Goal: Information Seeking & Learning: Learn about a topic

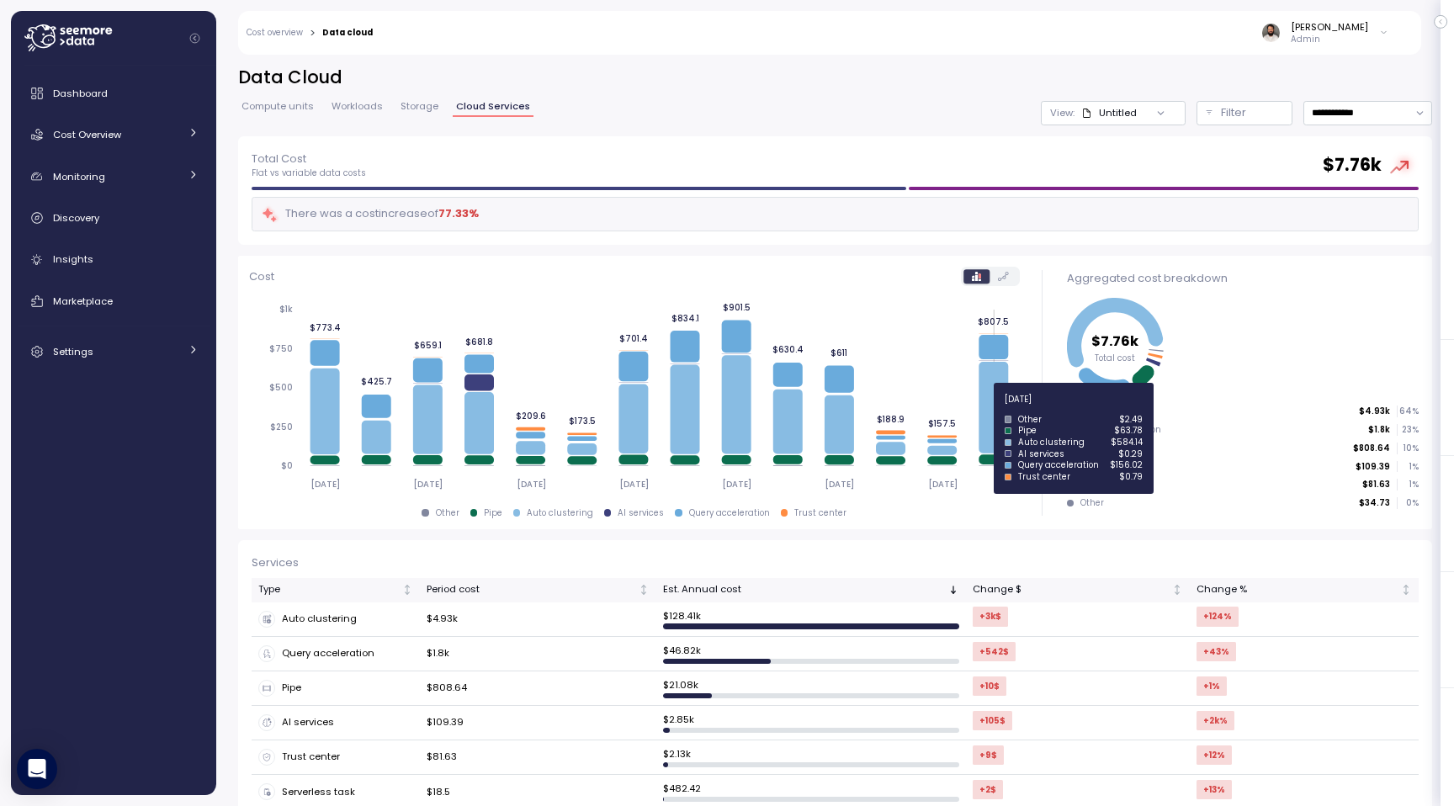
scroll to position [169, 0]
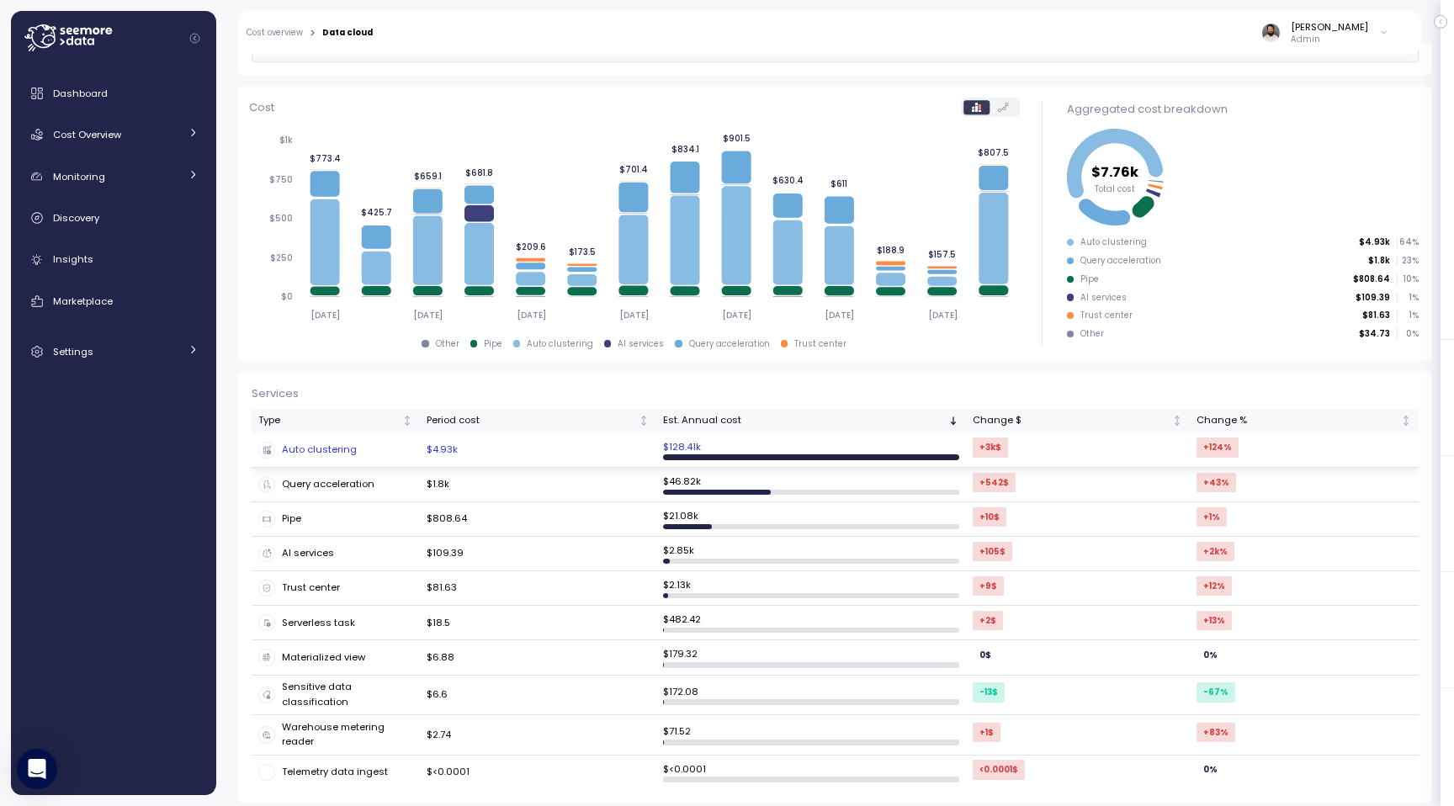
click at [409, 449] on div "Auto clustering" at bounding box center [335, 450] width 155 height 17
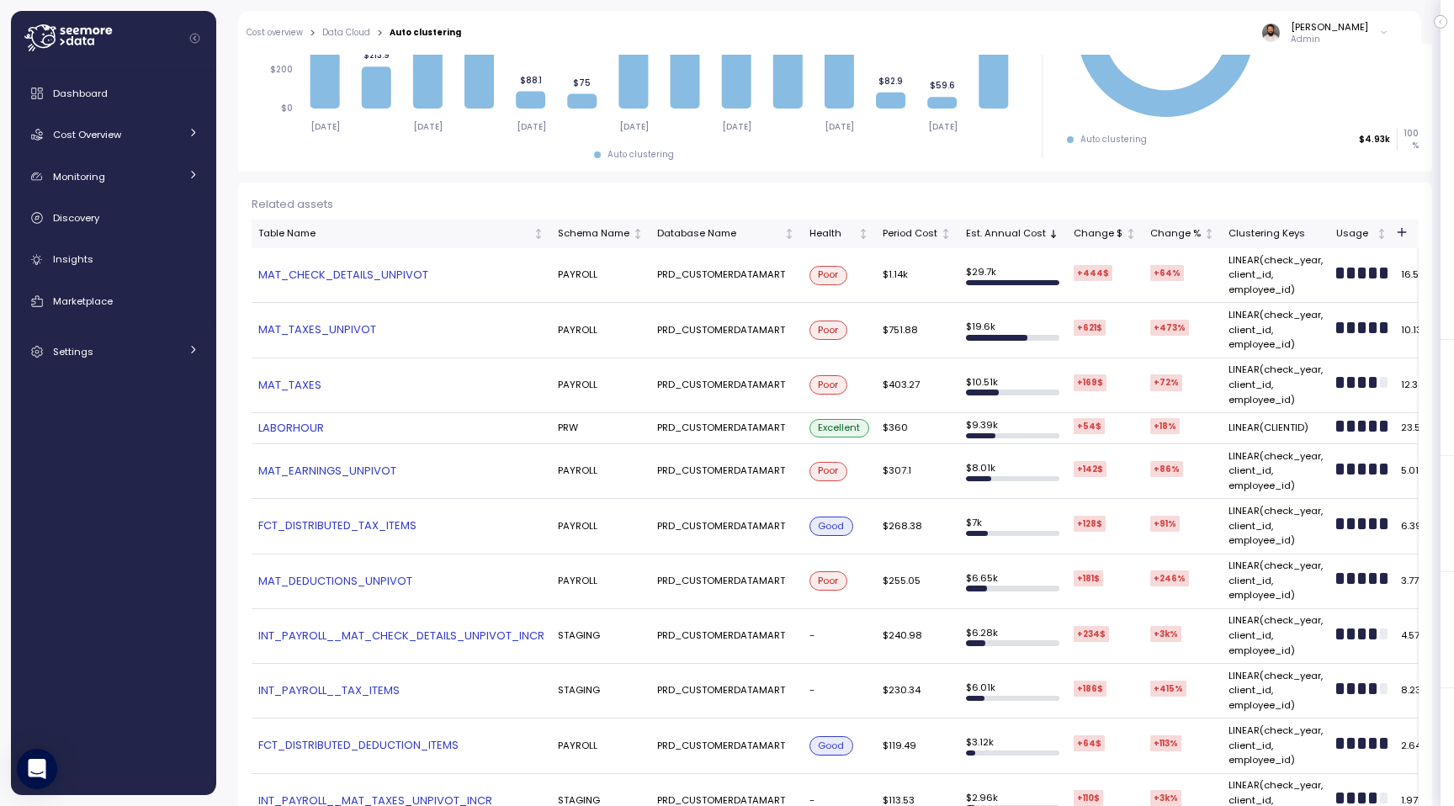
click at [324, 332] on link "MAT_TAXES_UNPIVOT" at bounding box center [401, 329] width 286 height 17
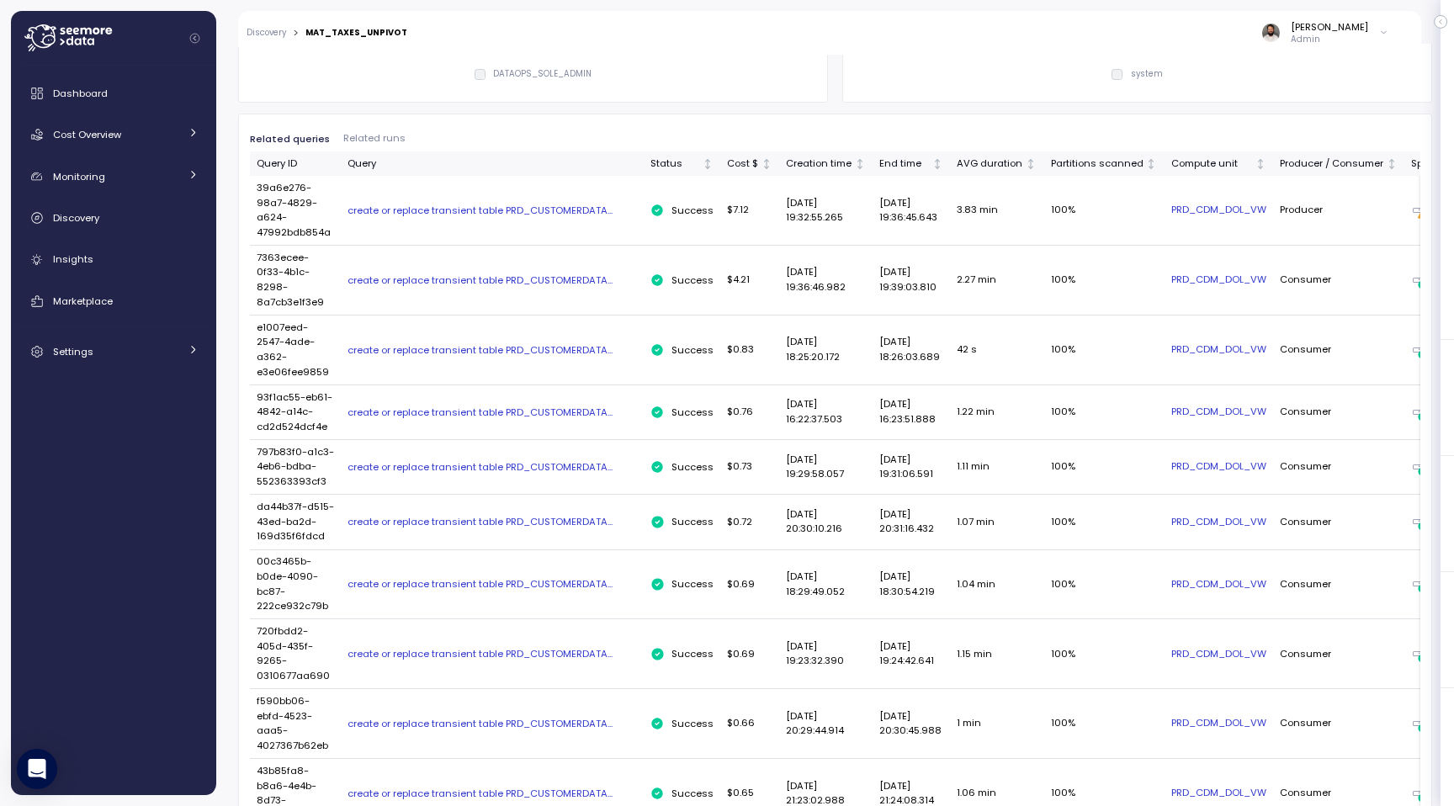
scroll to position [805, 0]
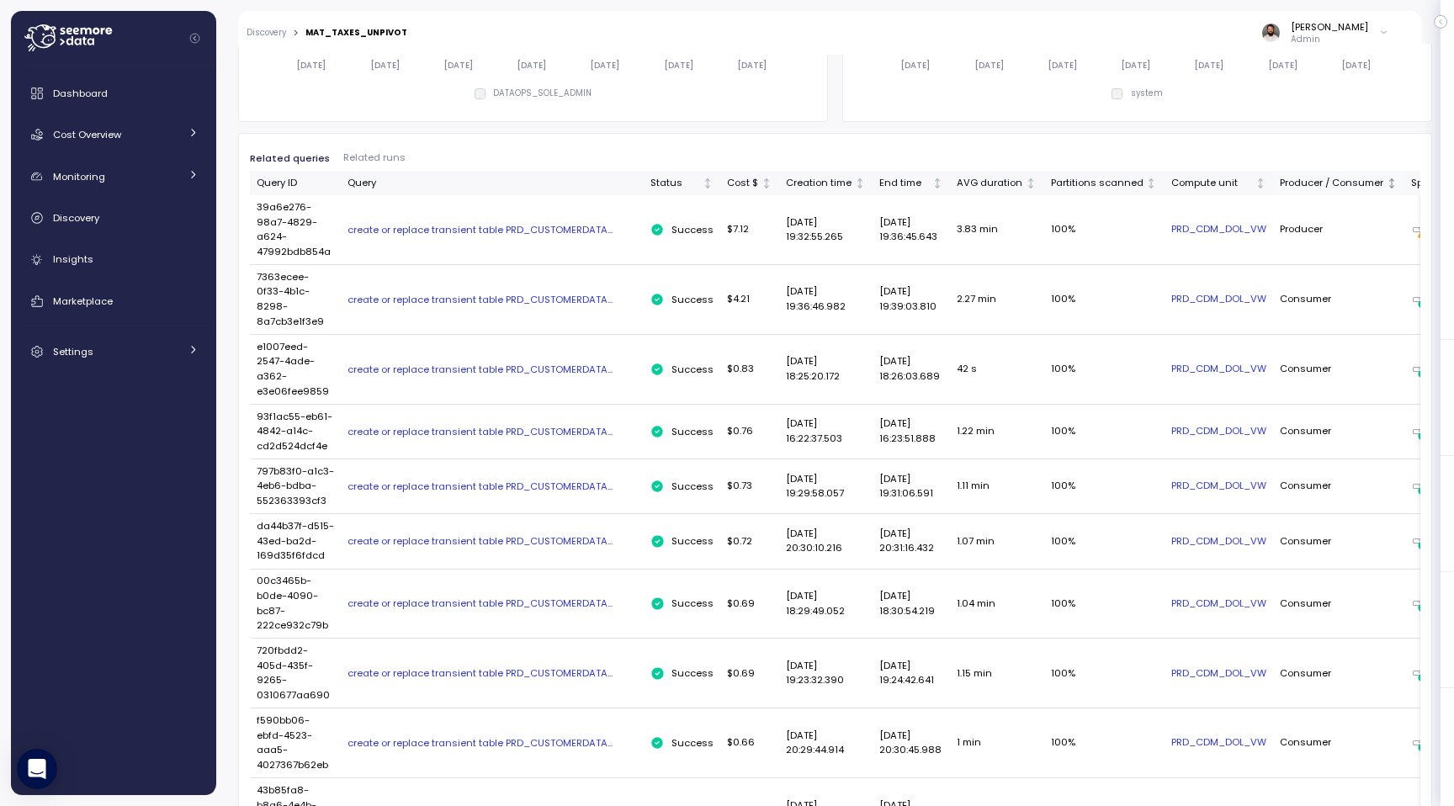
click at [1351, 183] on div "Producer / Consumer" at bounding box center [1332, 183] width 104 height 15
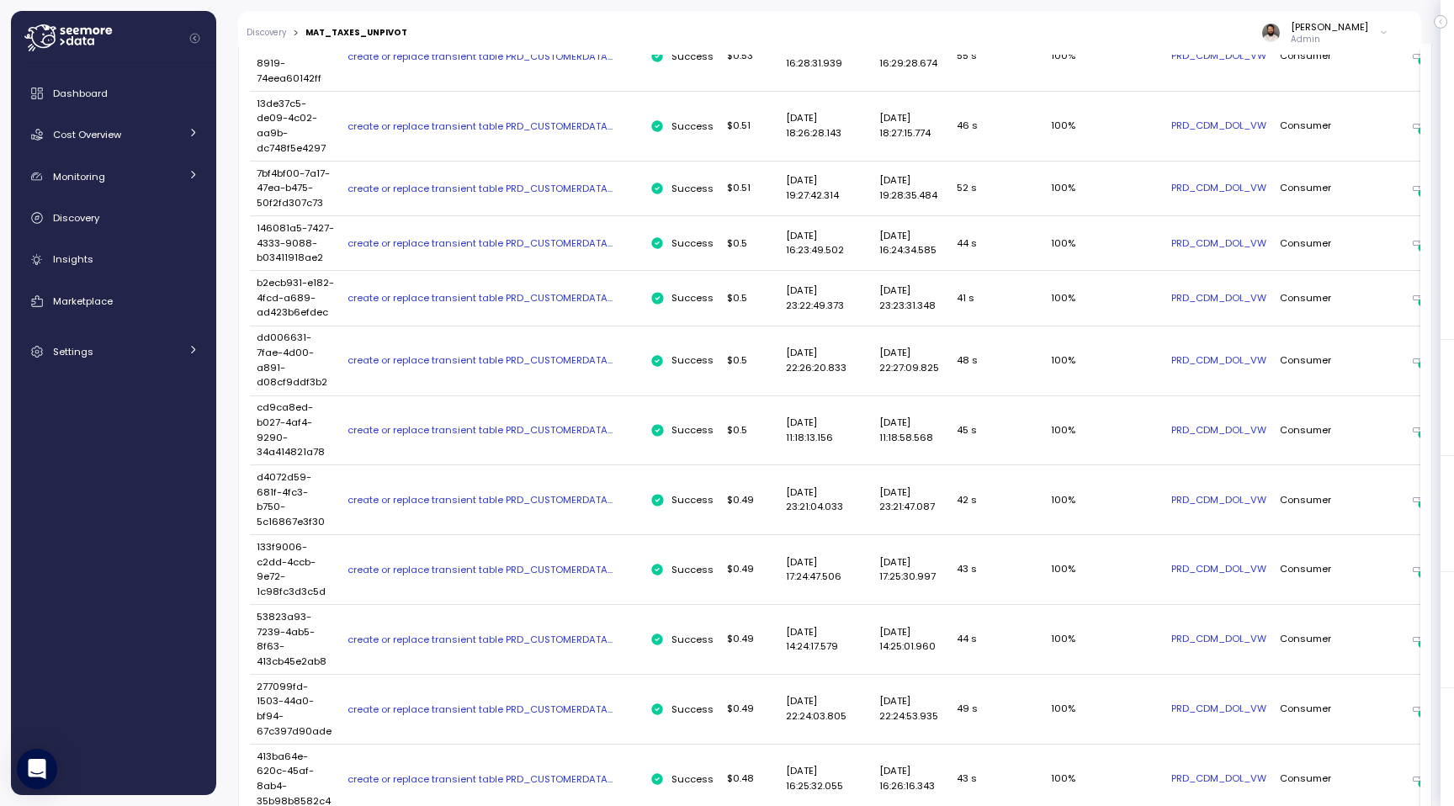
scroll to position [2901, 0]
click at [589, 247] on div "create or replace transient table PRD_CUSTOMERDATA..." at bounding box center [493, 239] width 290 height 13
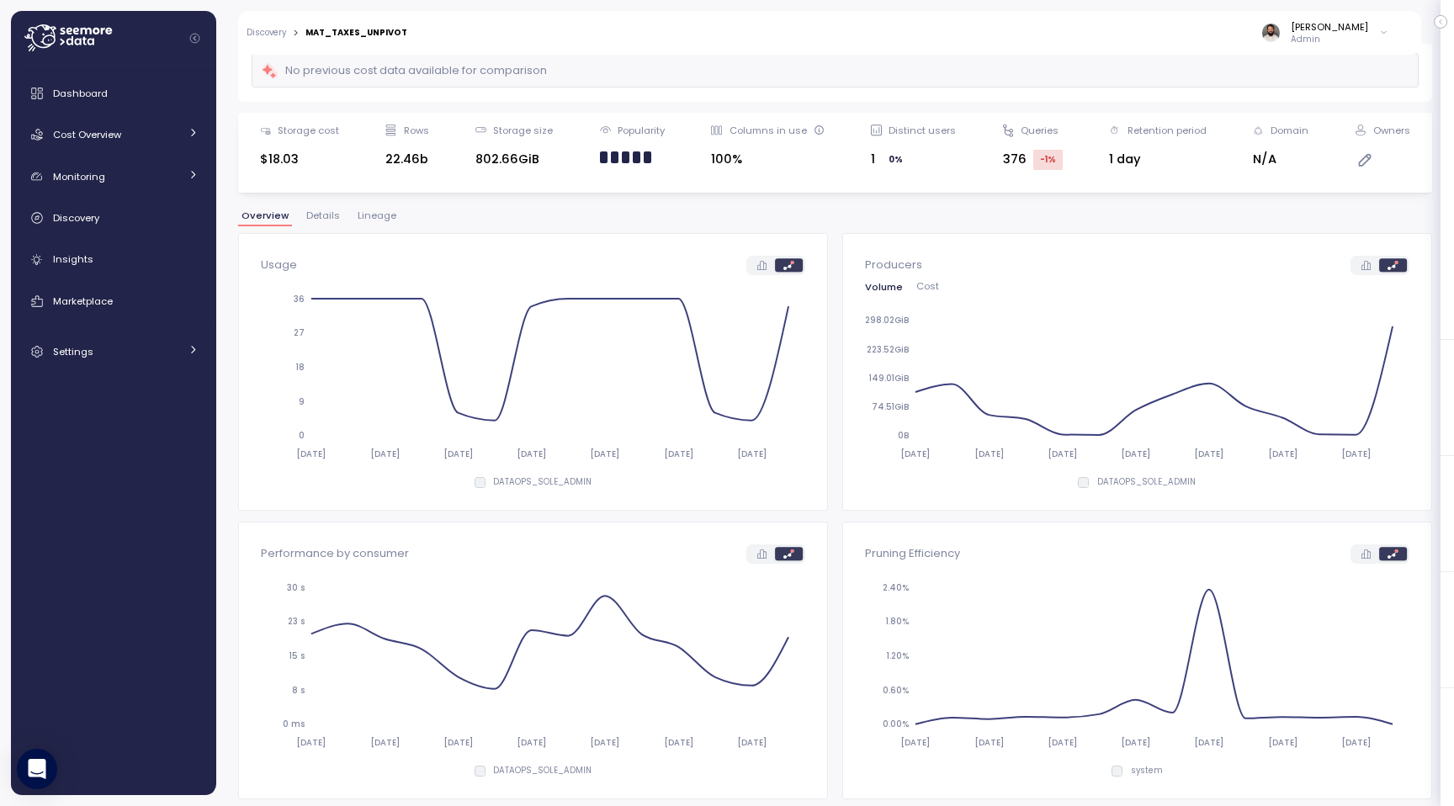
scroll to position [0, 0]
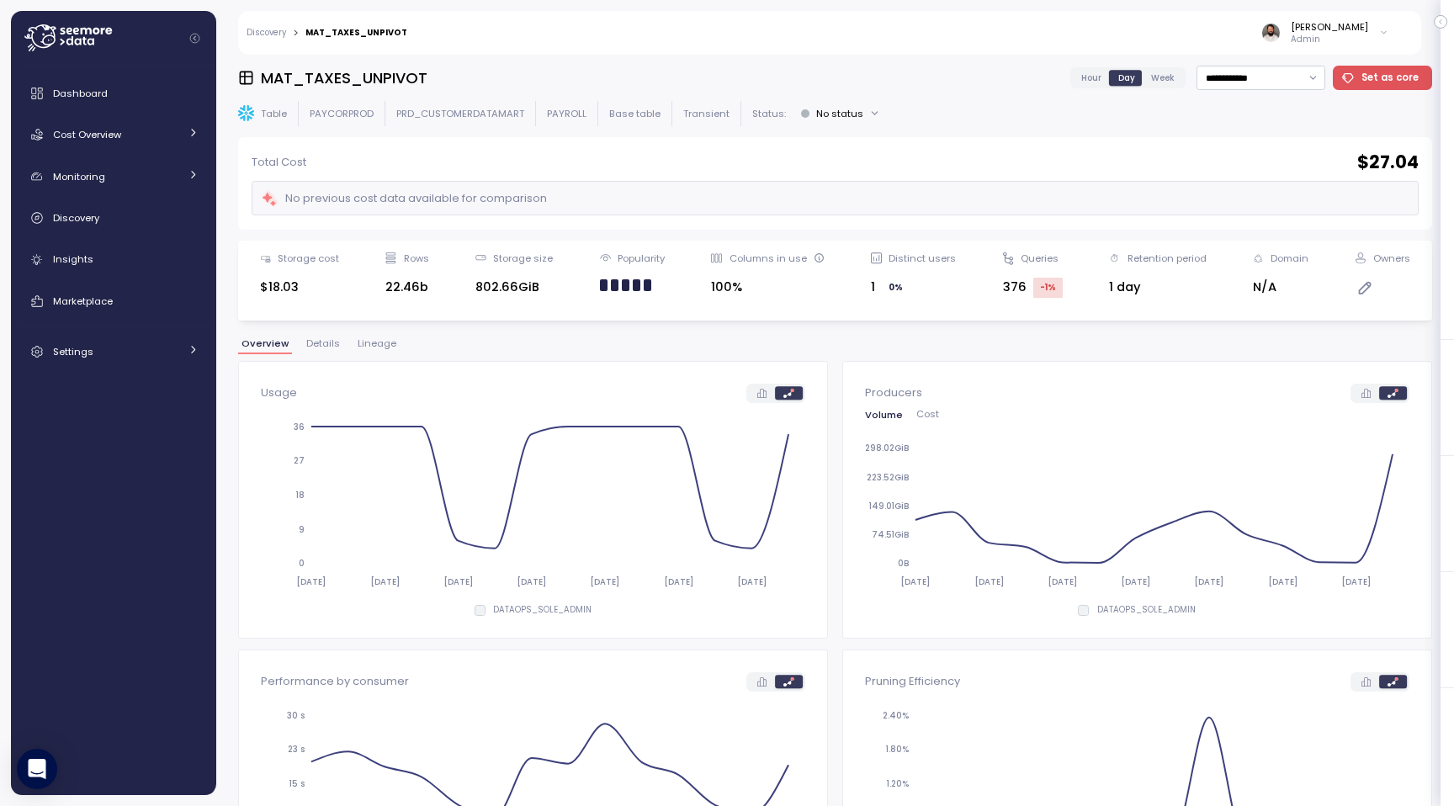
click at [282, 39] on div "Discovery > MAT_TAXES_UNPIVOT Guy Biecher Admin" at bounding box center [818, 33] width 1161 height 44
click at [154, 252] on div "Insights" at bounding box center [126, 259] width 146 height 17
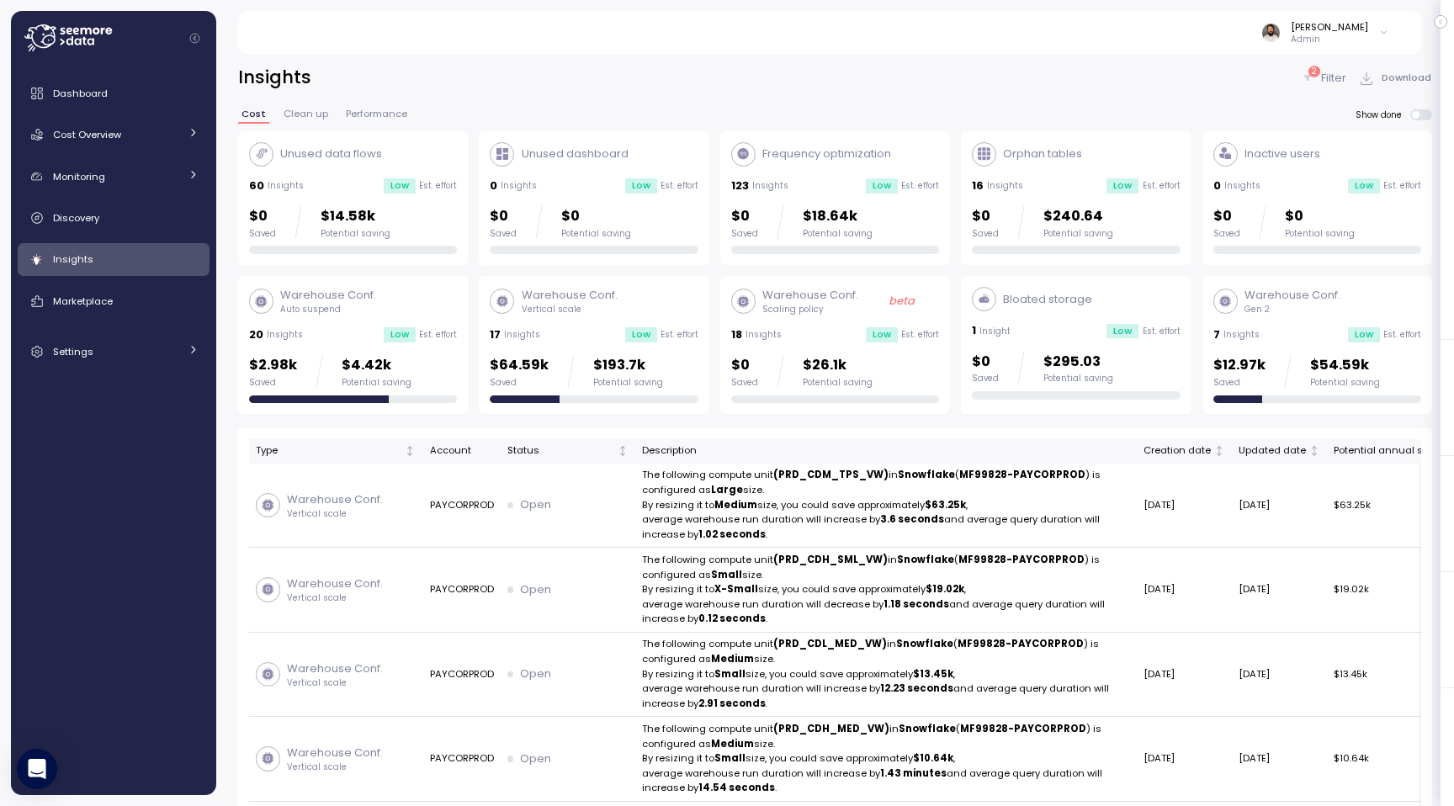
click at [641, 375] on p "$193.7k" at bounding box center [628, 365] width 70 height 23
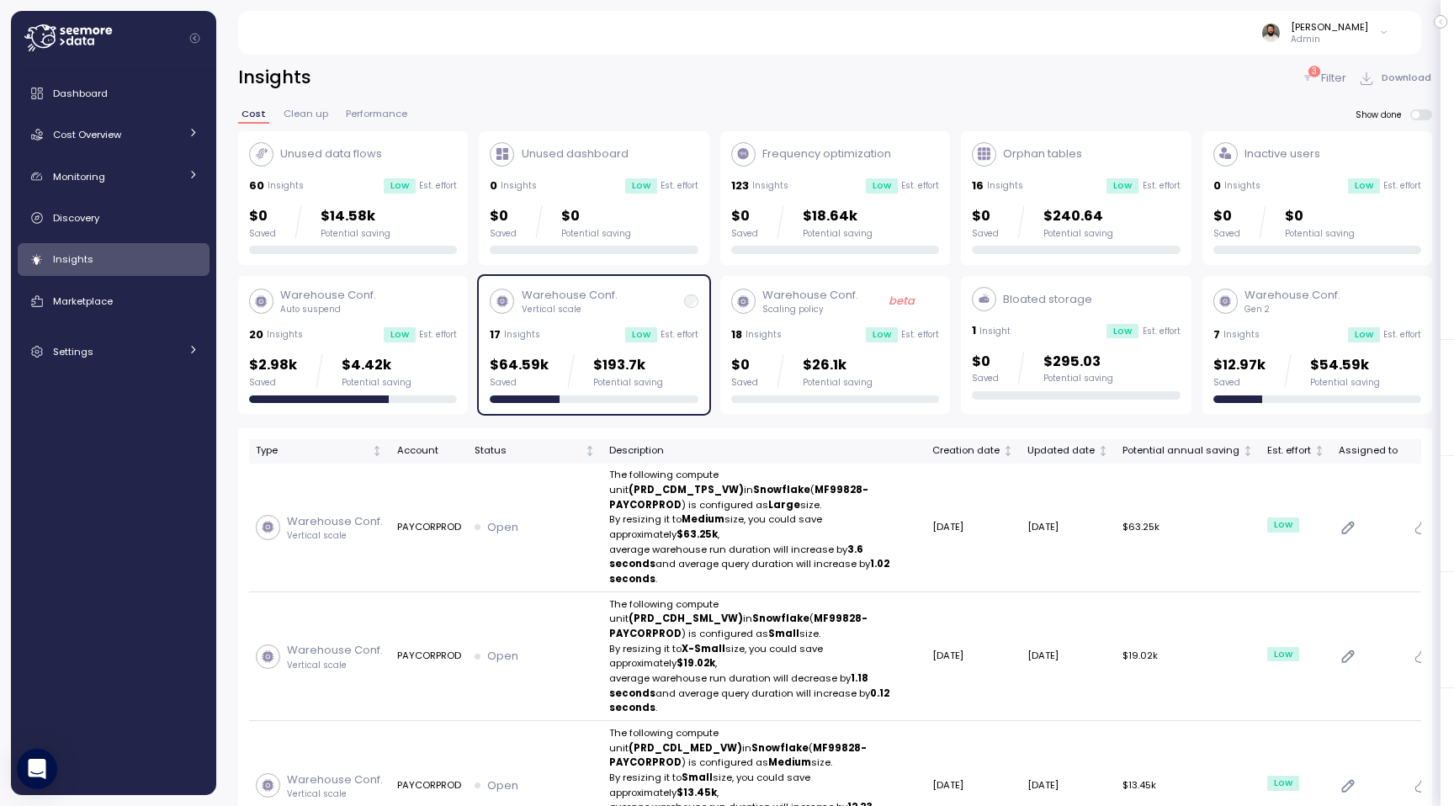
click at [1419, 130] on div "Cost Clean up Performance Show done" at bounding box center [835, 120] width 1194 height 22
click at [1420, 117] on span at bounding box center [1426, 114] width 13 height 11
click at [1313, 72] on p "3" at bounding box center [1314, 72] width 5 height 12
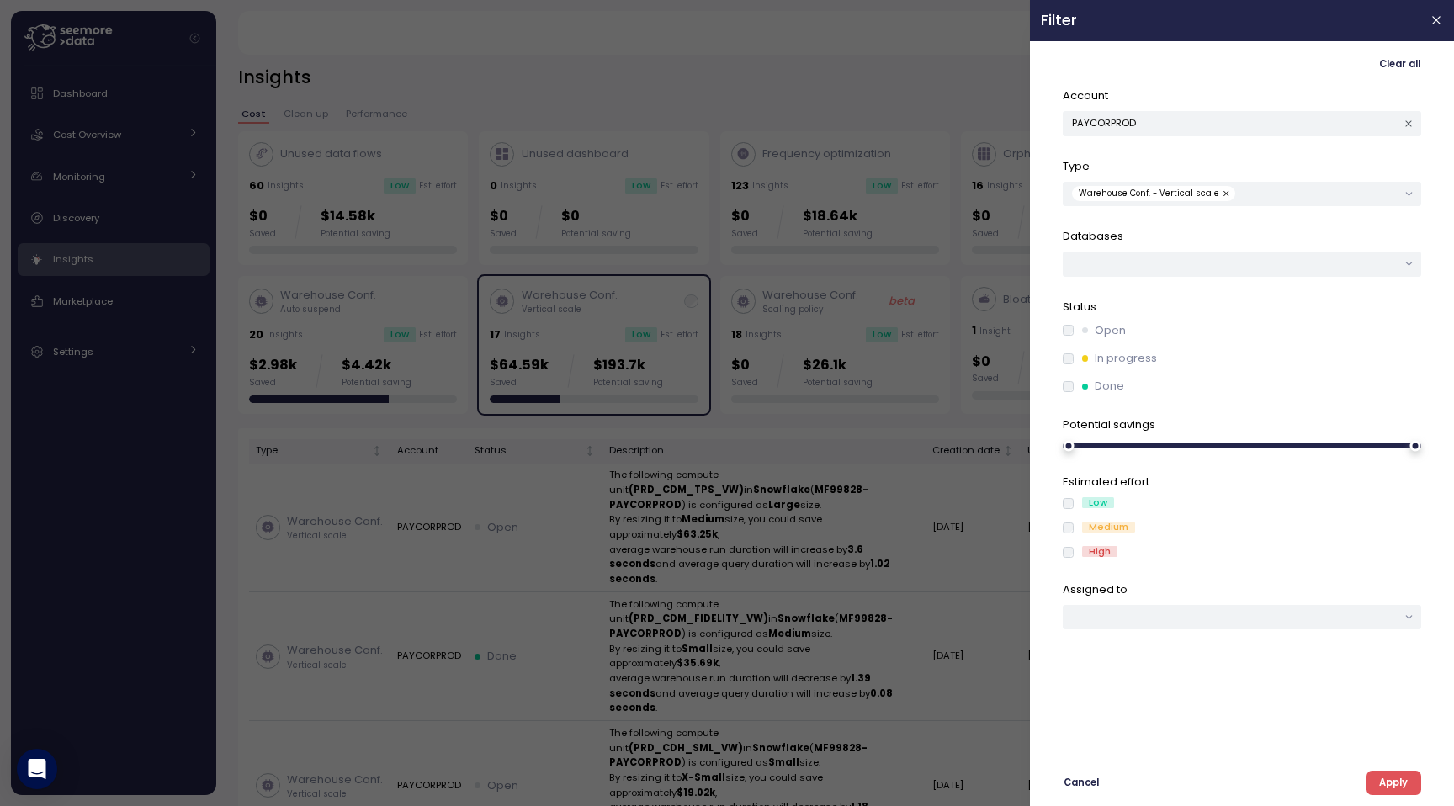
click at [1076, 357] on label "In progress" at bounding box center [1115, 358] width 83 height 17
click at [1076, 332] on label "Open" at bounding box center [1100, 330] width 52 height 17
click at [1389, 785] on span "Apply" at bounding box center [1393, 783] width 29 height 23
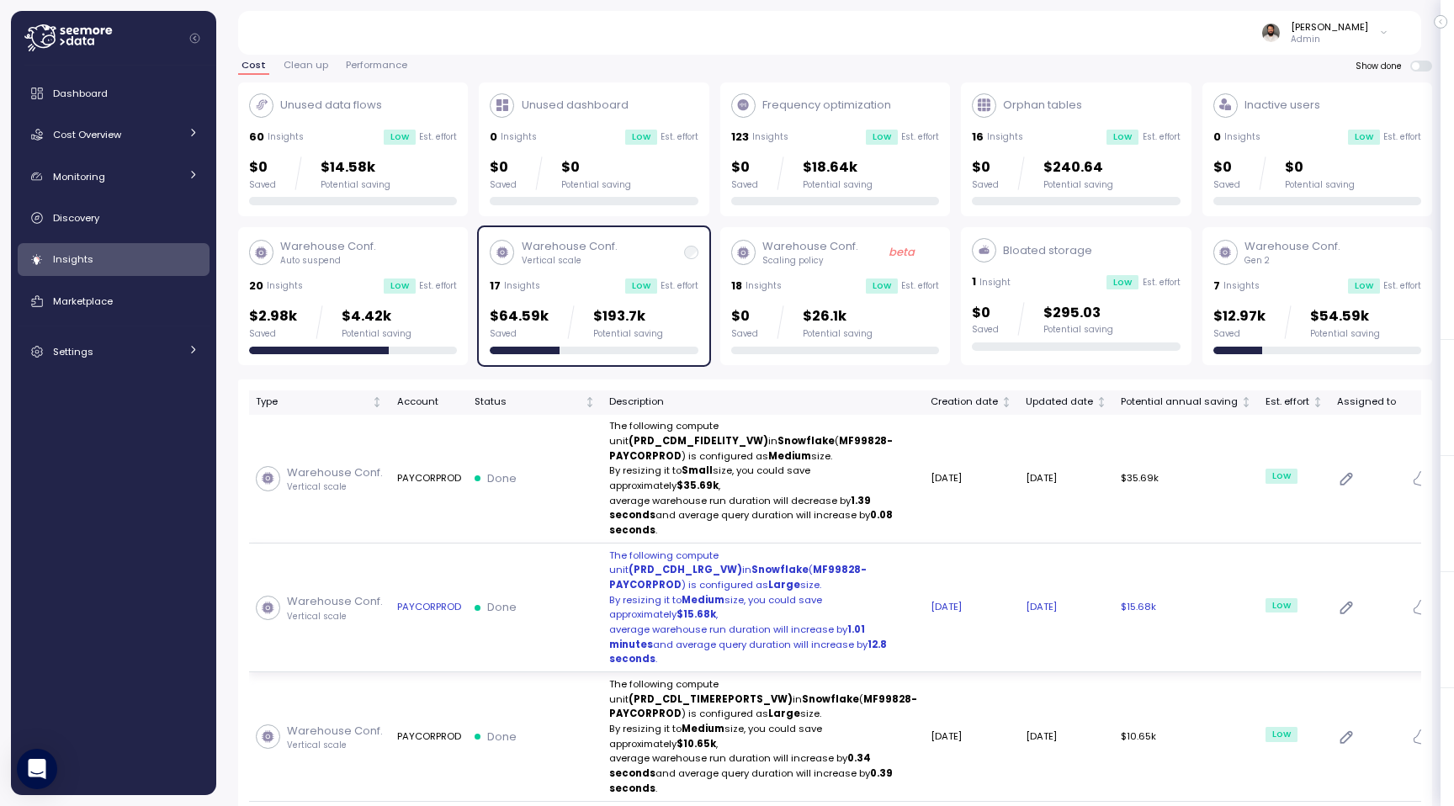
scroll to position [71, 0]
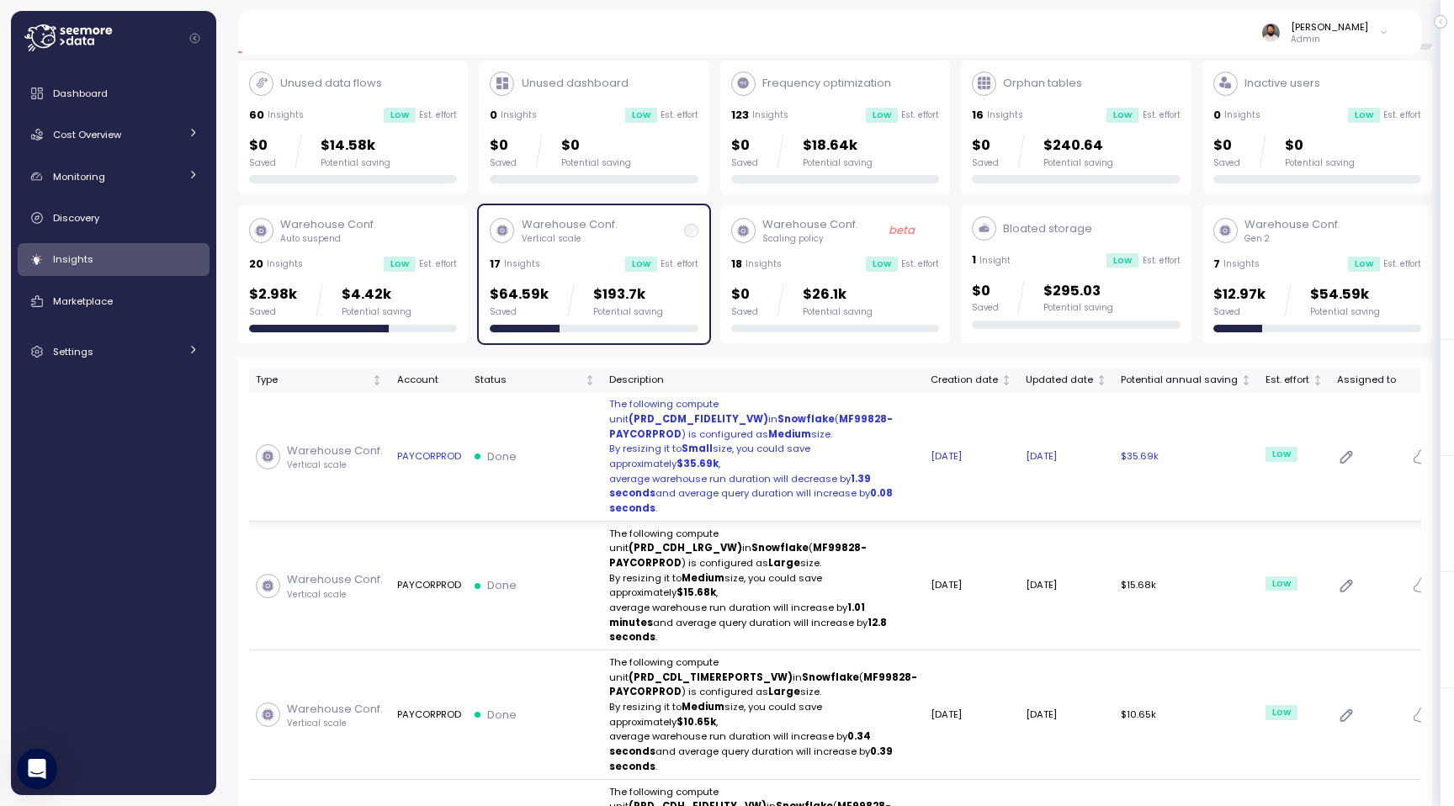
click at [825, 497] on p "average warehouse run duration will decrease by 1.39 seconds and average query …" at bounding box center [763, 494] width 308 height 45
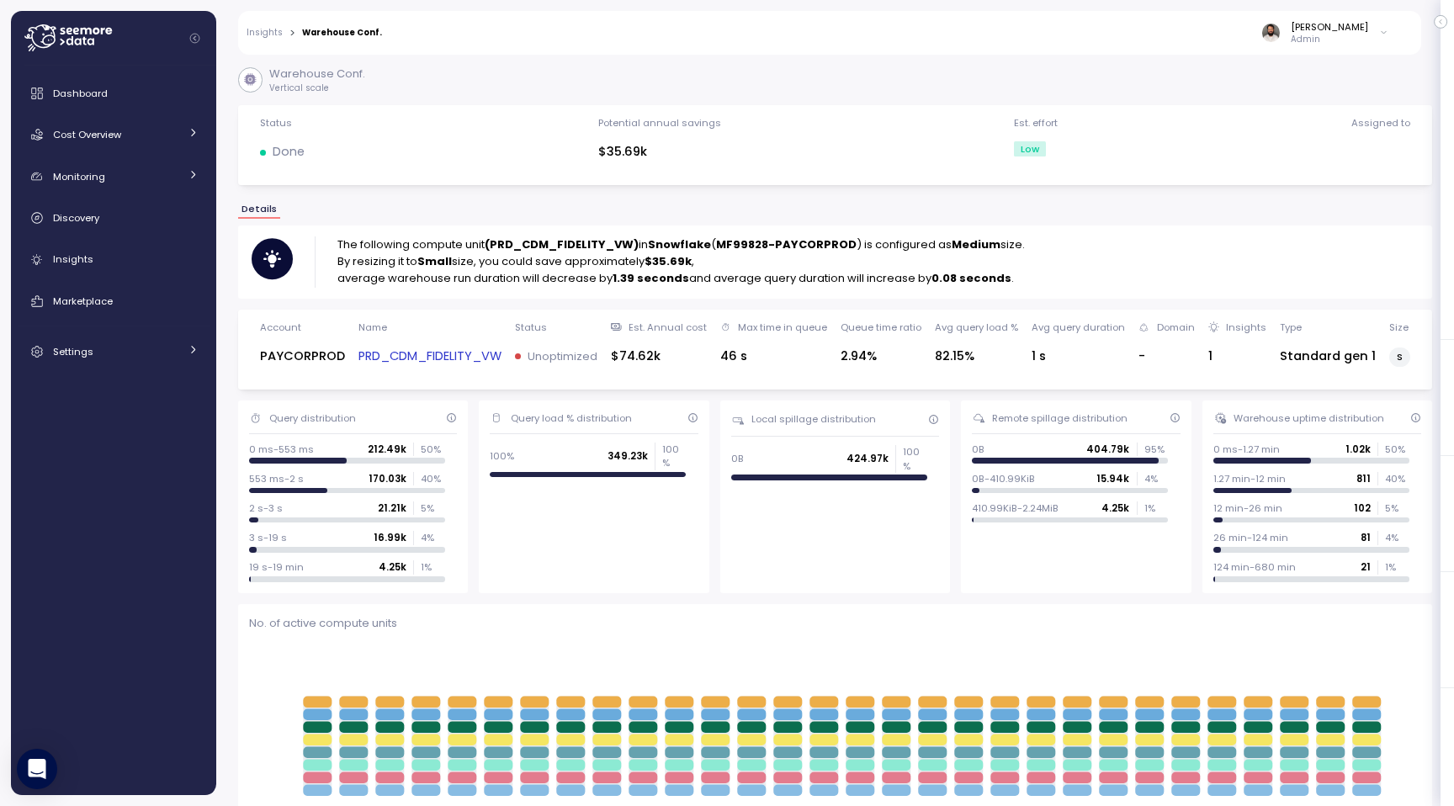
scroll to position [44, 0]
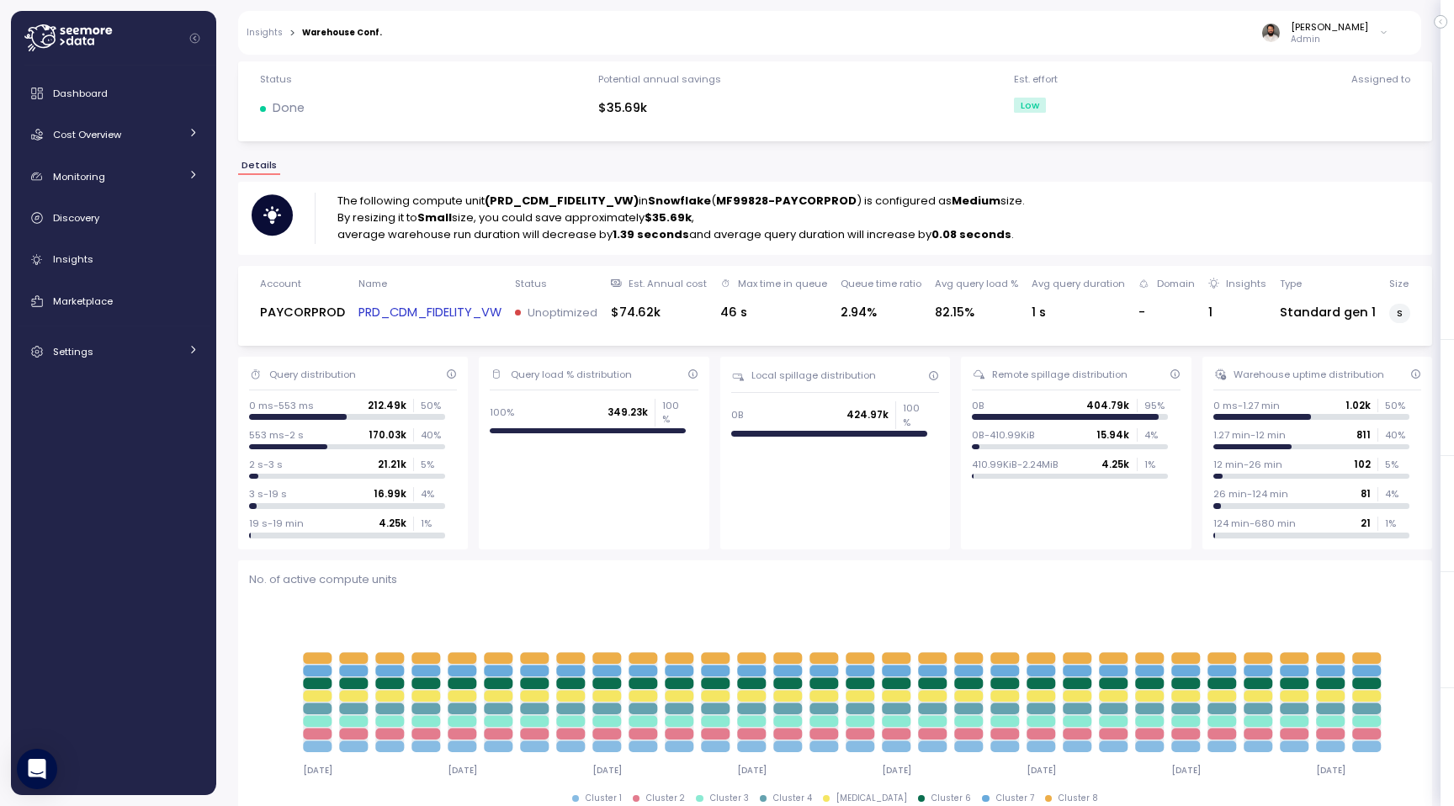
click at [459, 309] on link "PRD_CDM_FIDELITY_VW" at bounding box center [430, 312] width 143 height 19
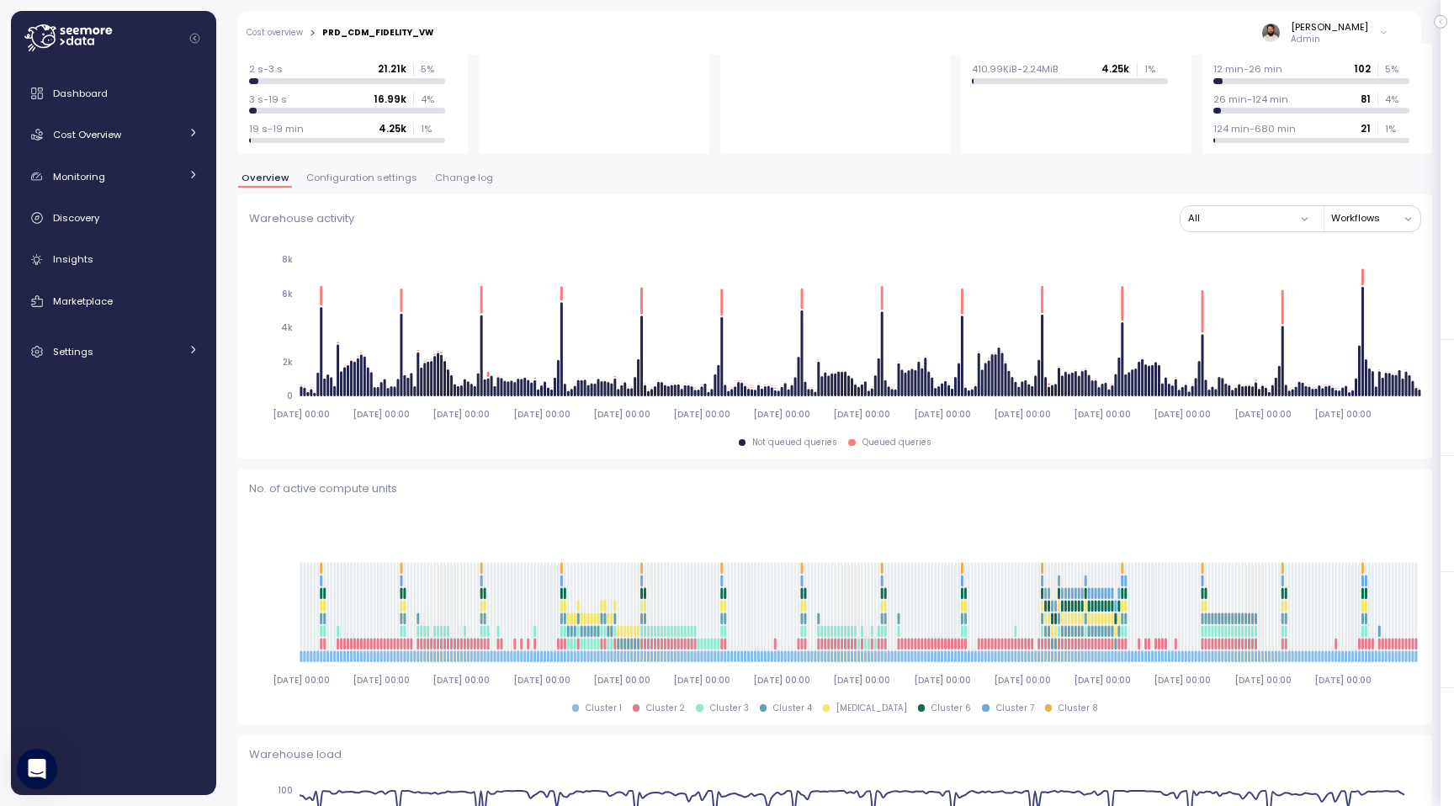
scroll to position [114, 0]
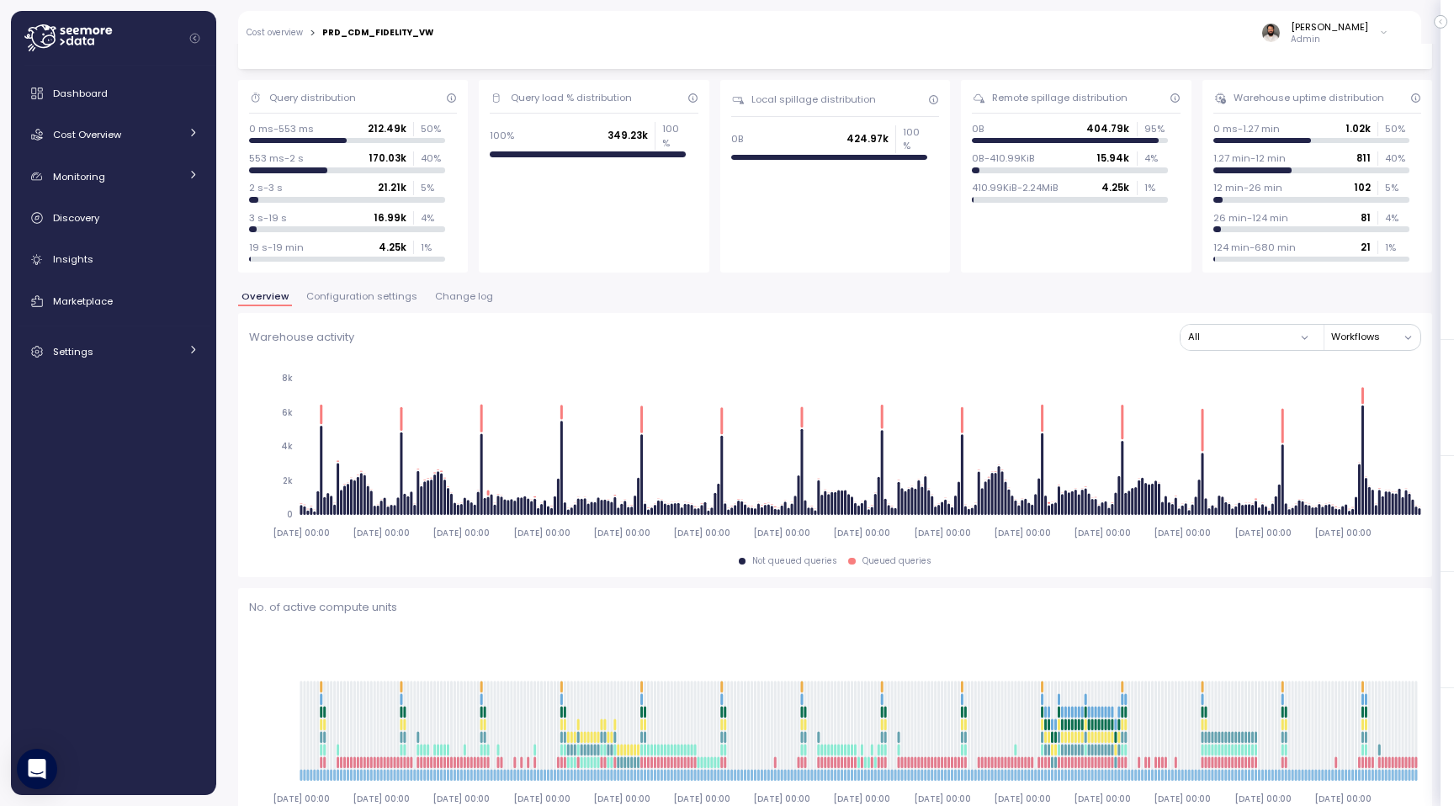
click at [388, 300] on span "Configuration settings" at bounding box center [361, 296] width 111 height 9
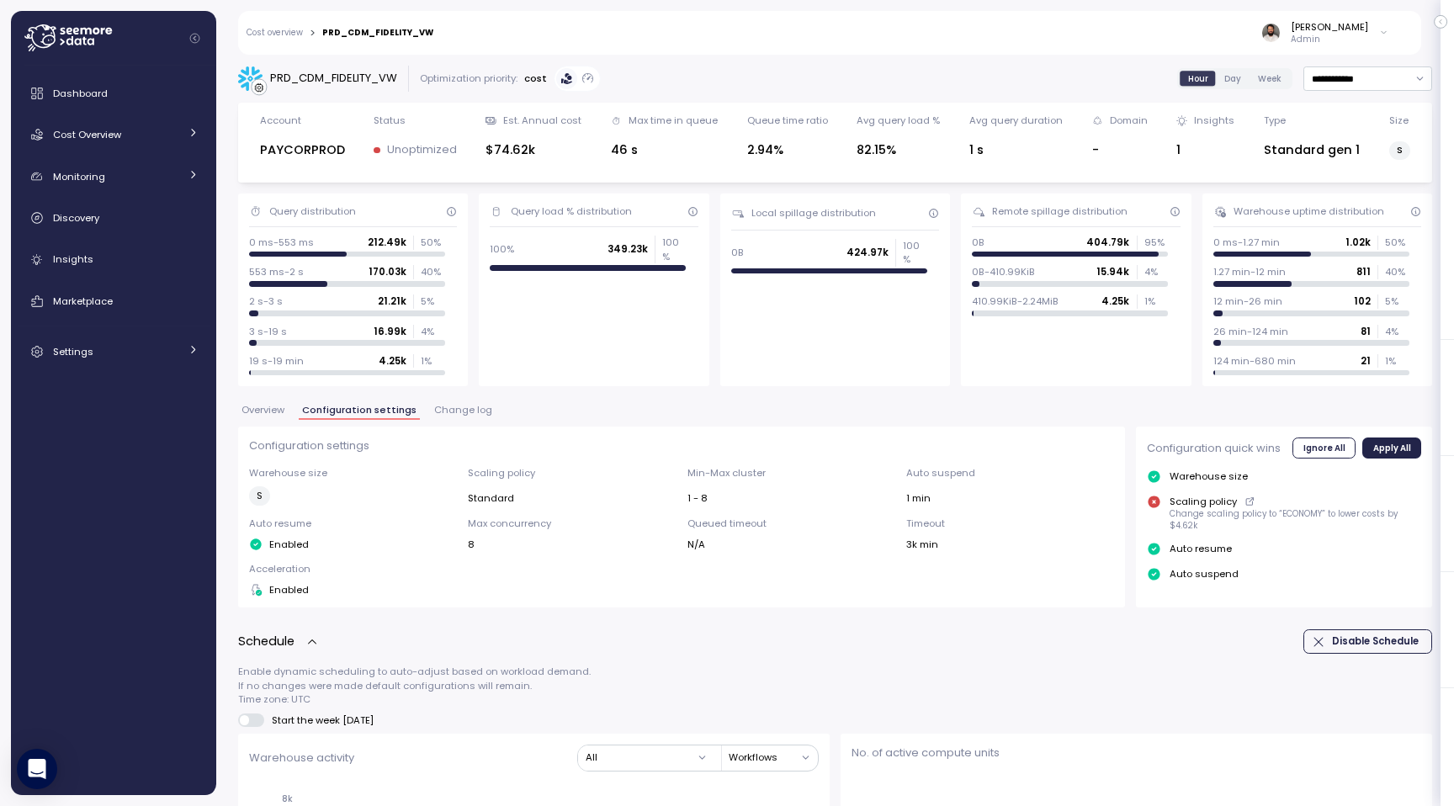
click at [444, 409] on span "Change log" at bounding box center [463, 410] width 58 height 9
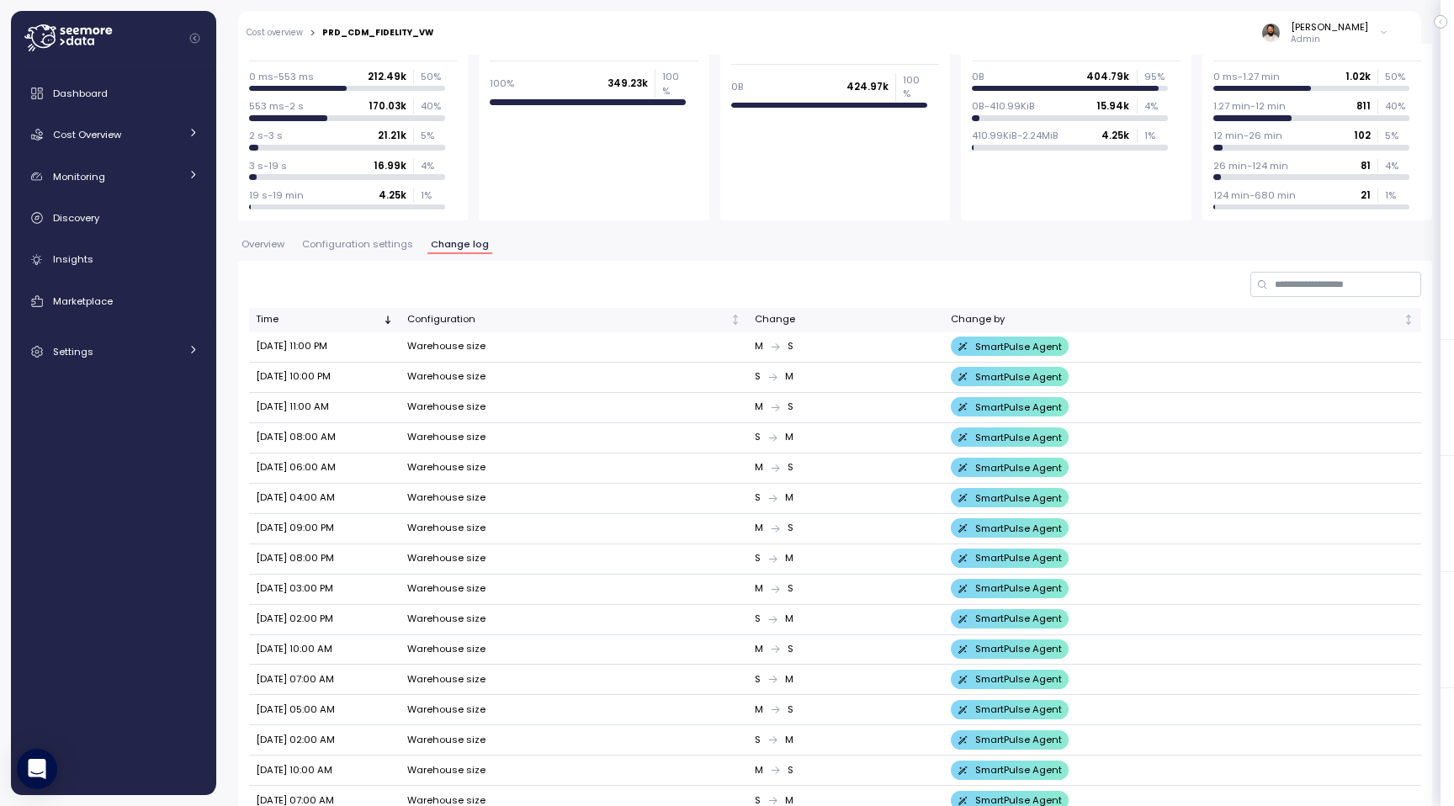
scroll to position [345, 0]
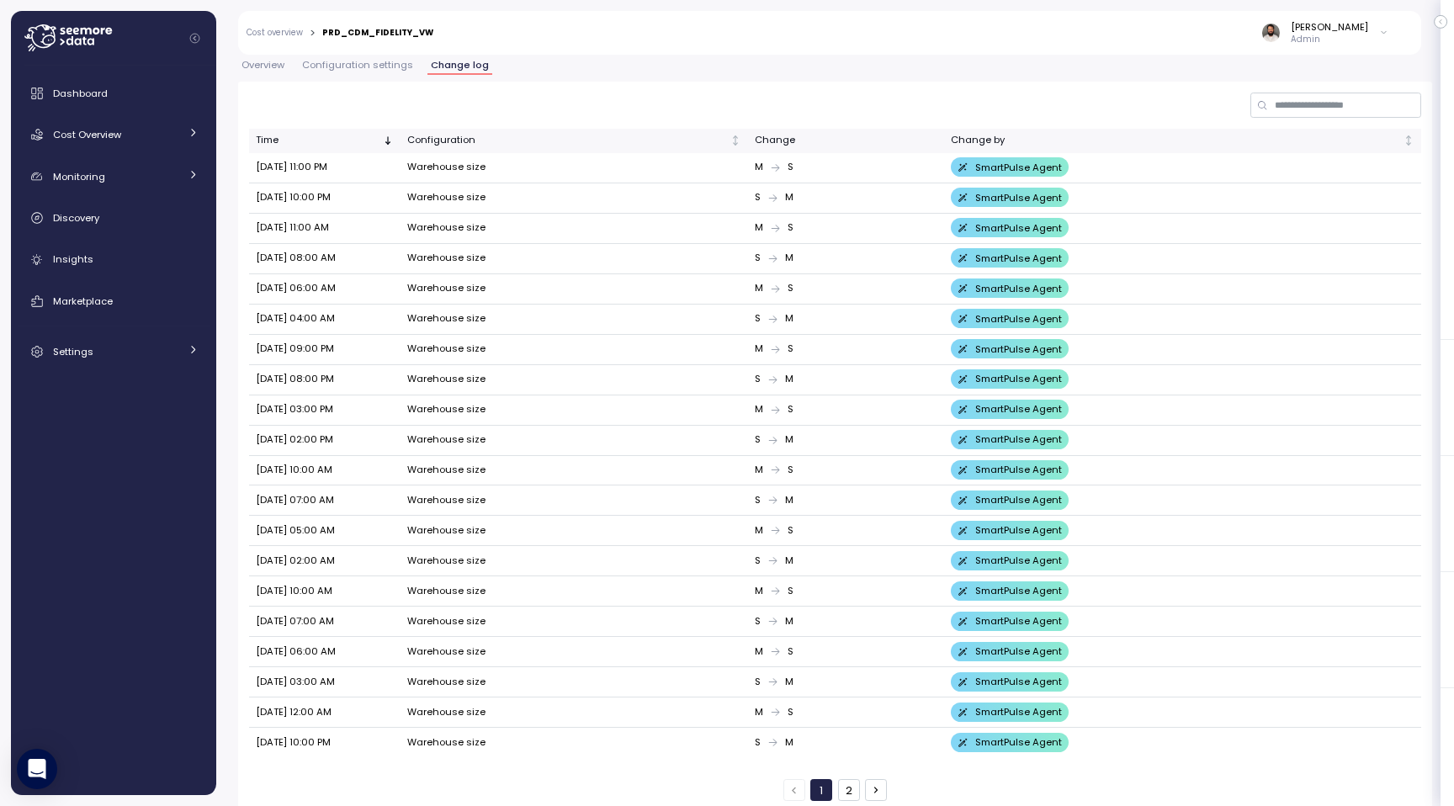
click at [848, 779] on button "2" at bounding box center [849, 790] width 22 height 22
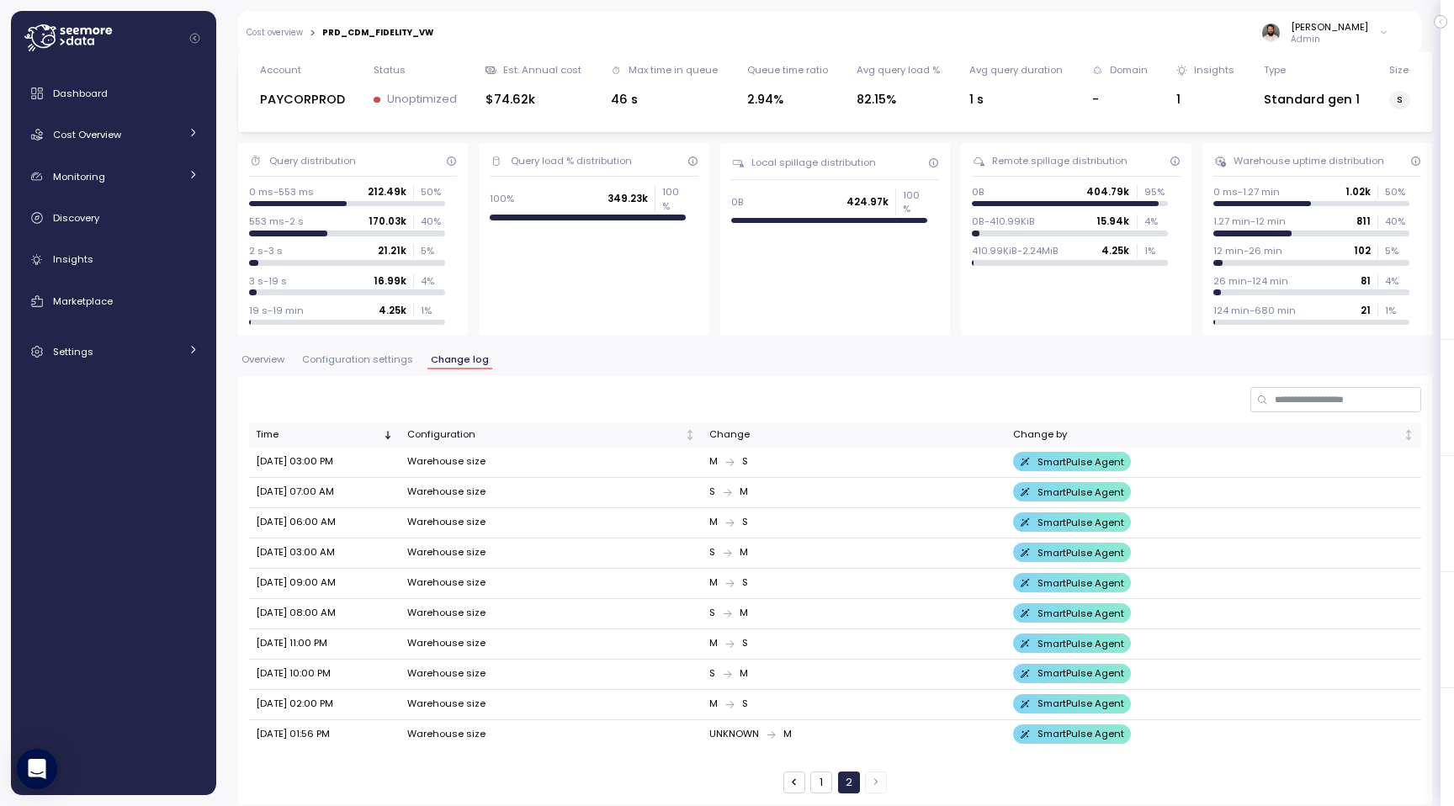
click at [806, 779] on div "1 2" at bounding box center [836, 783] width 104 height 22
click at [814, 775] on button "1" at bounding box center [821, 783] width 22 height 22
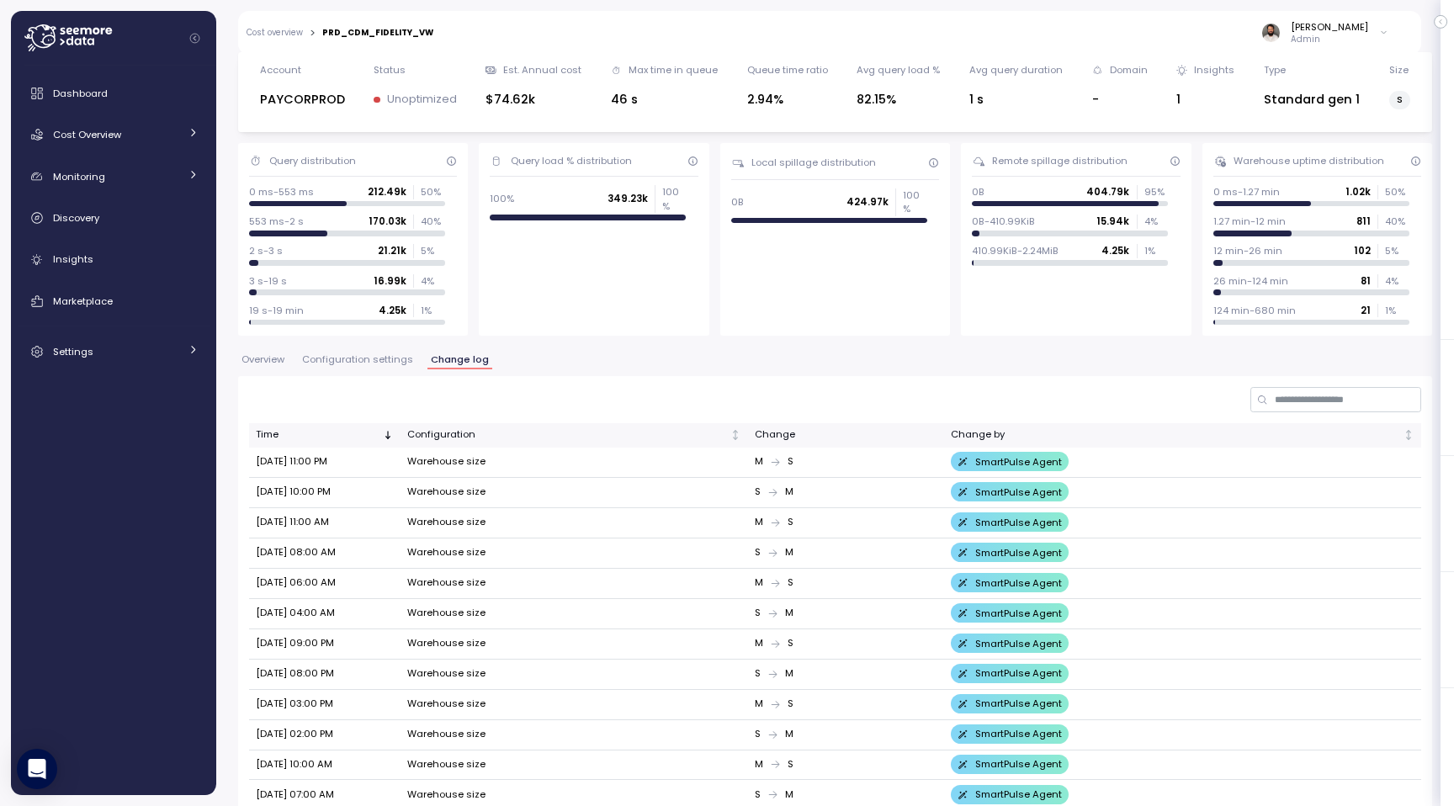
scroll to position [0, 0]
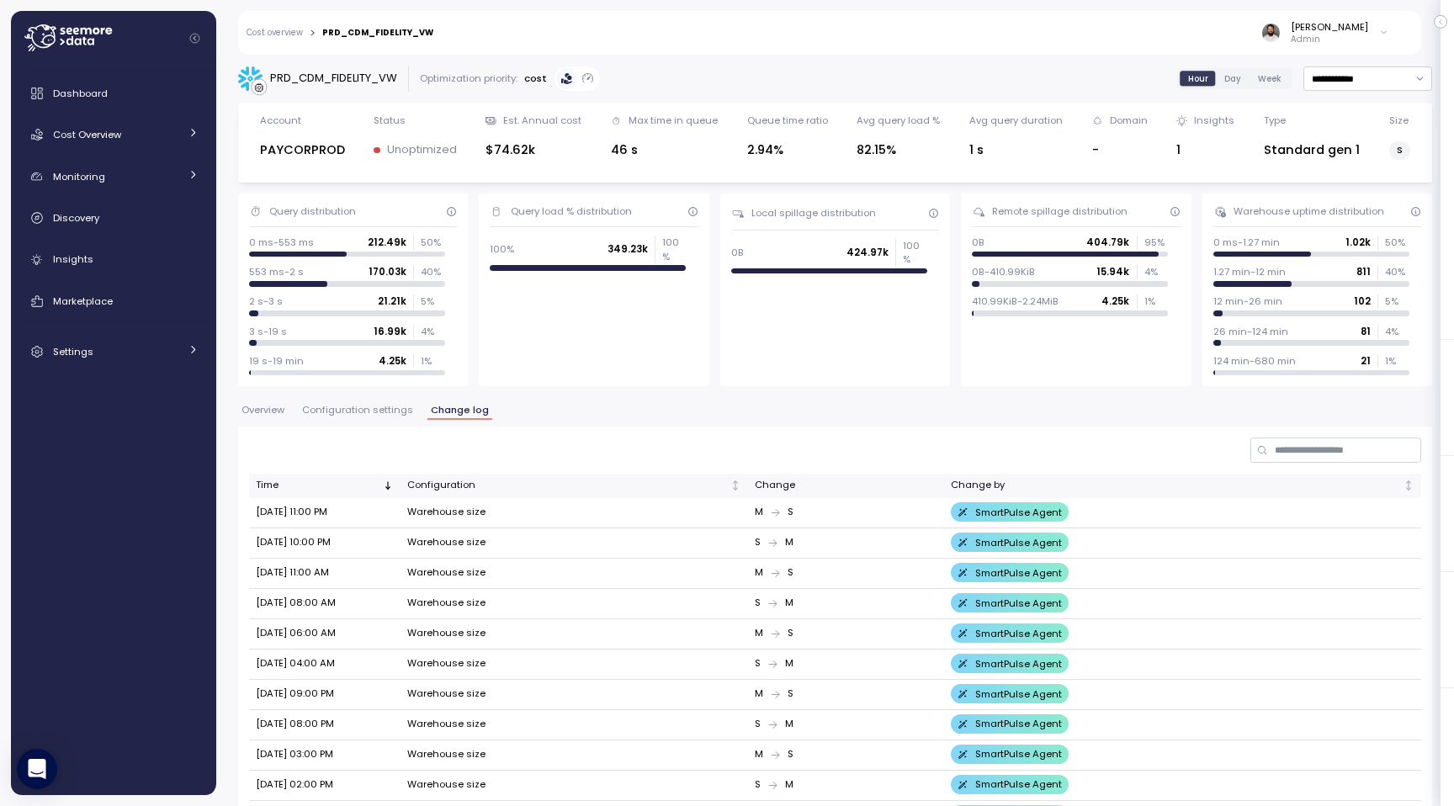
click at [363, 41] on div "Cost overview > PRD_CDM_FIDELITY_VW Guy Biecher Admin" at bounding box center [818, 33] width 1161 height 44
click at [364, 34] on div "PRD_CDM_FIDELITY_VW" at bounding box center [377, 33] width 111 height 8
copy div "PRD_CDM_FIDELITY_VW"
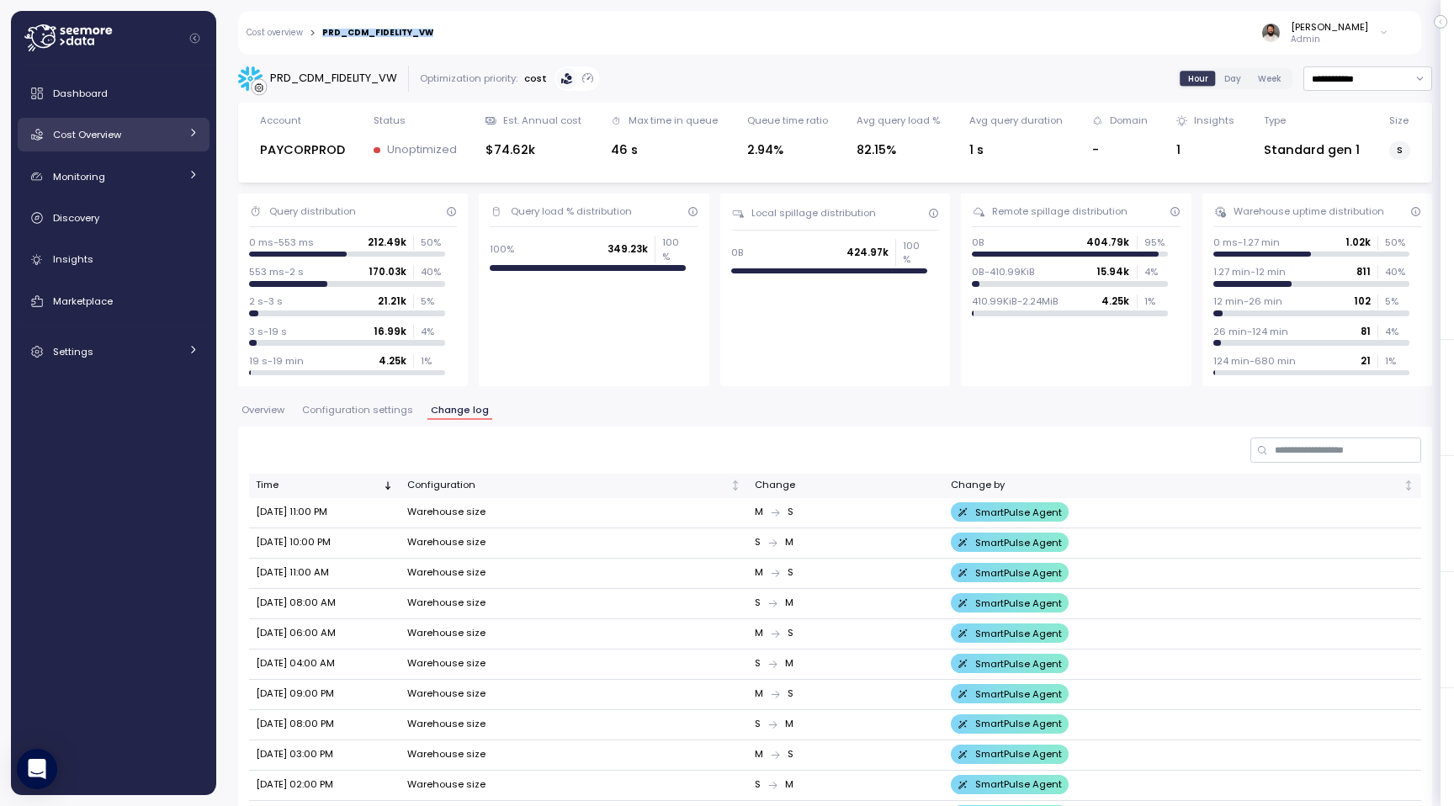
click at [148, 138] on div "Cost Overview" at bounding box center [116, 134] width 126 height 17
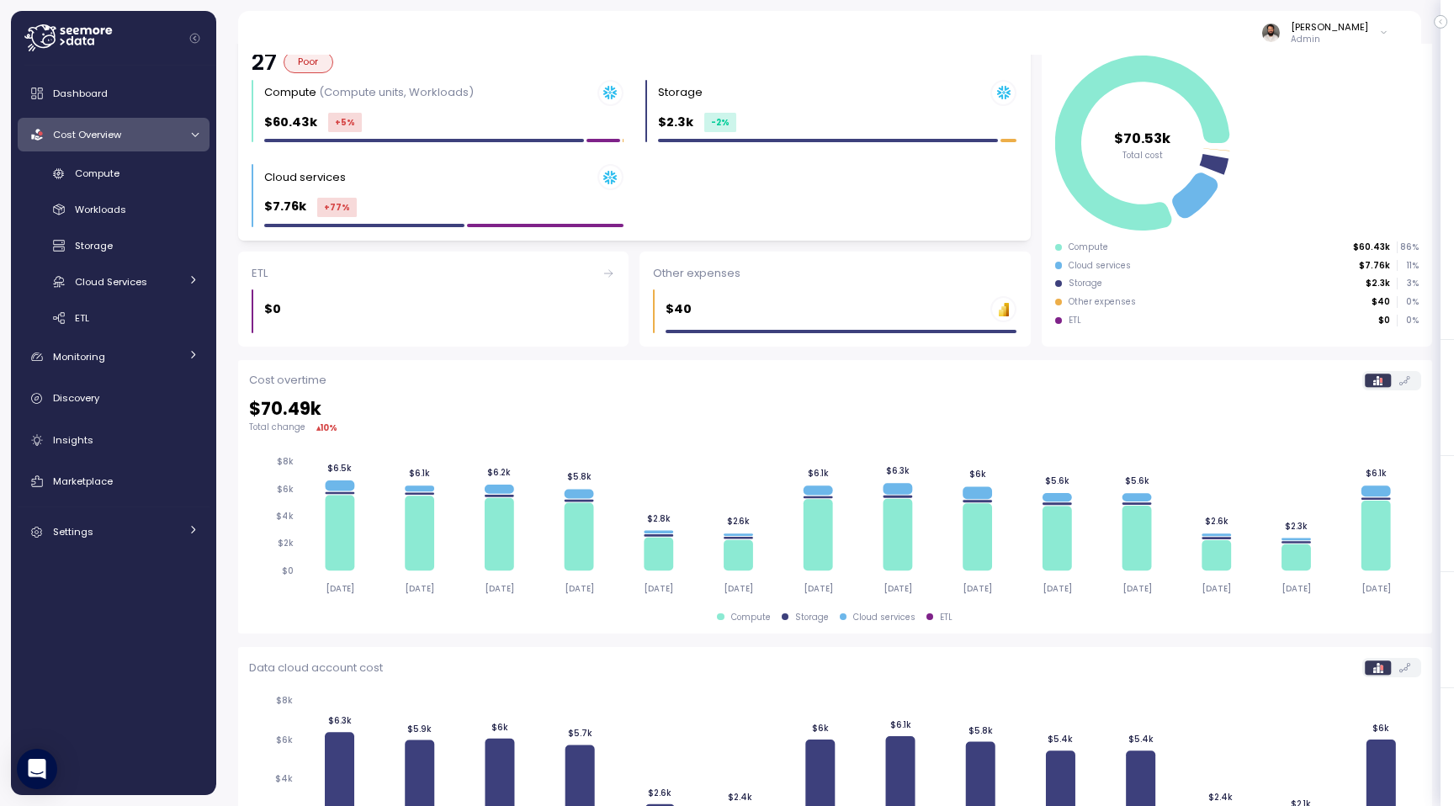
scroll to position [338, 0]
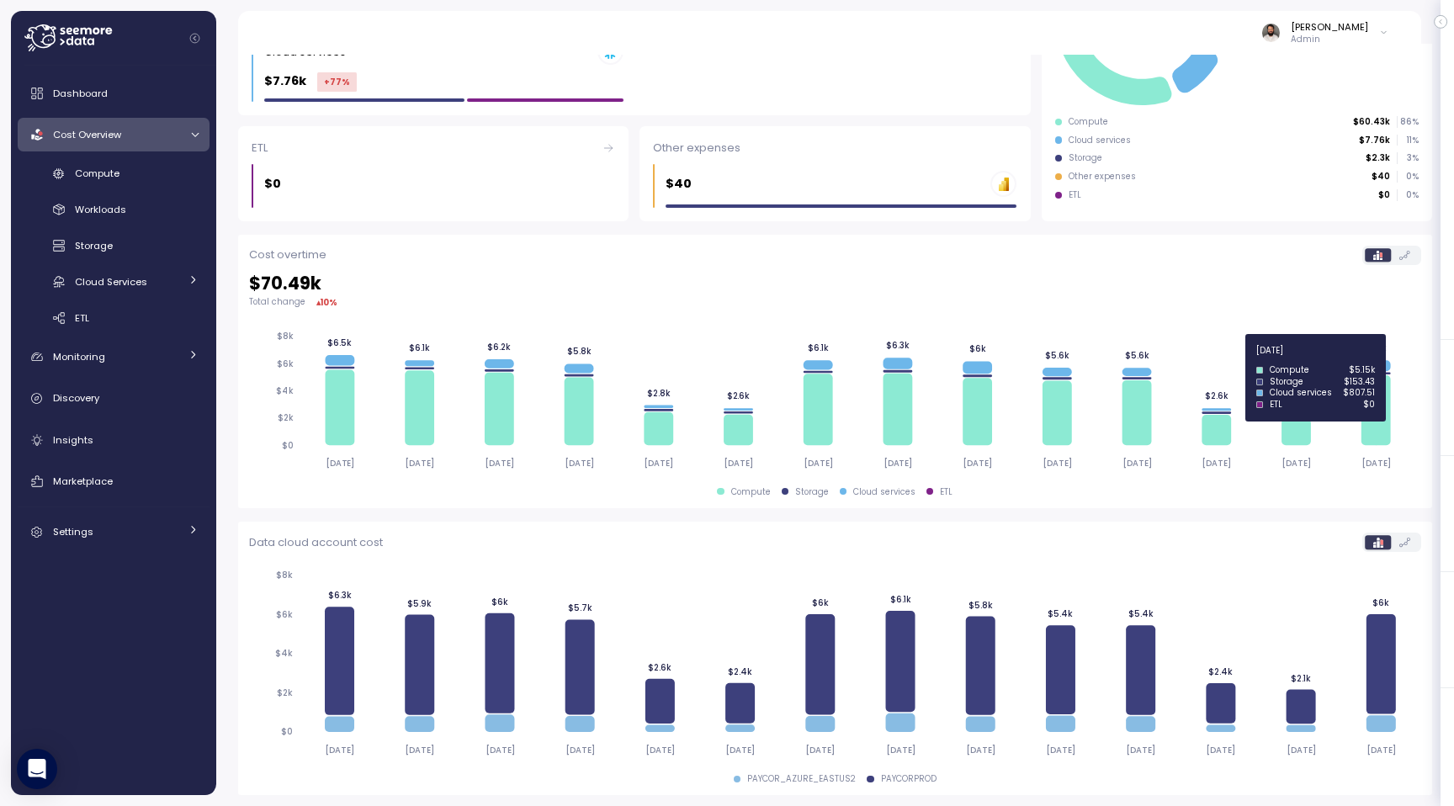
click at [1379, 407] on icon at bounding box center [1380, 410] width 29 height 71
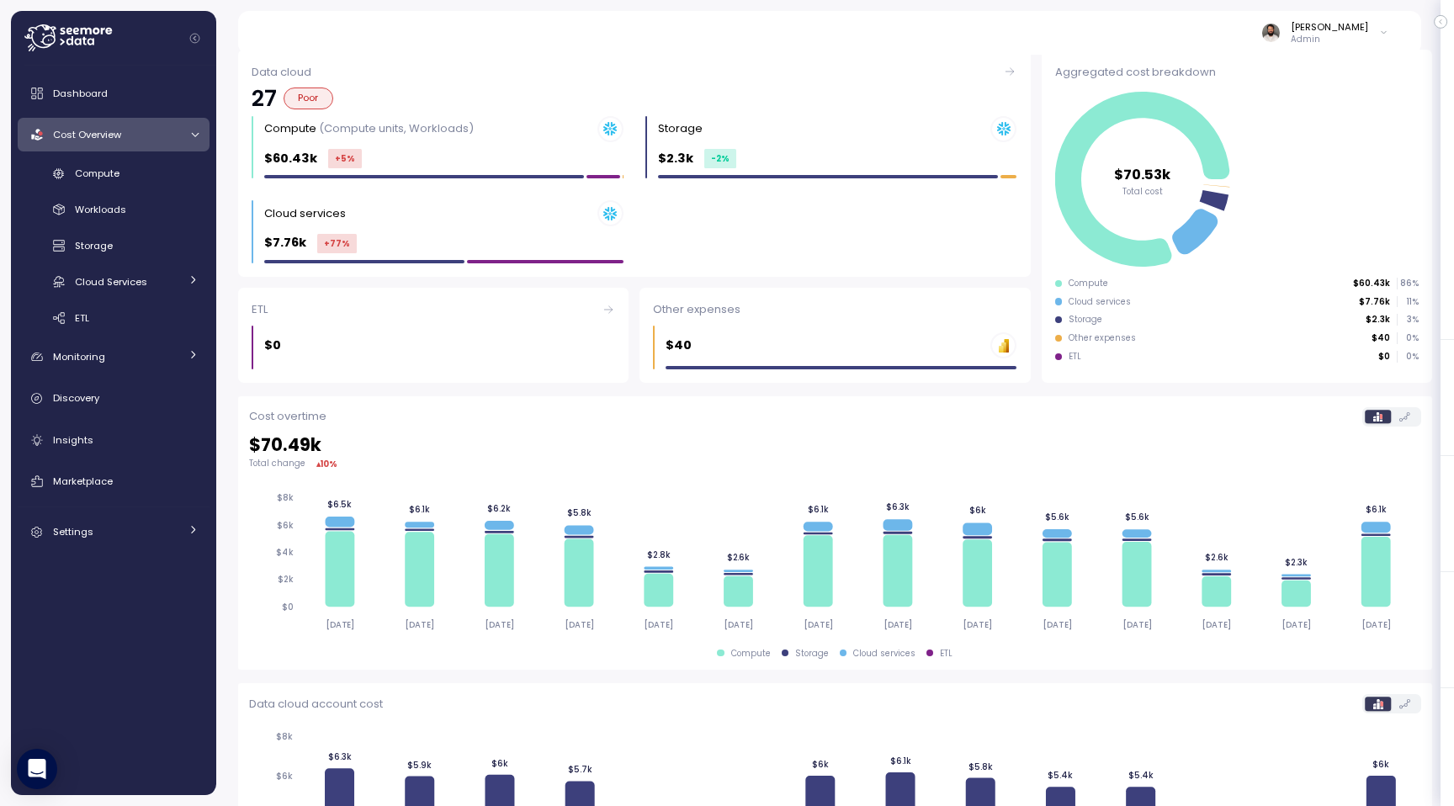
scroll to position [0, 0]
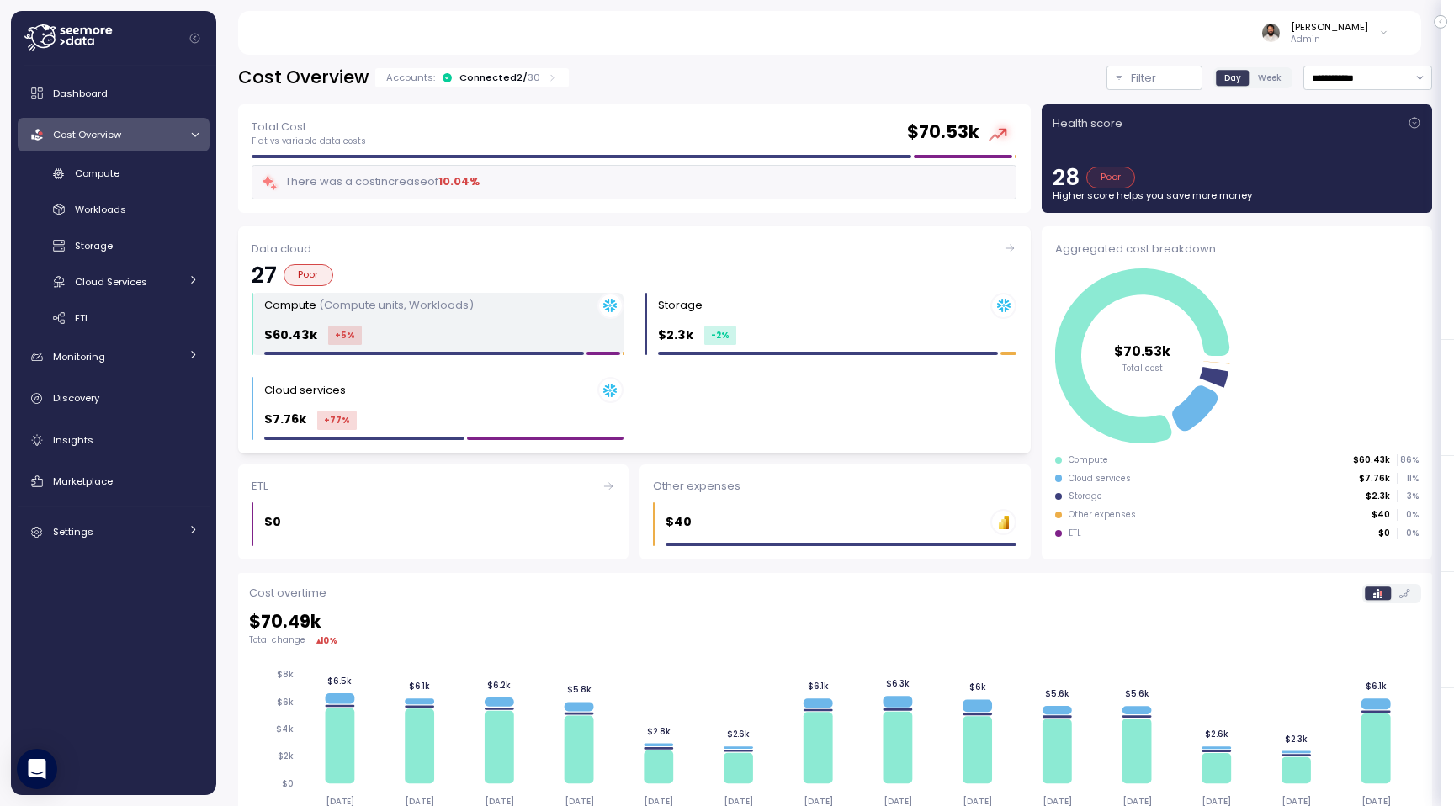
click at [402, 334] on div "$60.43k +5 %" at bounding box center [443, 335] width 359 height 19
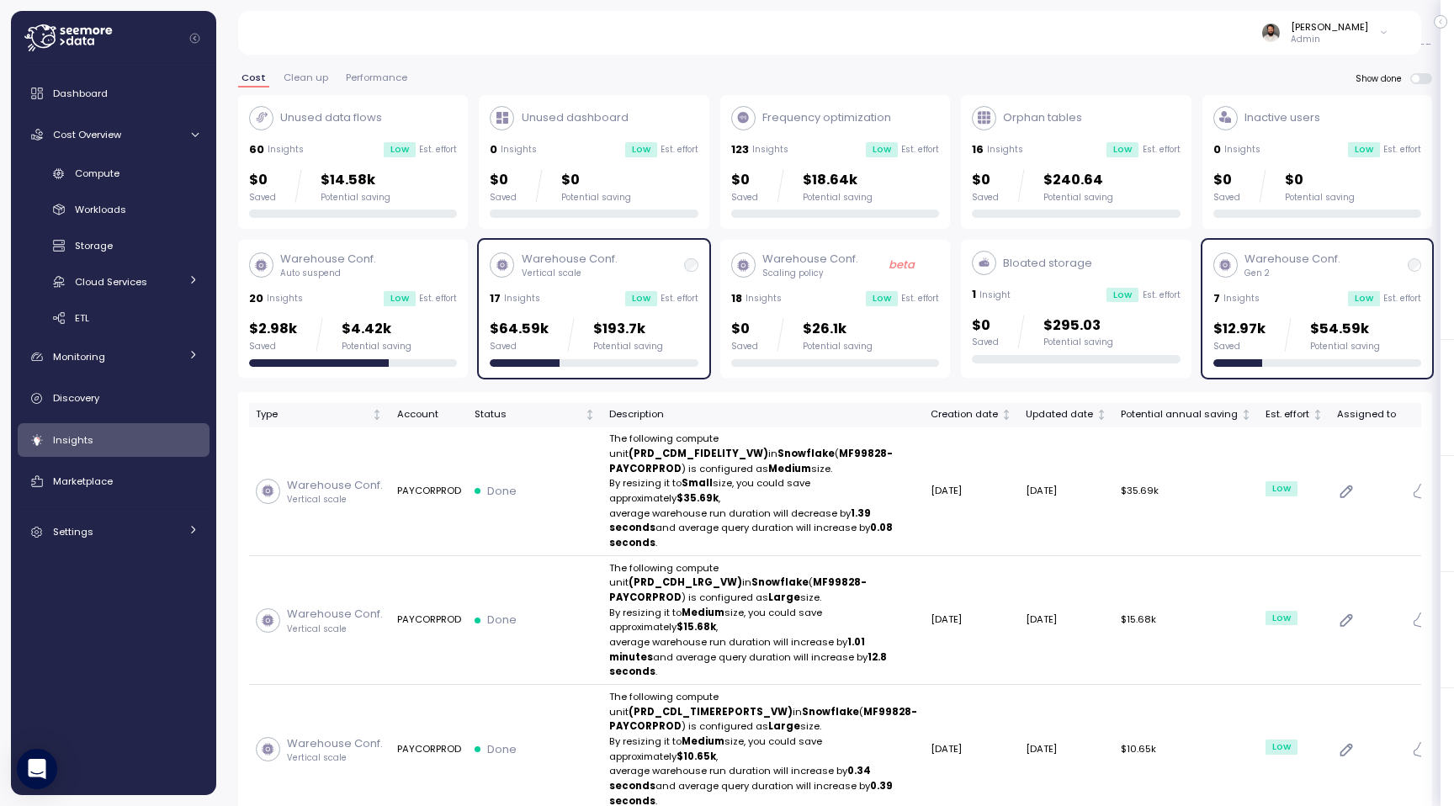
scroll to position [20, 0]
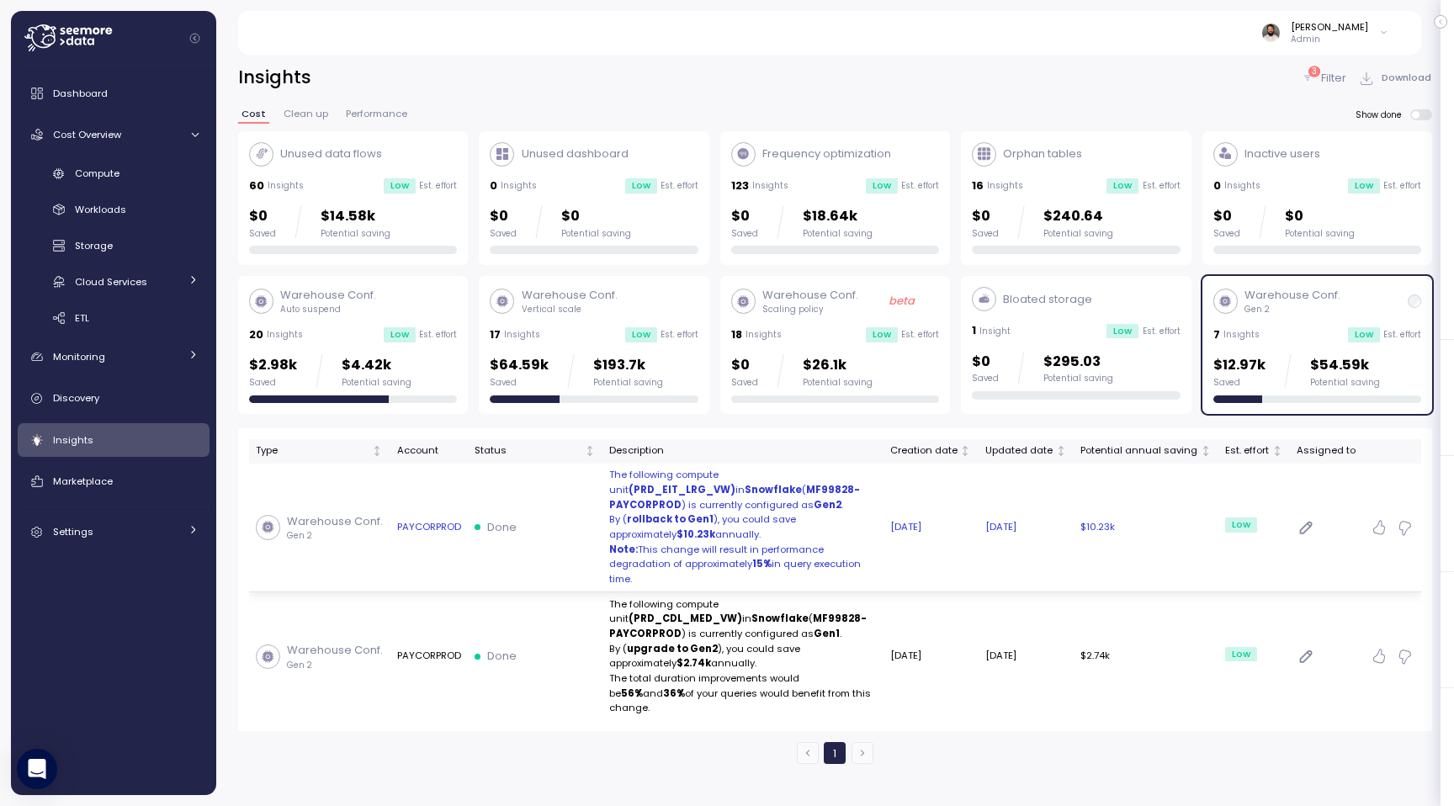
click at [755, 520] on p "By ( rollback to Gen1 ), you could save approximately $10.23k annually." at bounding box center [743, 527] width 268 height 29
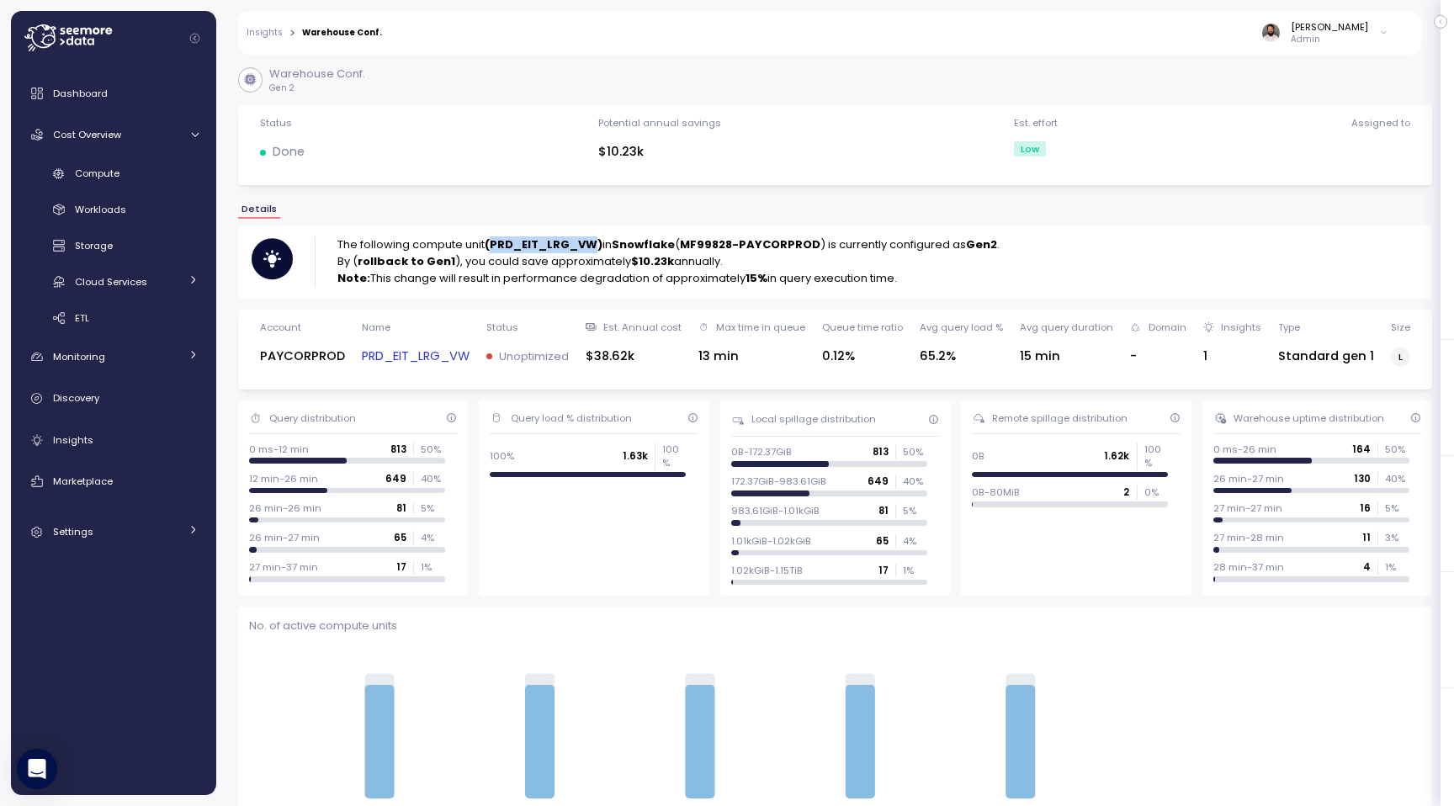
drag, startPoint x: 596, startPoint y: 247, endPoint x: 494, endPoint y: 247, distance: 101.8
click at [494, 247] on strong "(PRD_EIT_LRG_VW)" at bounding box center [544, 244] width 118 height 16
copy strong "PRD_EIT_LRG_VW"
click at [140, 187] on link "Compute" at bounding box center [114, 174] width 192 height 28
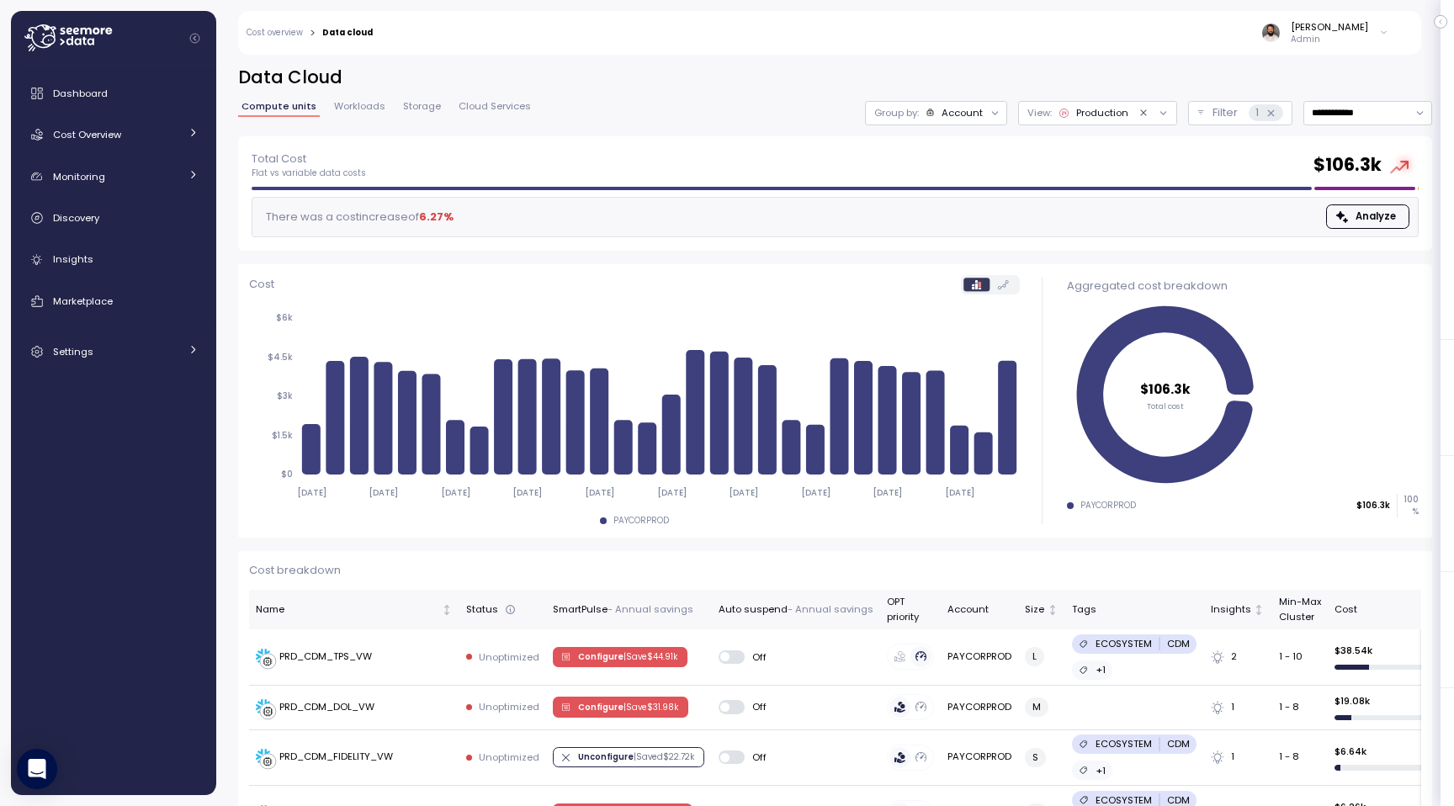
click at [969, 122] on div "Group by: Account" at bounding box center [936, 113] width 142 height 24
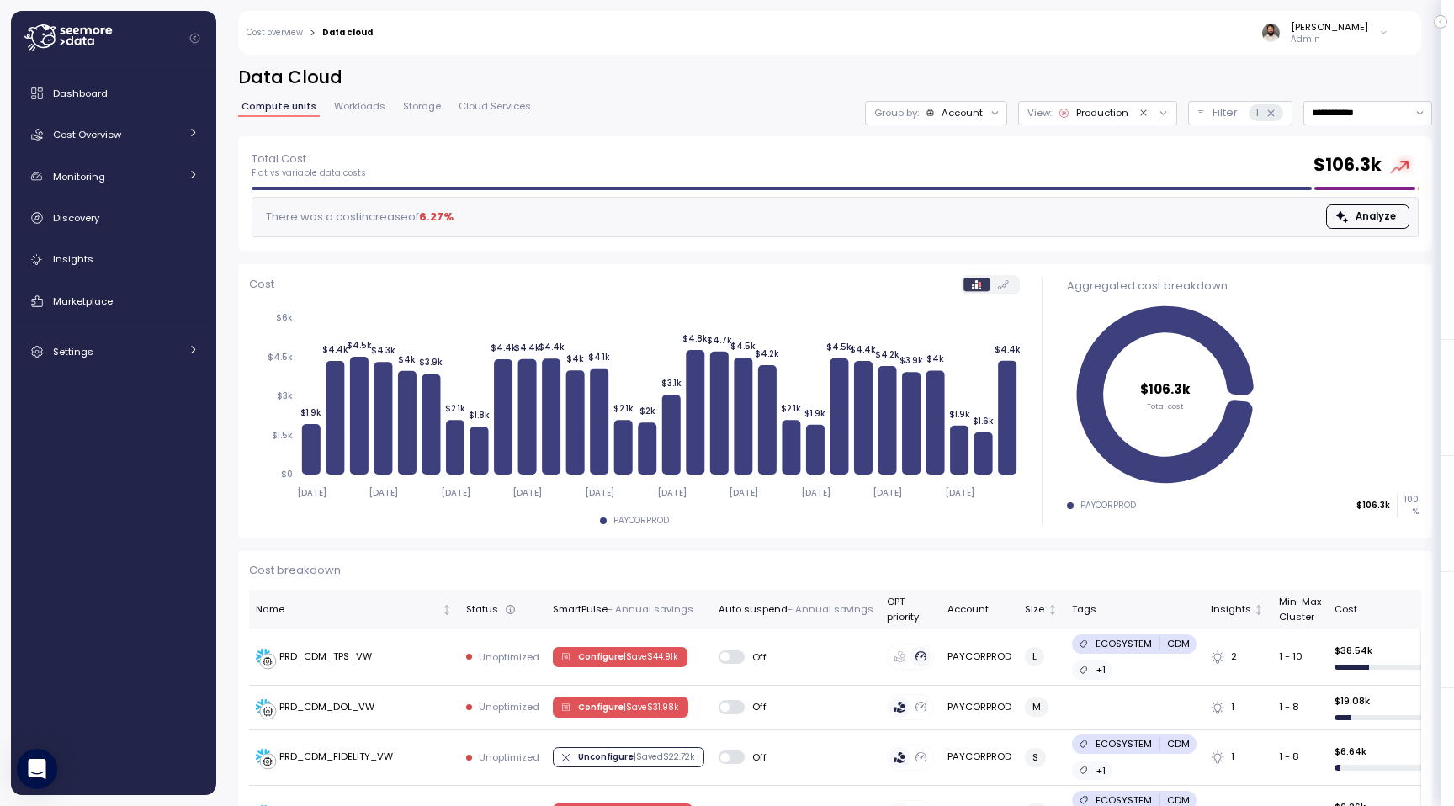
click at [1077, 62] on div "**********" at bounding box center [835, 425] width 1238 height 762
click at [1214, 114] on p "Filter" at bounding box center [1225, 112] width 25 height 17
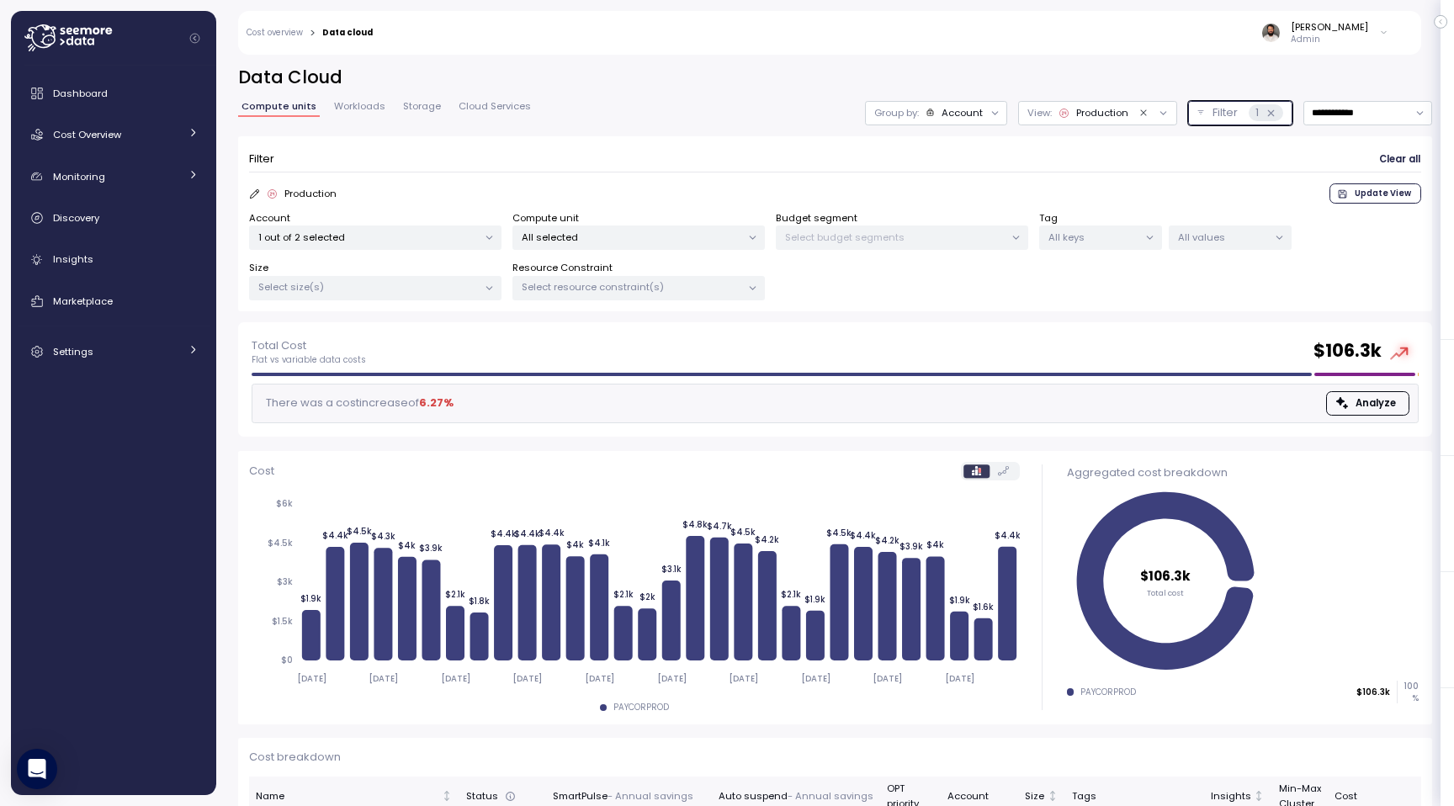
click at [646, 226] on div "All selected" at bounding box center [639, 238] width 252 height 24
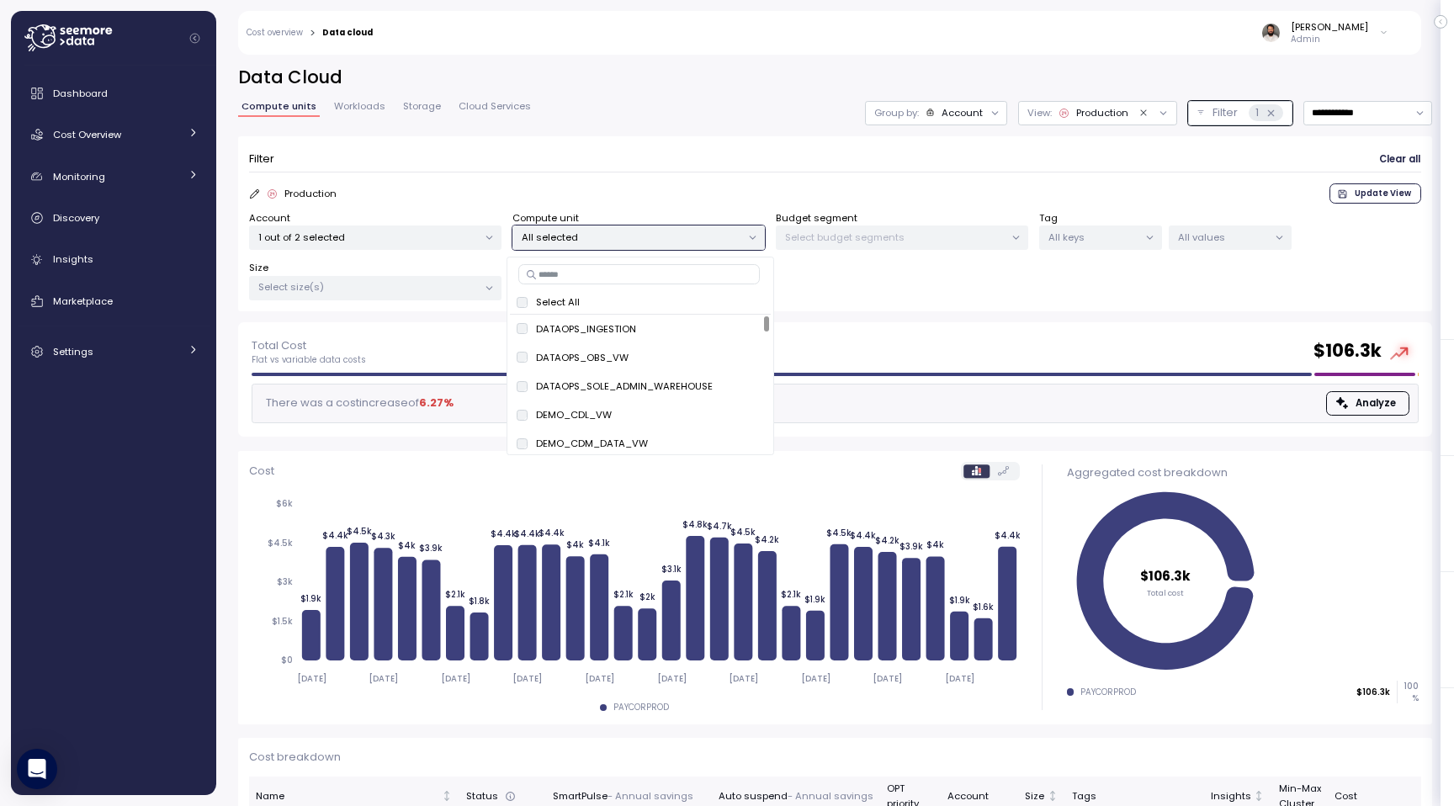
click at [624, 279] on input at bounding box center [639, 274] width 242 height 20
paste input "**********"
type input "**********"
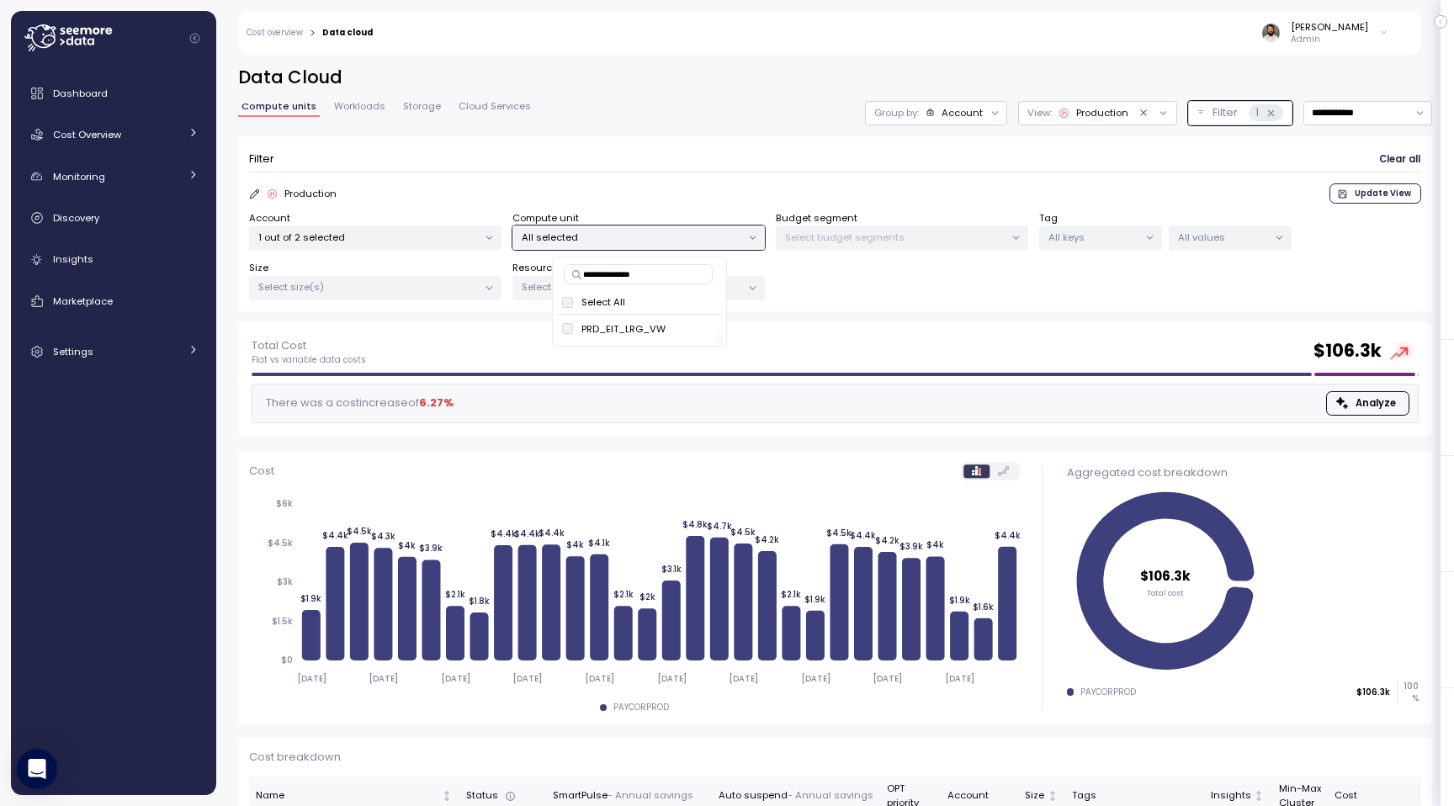
click at [708, 335] on div at bounding box center [635, 339] width 160 height 8
click at [675, 330] on div "PRD_EIT_LRG_VW only" at bounding box center [639, 329] width 155 height 20
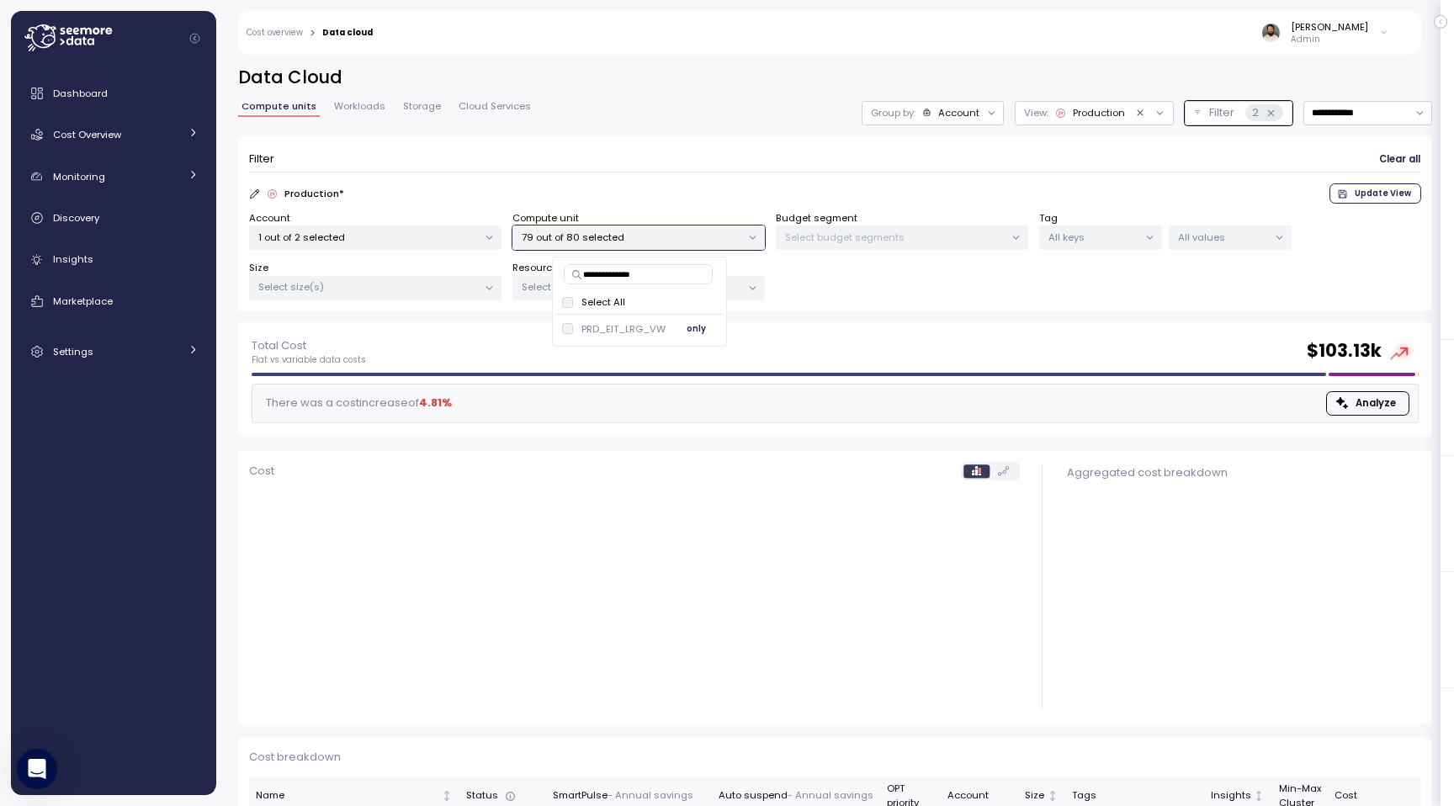
click at [696, 333] on span "only" at bounding box center [696, 329] width 19 height 19
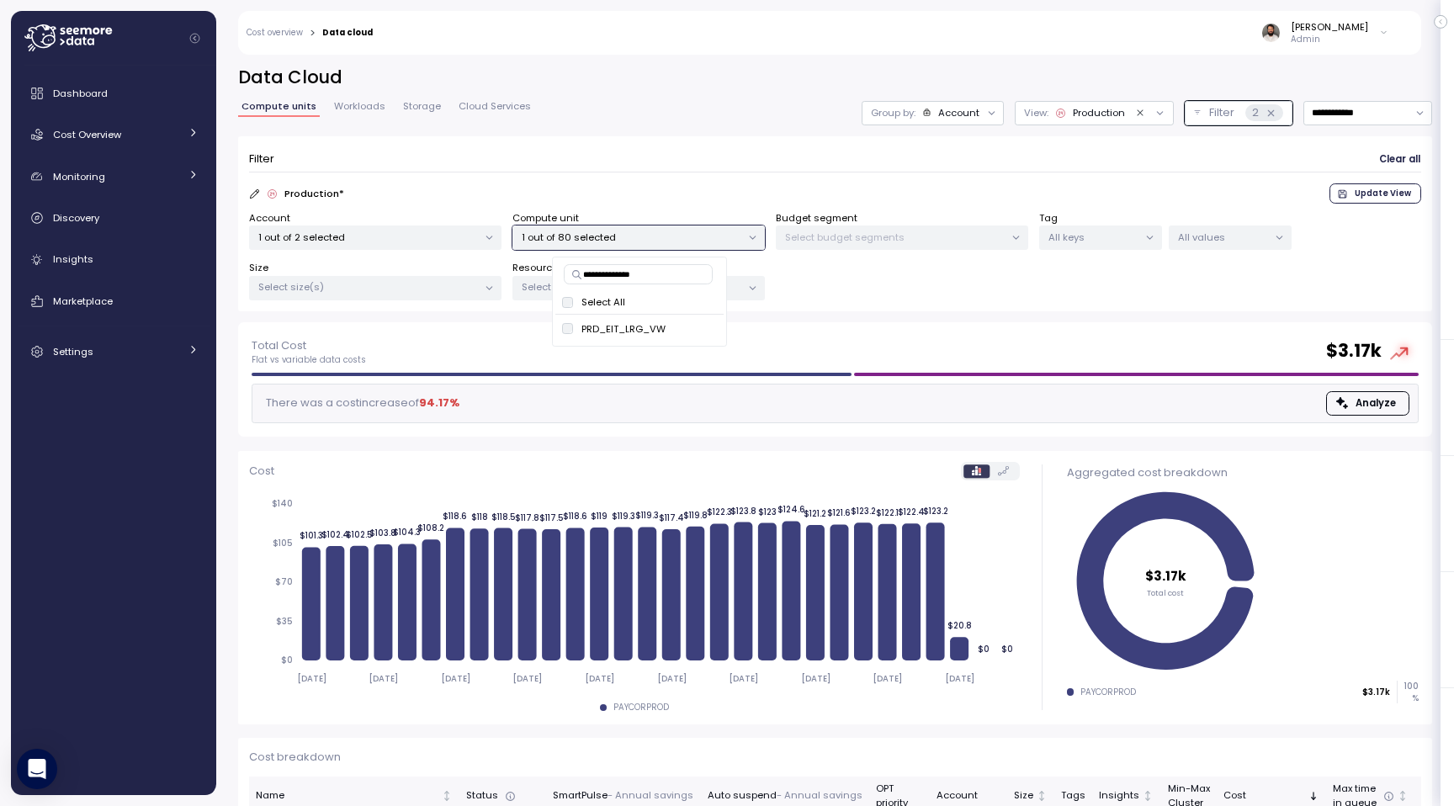
scroll to position [88, 0]
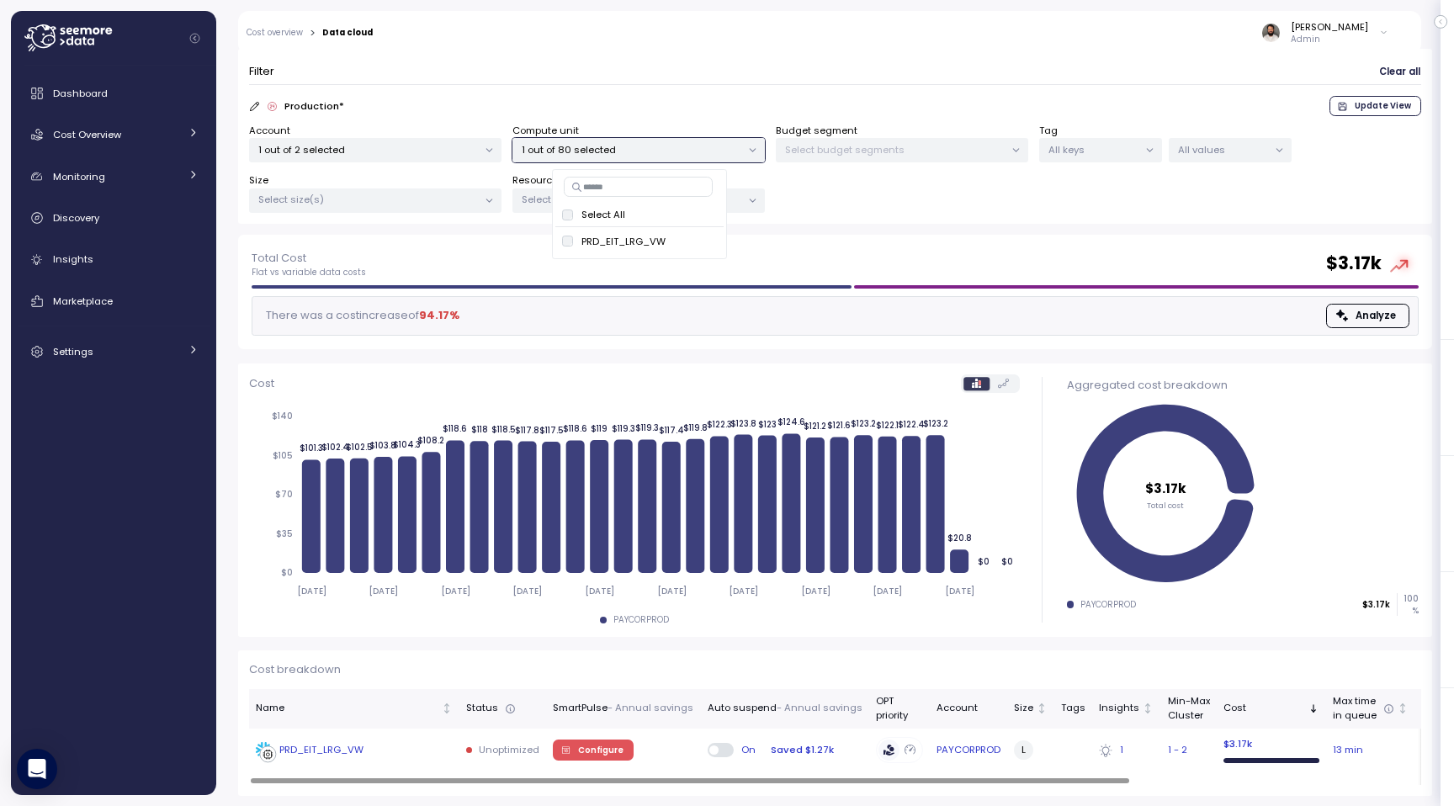
click at [384, 751] on div "PRD_EIT_LRG_VW" at bounding box center [354, 750] width 197 height 17
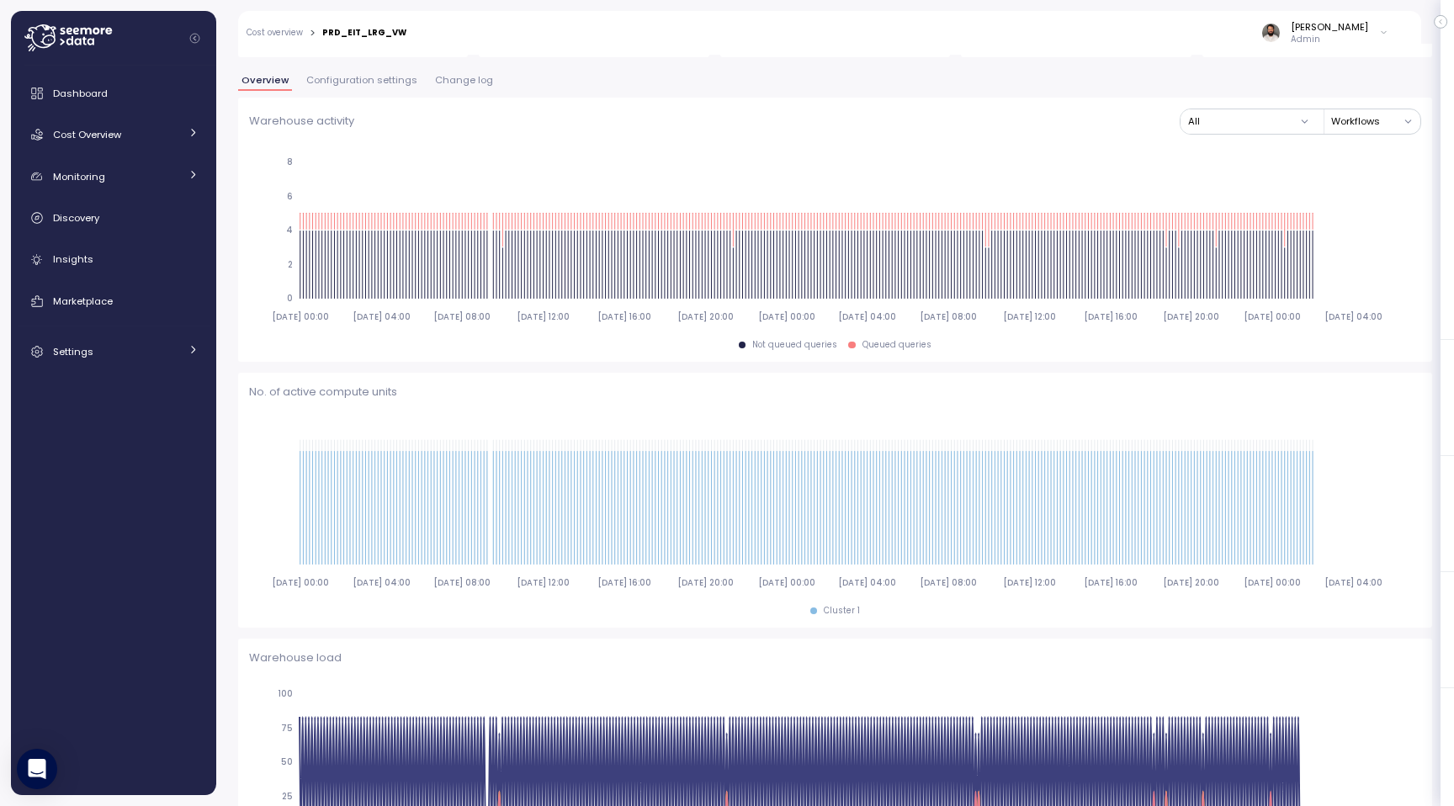
scroll to position [190, 0]
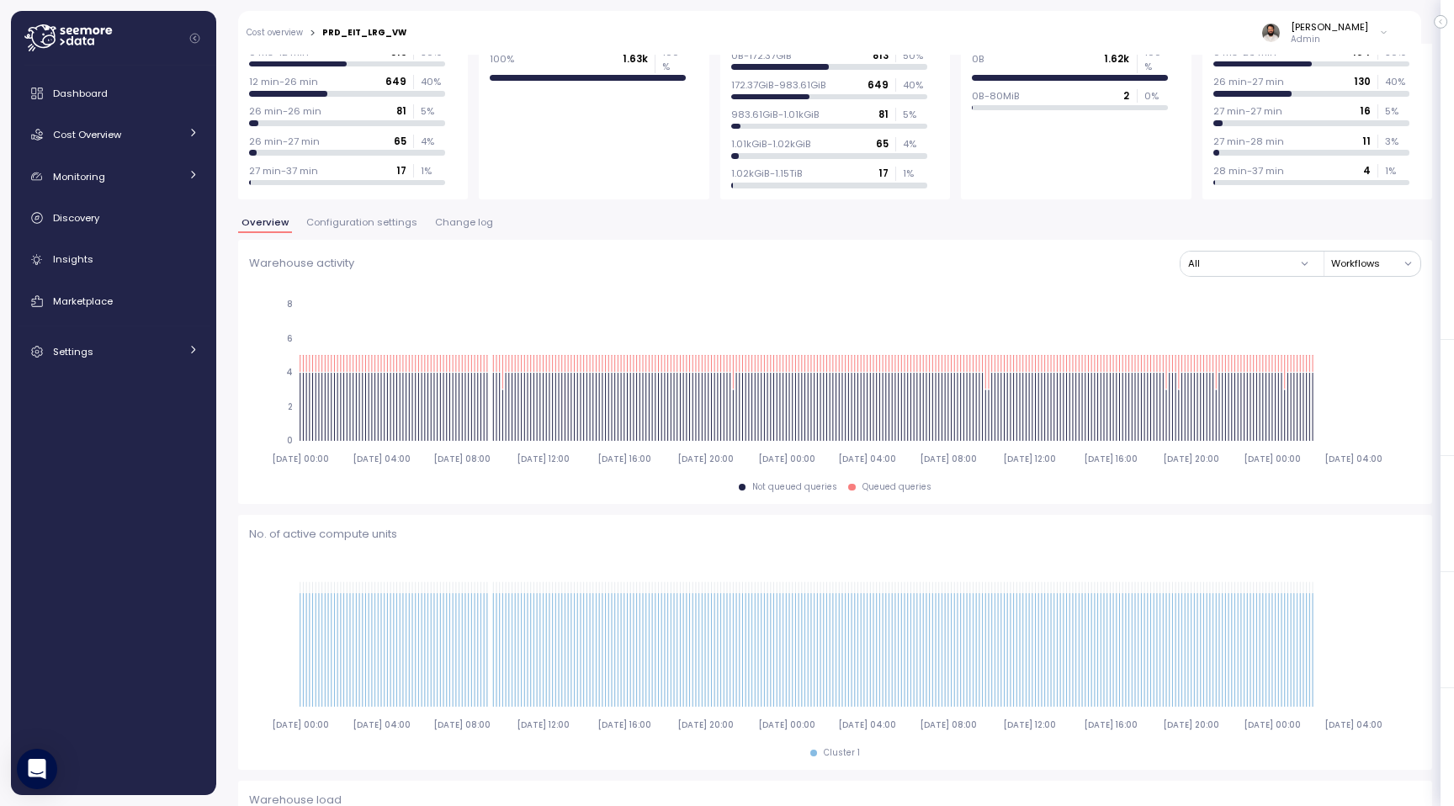
click at [452, 218] on span "Change log" at bounding box center [464, 222] width 58 height 9
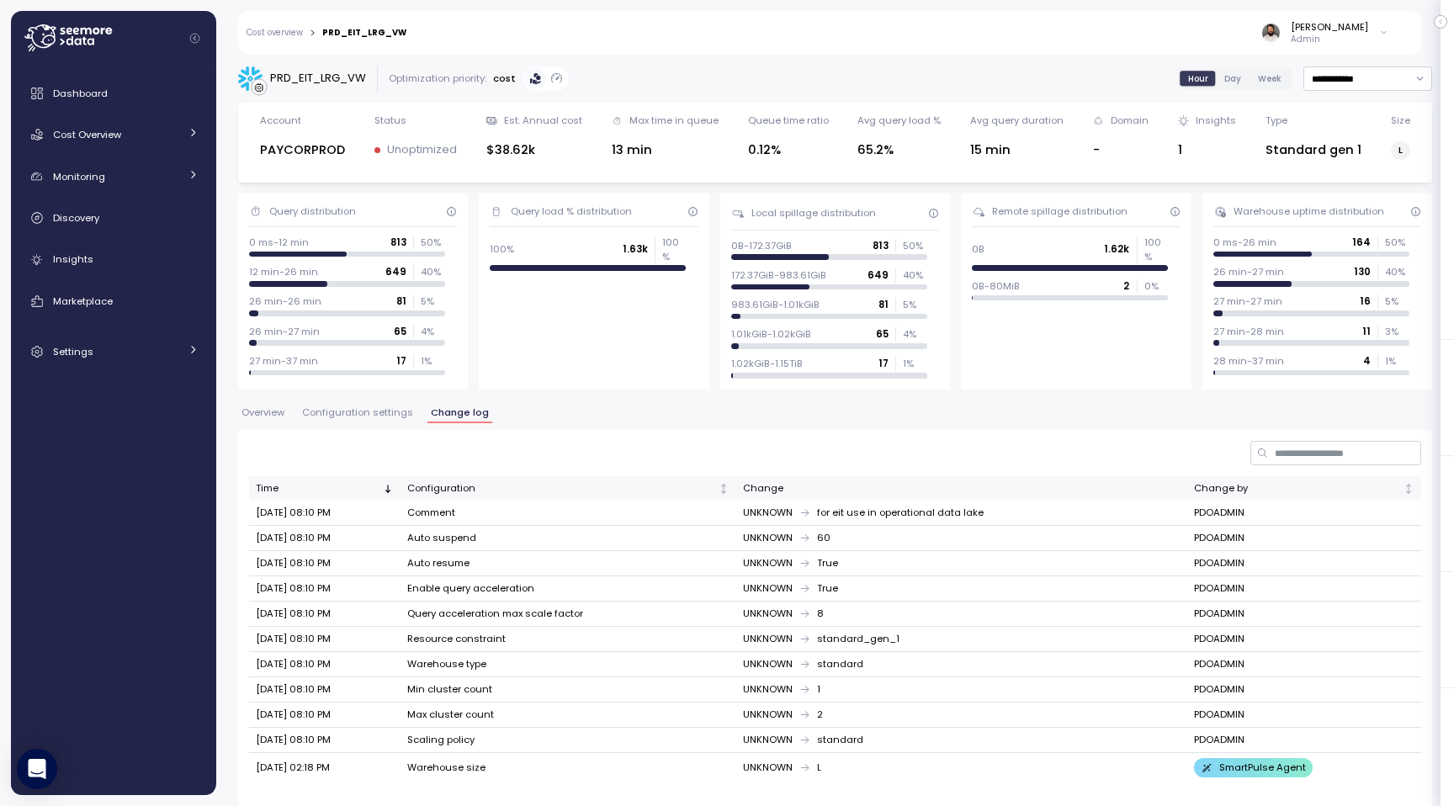
click at [394, 406] on div "**********" at bounding box center [835, 441] width 1194 height 750
click at [394, 408] on span "Configuration settings" at bounding box center [357, 412] width 111 height 9
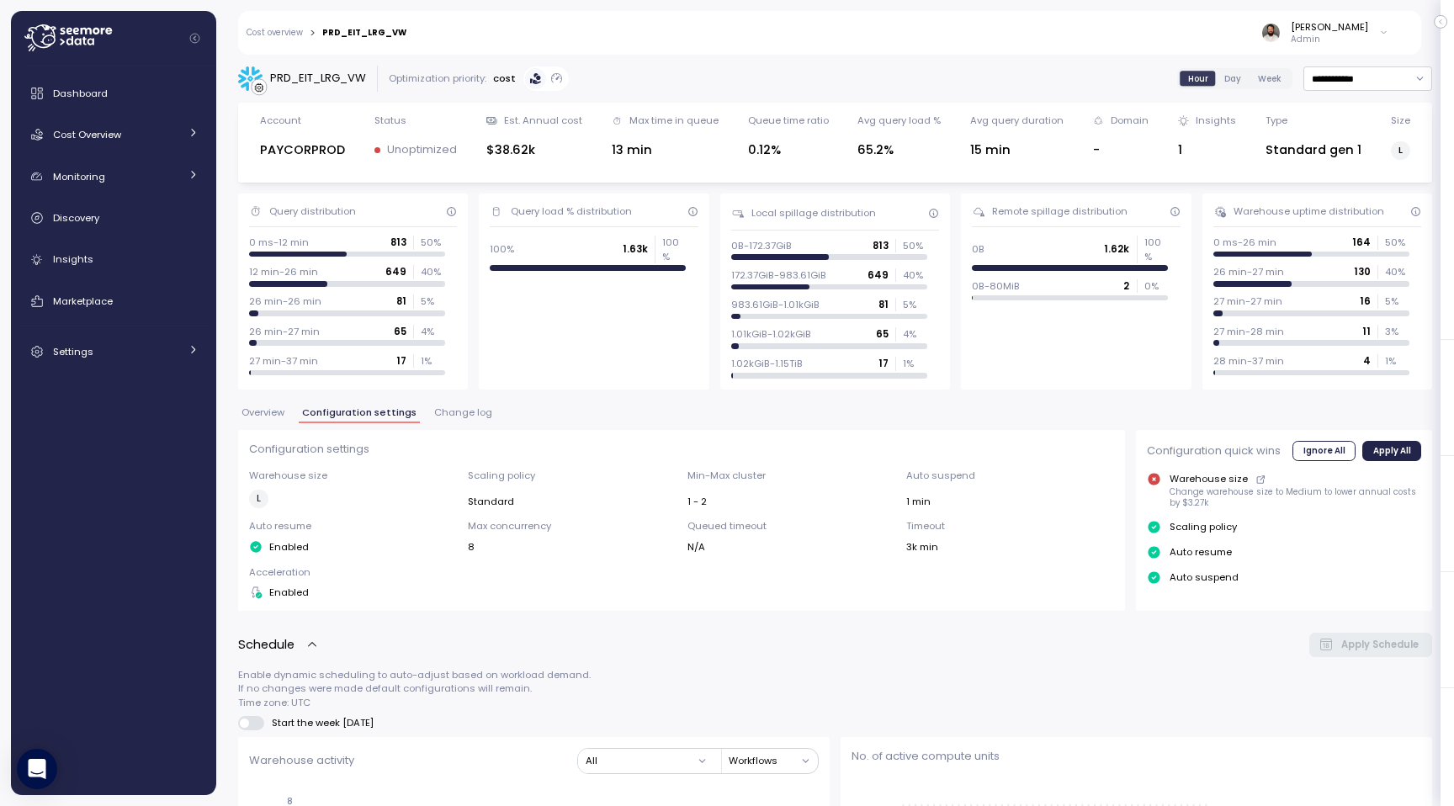
click at [283, 432] on div "Configuration settings Warehouse size L Scaling policy Standard Min-Max cluster…" at bounding box center [682, 520] width 888 height 181
click at [275, 416] on span "Overview" at bounding box center [263, 412] width 43 height 9
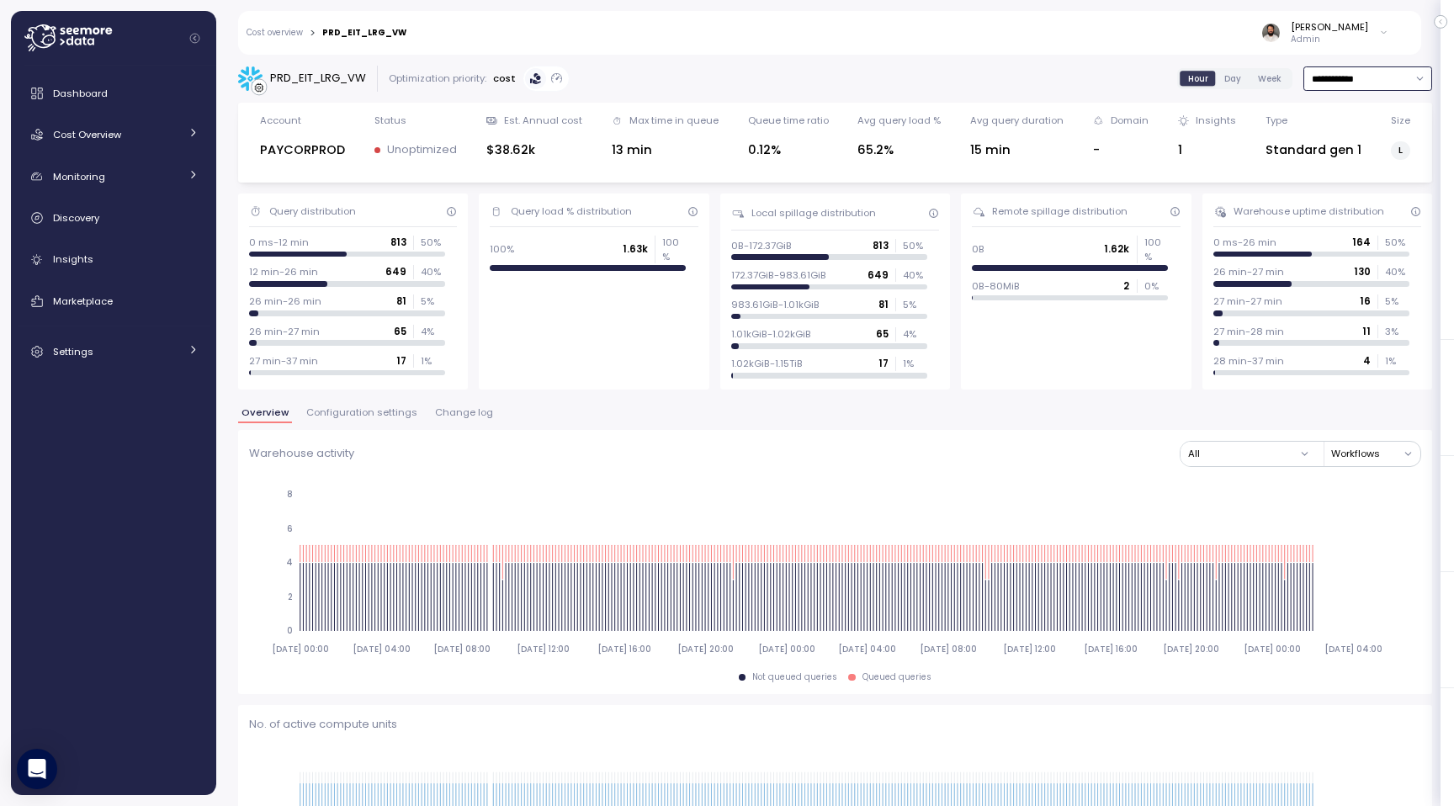
click at [1352, 82] on input "**********" at bounding box center [1368, 78] width 129 height 24
click at [1350, 139] on div "Last 3 days" at bounding box center [1359, 133] width 56 height 13
type input "**********"
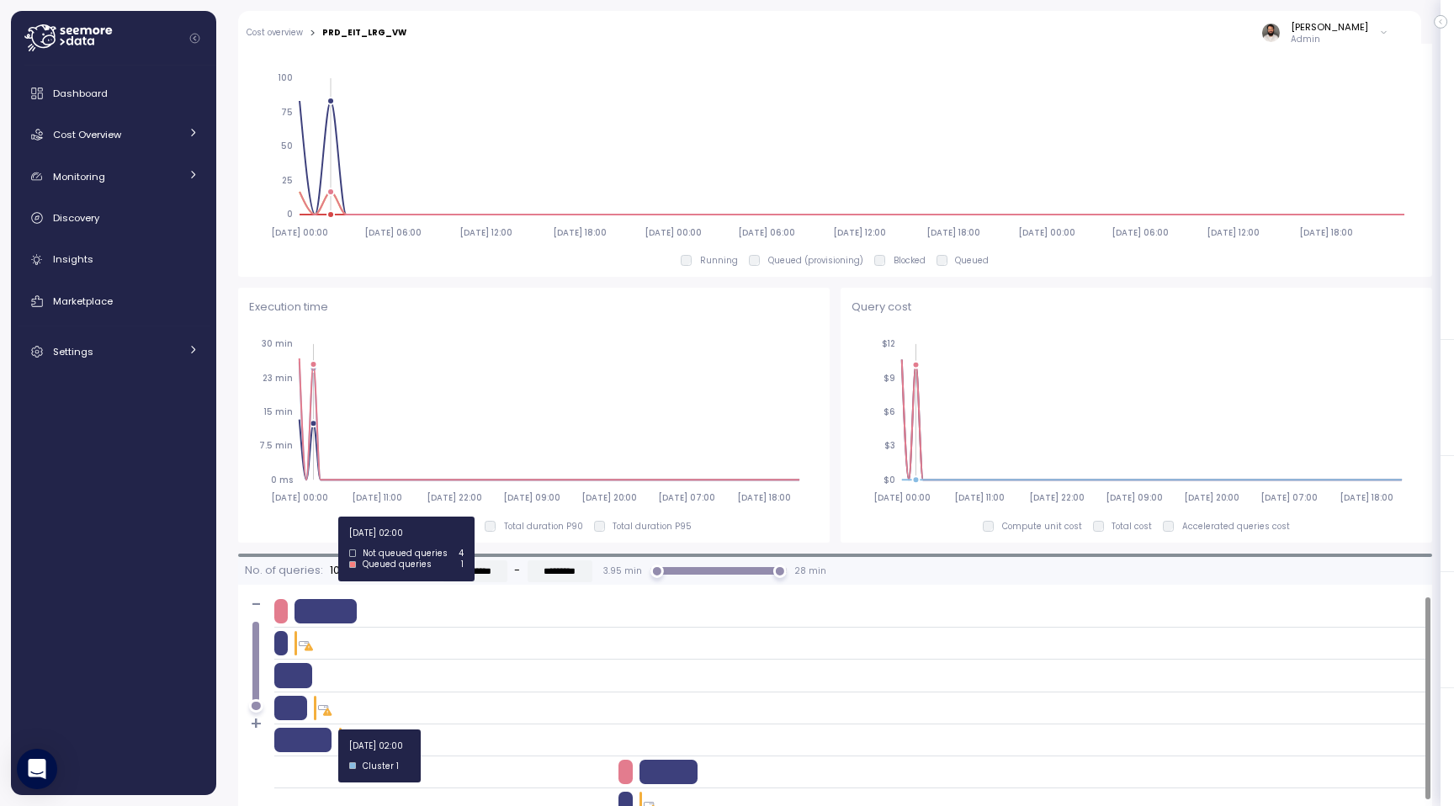
scroll to position [1343, 0]
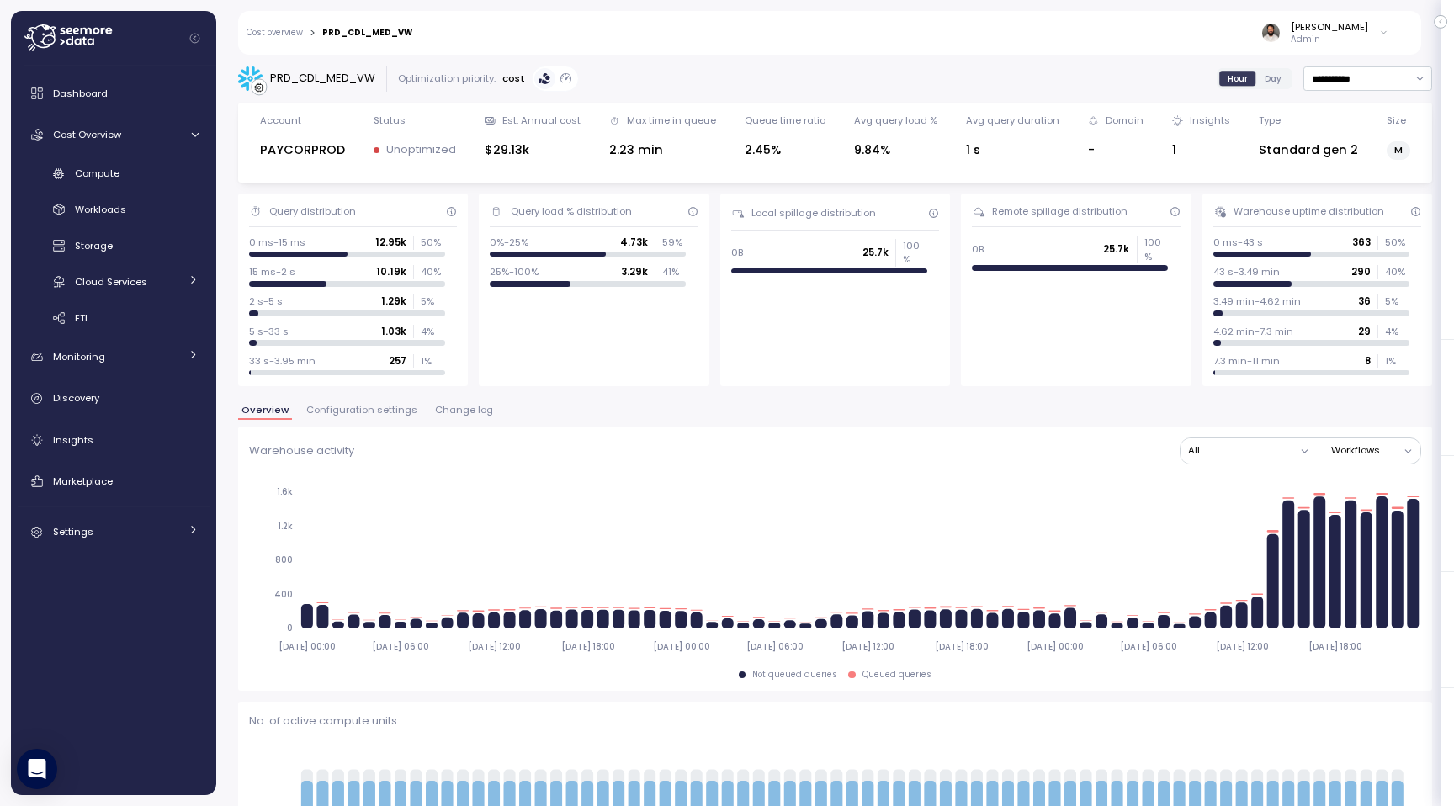
click at [448, 411] on span "Change log" at bounding box center [464, 410] width 58 height 9
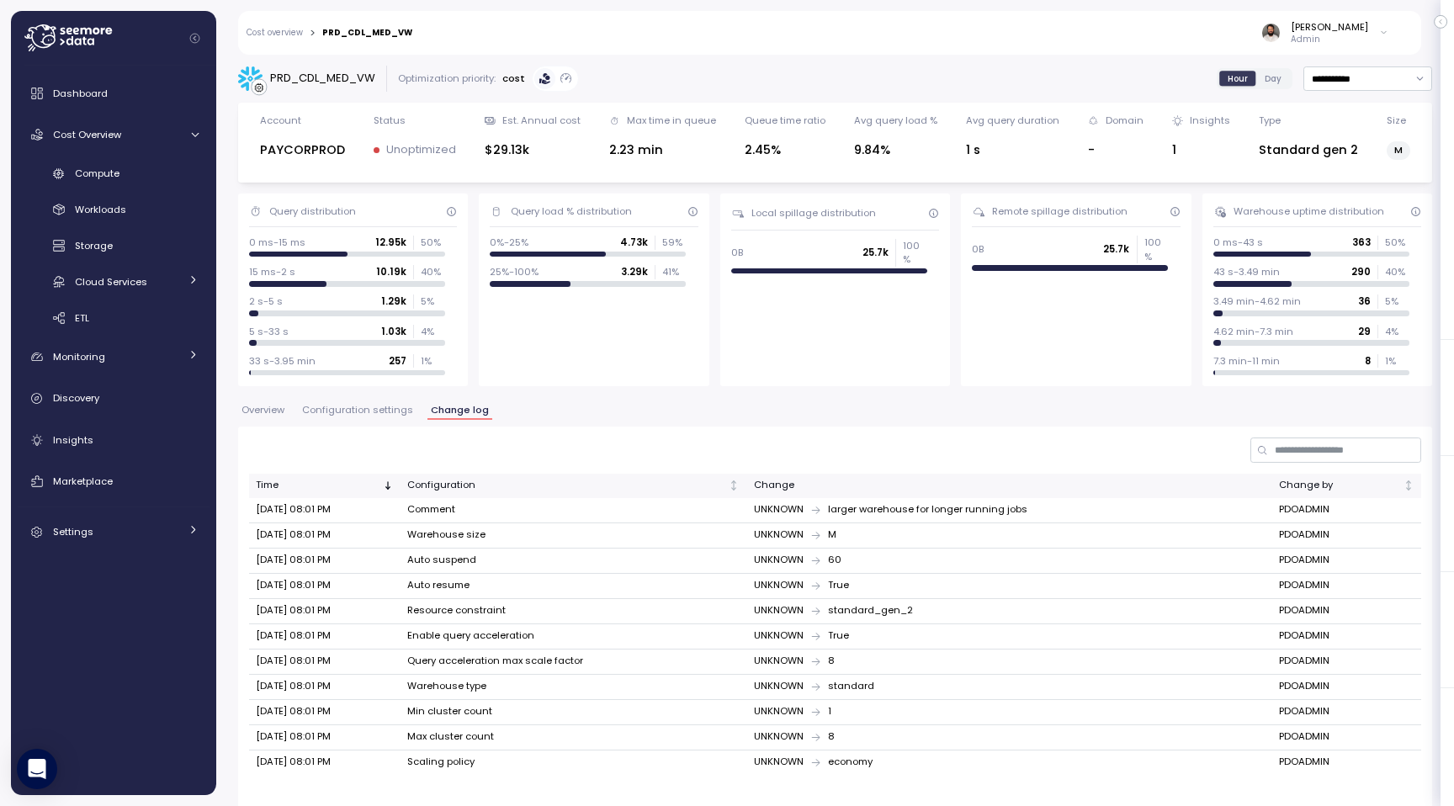
click at [298, 25] on div "Cost overview > PRD_CDL_MED_VW Guy Biecher Admin" at bounding box center [818, 33] width 1161 height 44
click at [298, 26] on div "Cost overview > PRD_CDL_MED_VW Guy Biecher Admin" at bounding box center [818, 33] width 1161 height 44
click at [138, 441] on div "Insights" at bounding box center [126, 440] width 146 height 17
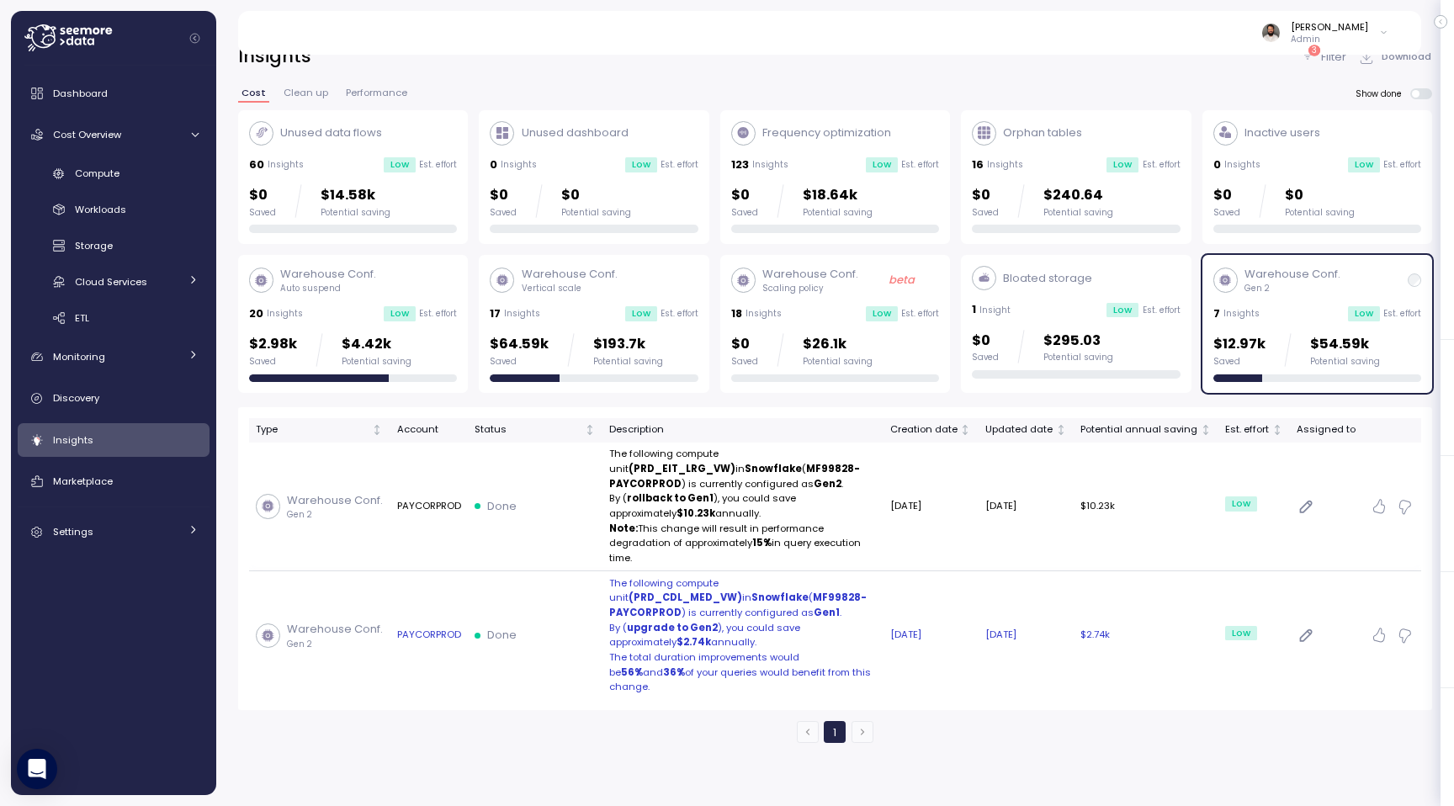
scroll to position [19, 0]
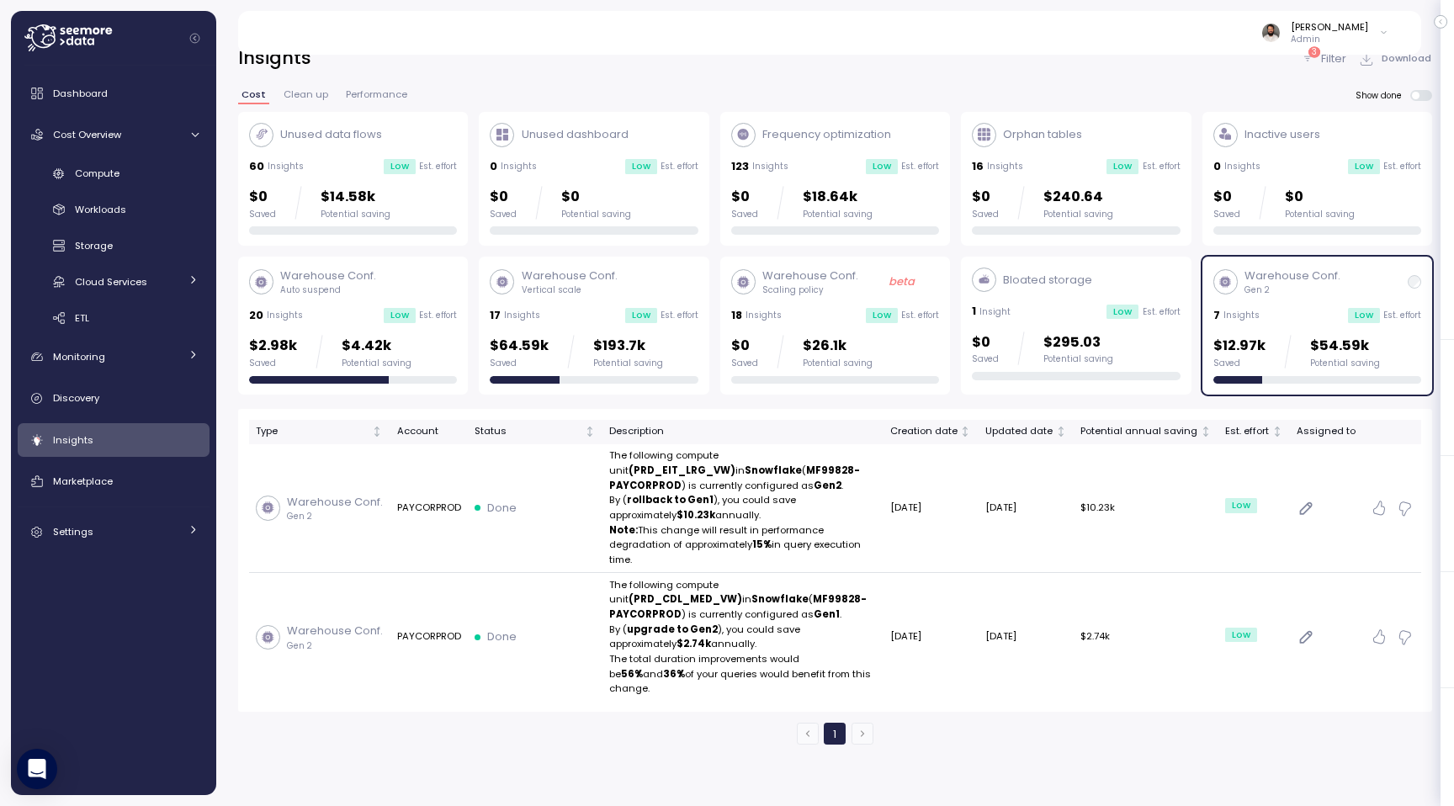
click at [1336, 47] on div "Guy Biecher Admin" at bounding box center [829, 33] width 1143 height 44
click at [1336, 56] on p "Filter" at bounding box center [1333, 58] width 25 height 17
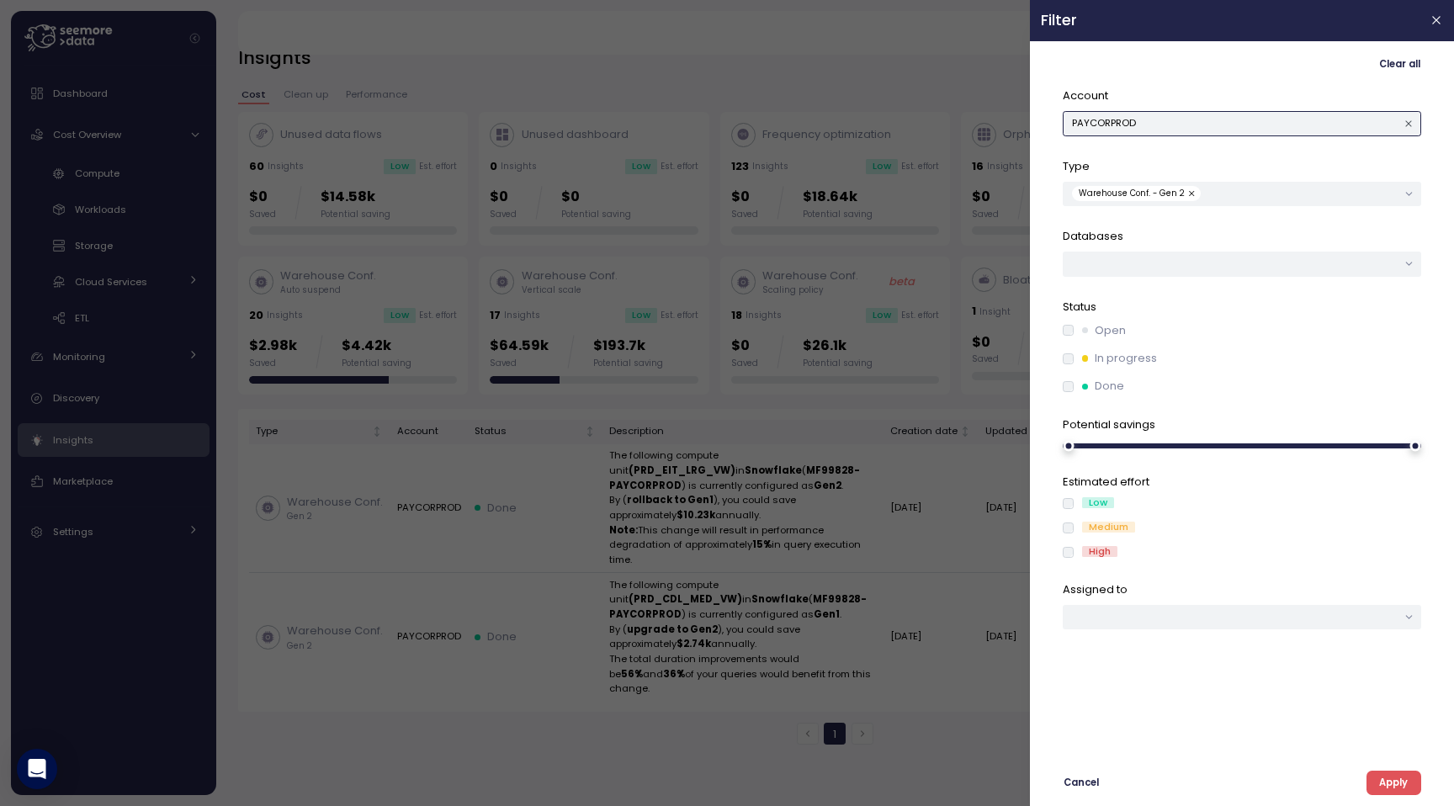
click at [1172, 115] on button "PAYCORPROD" at bounding box center [1242, 123] width 359 height 24
click at [1232, 153] on div "PAYCOR_AZURE_EASTUS2" at bounding box center [1254, 157] width 124 height 13
click at [1398, 762] on div "Clear all Account PAYCOR_AZURE_EASTUS2 Type Warehouse Conf. - Gen 2 Databases S…" at bounding box center [1242, 423] width 402 height 743
click at [1398, 783] on span "Apply" at bounding box center [1393, 783] width 29 height 23
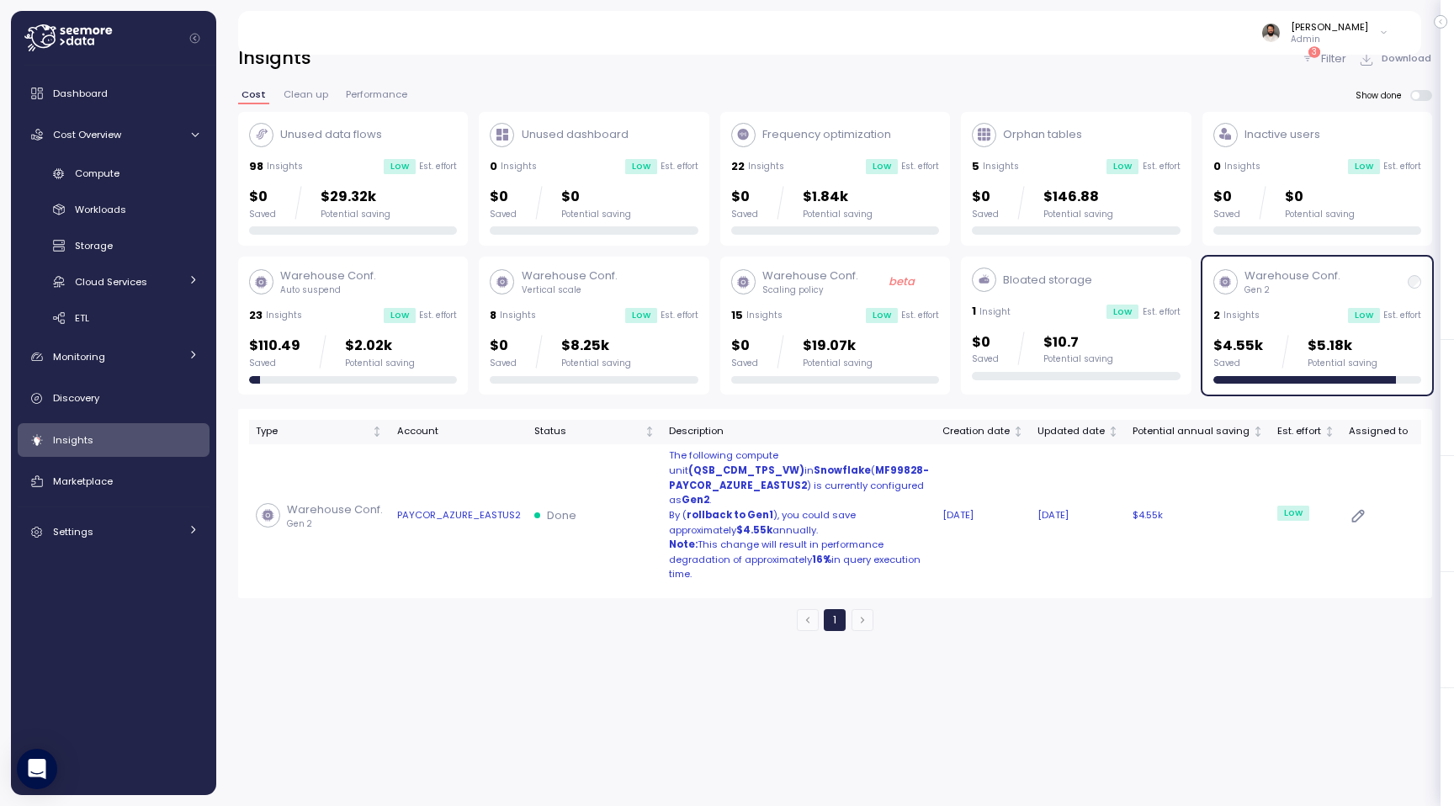
click at [808, 528] on p "By ( rollback to Gen1 ), you could save approximately $4.55k annually." at bounding box center [799, 522] width 260 height 29
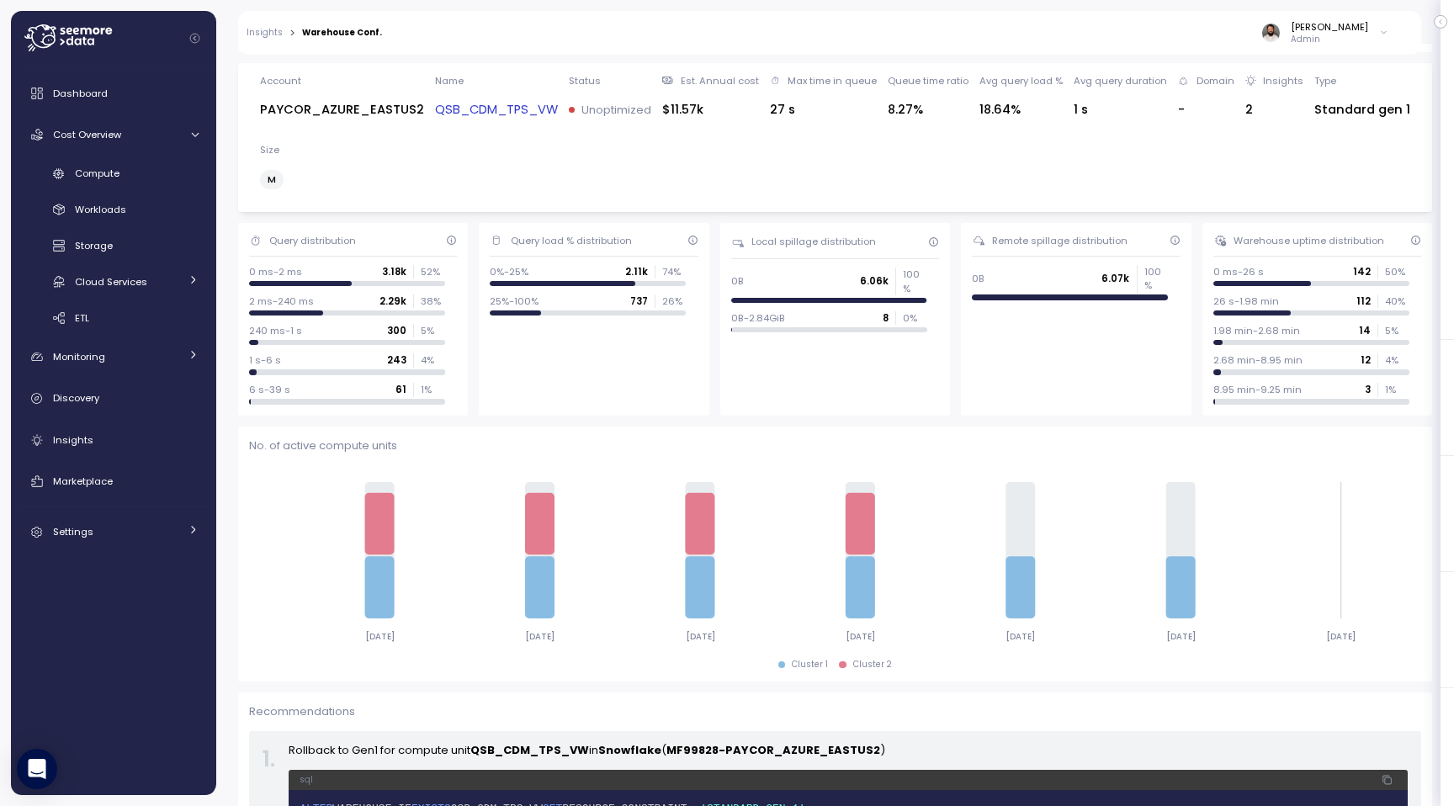
scroll to position [240, 0]
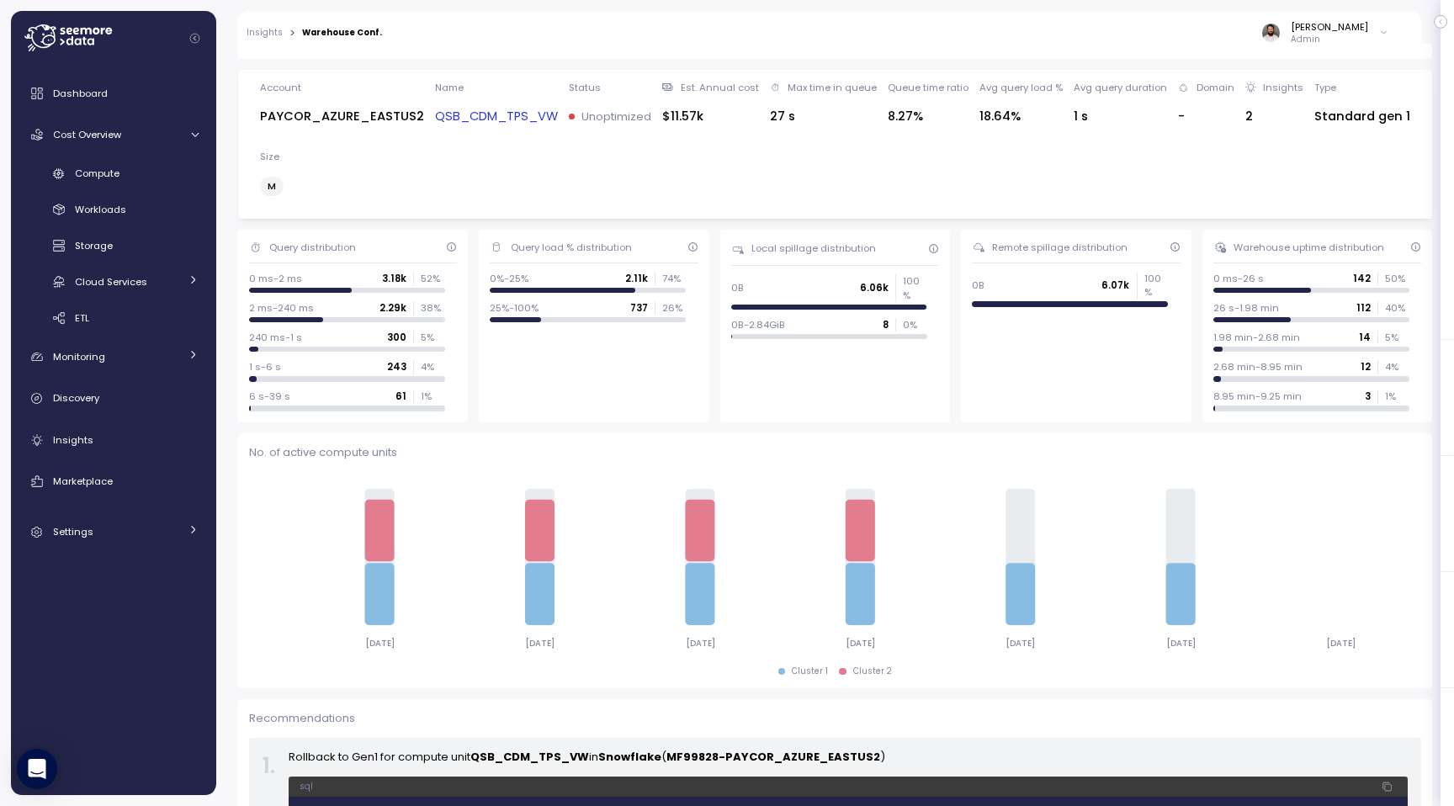
click at [533, 116] on link "QSB_CDM_TPS_VW" at bounding box center [496, 116] width 123 height 19
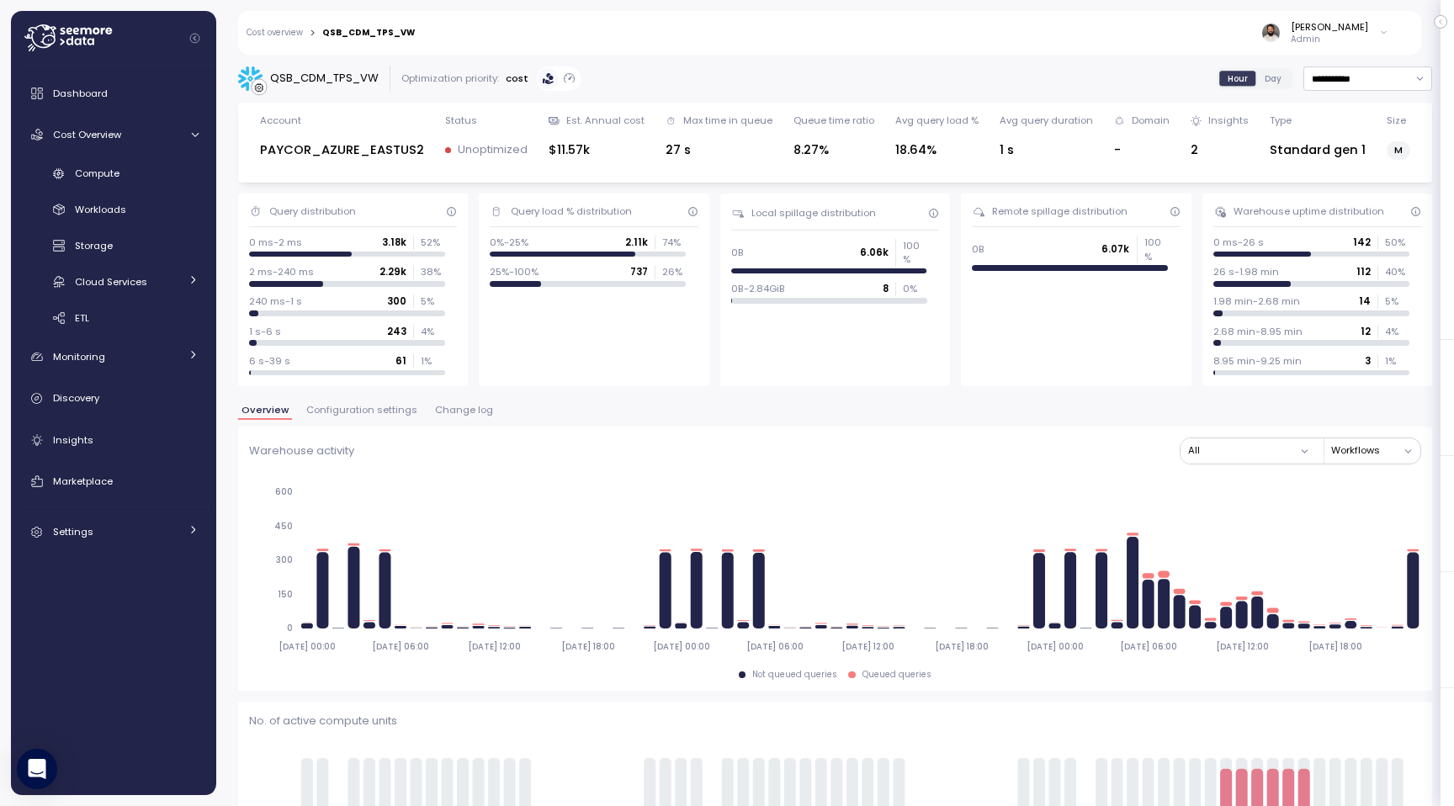
click at [460, 410] on span "Change log" at bounding box center [464, 410] width 58 height 9
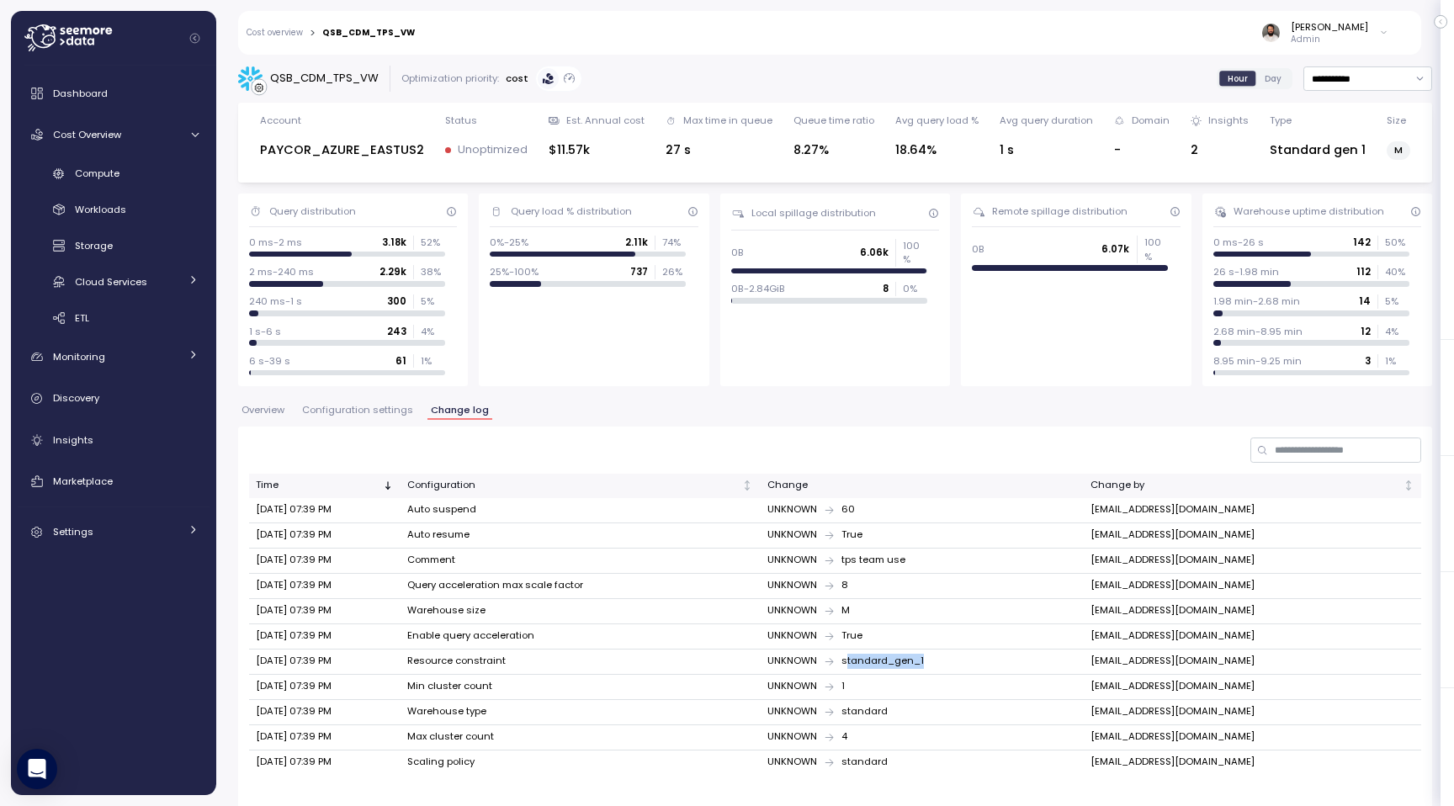
drag, startPoint x: 877, startPoint y: 661, endPoint x: 959, endPoint y: 667, distance: 81.8
click at [959, 667] on td "UNKNOWN standard_gen_1" at bounding box center [921, 662] width 323 height 25
click at [352, 414] on span "Configuration settings" at bounding box center [357, 410] width 111 height 9
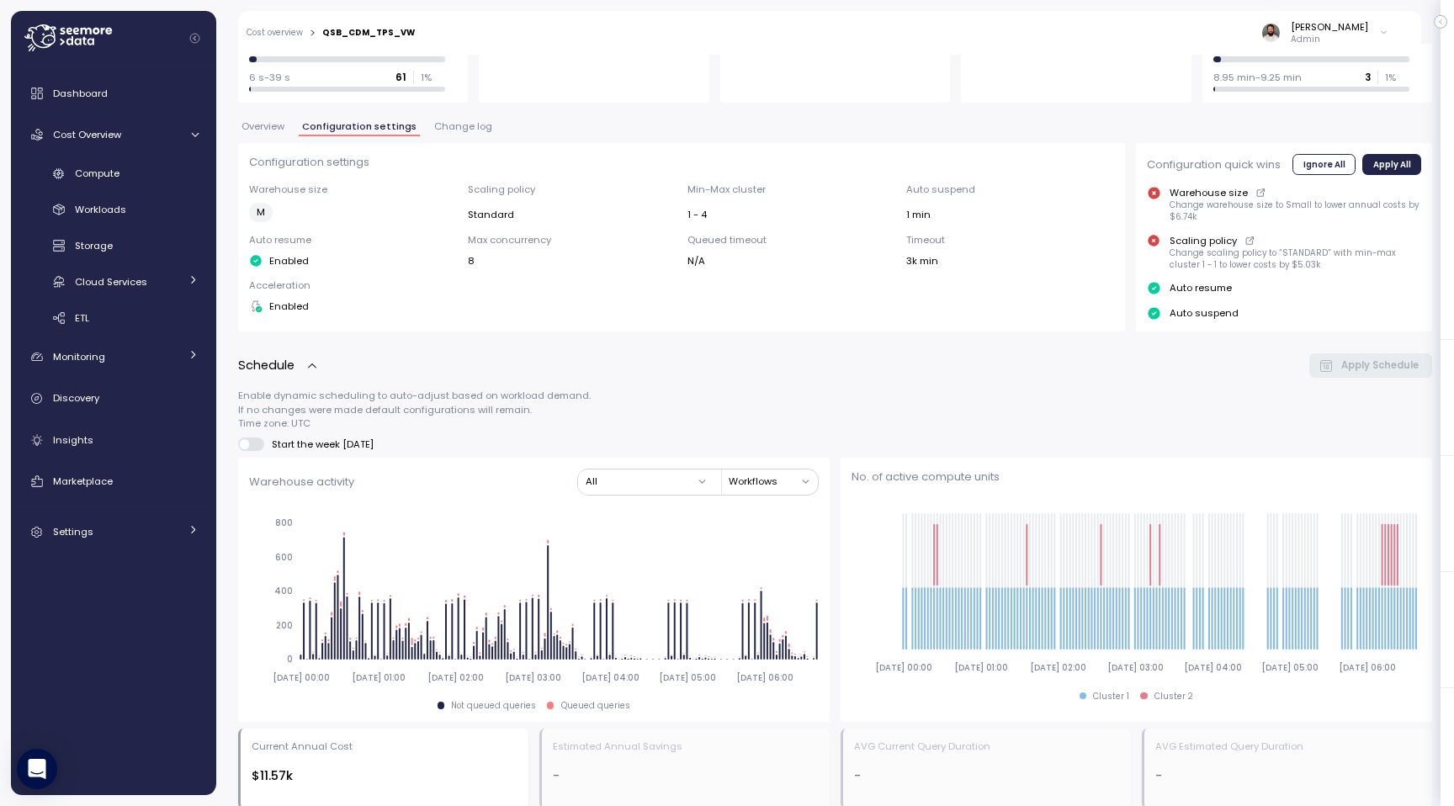
scroll to position [157, 0]
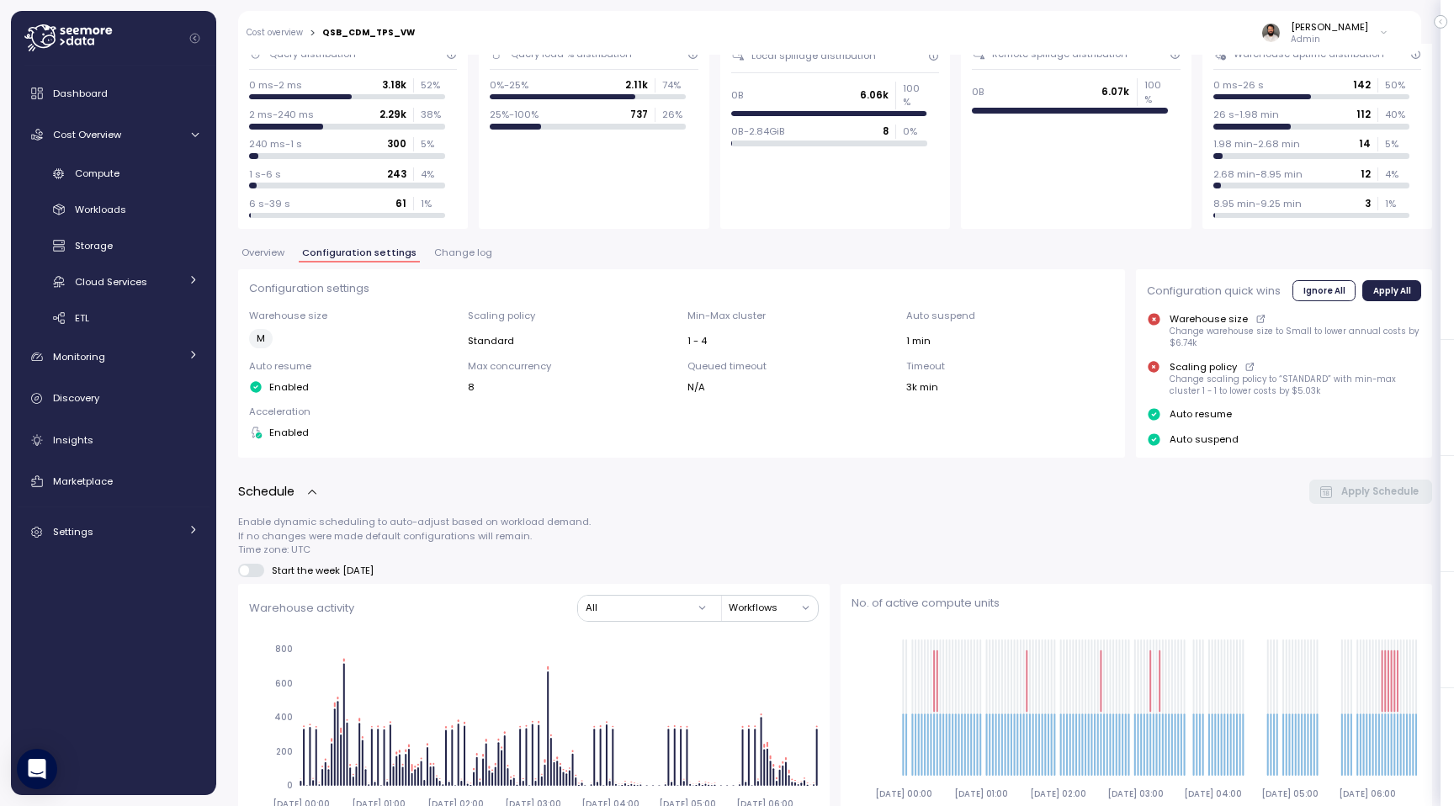
click at [268, 250] on span "Overview" at bounding box center [263, 252] width 43 height 9
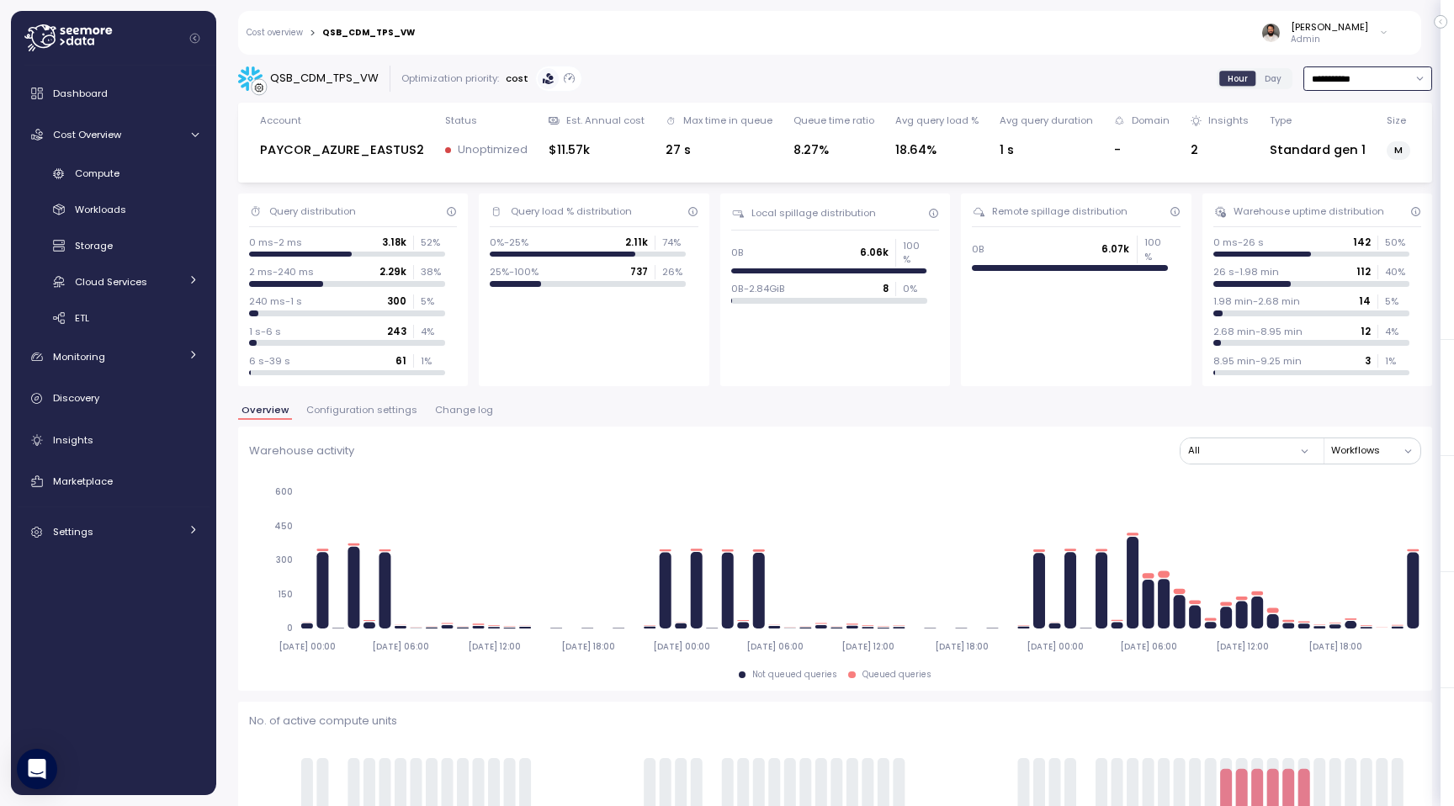
click at [1367, 82] on input "**********" at bounding box center [1368, 78] width 129 height 24
click at [1363, 112] on div "[DATE]" at bounding box center [1346, 111] width 31 height 13
type input "*********"
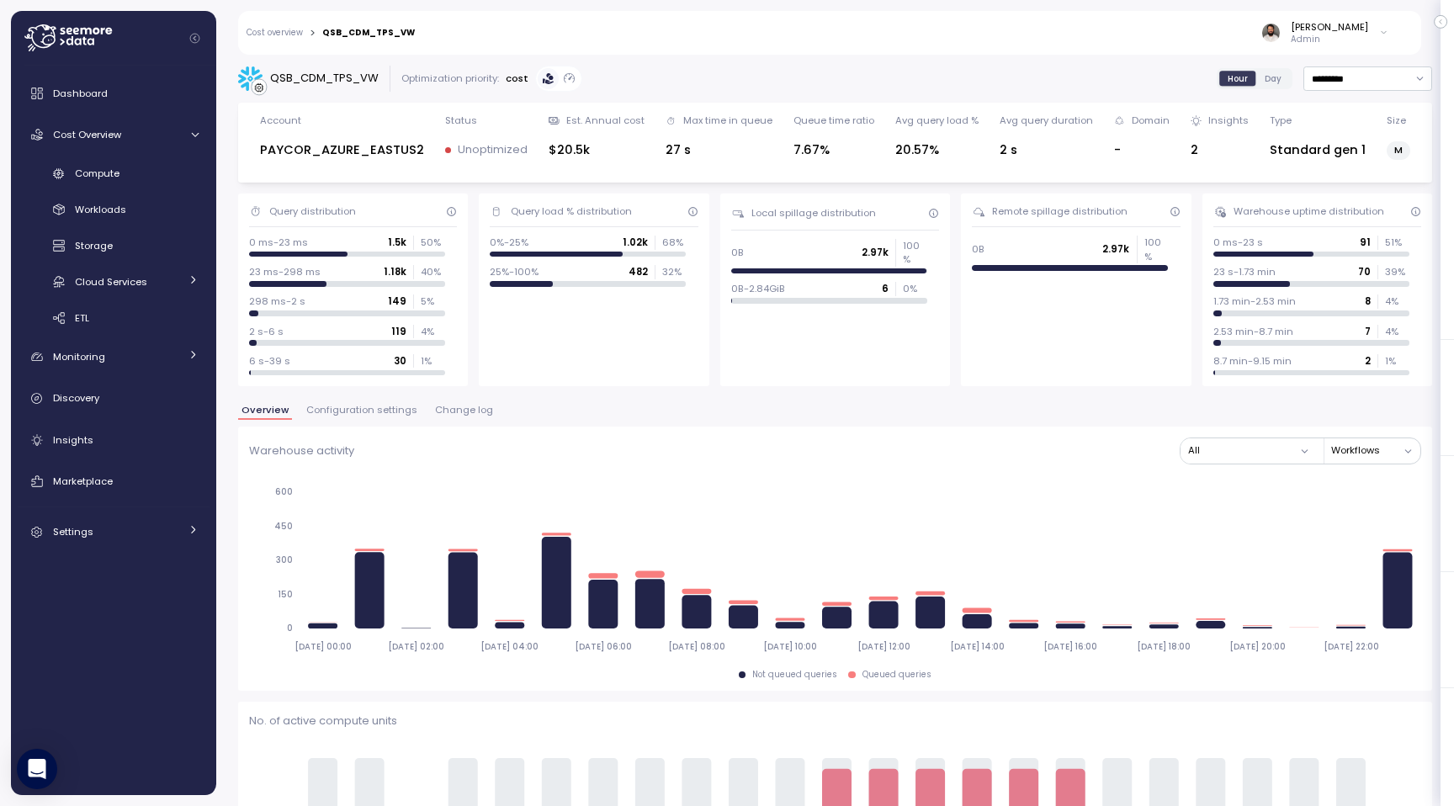
click at [353, 75] on div "QSB_CDM_TPS_VW" at bounding box center [324, 78] width 109 height 17
copy div "QSB_CDM_TPS_VW"
click at [122, 175] on div "Compute" at bounding box center [137, 173] width 124 height 17
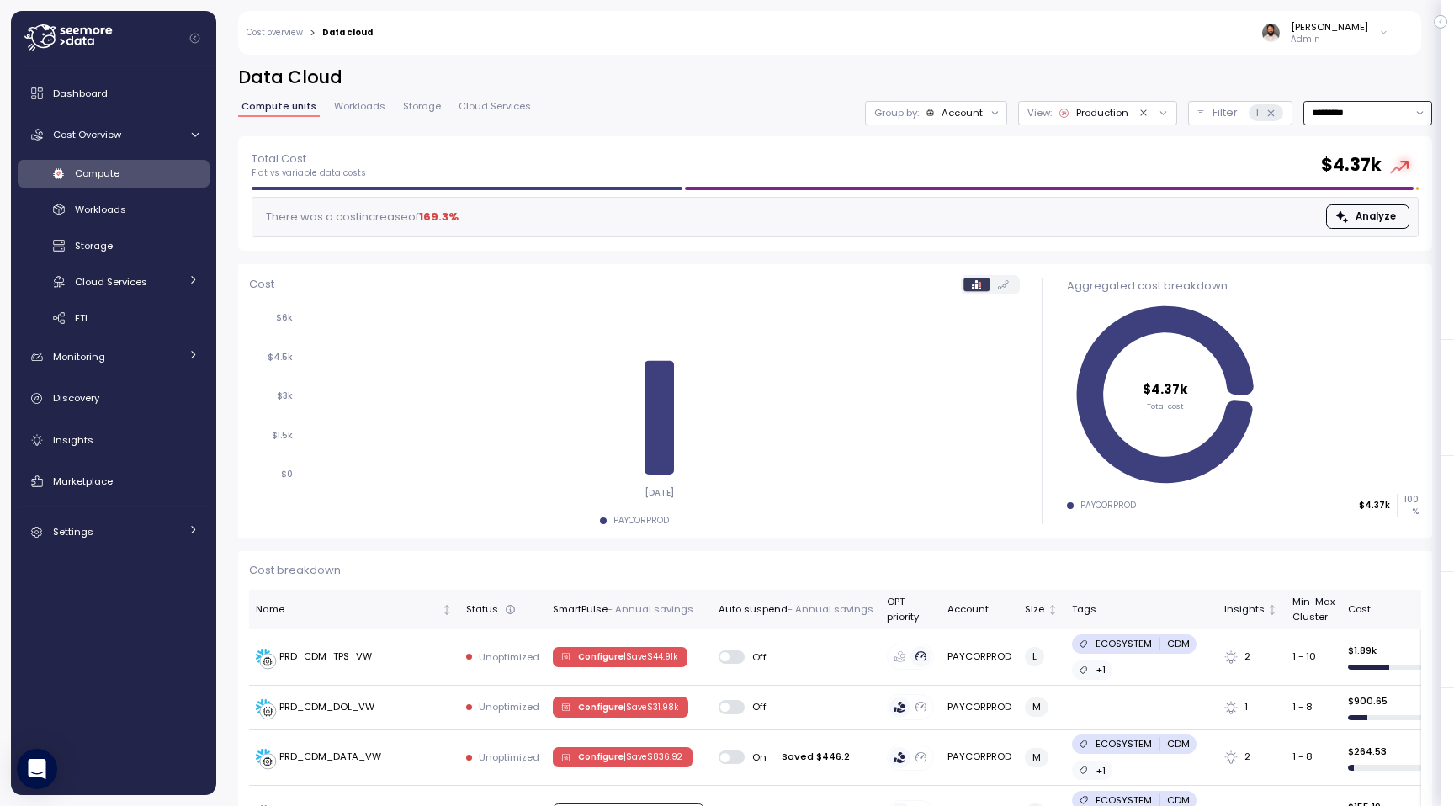
click at [1348, 118] on input "*********" at bounding box center [1368, 113] width 129 height 24
click at [1205, 112] on button "Filter 1" at bounding box center [1240, 113] width 104 height 24
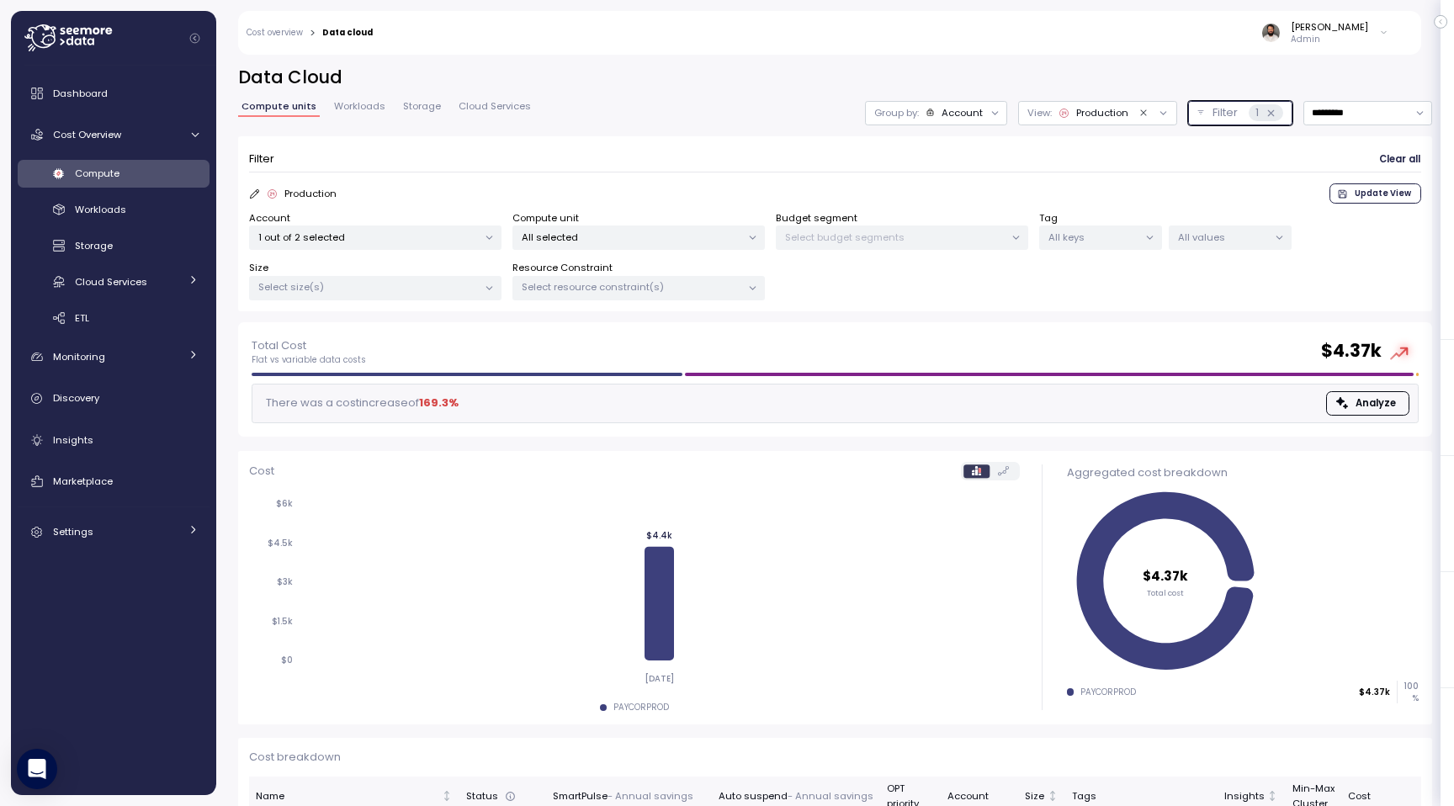
click at [622, 226] on div "All selected" at bounding box center [639, 238] width 252 height 24
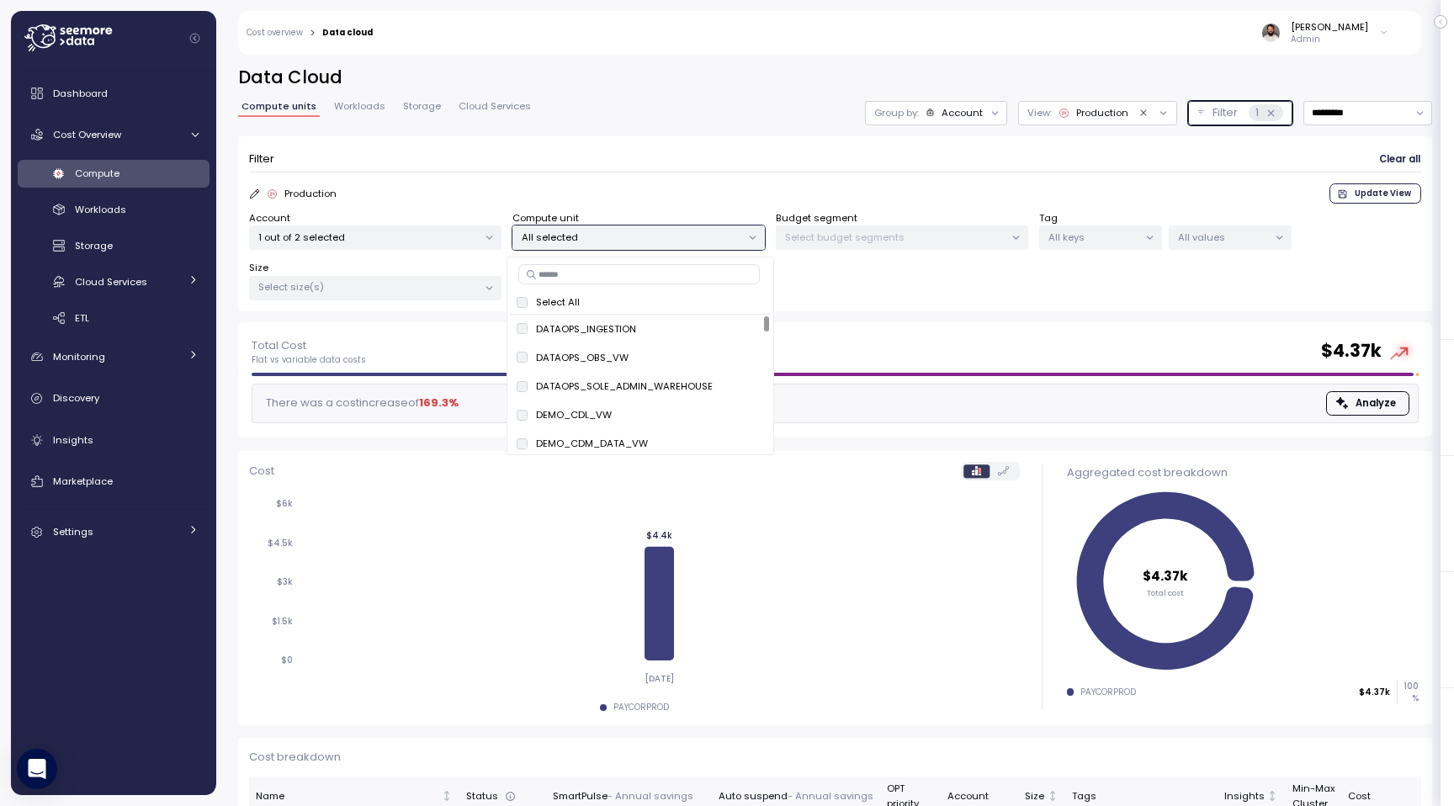
click at [621, 234] on p "All selected" at bounding box center [632, 237] width 220 height 13
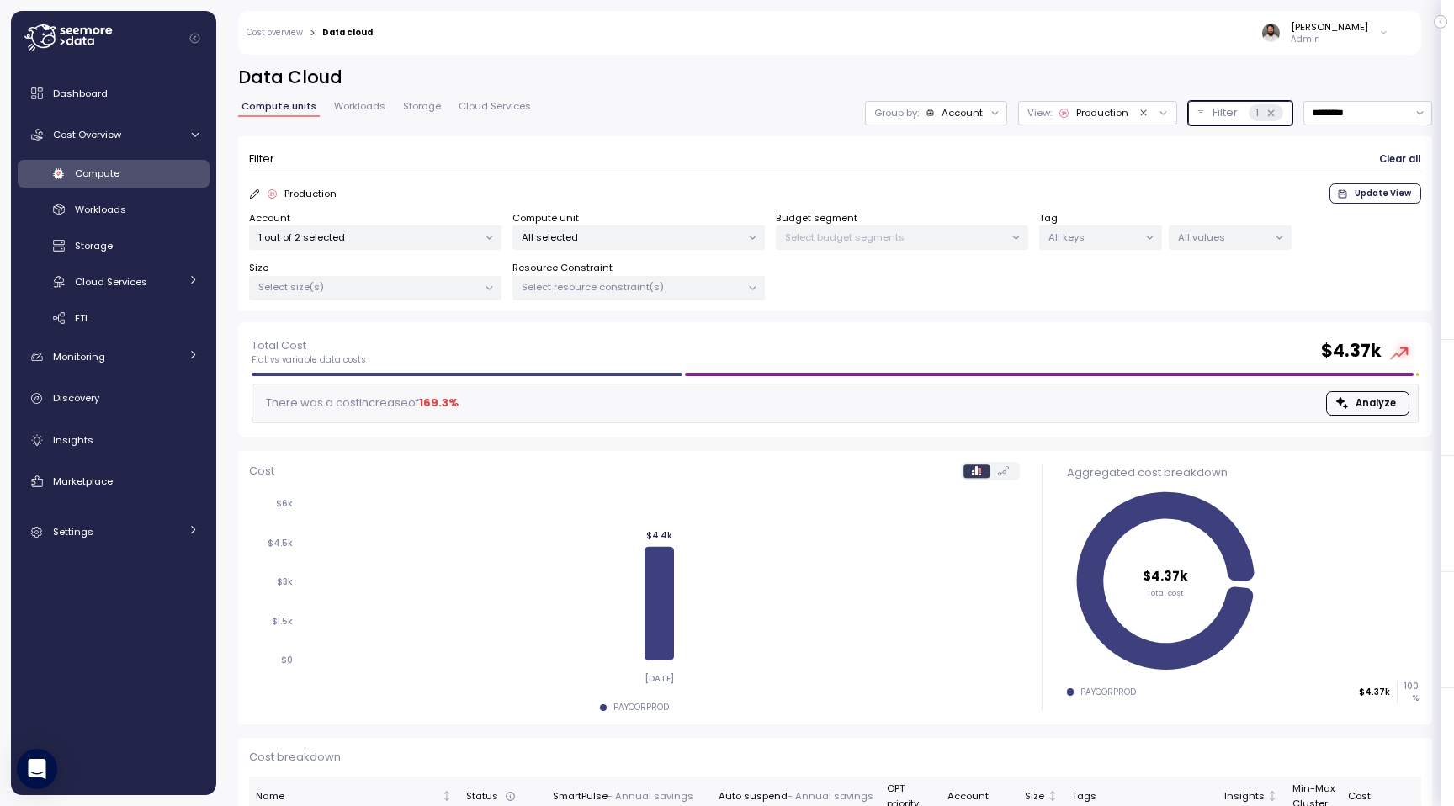
click at [621, 234] on p "All selected" at bounding box center [632, 237] width 220 height 13
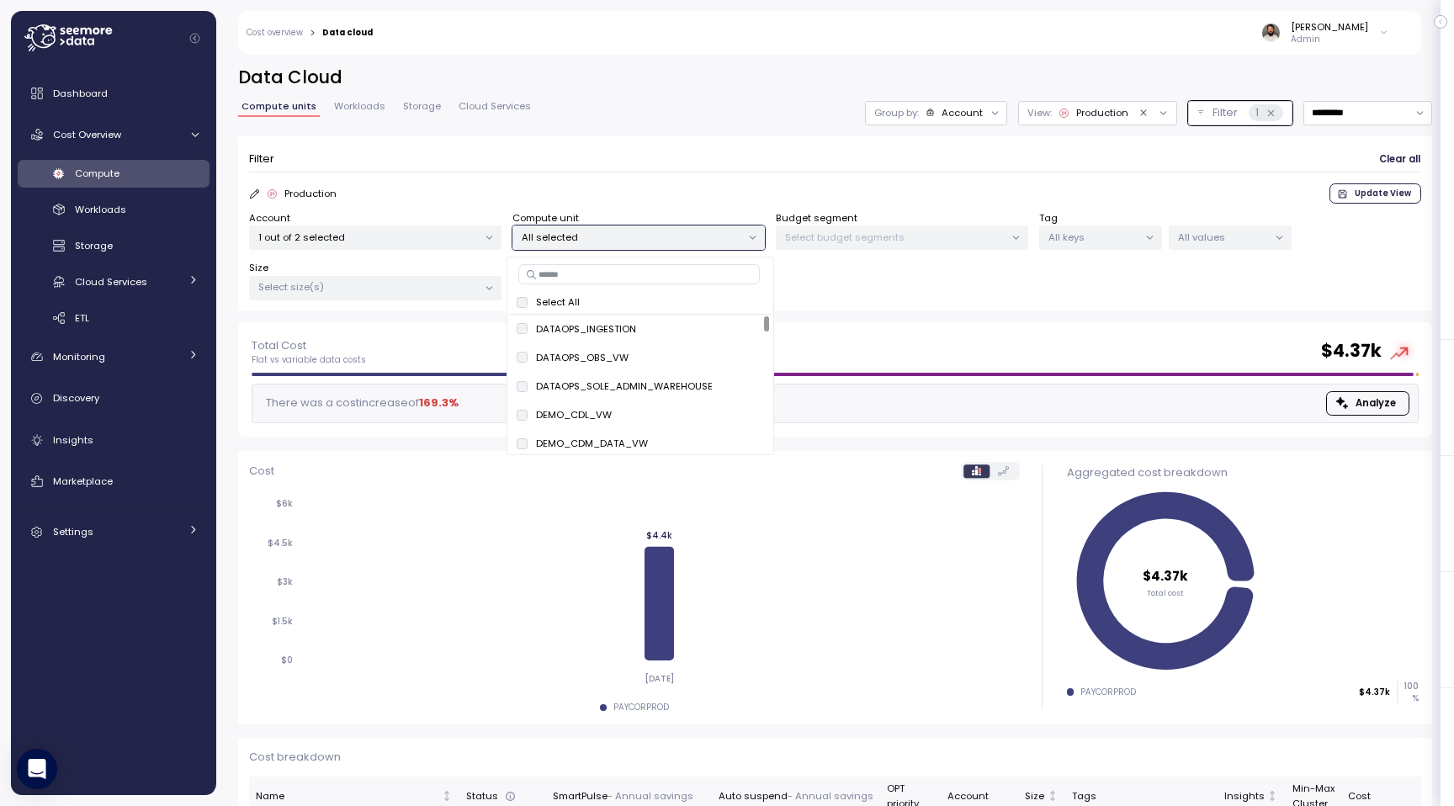
click at [620, 280] on input at bounding box center [639, 274] width 242 height 20
paste input "**********"
type input "**********"
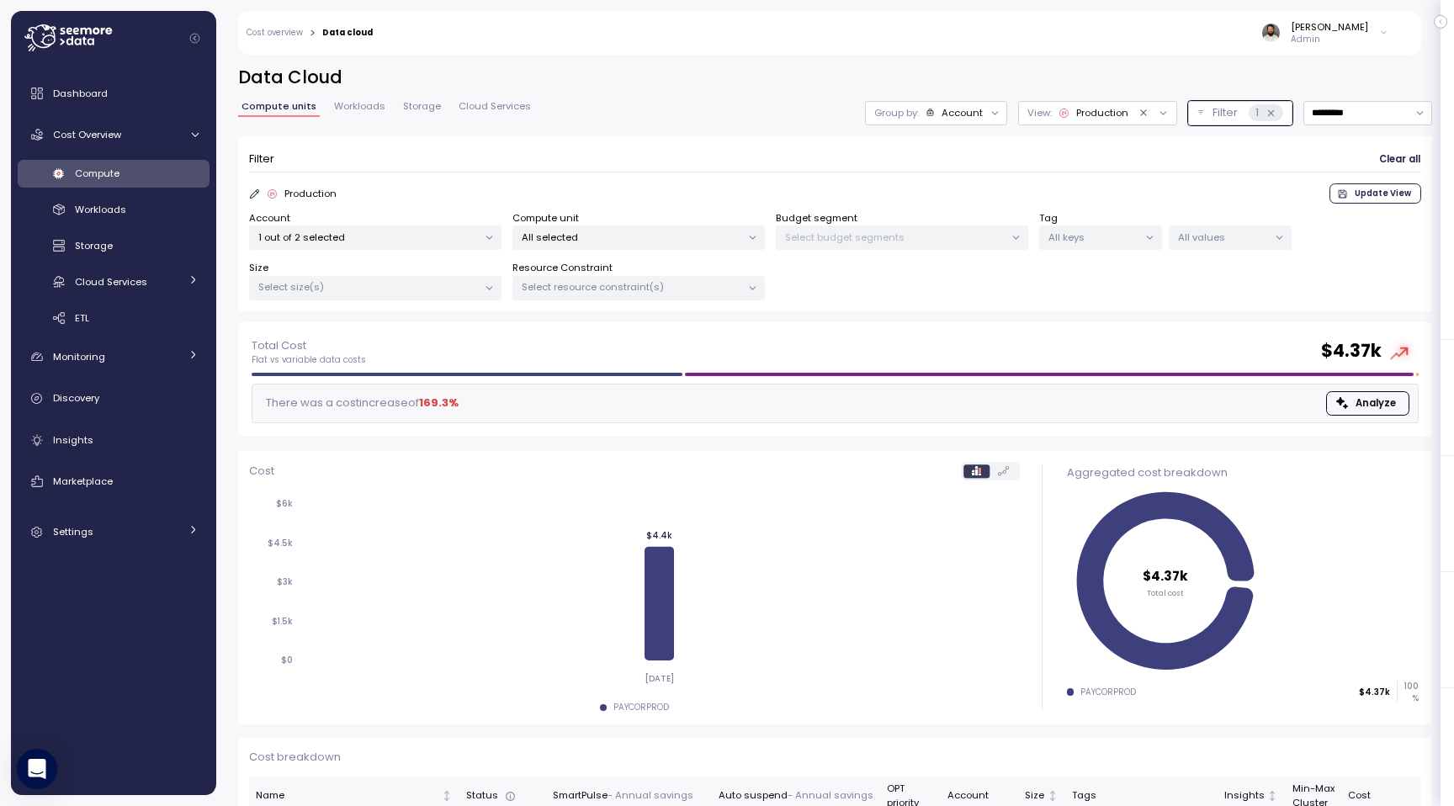
click at [470, 242] on p "1 out of 2 selected" at bounding box center [368, 237] width 220 height 13
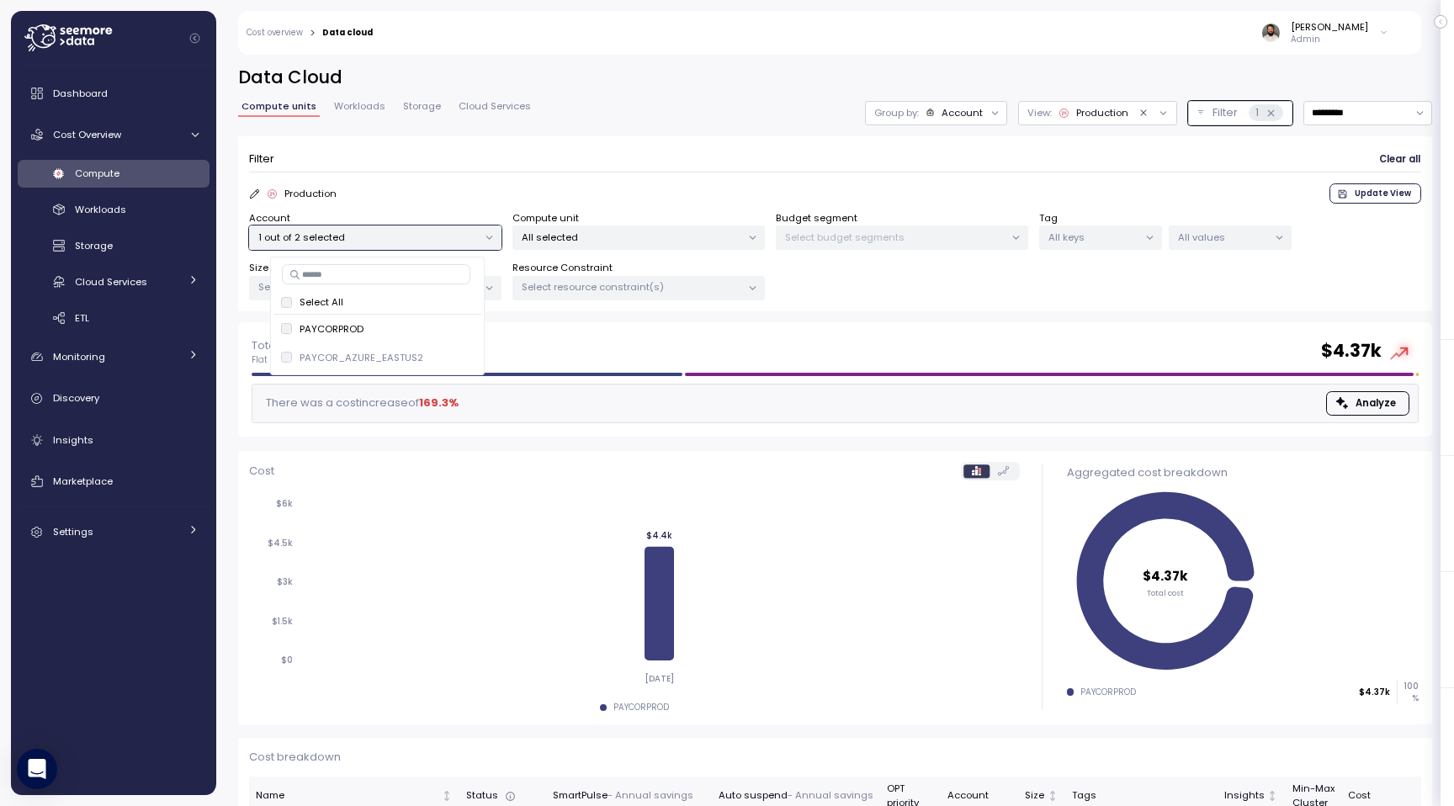
click at [428, 352] on div "PAYCOR_AZURE_EASTUS2 only" at bounding box center [378, 358] width 194 height 20
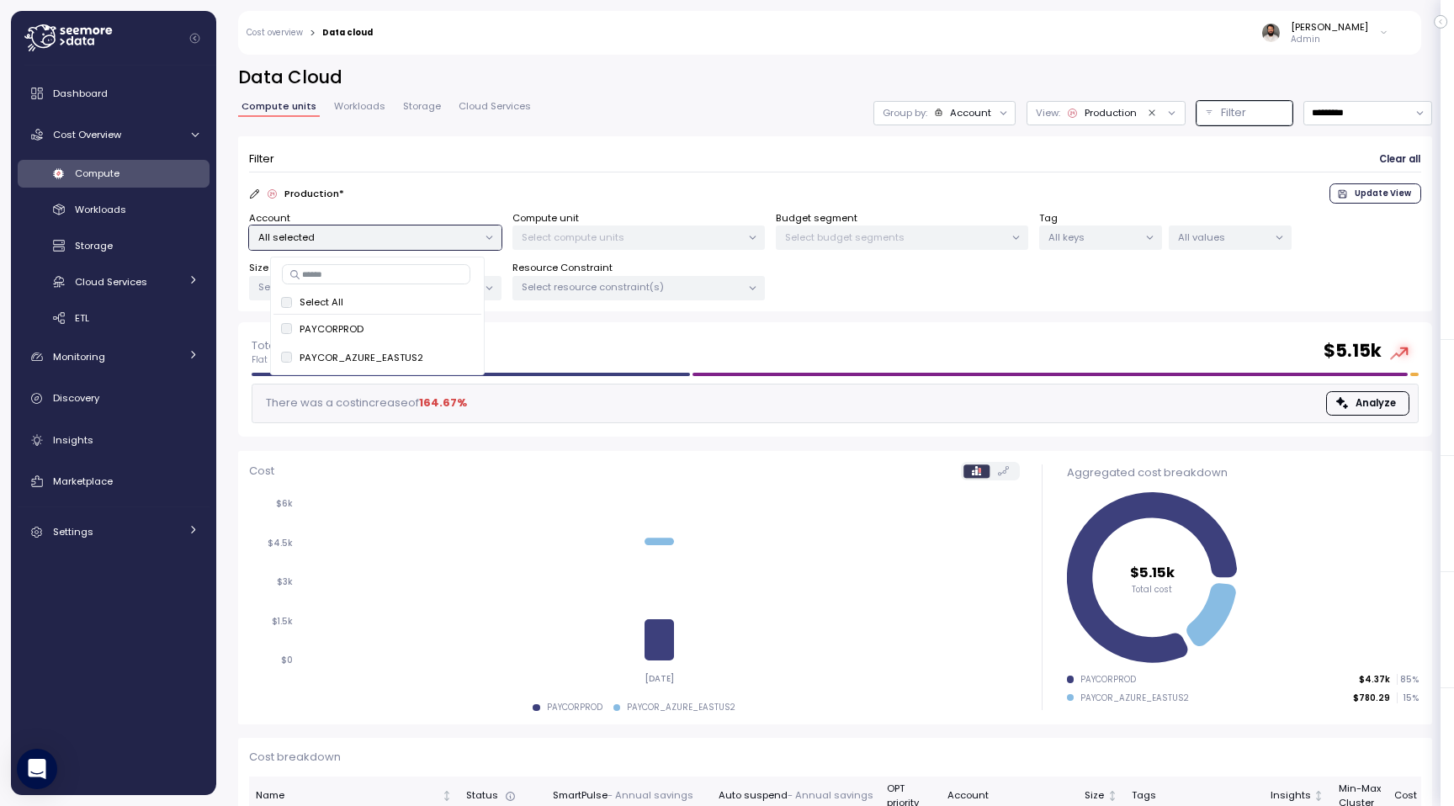
click at [619, 236] on p "Select compute units" at bounding box center [632, 237] width 220 height 13
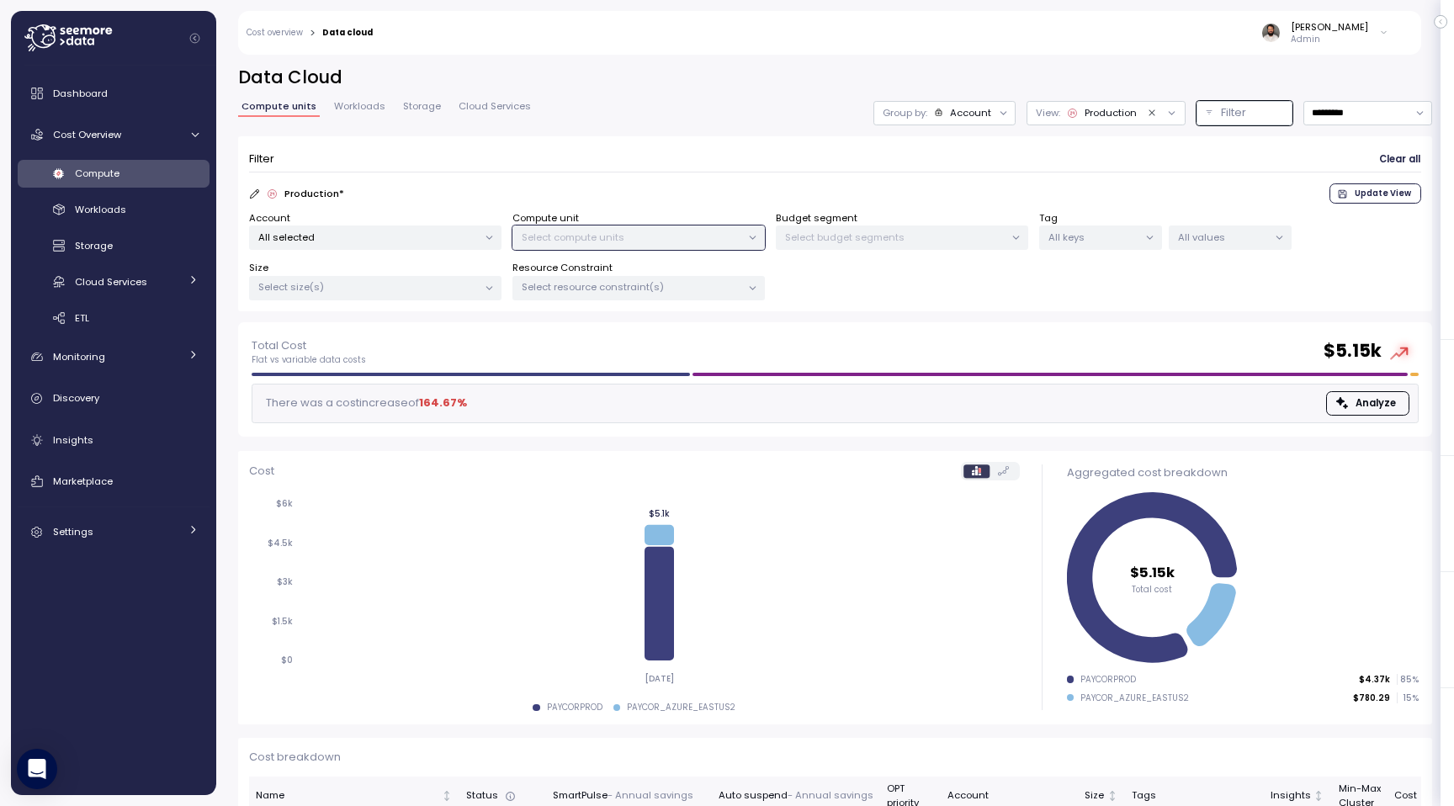
click at [412, 254] on div "Account All selected Compute unit Select compute units Budget segment Select bu…" at bounding box center [835, 256] width 1172 height 90
click at [412, 244] on div "All selected" at bounding box center [375, 238] width 252 height 24
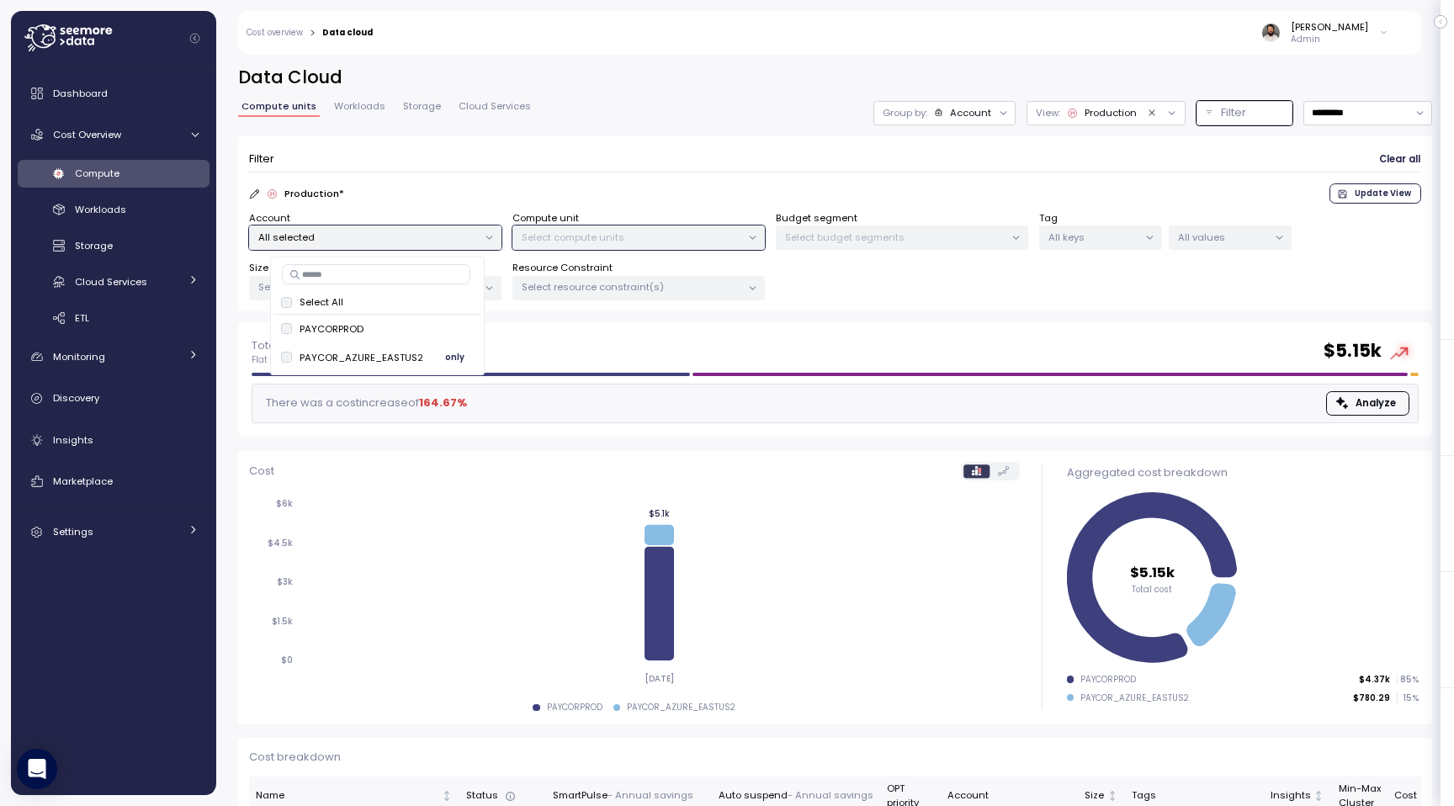
click at [453, 351] on span "only" at bounding box center [454, 357] width 19 height 19
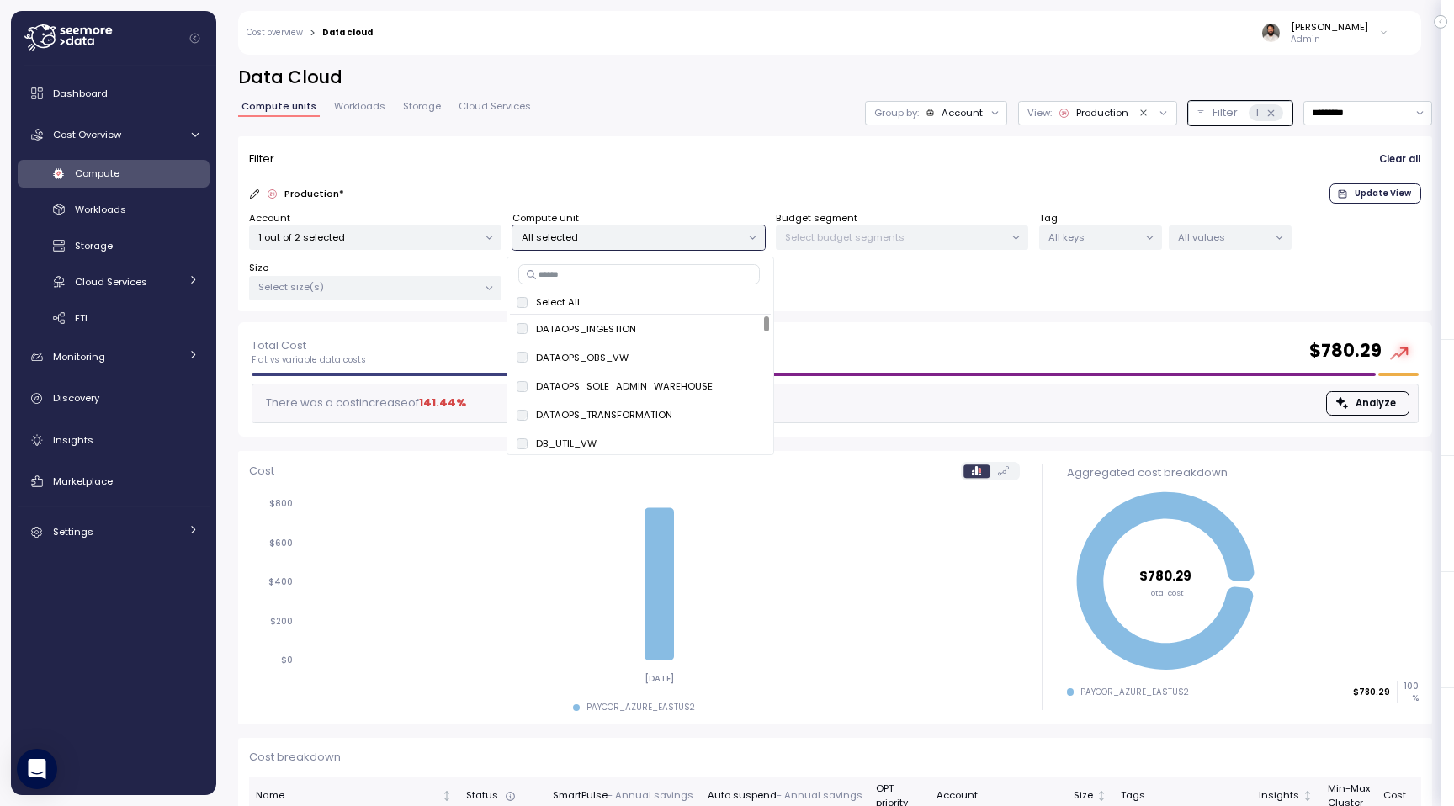
click at [575, 279] on input at bounding box center [639, 274] width 242 height 20
paste input "**********"
type input "**********"
click at [663, 327] on span "only" at bounding box center [661, 329] width 19 height 19
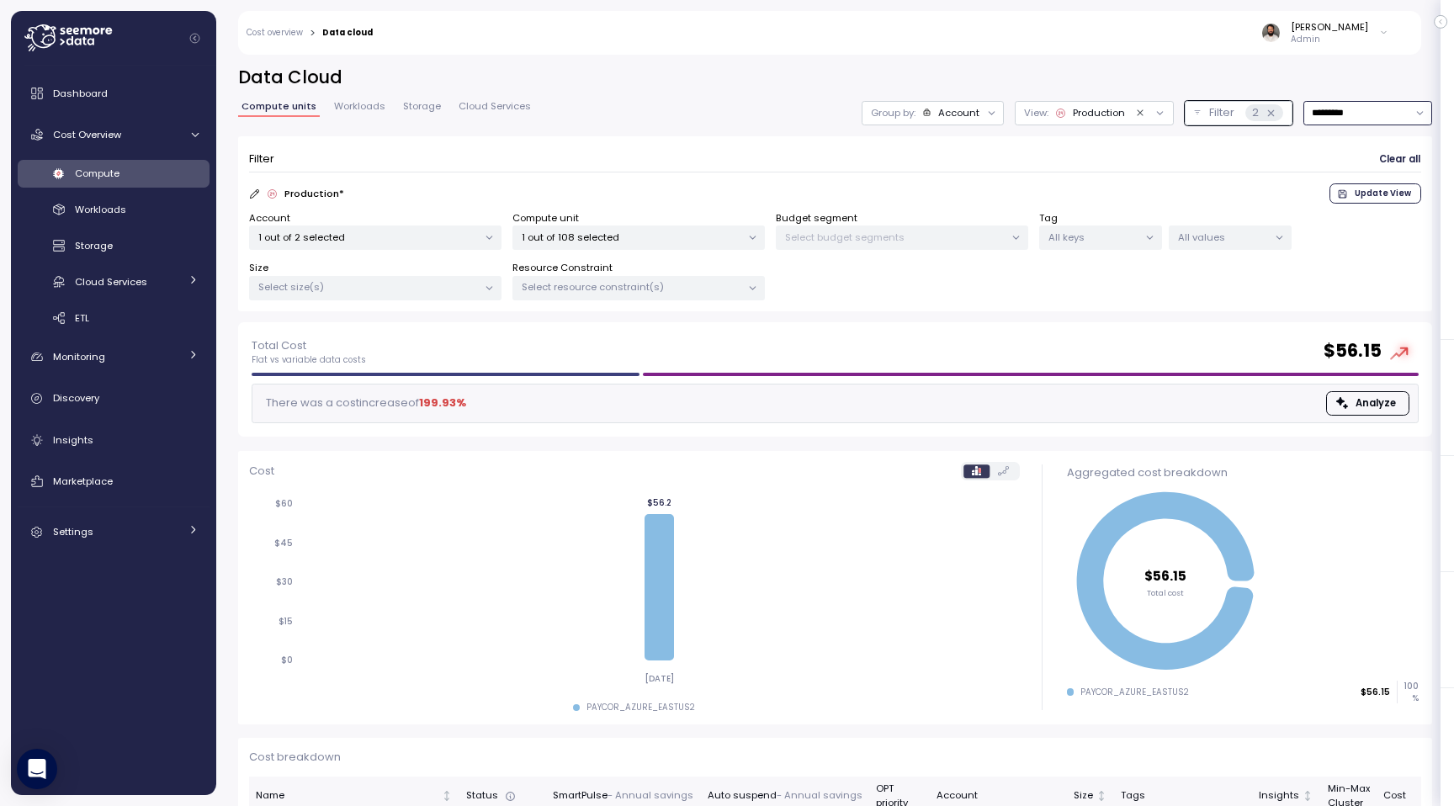
click at [1370, 120] on input "*********" at bounding box center [1368, 113] width 129 height 24
click at [1366, 192] on div "Last 7 days" at bounding box center [1358, 189] width 55 height 13
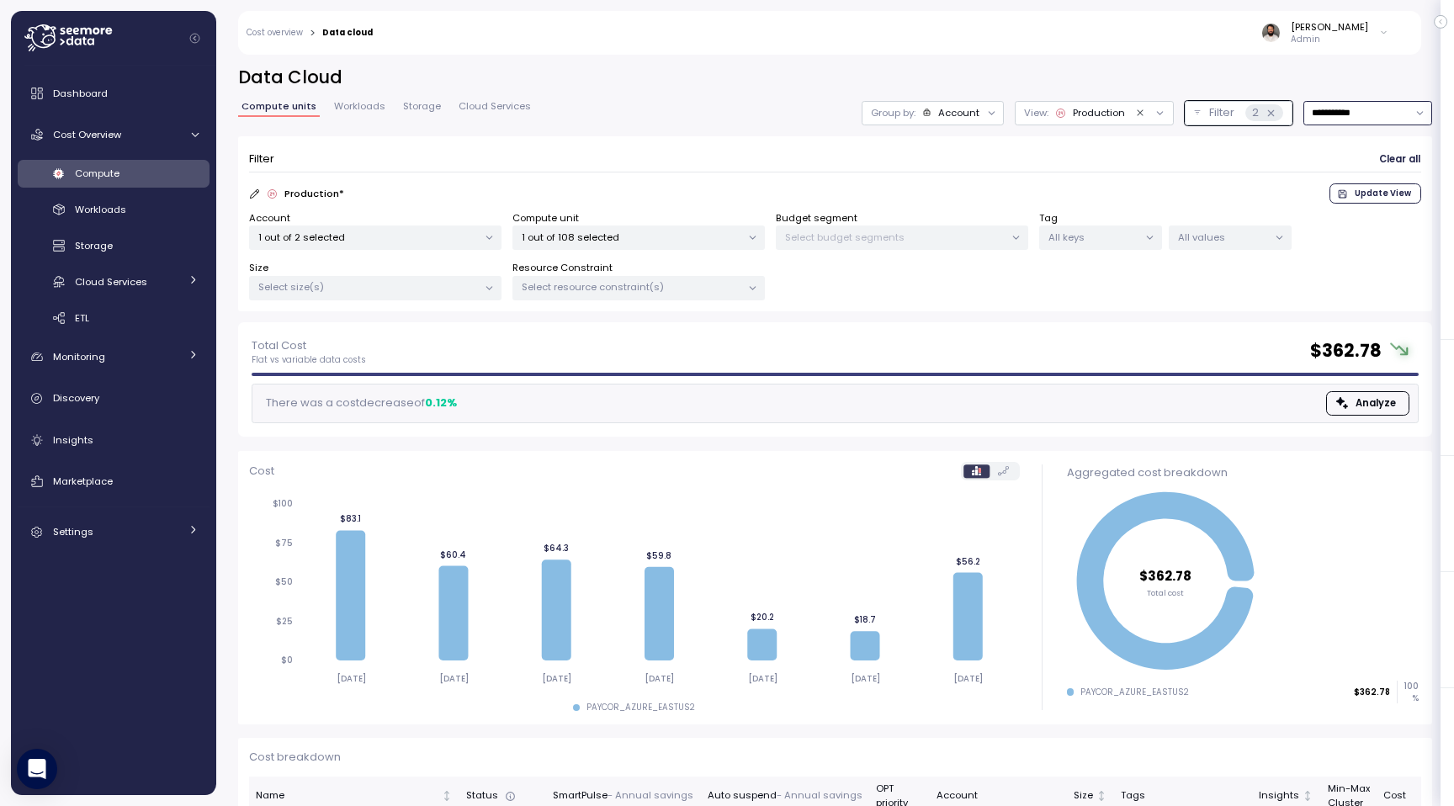
click at [1373, 122] on input "**********" at bounding box center [1368, 113] width 129 height 24
click at [1368, 209] on div "Last 14 days" at bounding box center [1360, 212] width 59 height 13
type input "**********"
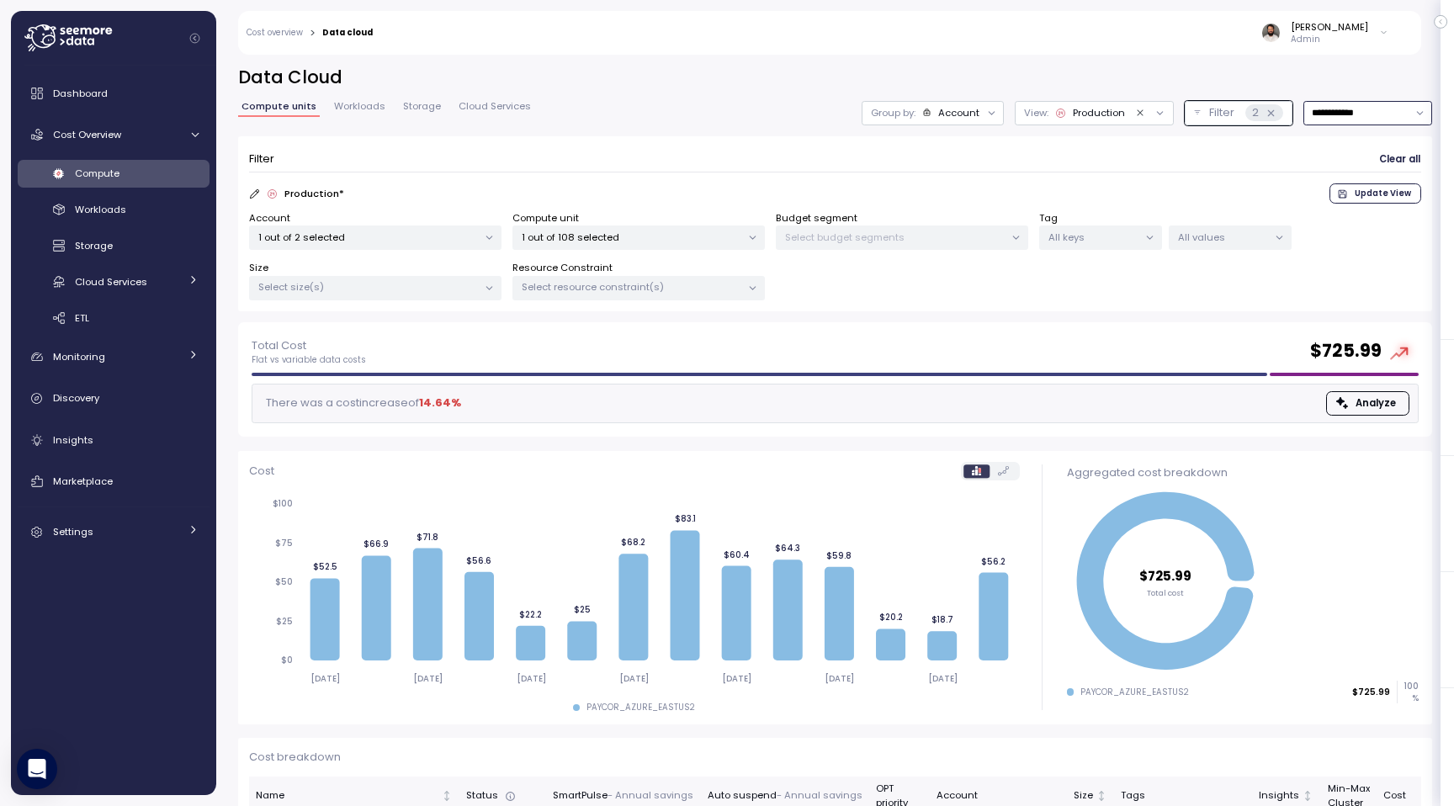
scroll to position [88, 0]
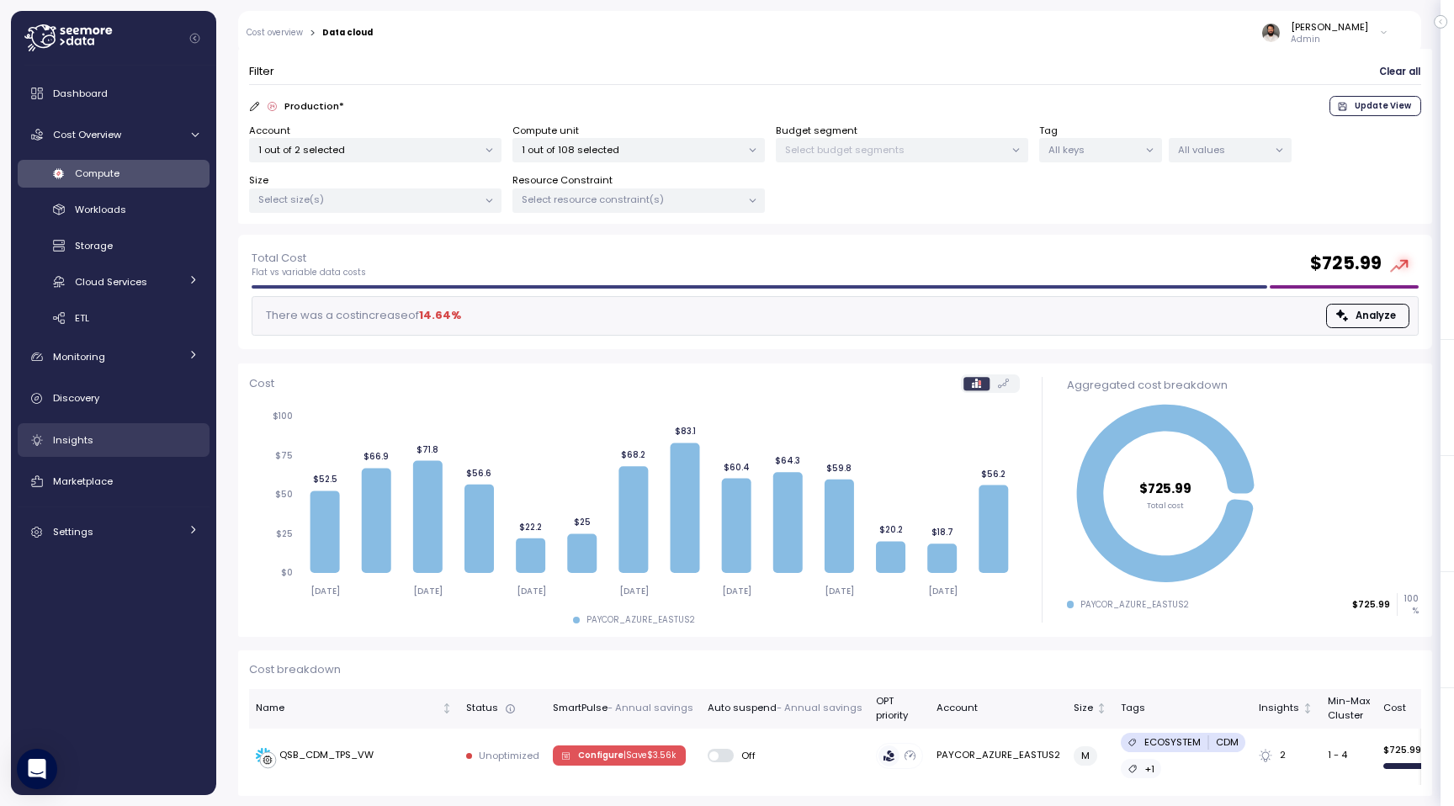
click at [144, 434] on div "Insights" at bounding box center [126, 440] width 146 height 17
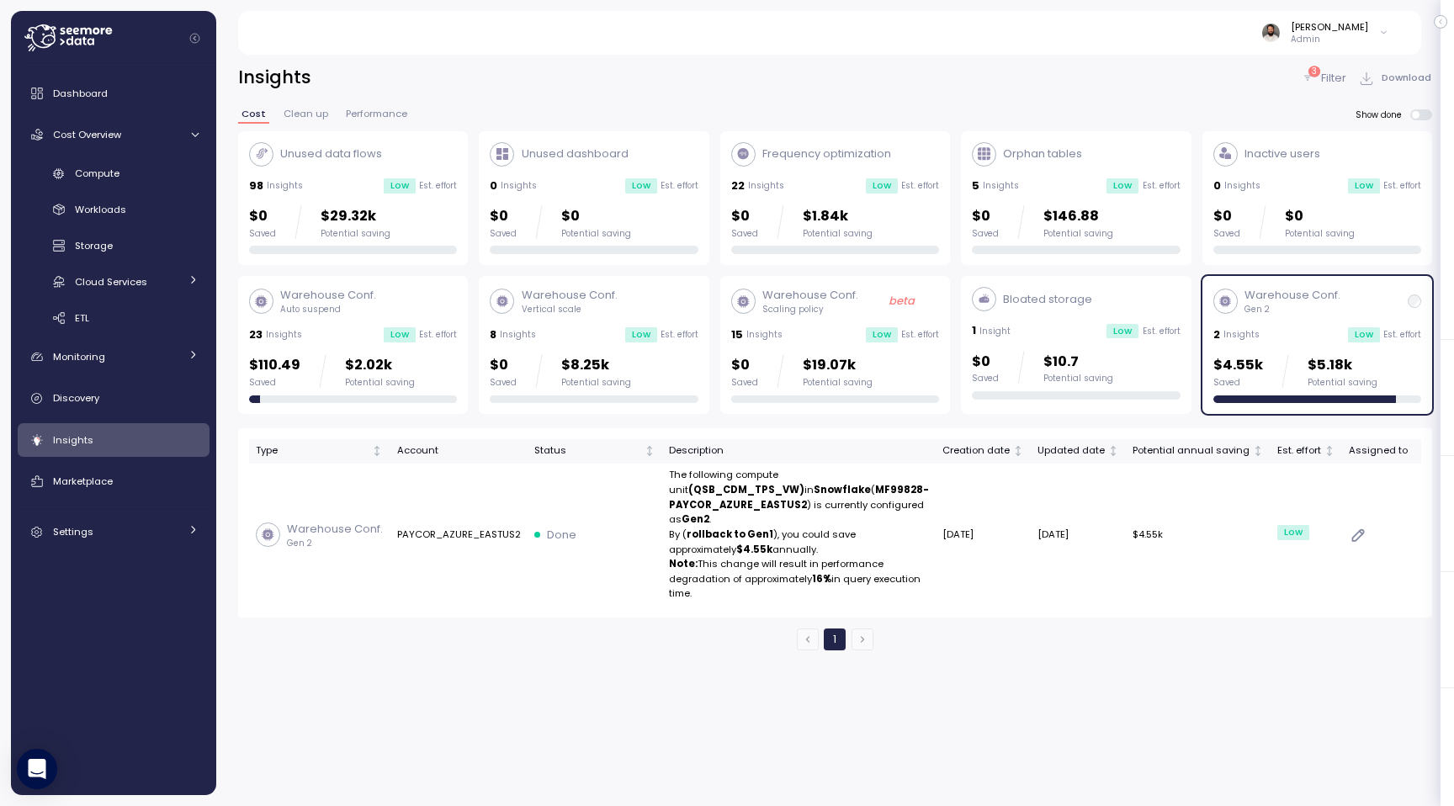
click at [1357, 317] on div "Warehouse Conf. Gen 2 2 Insights Low Est. effort $4.55k Saved $5.18k Potential …" at bounding box center [1318, 345] width 208 height 116
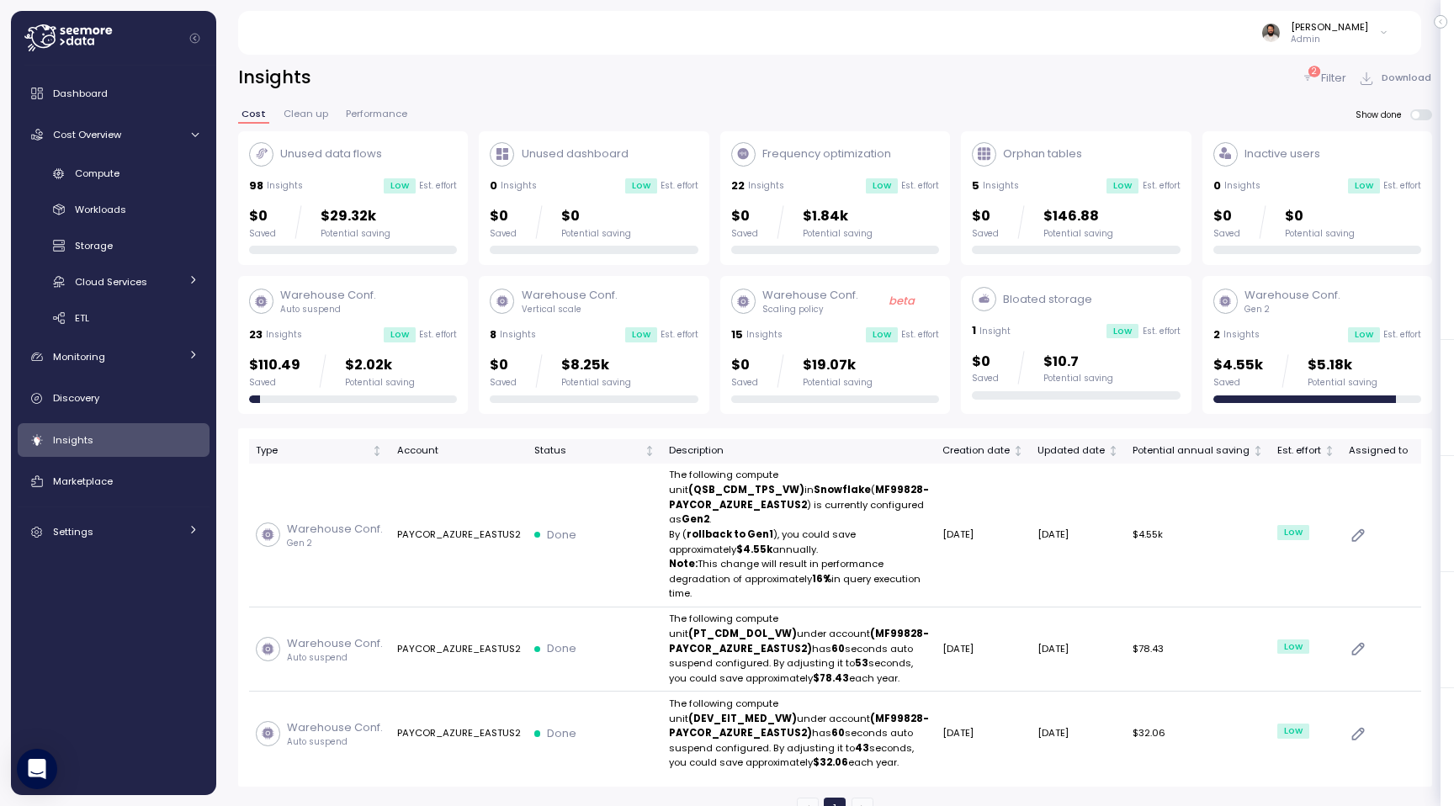
click at [1310, 72] on div "2" at bounding box center [1315, 71] width 12 height 11
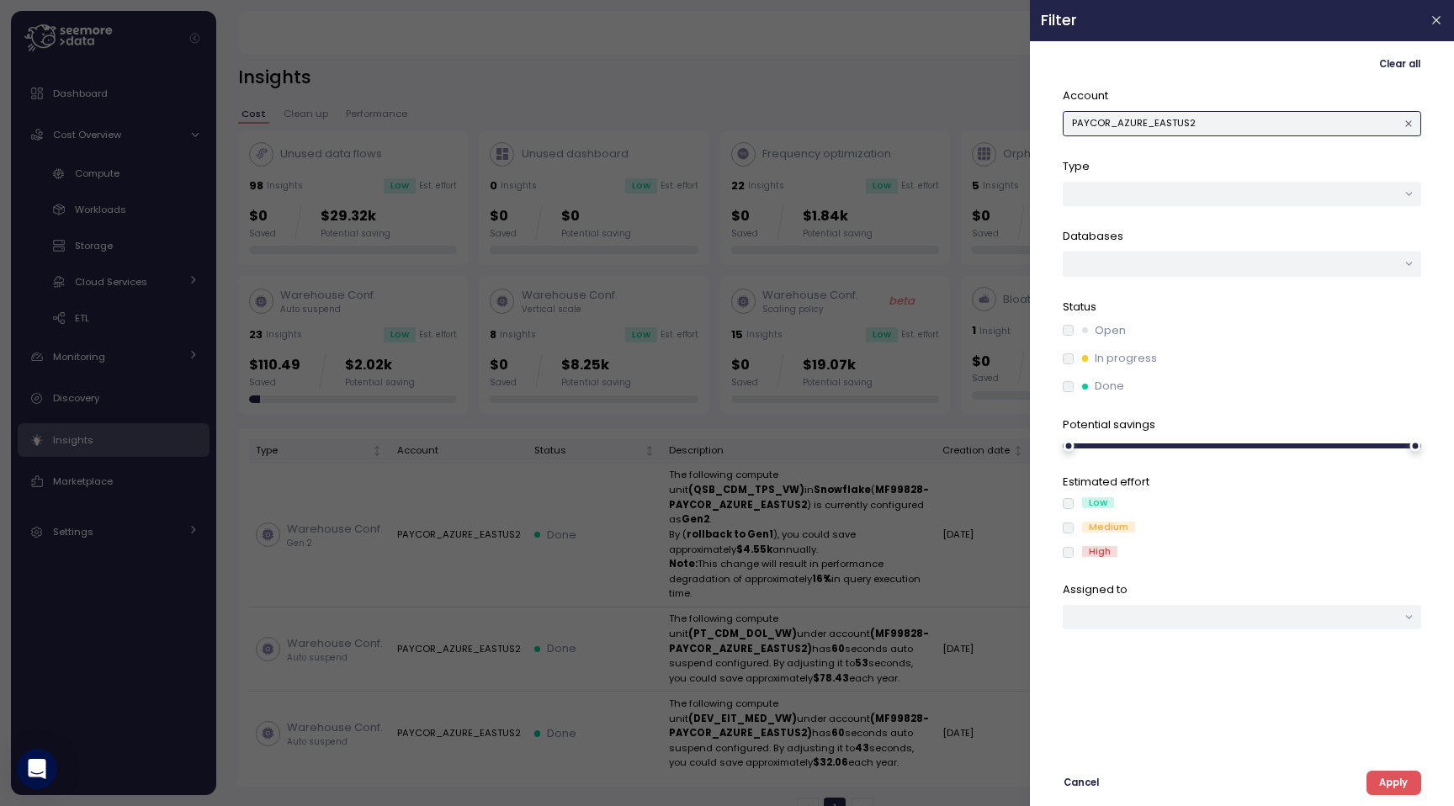
click at [1299, 116] on button "PAYCOR_AZURE_EASTUS2" at bounding box center [1242, 123] width 359 height 24
click at [1271, 183] on div "PAYCORPROD" at bounding box center [1243, 179] width 143 height 13
click at [1388, 764] on div "Clear all Account PAYCORPROD Type Databases Status Open In progress Done Potent…" at bounding box center [1242, 423] width 402 height 743
click at [1388, 773] on span "Apply" at bounding box center [1393, 783] width 29 height 23
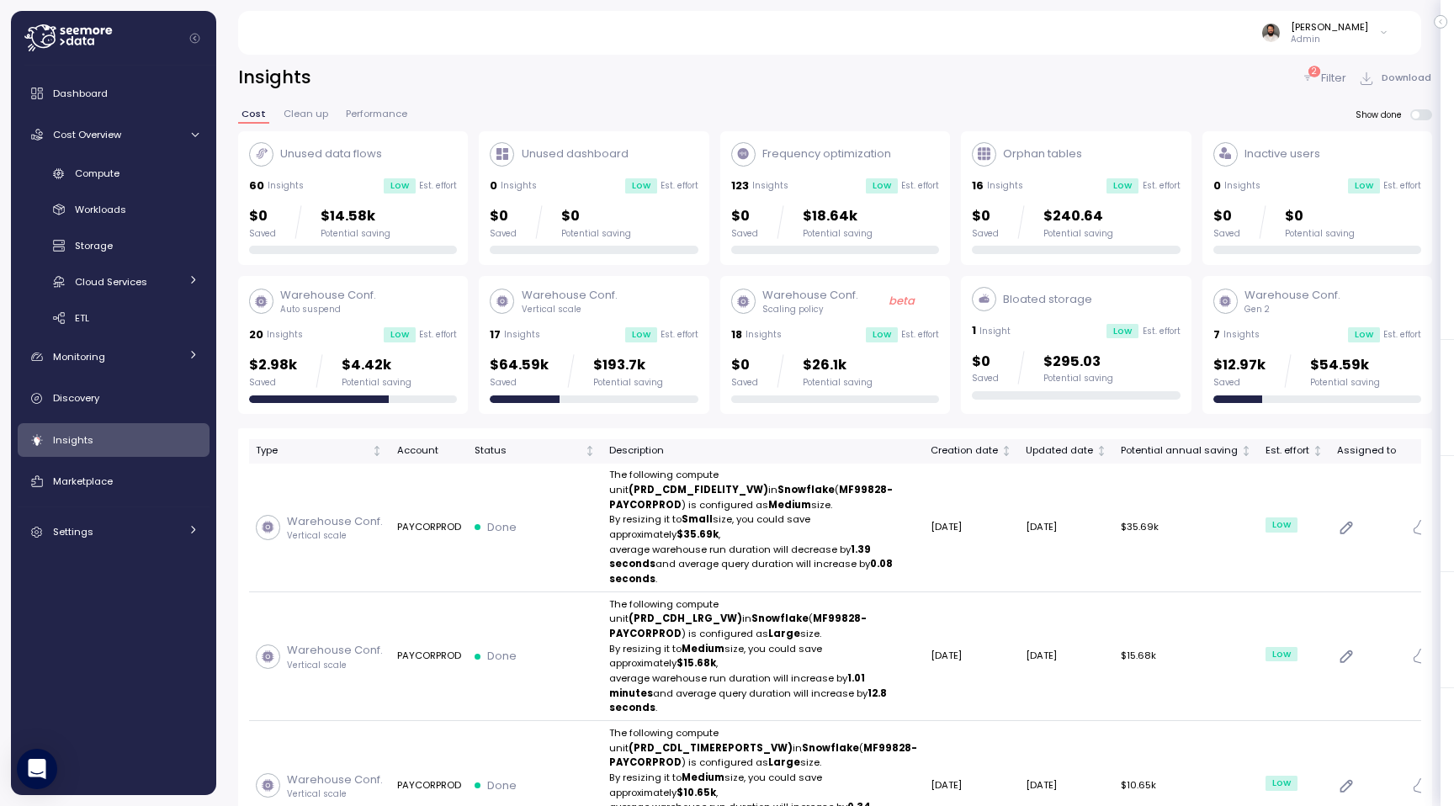
click at [658, 366] on div "$64.59k Saved $193.7k Potential saving" at bounding box center [594, 371] width 208 height 34
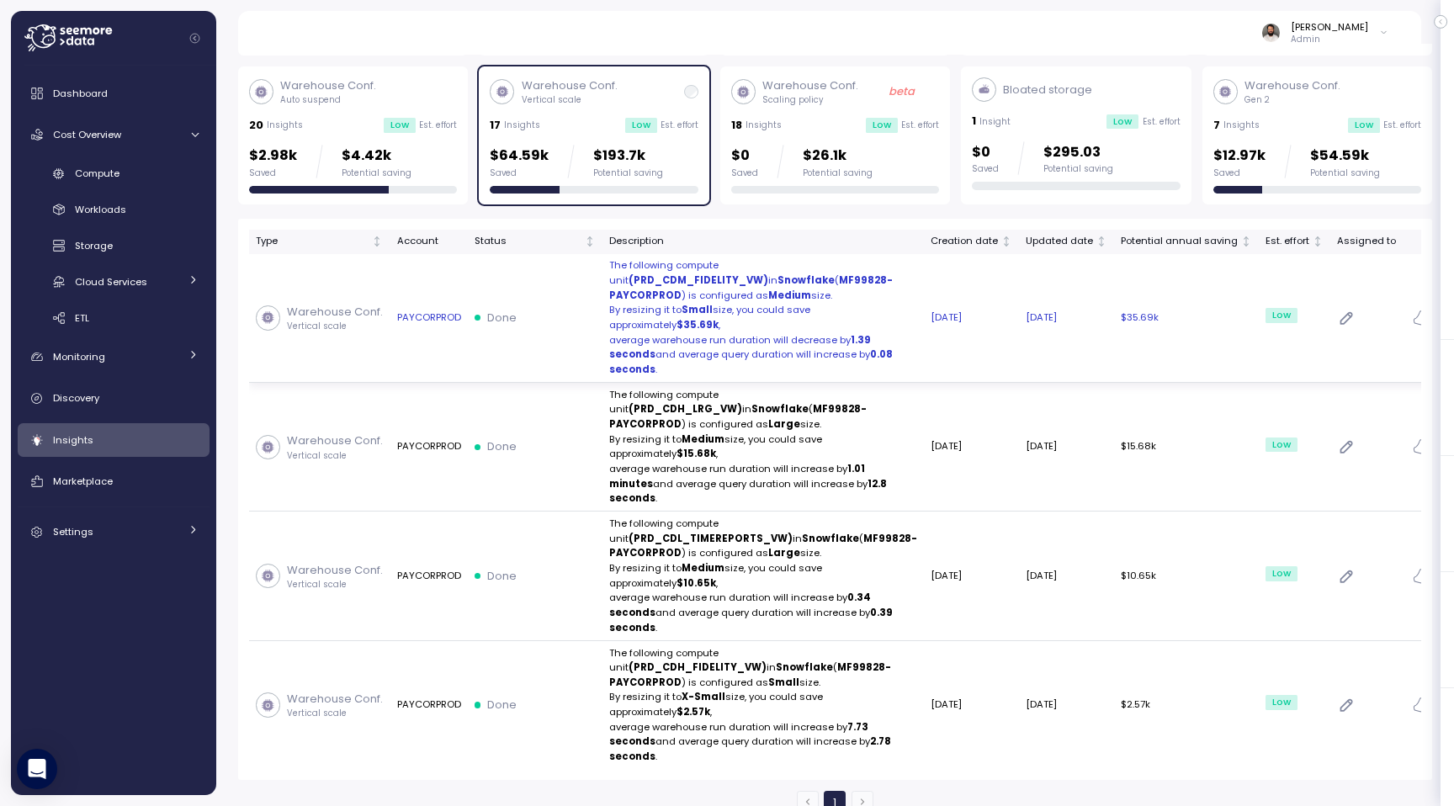
scroll to position [216, 0]
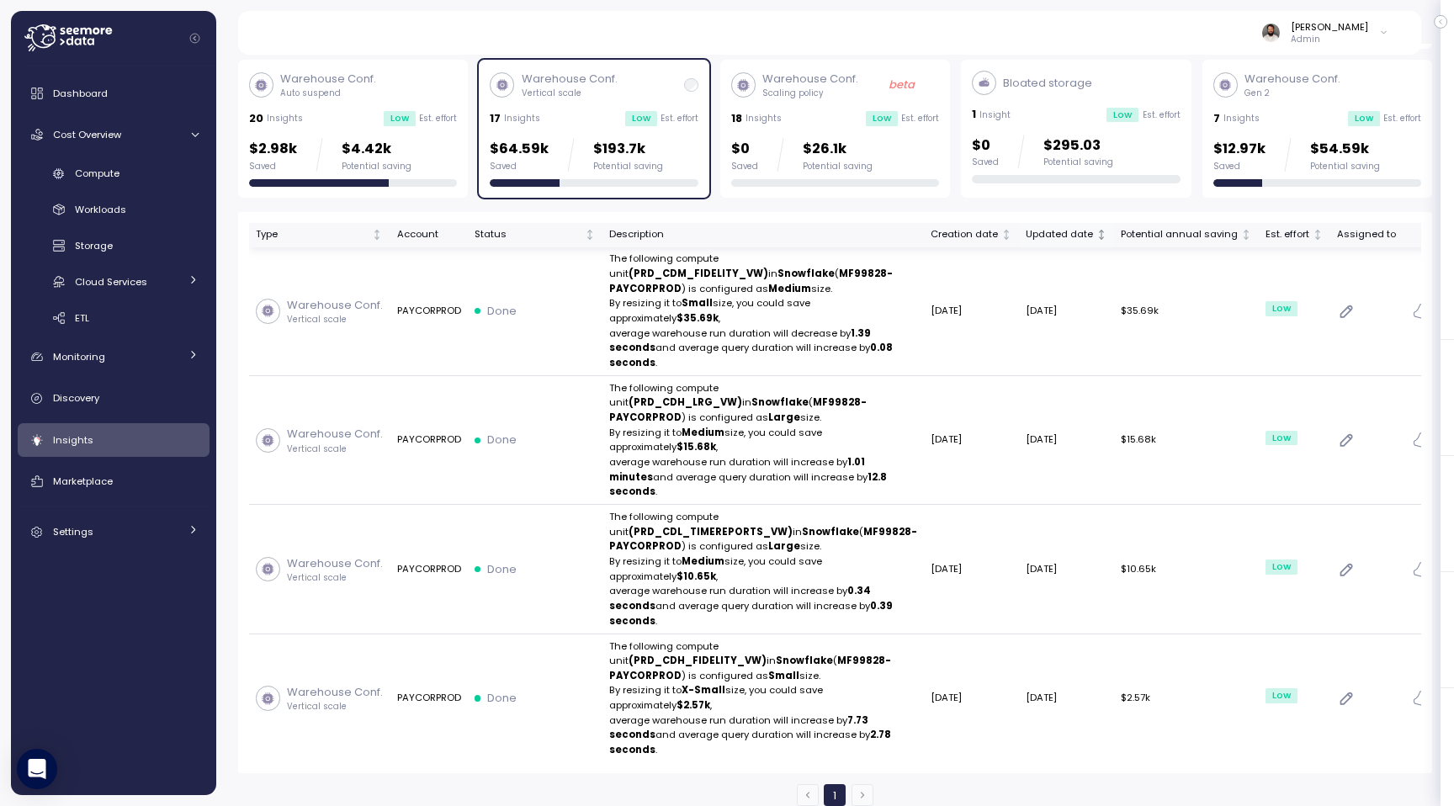
click at [1029, 235] on div "Updated date" at bounding box center [1059, 234] width 67 height 15
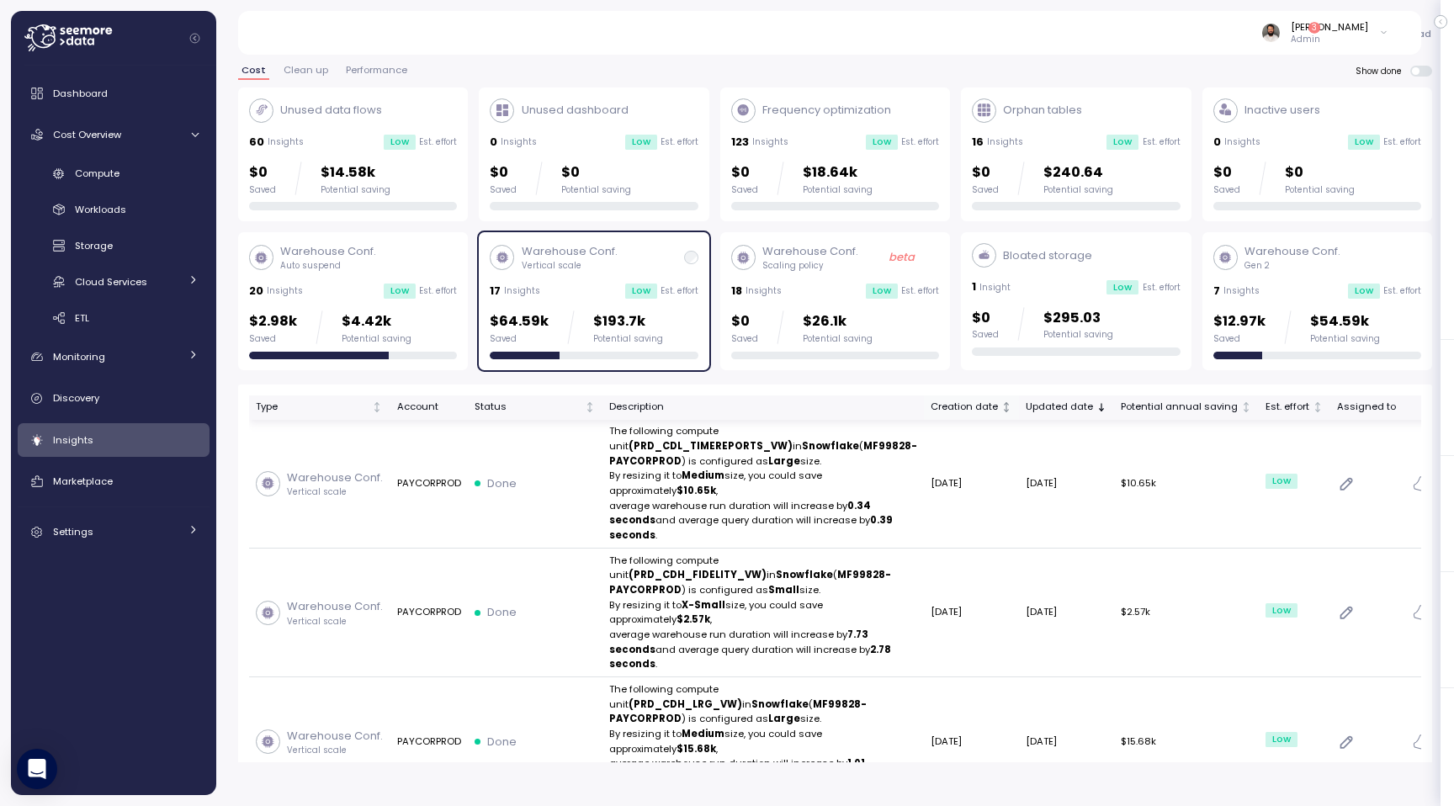
scroll to position [226, 0]
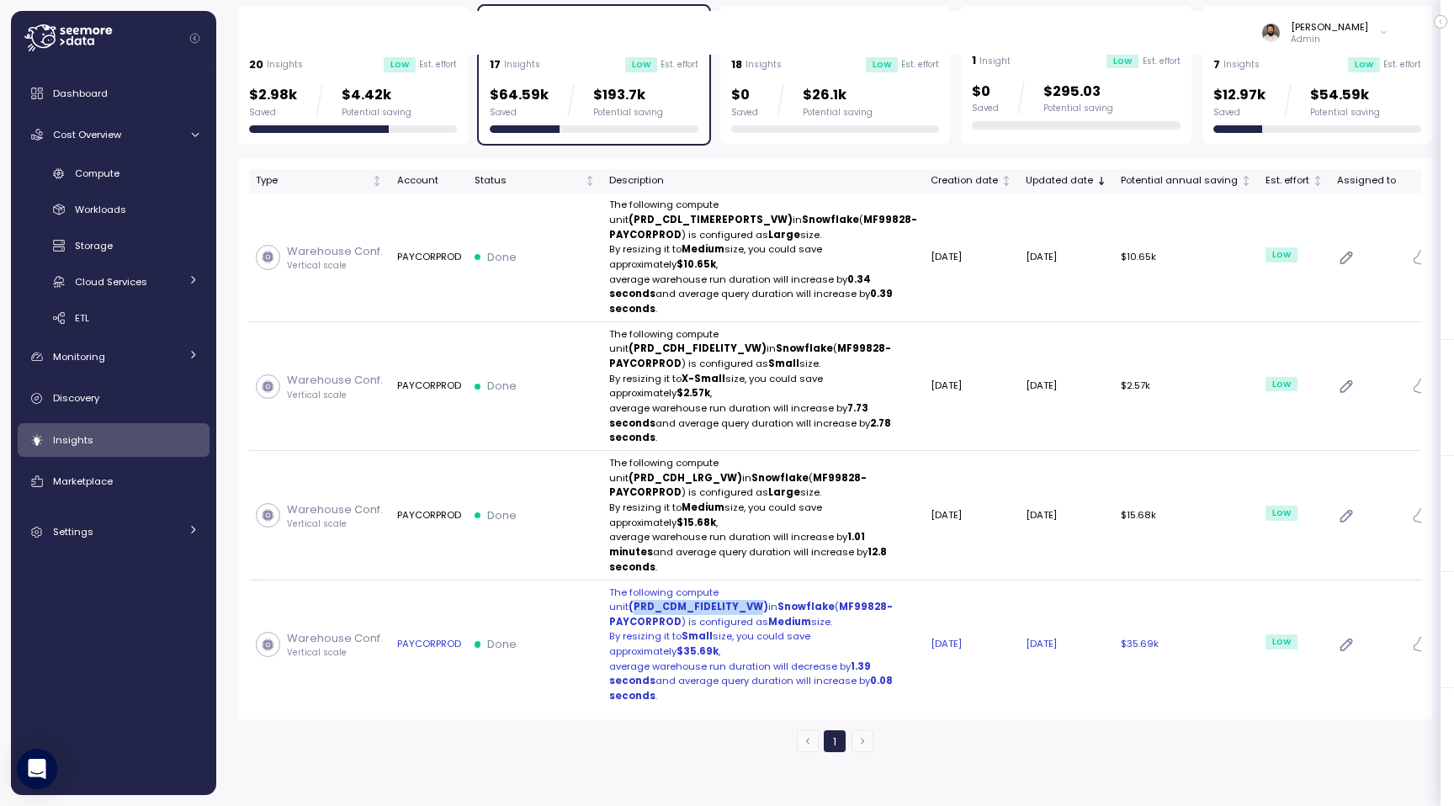
drag, startPoint x: 746, startPoint y: 592, endPoint x: 862, endPoint y: 589, distance: 115.3
click at [768, 600] on strong "(PRD_CDM_FIDELITY_VW)" at bounding box center [699, 606] width 140 height 13
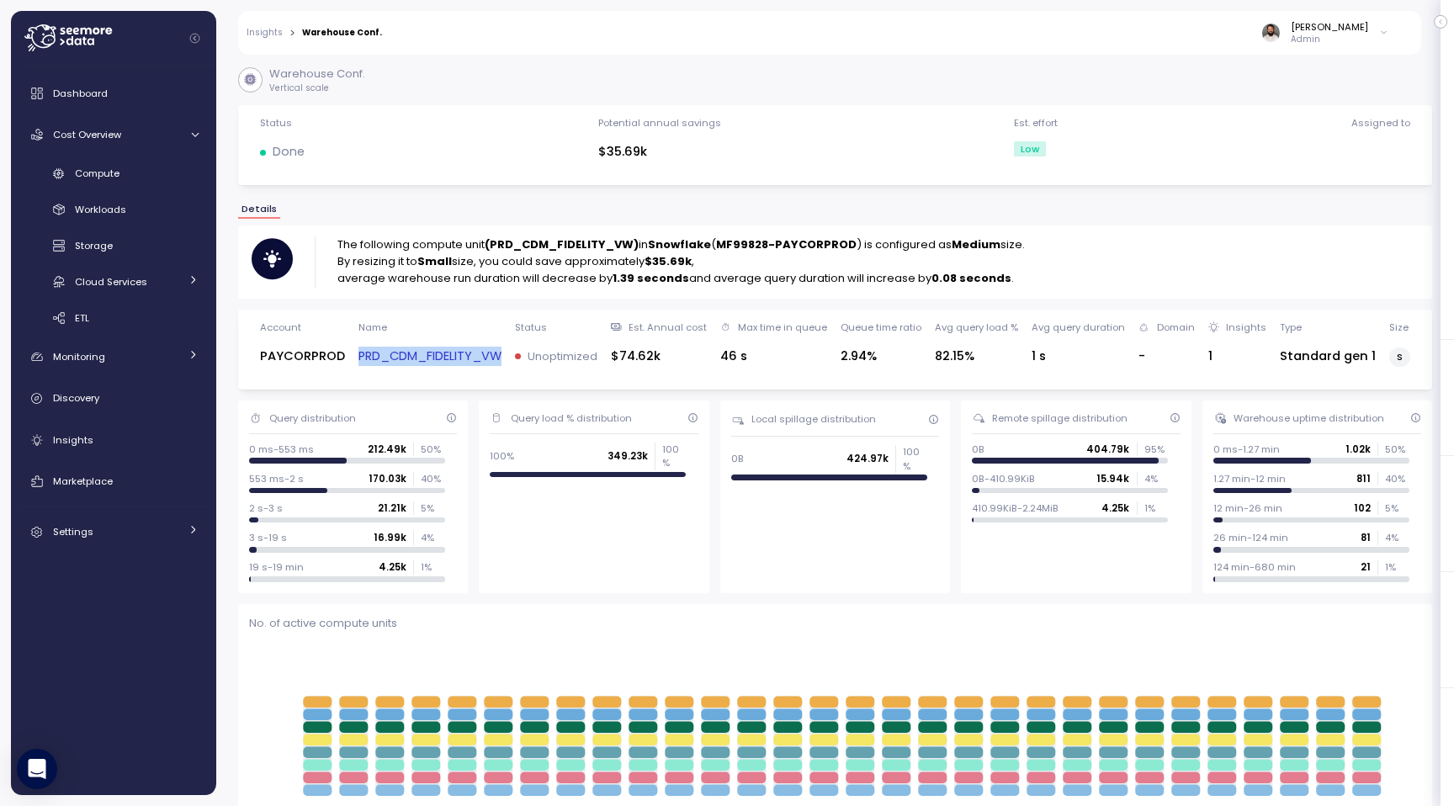
drag, startPoint x: 506, startPoint y: 354, endPoint x: 360, endPoint y: 353, distance: 145.6
click at [360, 353] on div "Account PAYCORPROD Name PRD_CDM_FIDELITY_VW Status Unoptimized Est. Annual cost…" at bounding box center [835, 350] width 1172 height 58
copy link "PRD_CDM_FIDELITY_VW"
click at [167, 187] on div "Compute Workloads Storage Cloud Services Clustering columns Pipes AI Services S…" at bounding box center [114, 246] width 192 height 173
click at [171, 177] on div "Compute" at bounding box center [137, 173] width 124 height 17
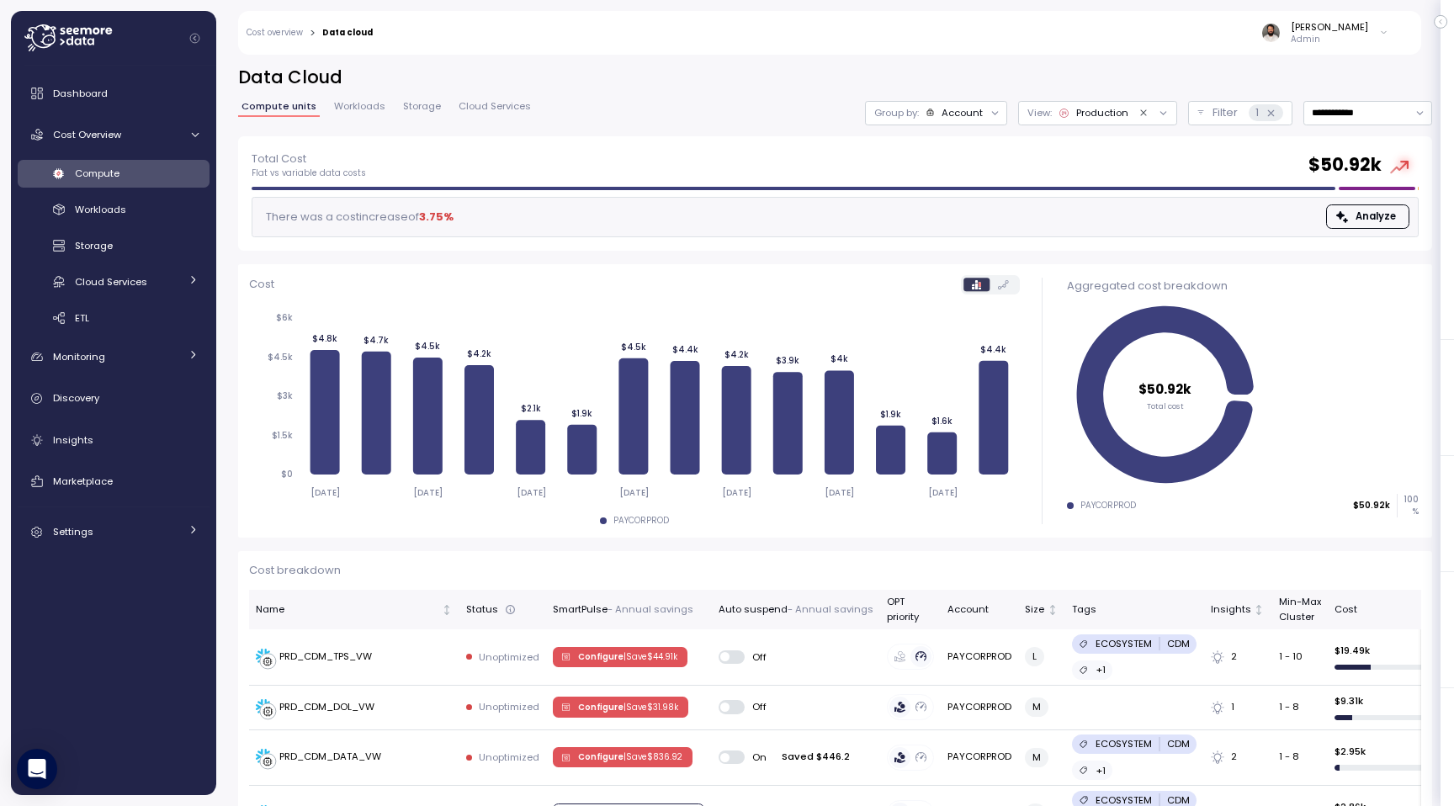
click at [967, 114] on div "Account" at bounding box center [962, 112] width 41 height 13
click at [1229, 122] on button "Filter 1" at bounding box center [1240, 113] width 104 height 24
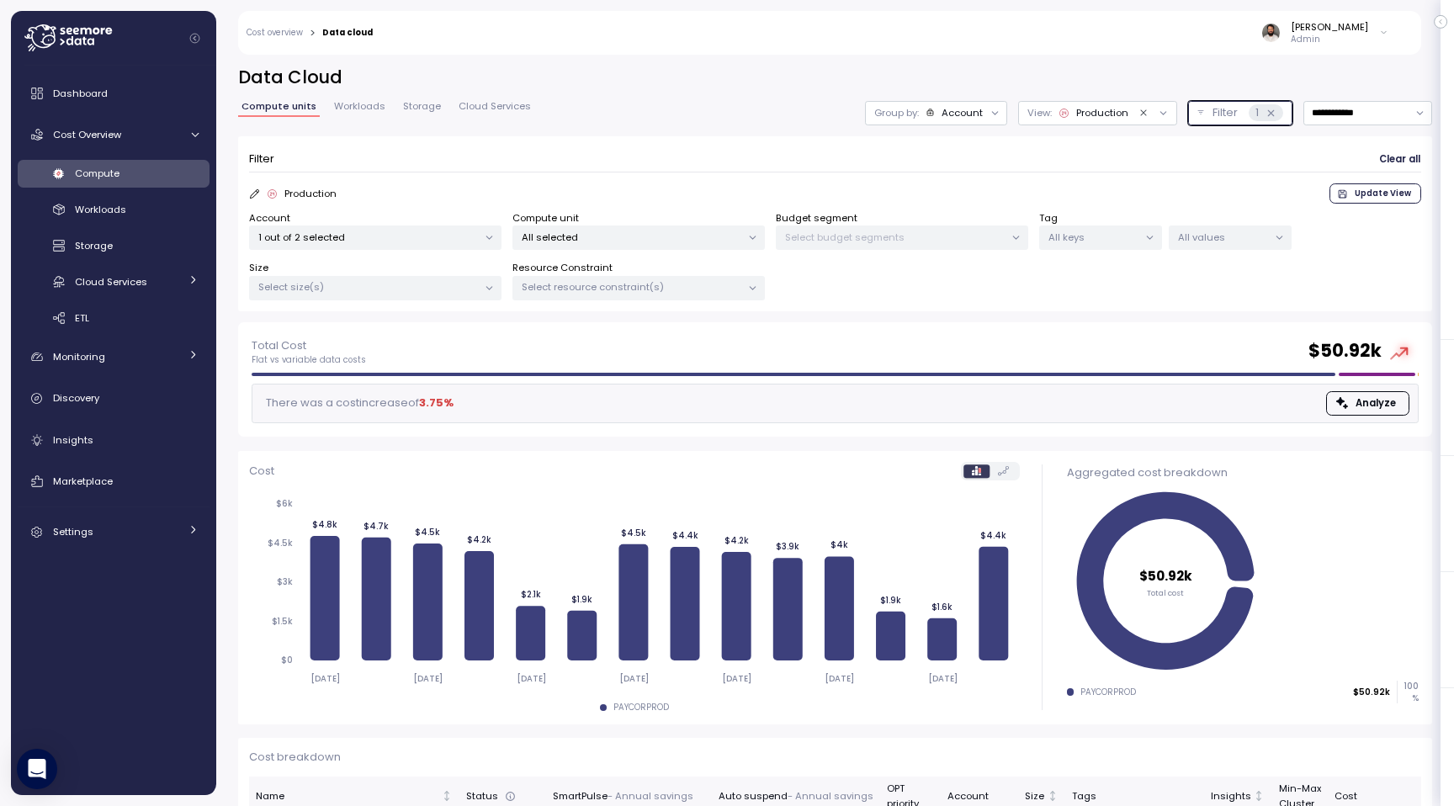
click at [578, 240] on p "All selected" at bounding box center [632, 237] width 220 height 13
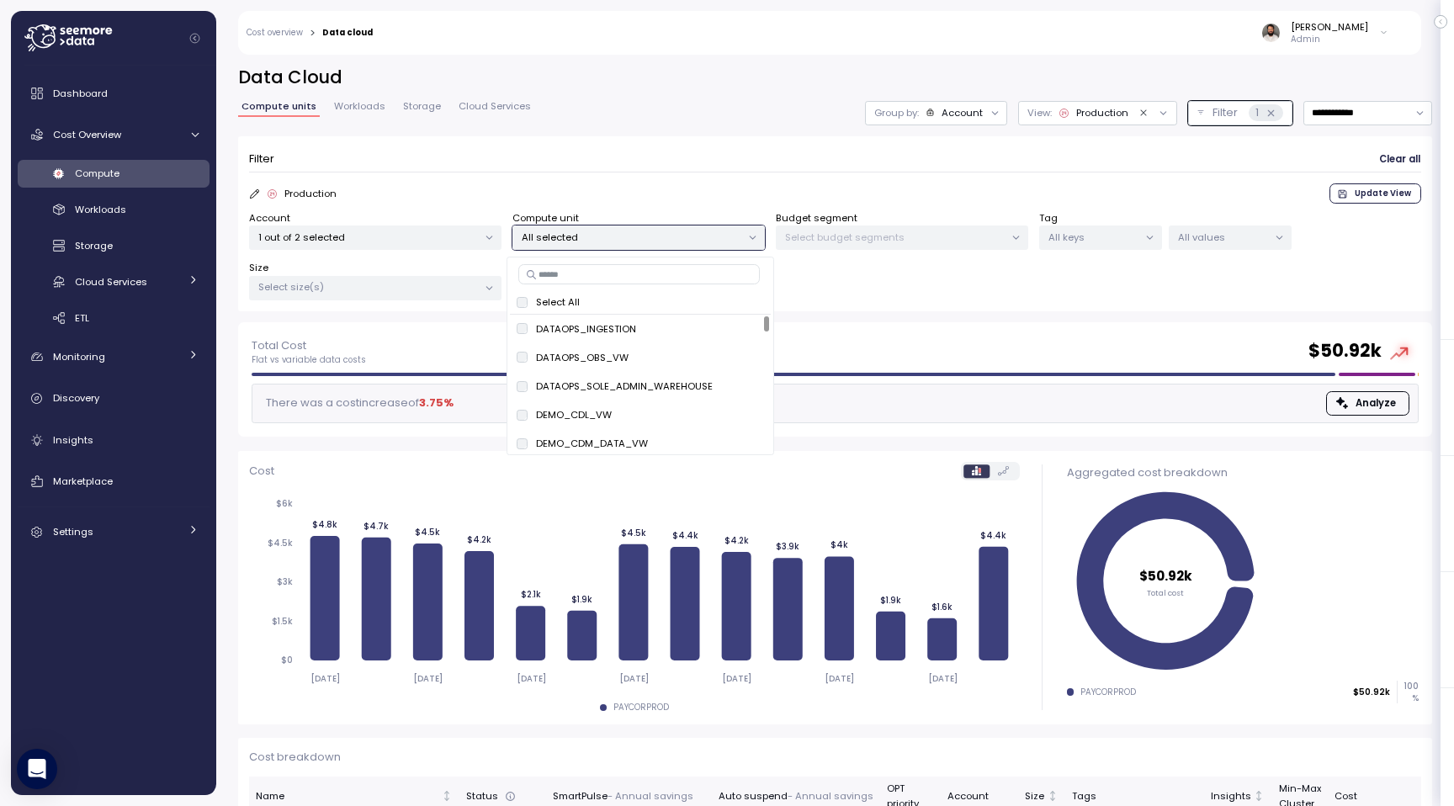
click at [587, 272] on input at bounding box center [639, 274] width 242 height 20
paste input "**********"
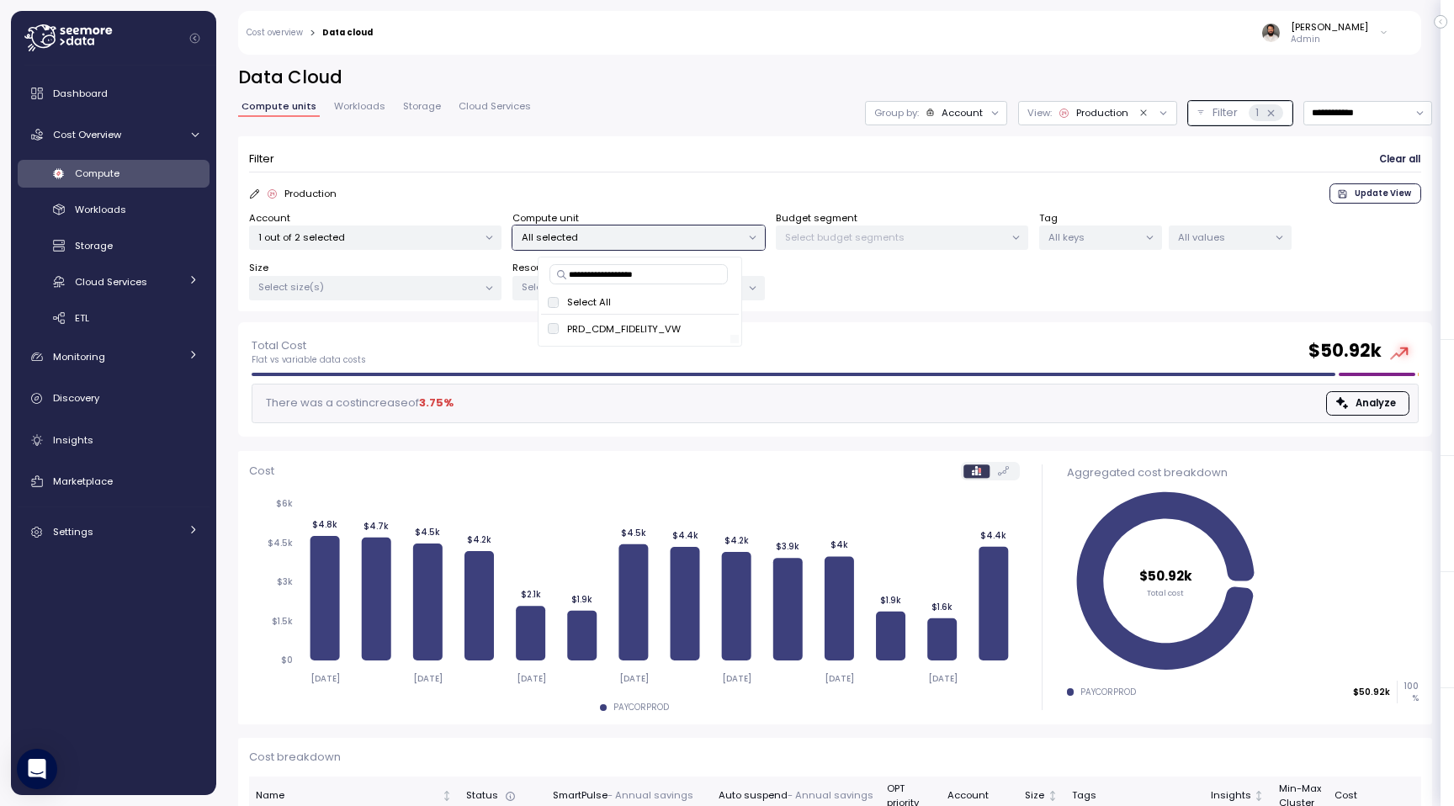
click at [719, 335] on div at bounding box center [635, 339] width 189 height 8
click at [718, 332] on span "only" at bounding box center [711, 329] width 19 height 19
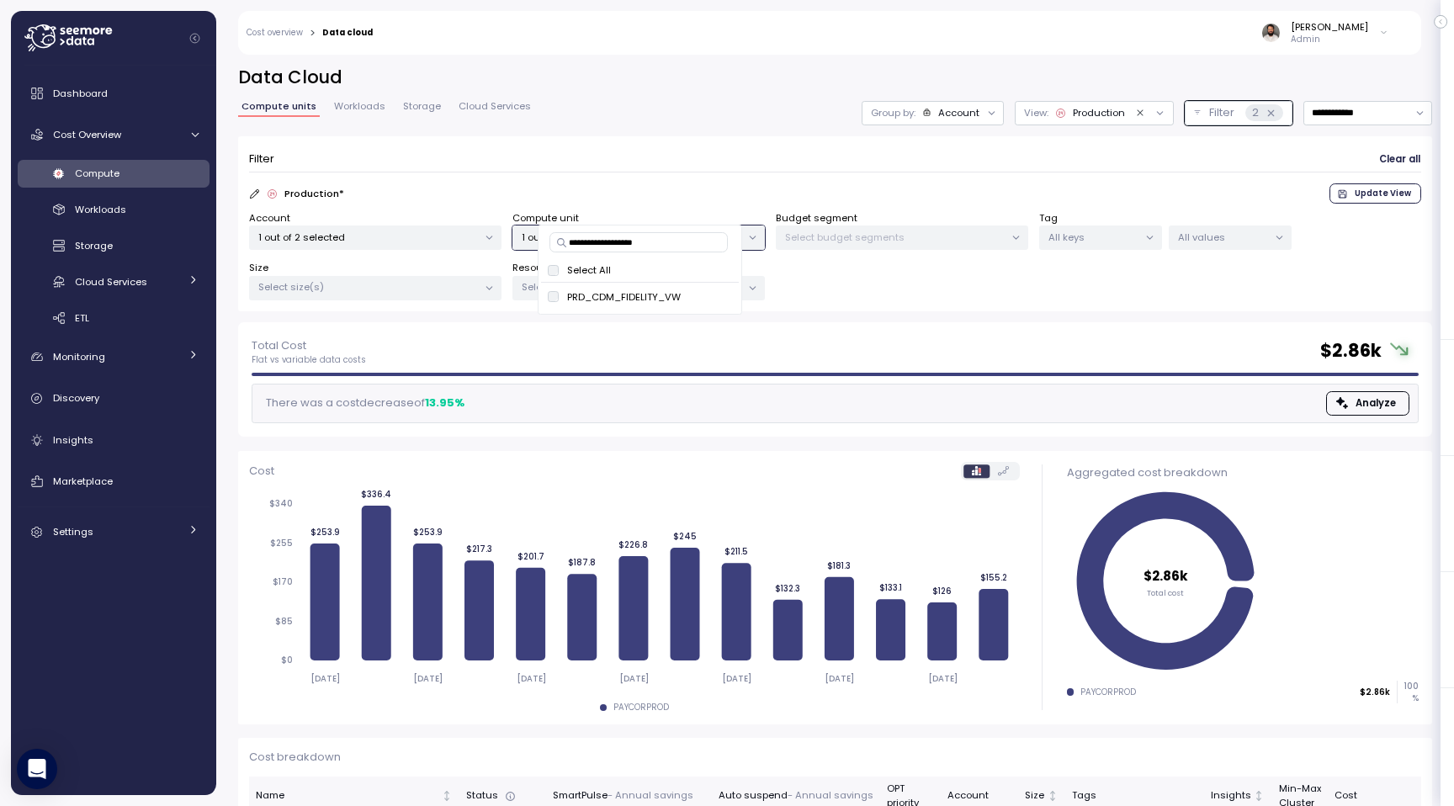
scroll to position [88, 0]
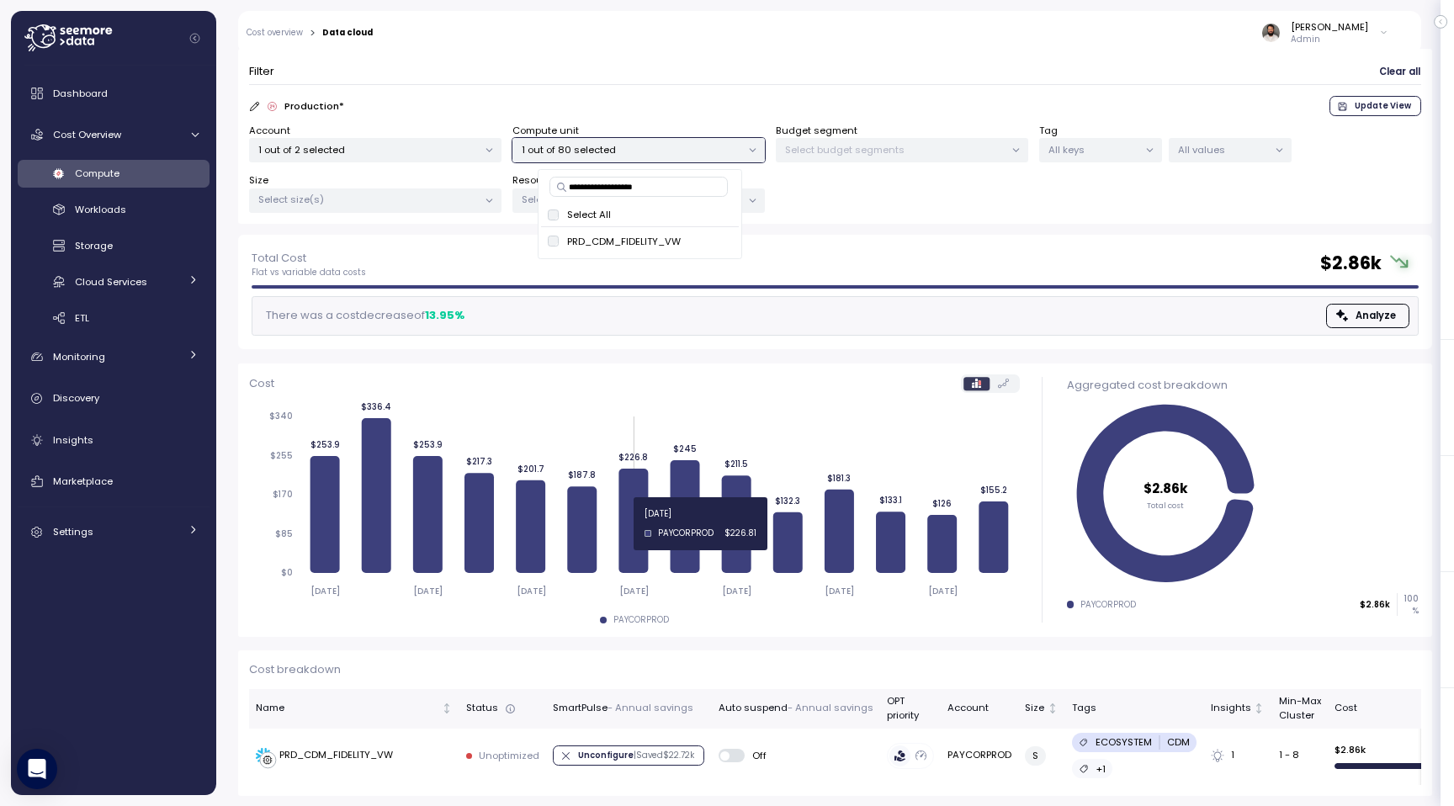
type input "**********"
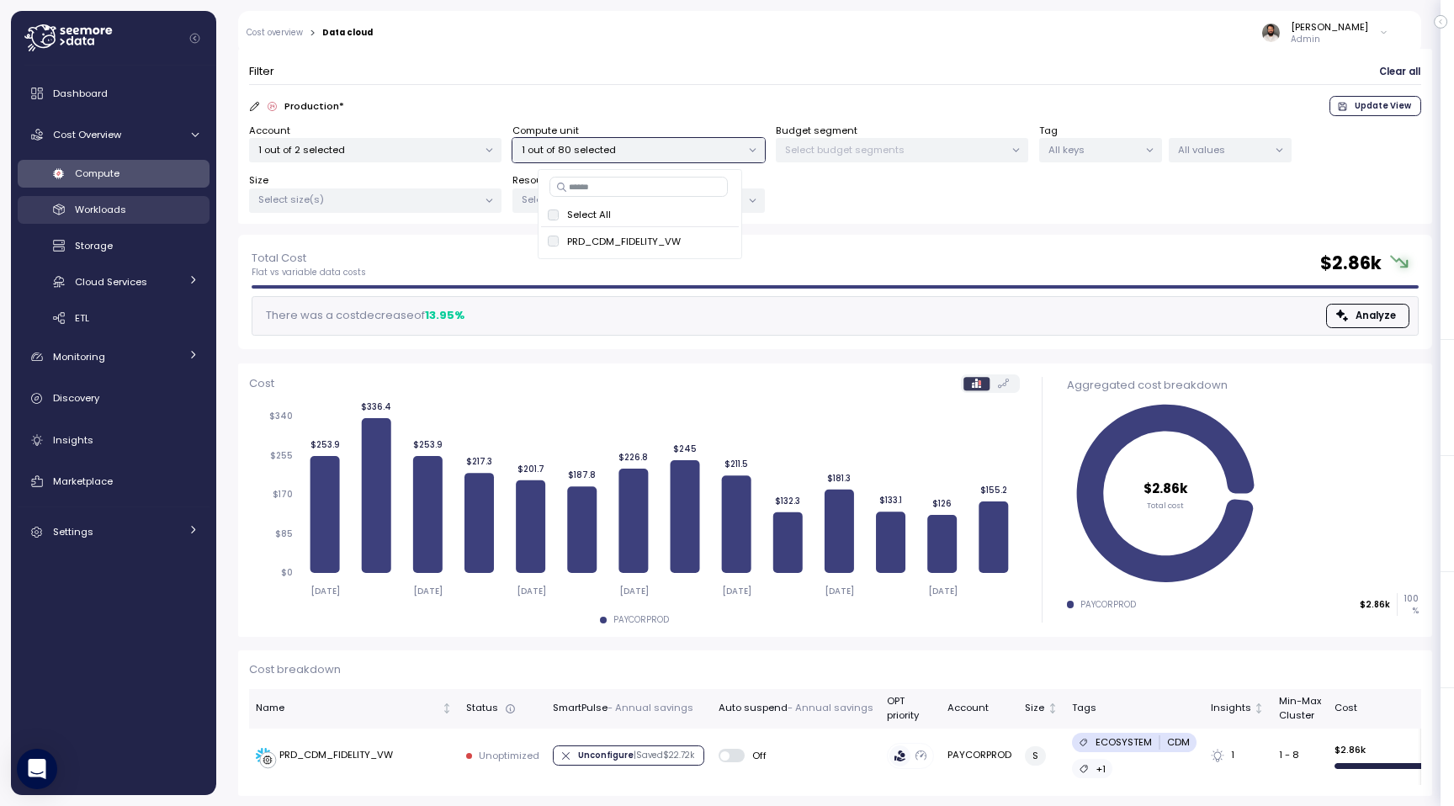
click at [177, 210] on div "Workloads" at bounding box center [137, 209] width 124 height 17
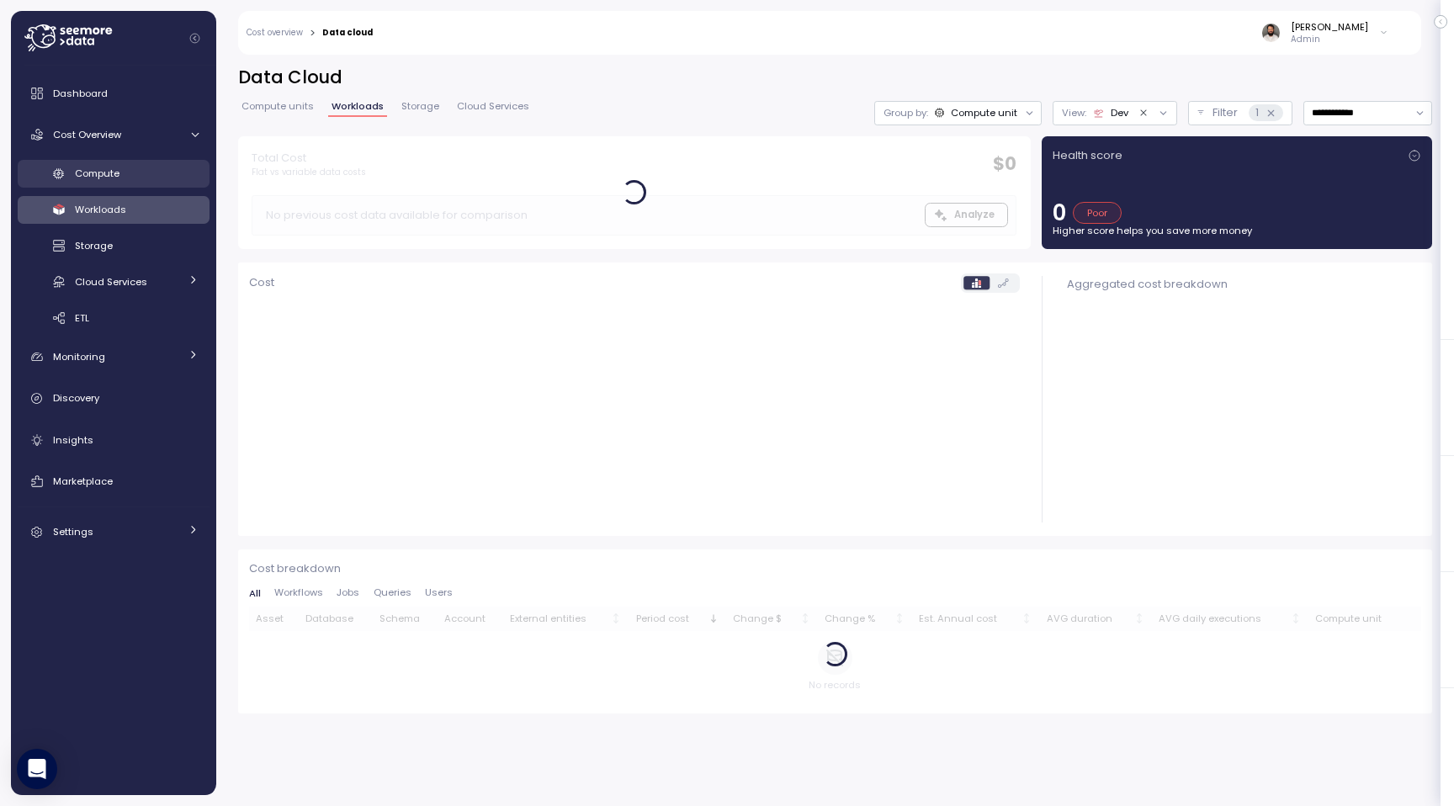
click at [194, 178] on div "Compute" at bounding box center [137, 173] width 124 height 17
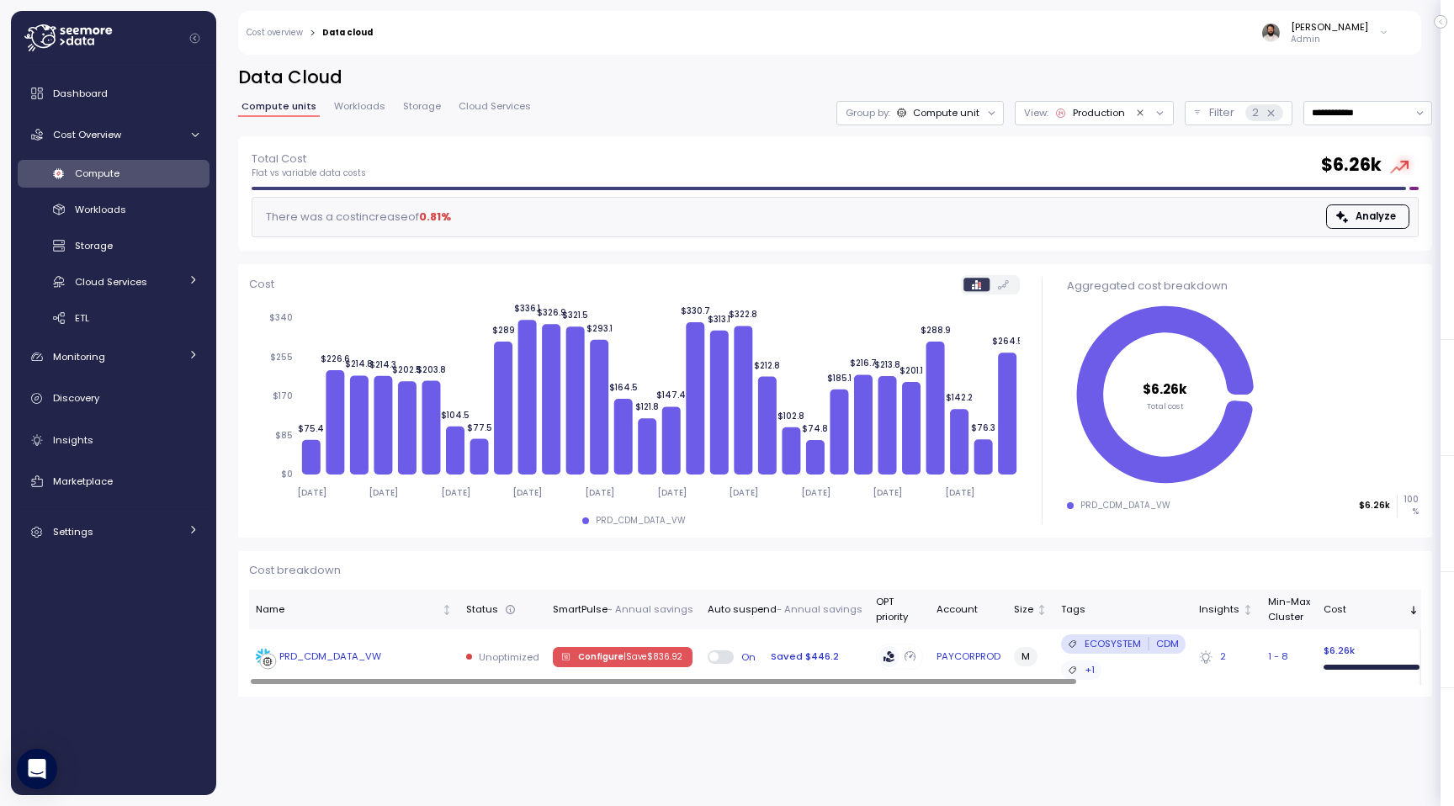
click at [859, 655] on td "On Saved $446.2" at bounding box center [785, 657] width 168 height 55
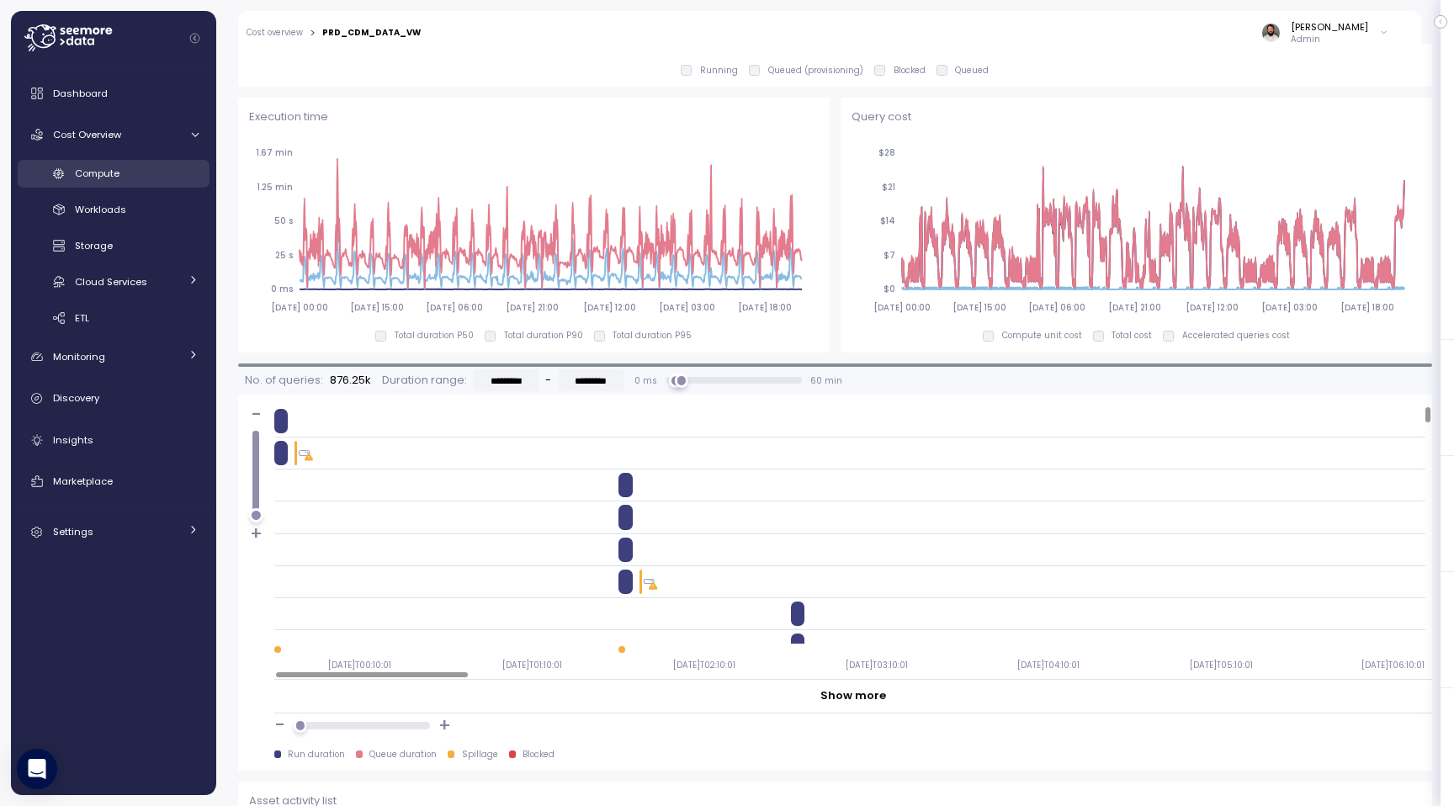
click at [182, 183] on link "Compute" at bounding box center [114, 174] width 192 height 28
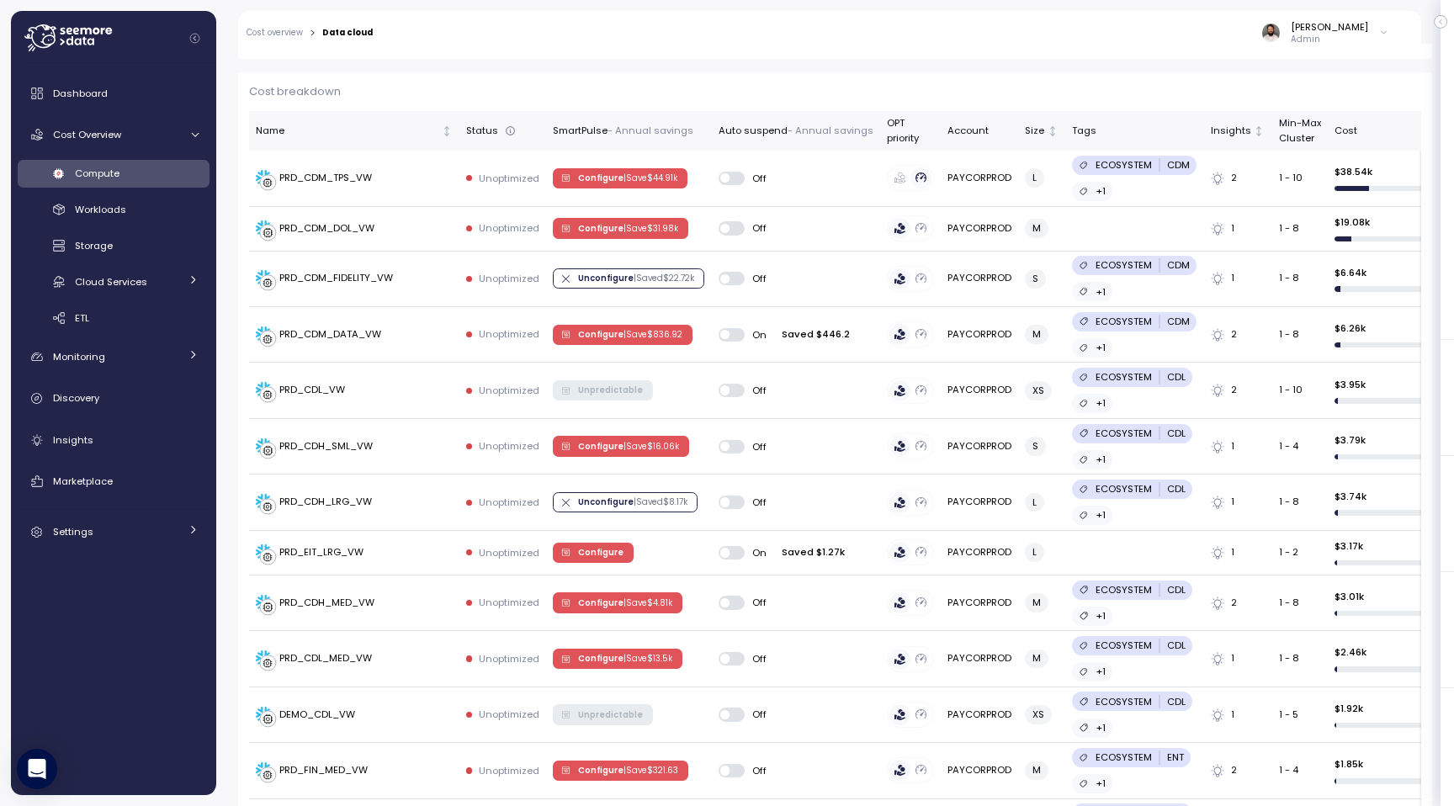
scroll to position [486, 0]
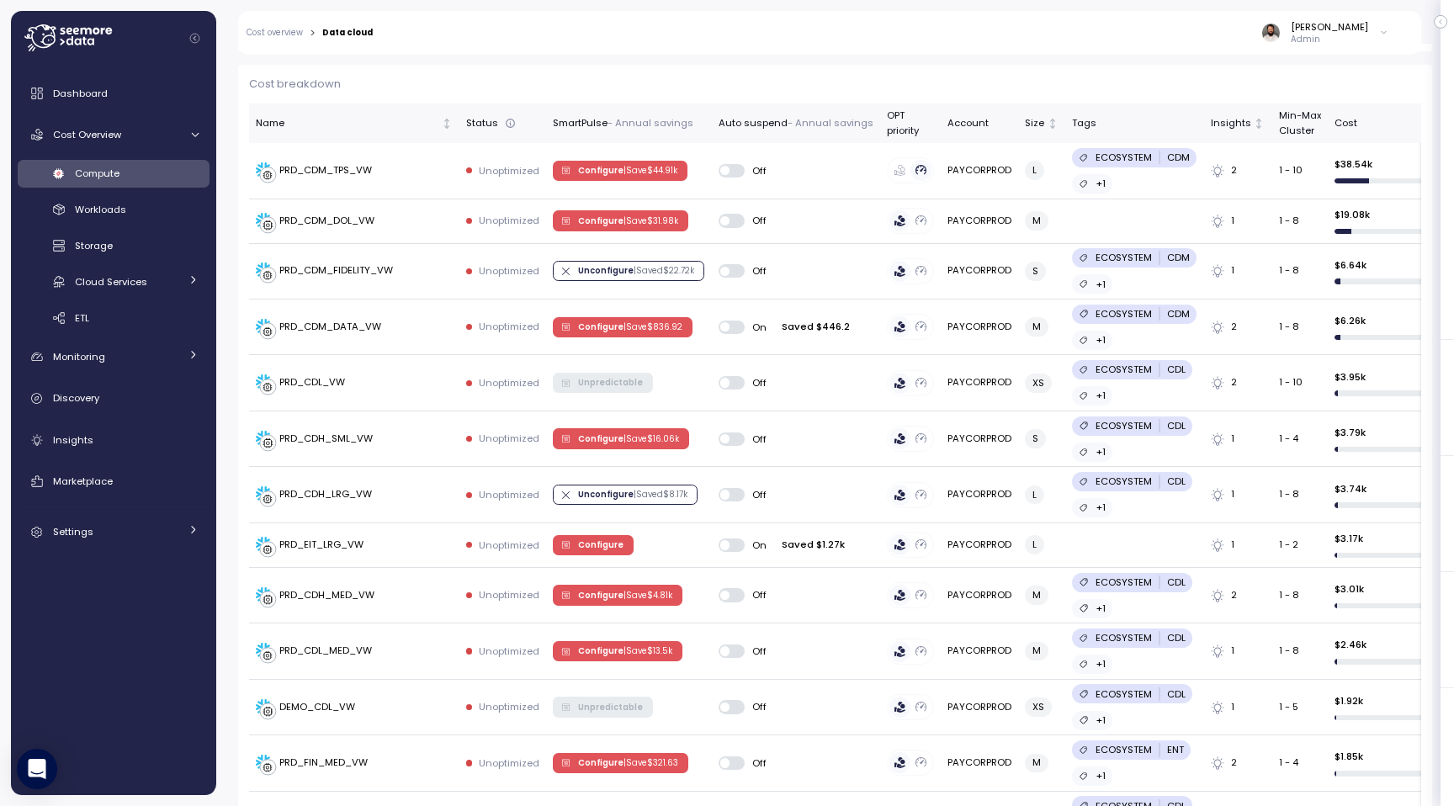
click at [143, 226] on div "Compute Workloads Storage Cloud Services Clustering columns Pipes AI Services S…" at bounding box center [114, 246] width 192 height 173
click at [143, 225] on div "Compute Workloads Storage Cloud Services Clustering columns Pipes AI Services S…" at bounding box center [114, 246] width 192 height 173
click at [144, 210] on div "Workloads" at bounding box center [137, 209] width 124 height 17
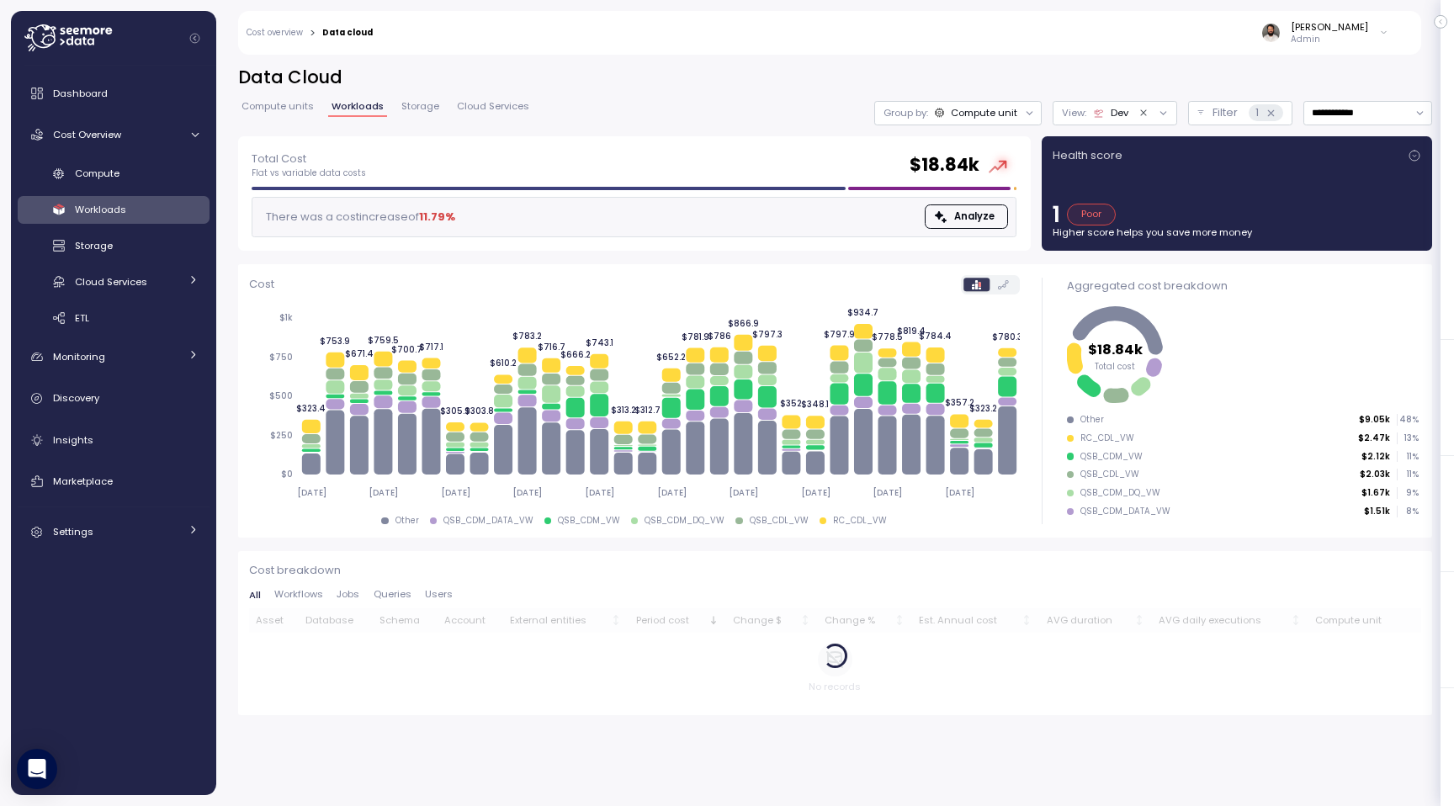
click at [1111, 116] on div "Dev" at bounding box center [1120, 112] width 18 height 13
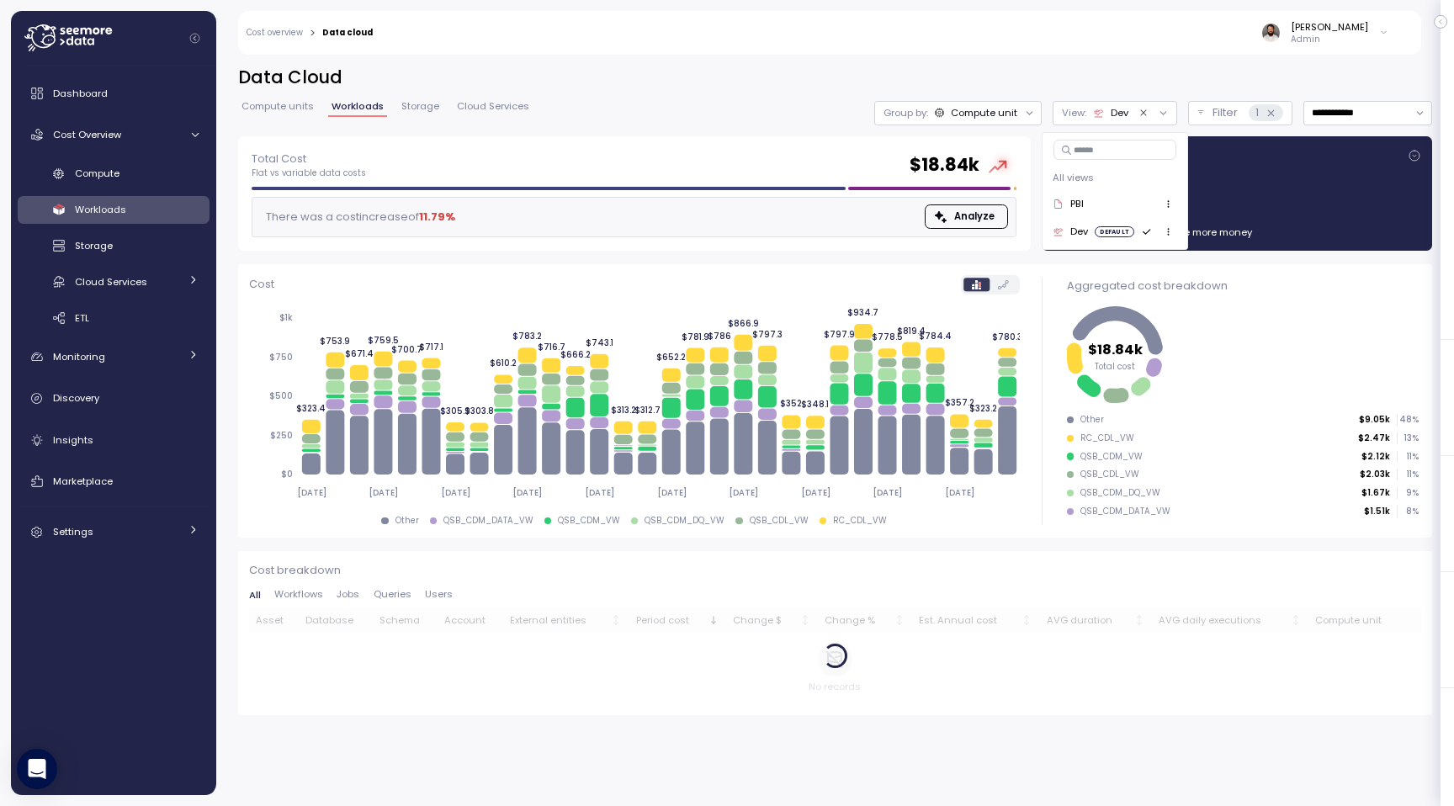
click at [999, 105] on div "Group by: Compute unit" at bounding box center [957, 113] width 167 height 24
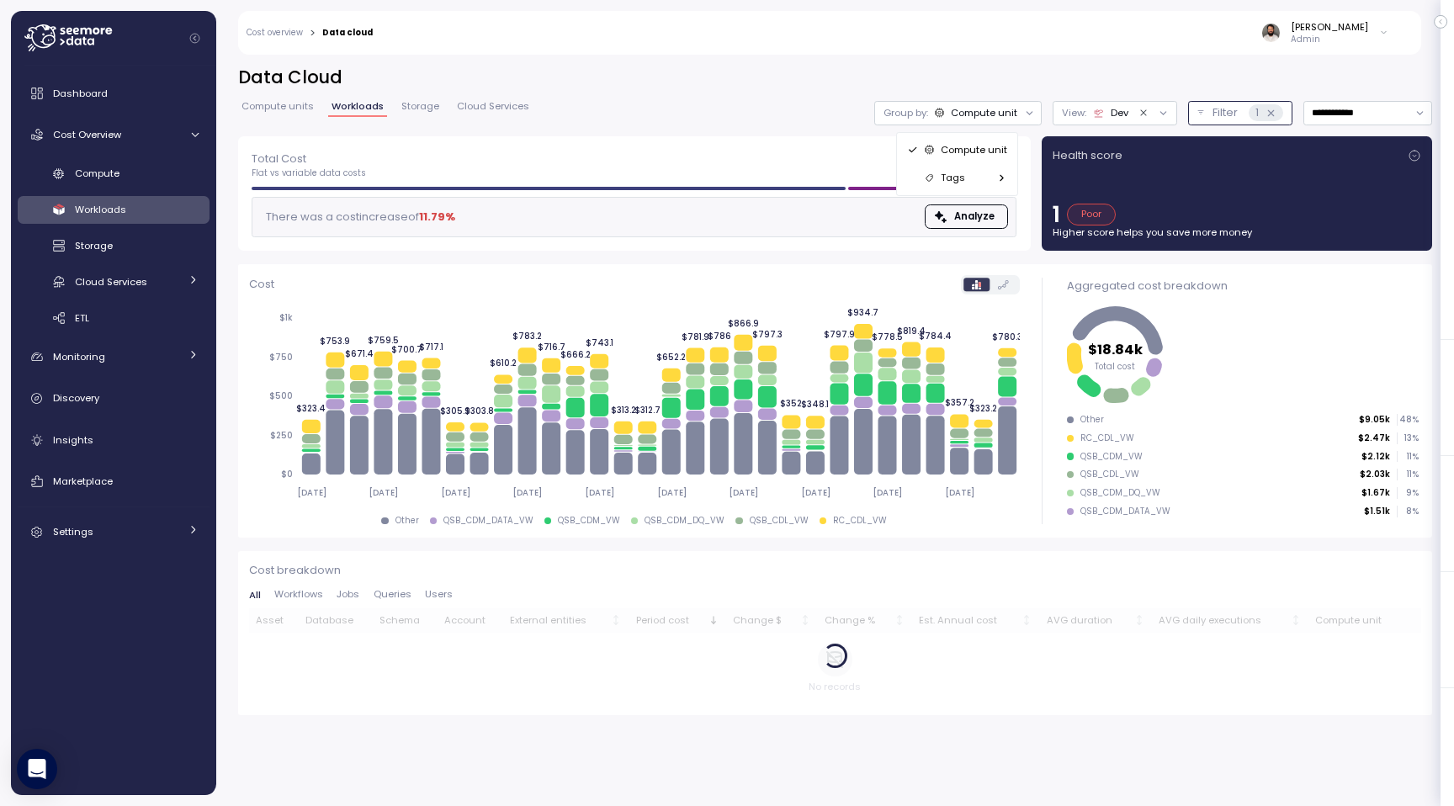
click at [1203, 124] on button "Filter 1" at bounding box center [1240, 113] width 104 height 24
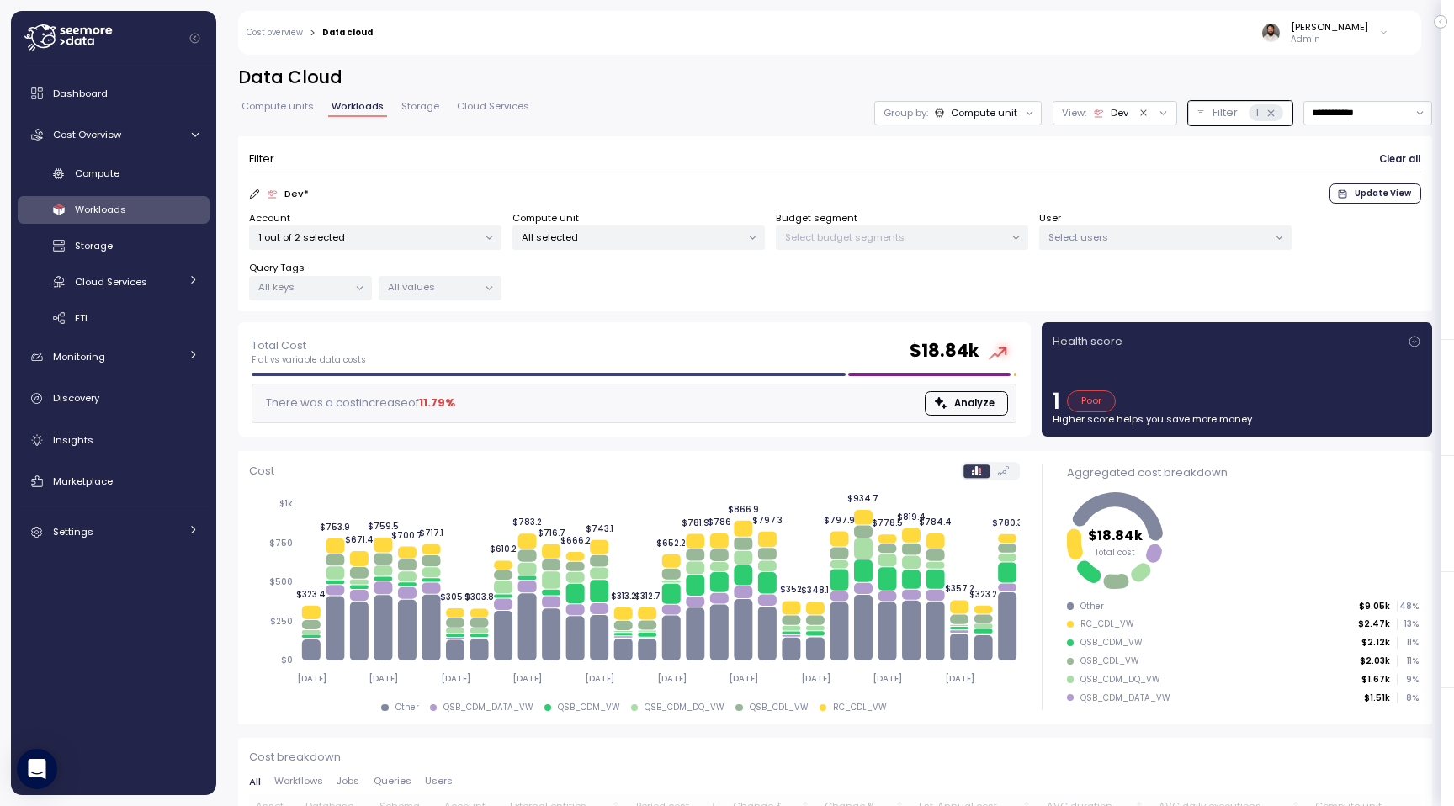
click at [492, 228] on div at bounding box center [489, 238] width 24 height 24
click at [480, 235] on div at bounding box center [489, 238] width 24 height 24
click at [447, 239] on p "1 out of 2 selected" at bounding box center [368, 237] width 220 height 13
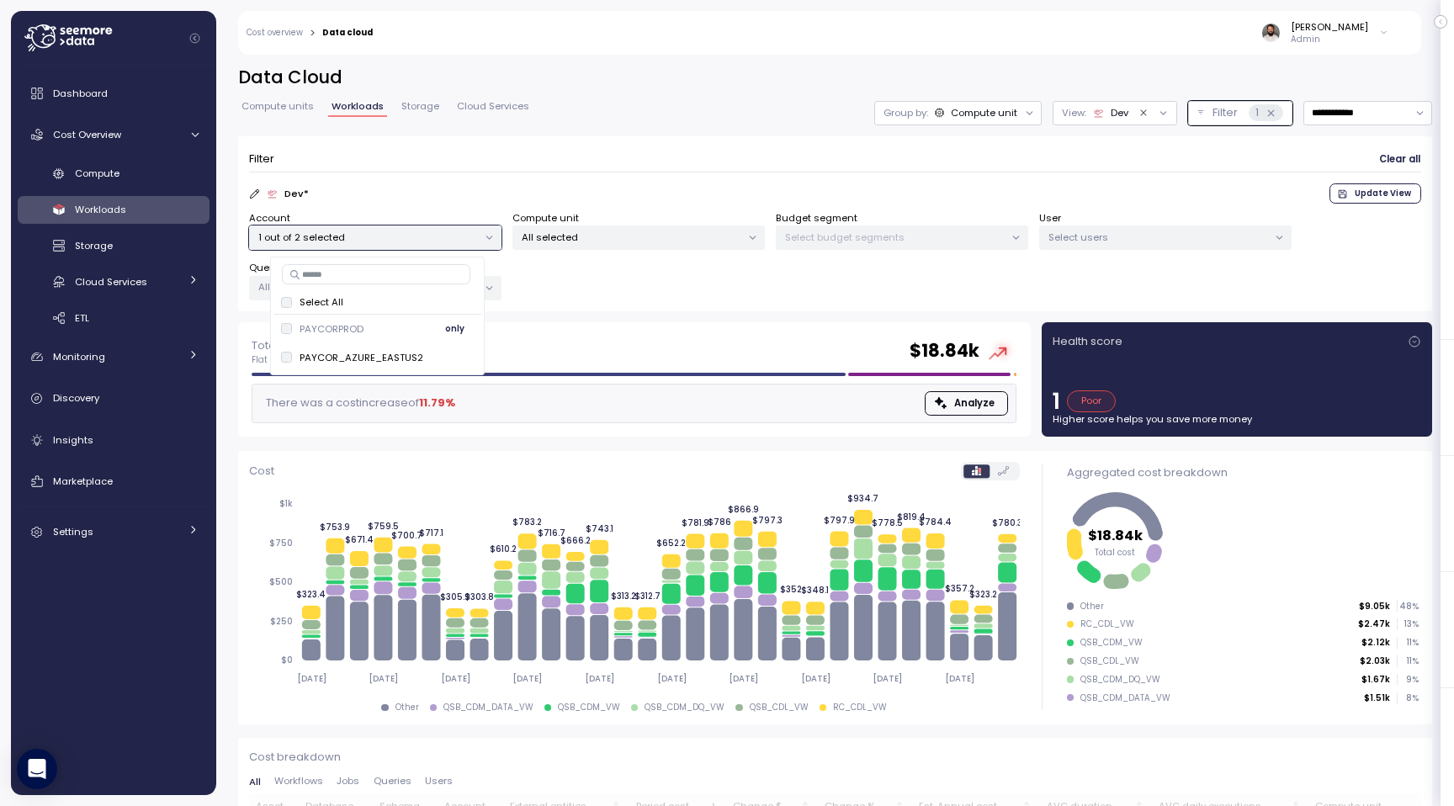
click at [445, 330] on span "only" at bounding box center [454, 329] width 19 height 19
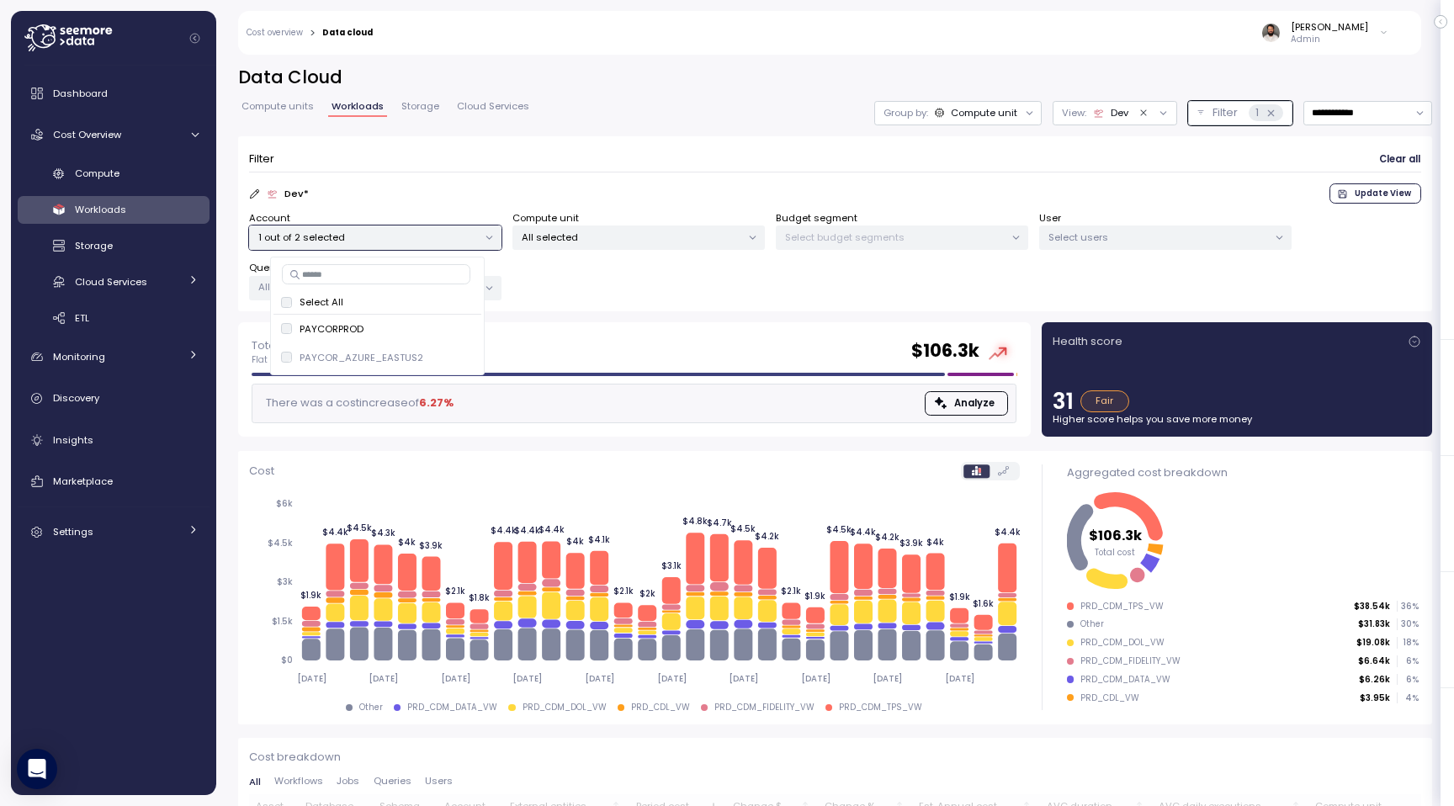
click at [627, 162] on div "Filter Clear all" at bounding box center [835, 159] width 1172 height 24
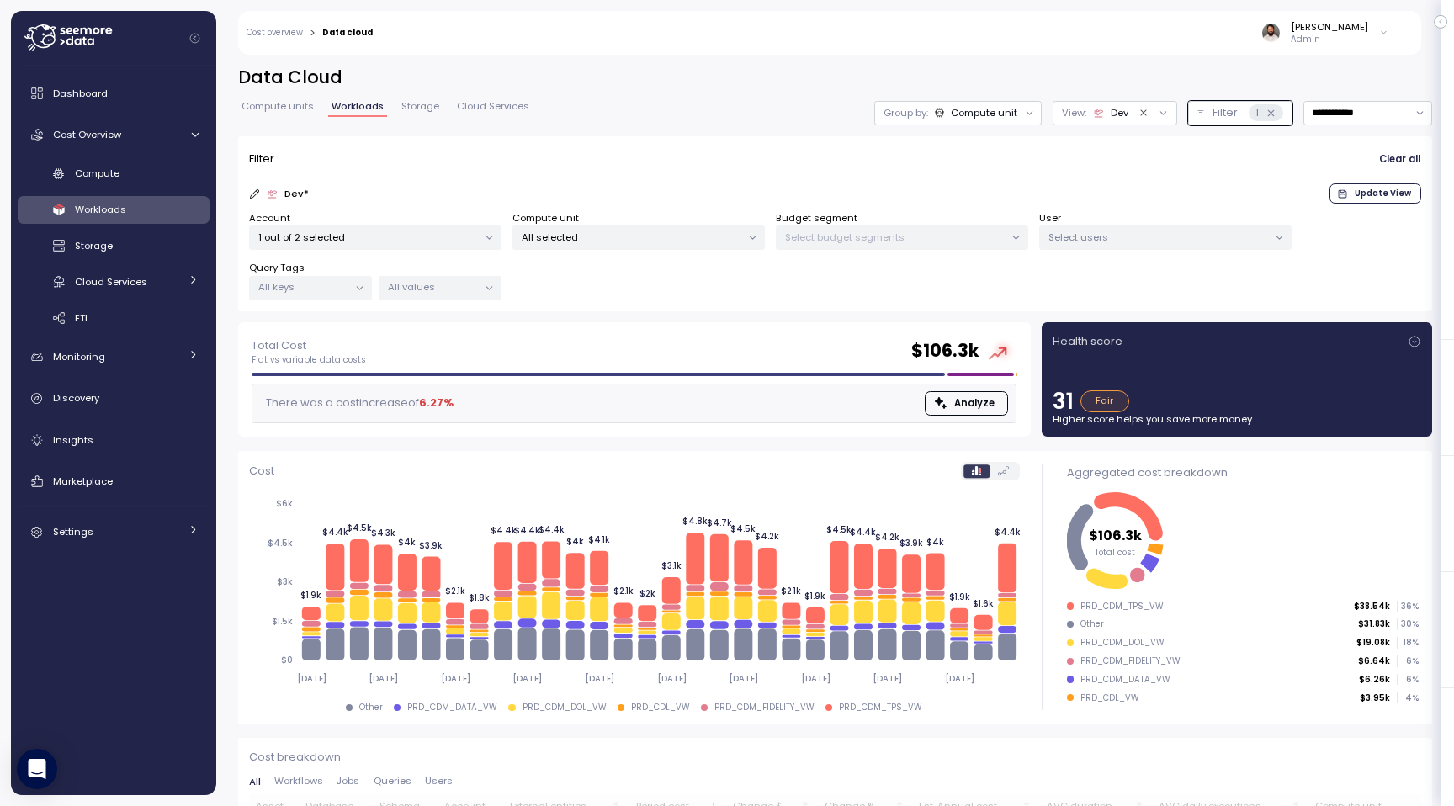
scroll to position [105, 0]
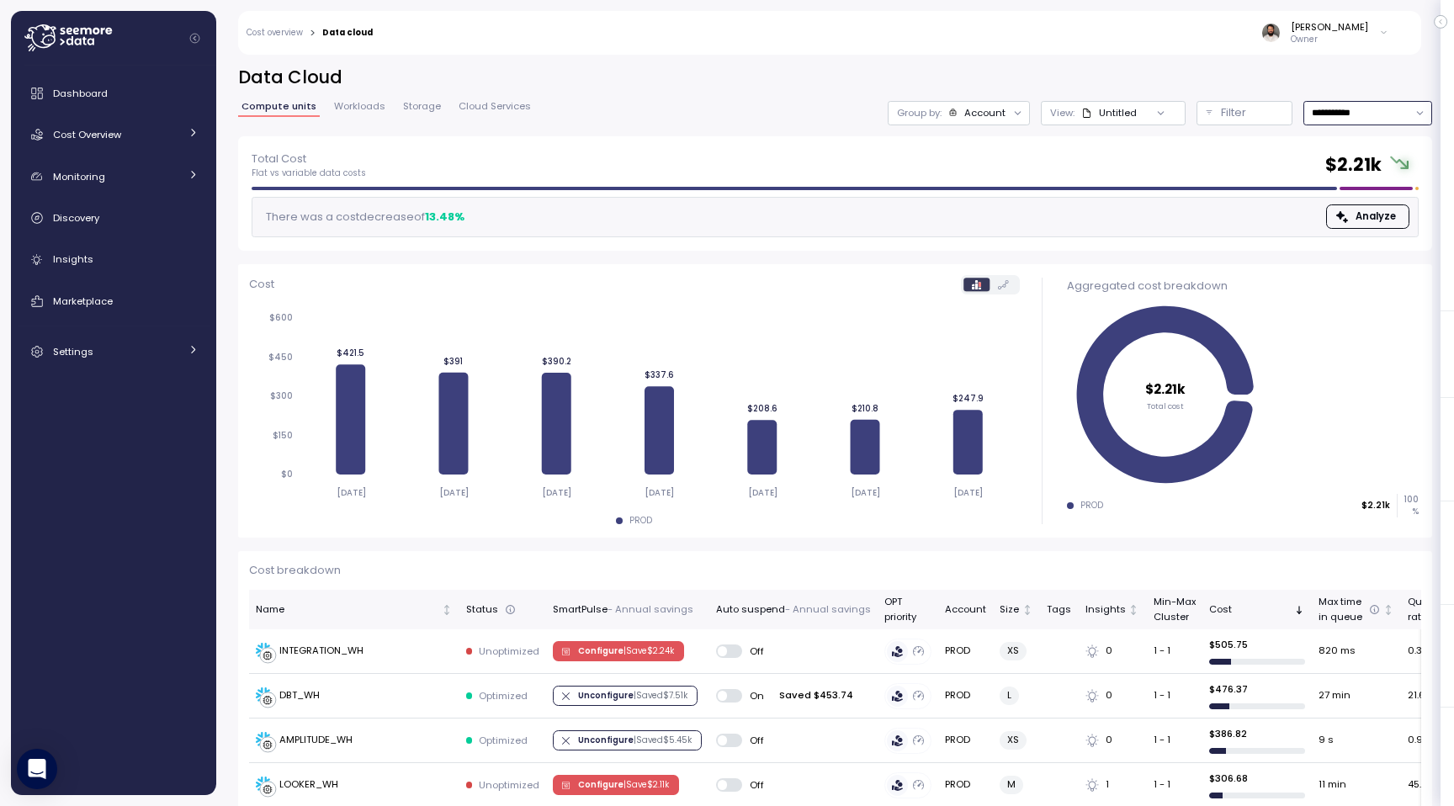
click at [1347, 118] on input "**********" at bounding box center [1368, 113] width 129 height 24
click at [1357, 211] on div "Last 14 days" at bounding box center [1360, 212] width 59 height 13
type input "**********"
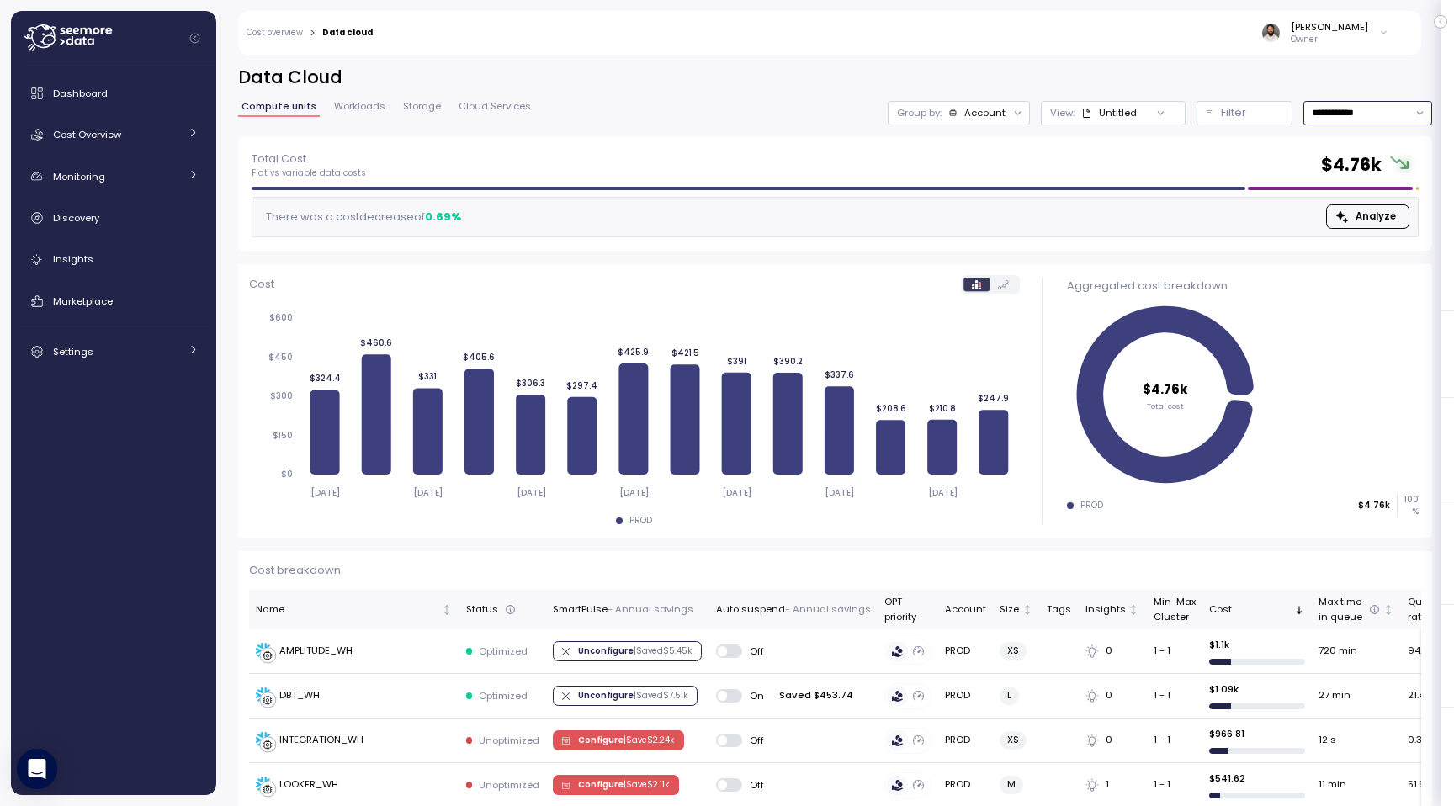
click at [975, 123] on div "Group by: Account" at bounding box center [959, 113] width 142 height 24
click at [971, 211] on p "Compute unit" at bounding box center [970, 205] width 66 height 13
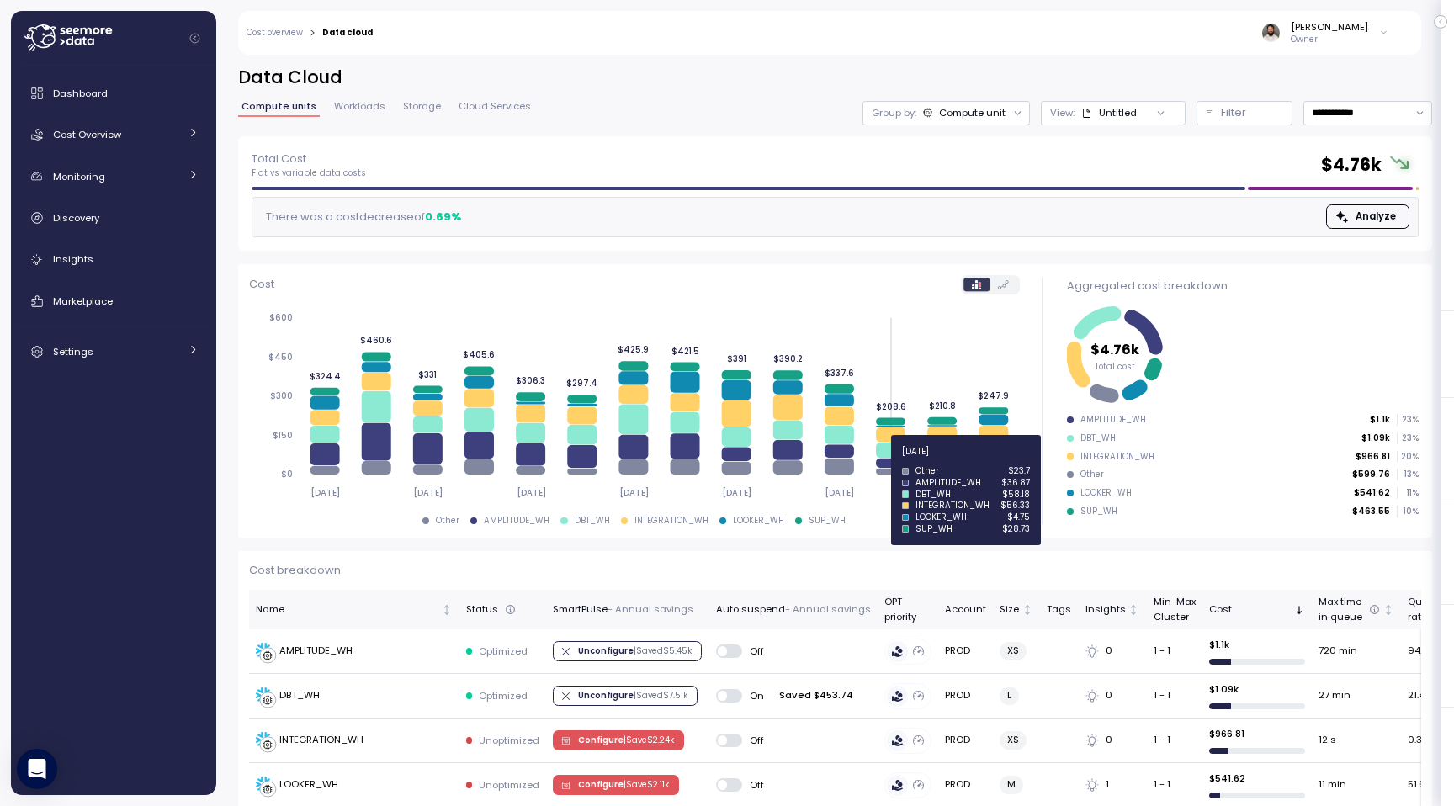
click at [893, 461] on icon at bounding box center [890, 463] width 29 height 9
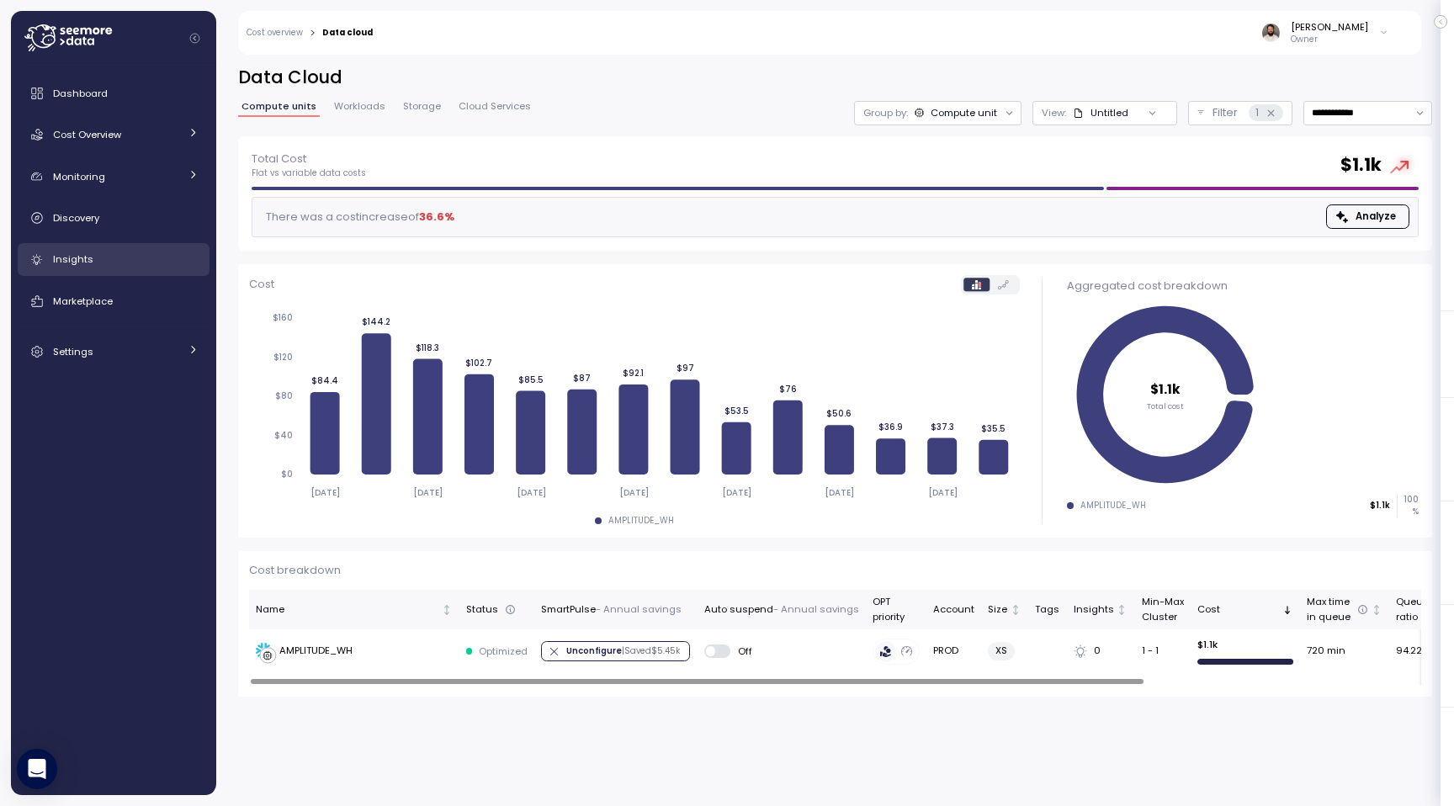
click at [108, 264] on div "Insights" at bounding box center [126, 259] width 146 height 17
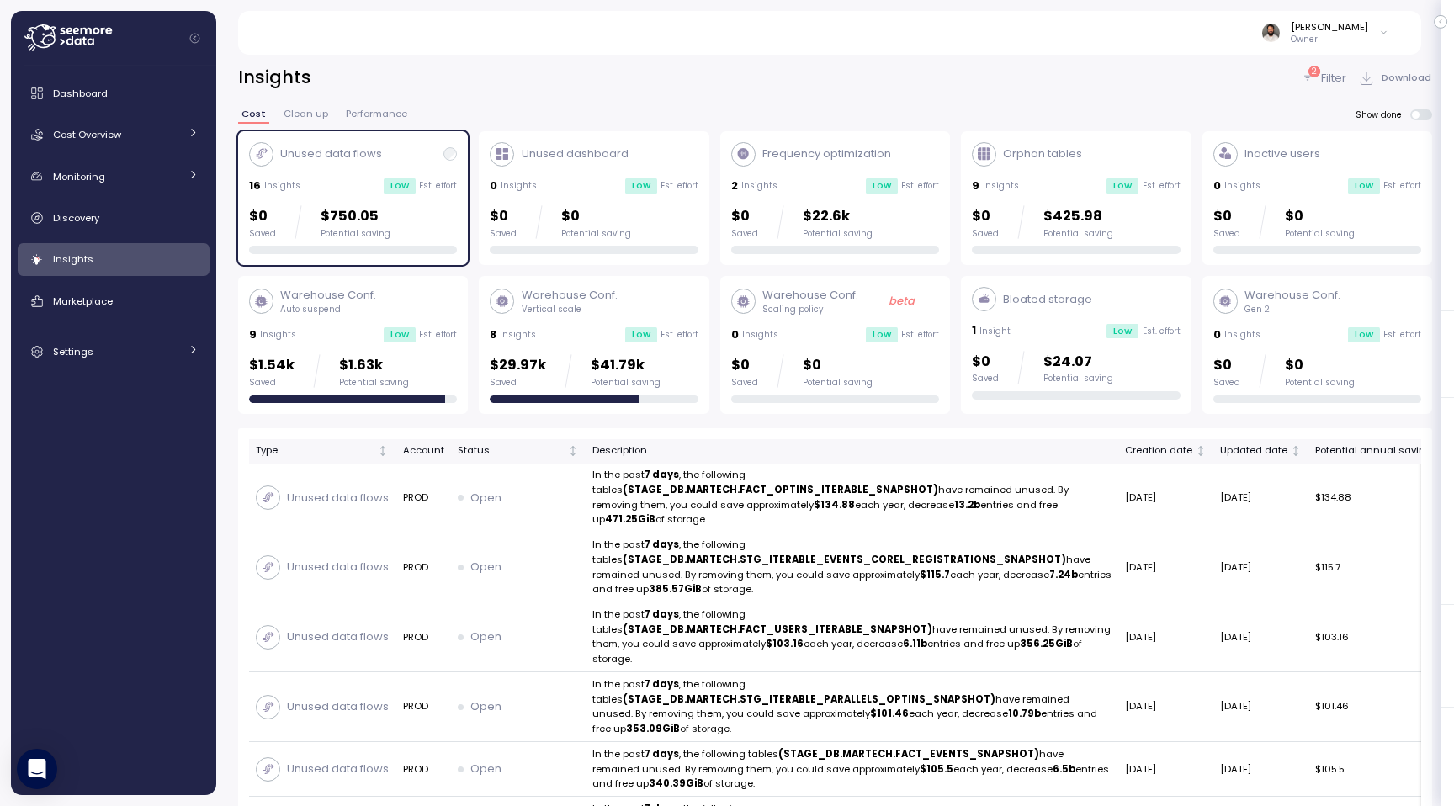
click at [416, 183] on div "Low" at bounding box center [400, 185] width 32 height 15
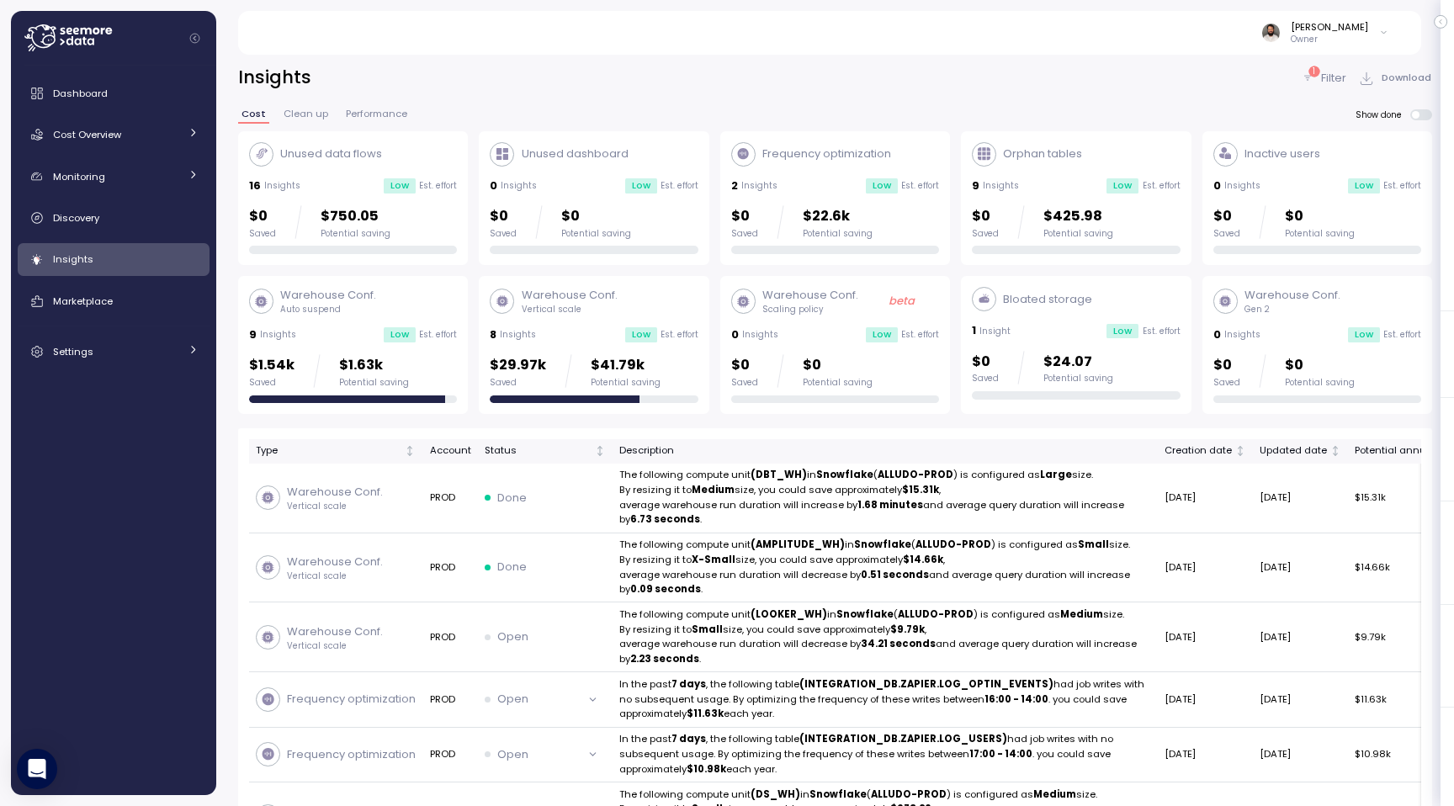
click at [555, 313] on p "Vertical scale" at bounding box center [570, 310] width 96 height 12
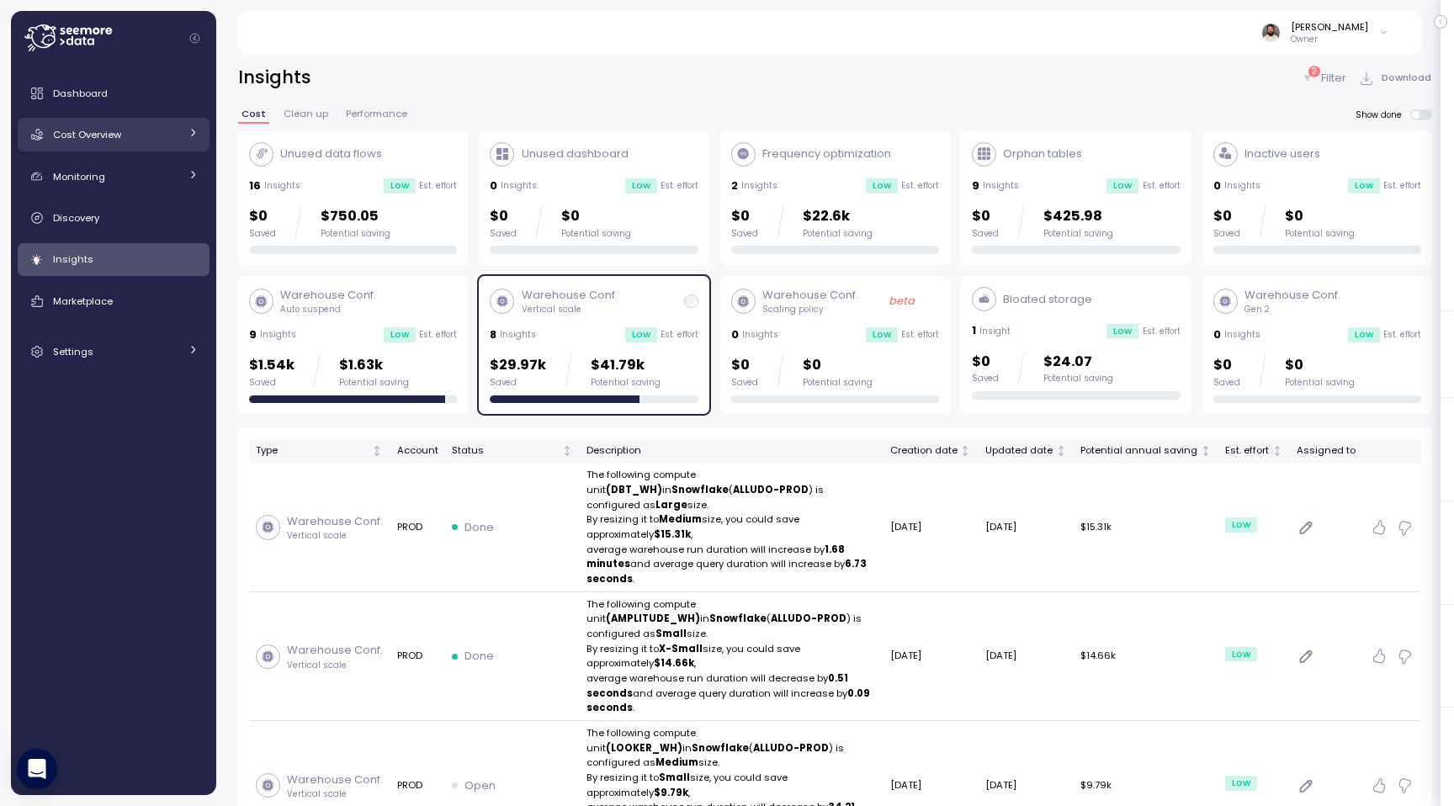
click at [124, 143] on link "Cost Overview" at bounding box center [114, 135] width 192 height 34
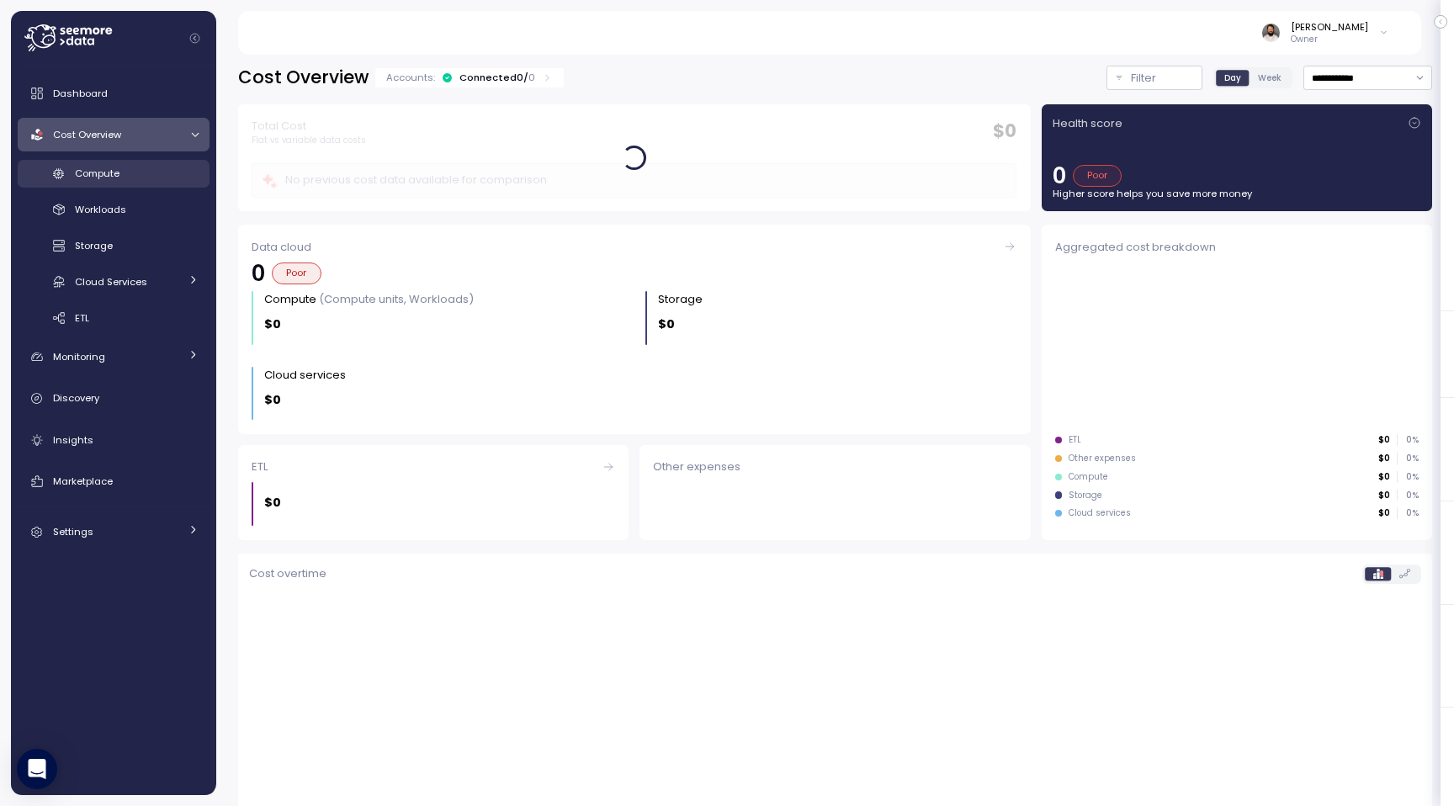
click at [130, 177] on div "Compute" at bounding box center [137, 173] width 124 height 17
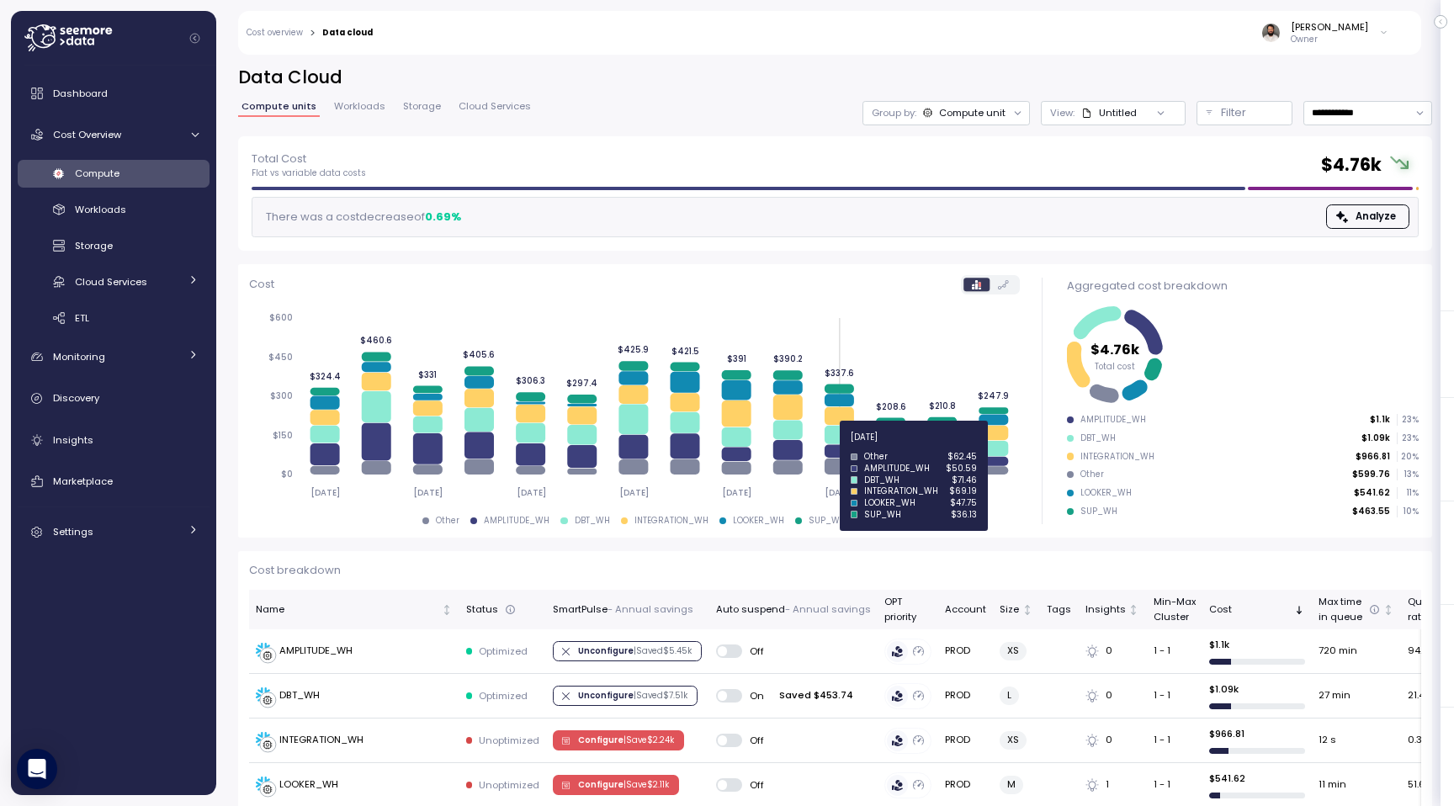
click at [835, 447] on icon at bounding box center [839, 450] width 29 height 13
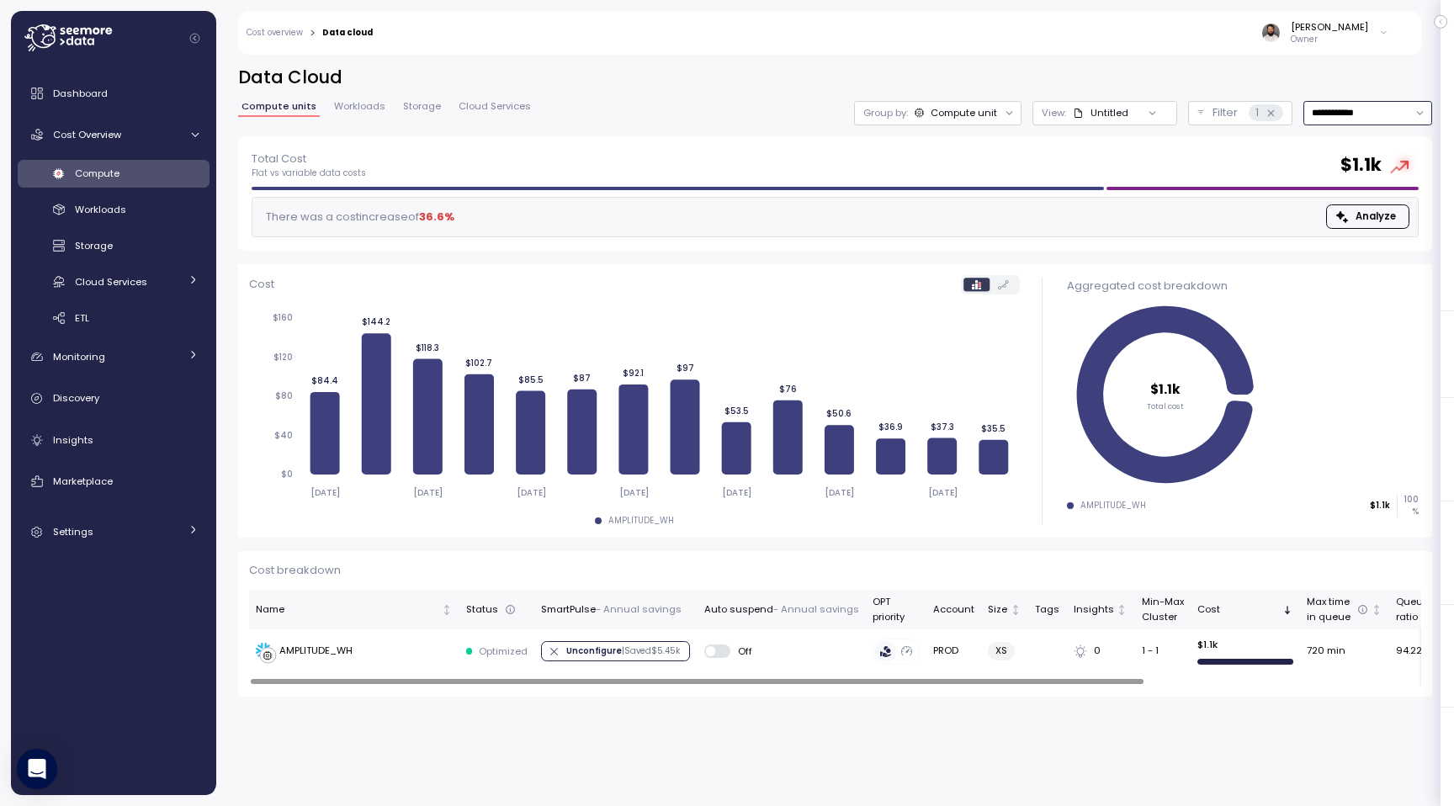
click at [1362, 101] on input "**********" at bounding box center [1368, 113] width 129 height 24
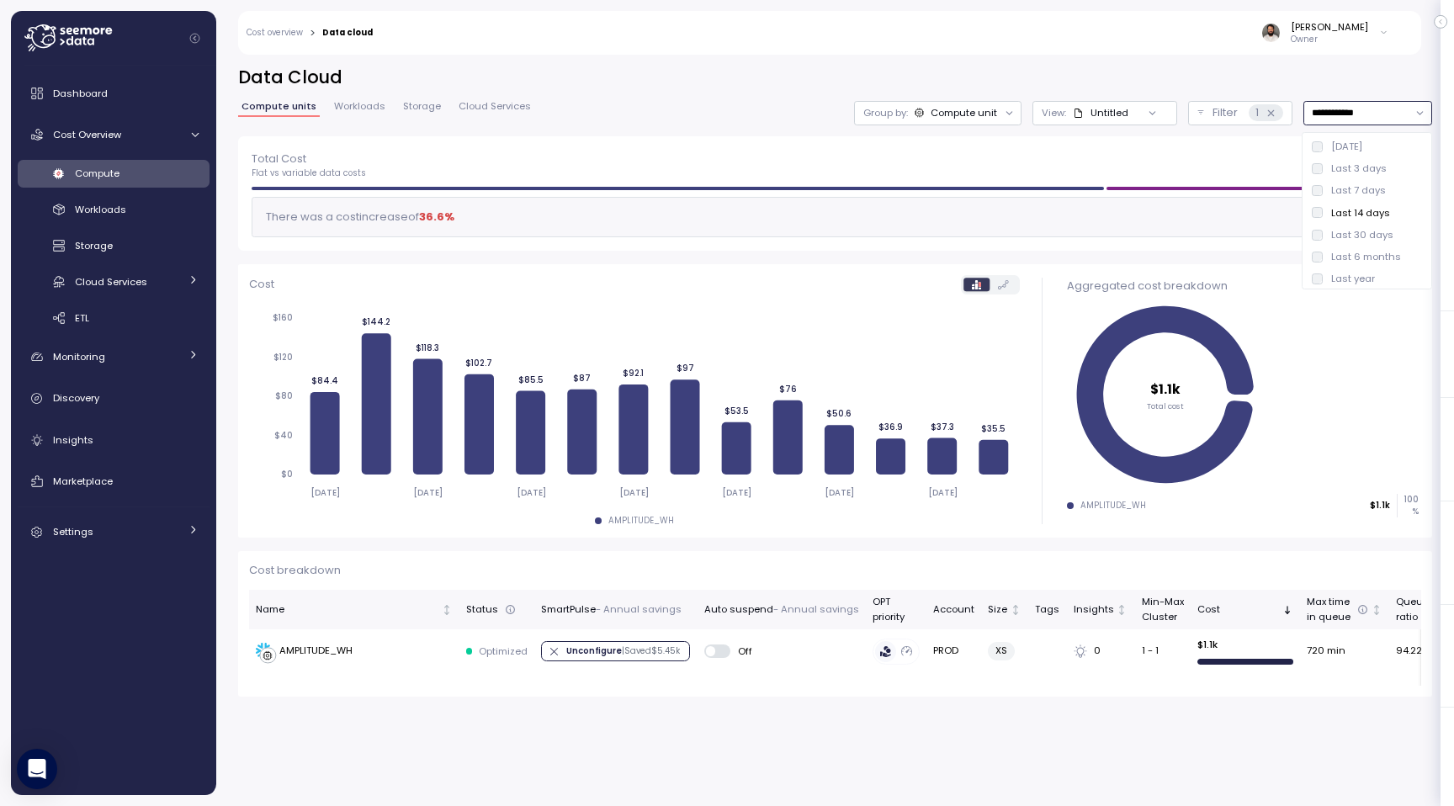
click at [1352, 236] on div "Last 30 days" at bounding box center [1362, 234] width 62 height 13
type input "**********"
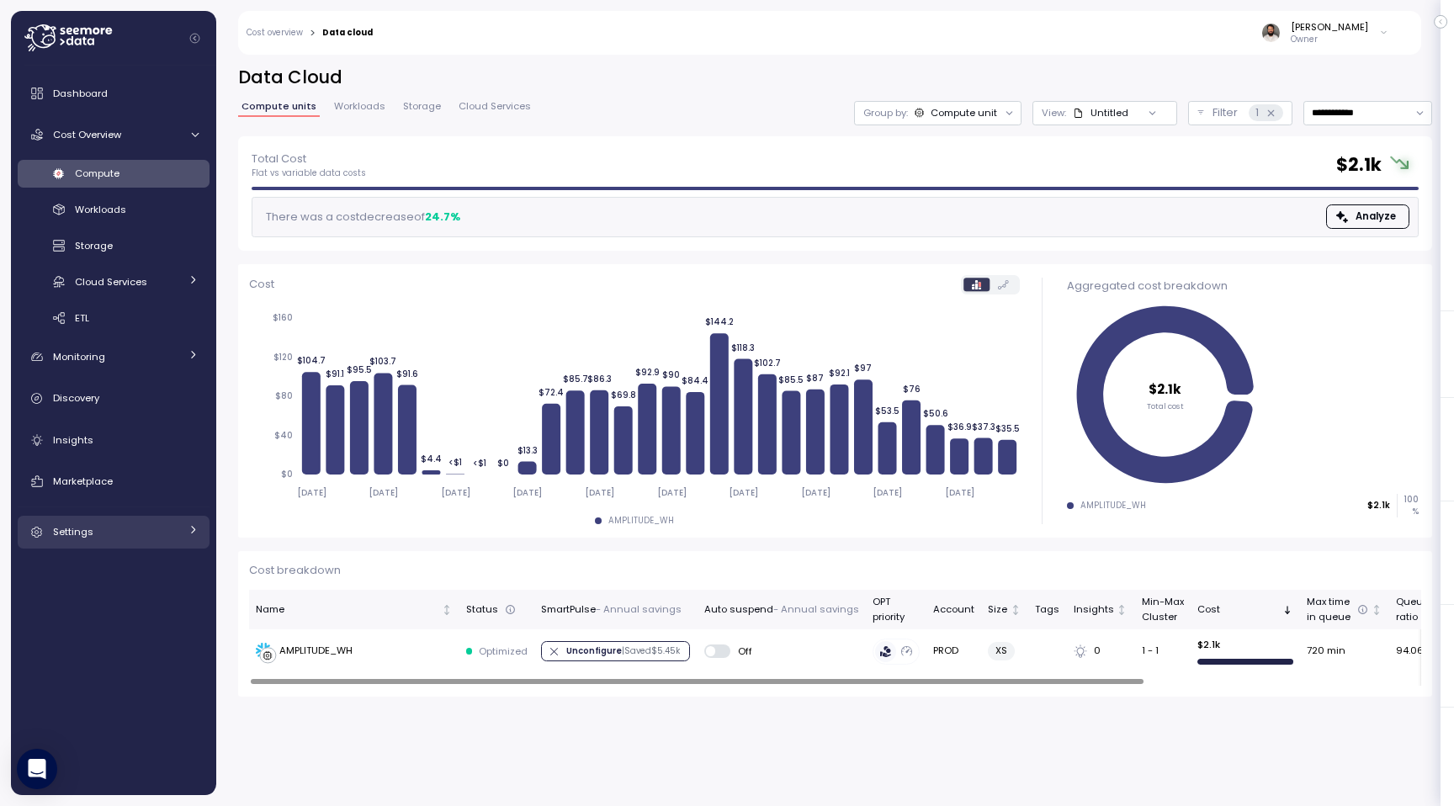
click at [114, 535] on div "Settings" at bounding box center [116, 531] width 126 height 17
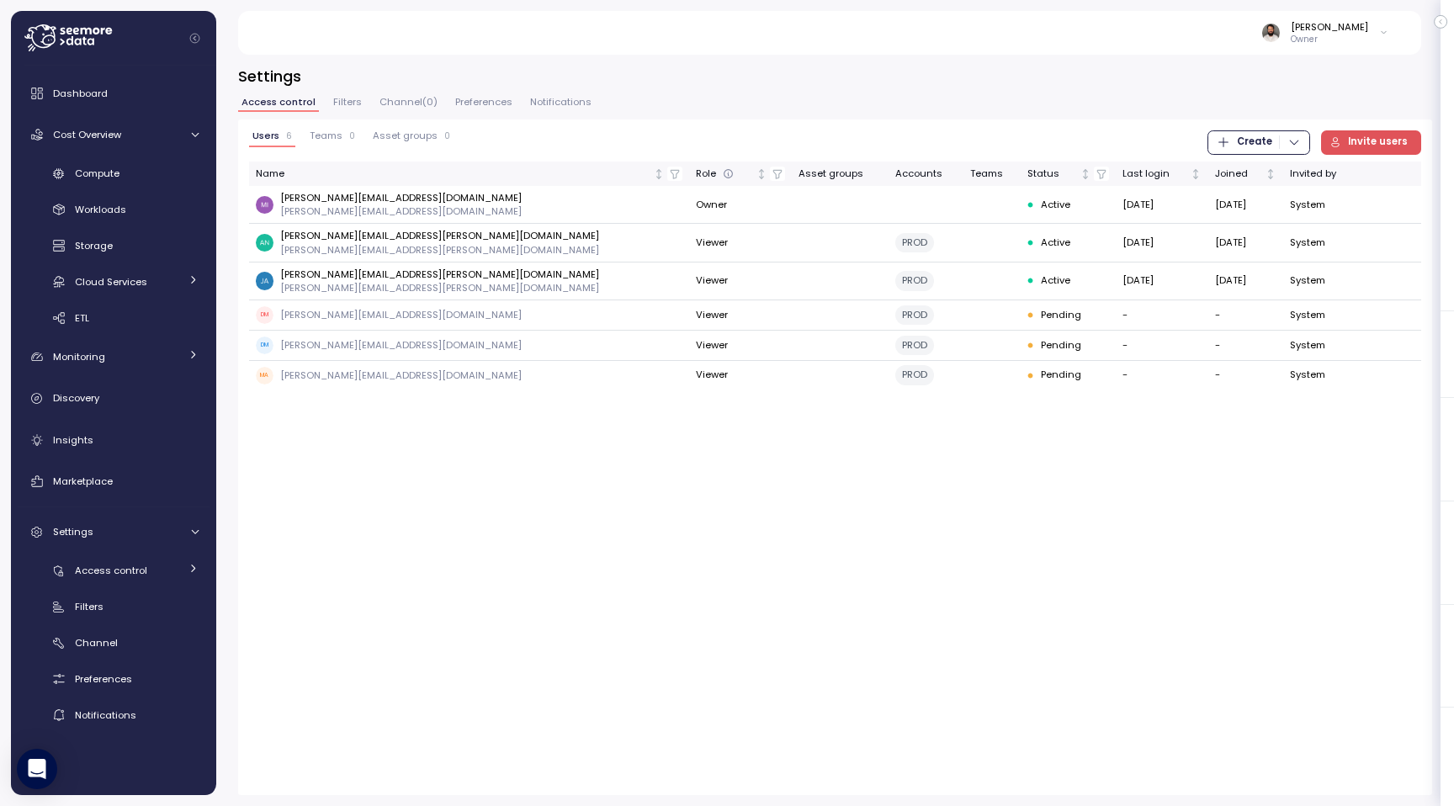
click at [404, 104] on span "Channel ( 0 )" at bounding box center [409, 102] width 58 height 9
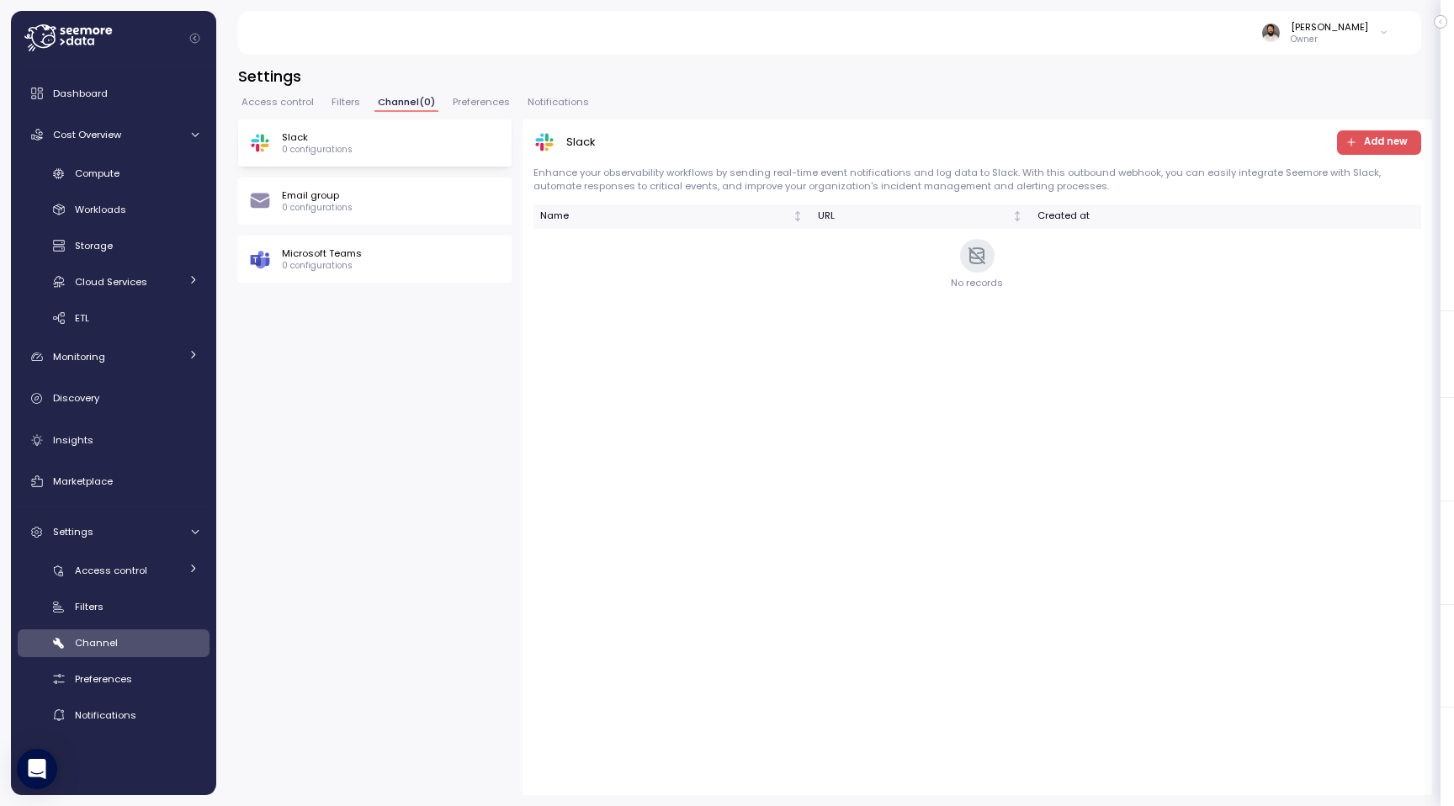
click at [356, 236] on div "Microsoft Teams 0 configurations" at bounding box center [375, 259] width 274 height 47
click at [358, 215] on div "Email group 0 configurations" at bounding box center [375, 201] width 274 height 47
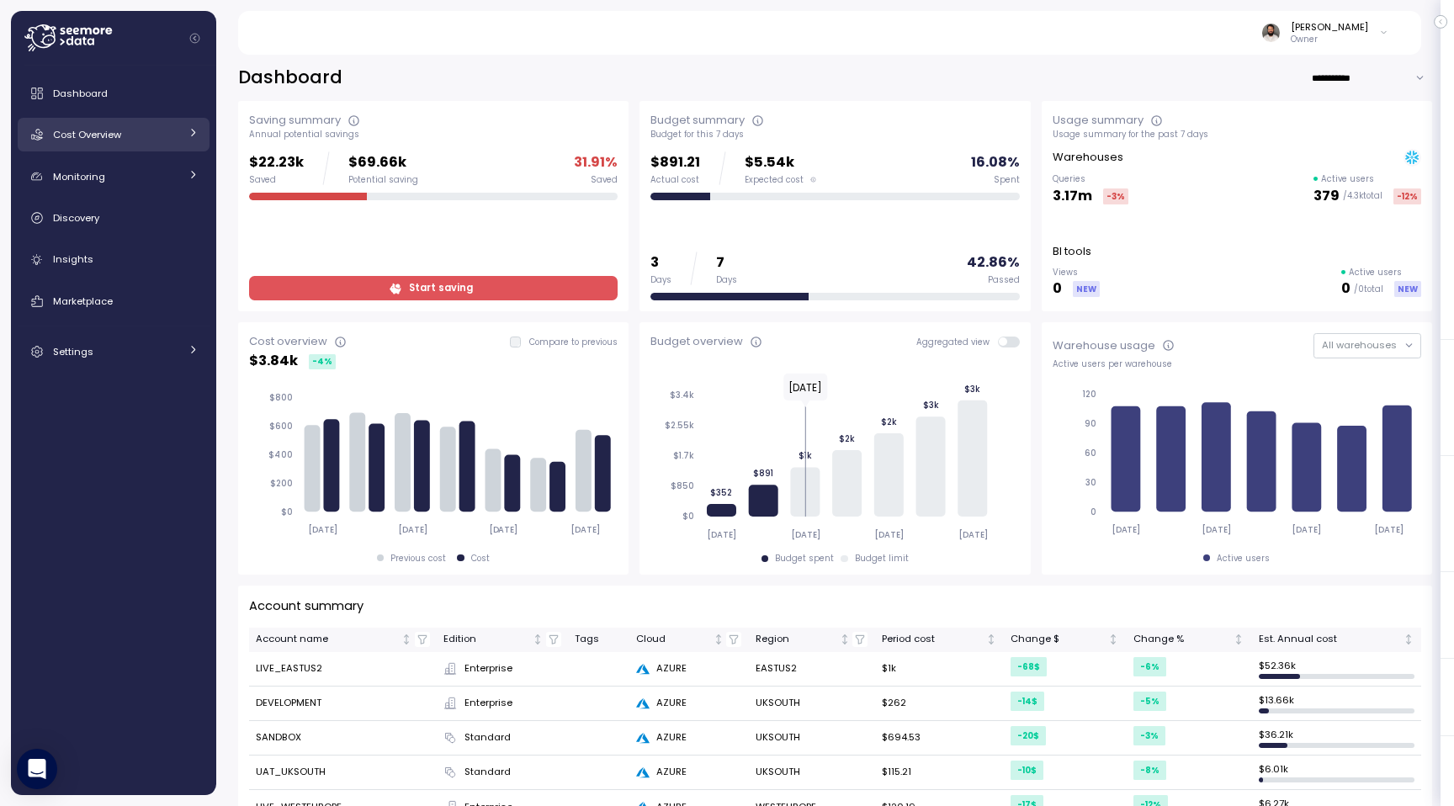
click at [162, 136] on div "Cost Overview" at bounding box center [116, 134] width 126 height 17
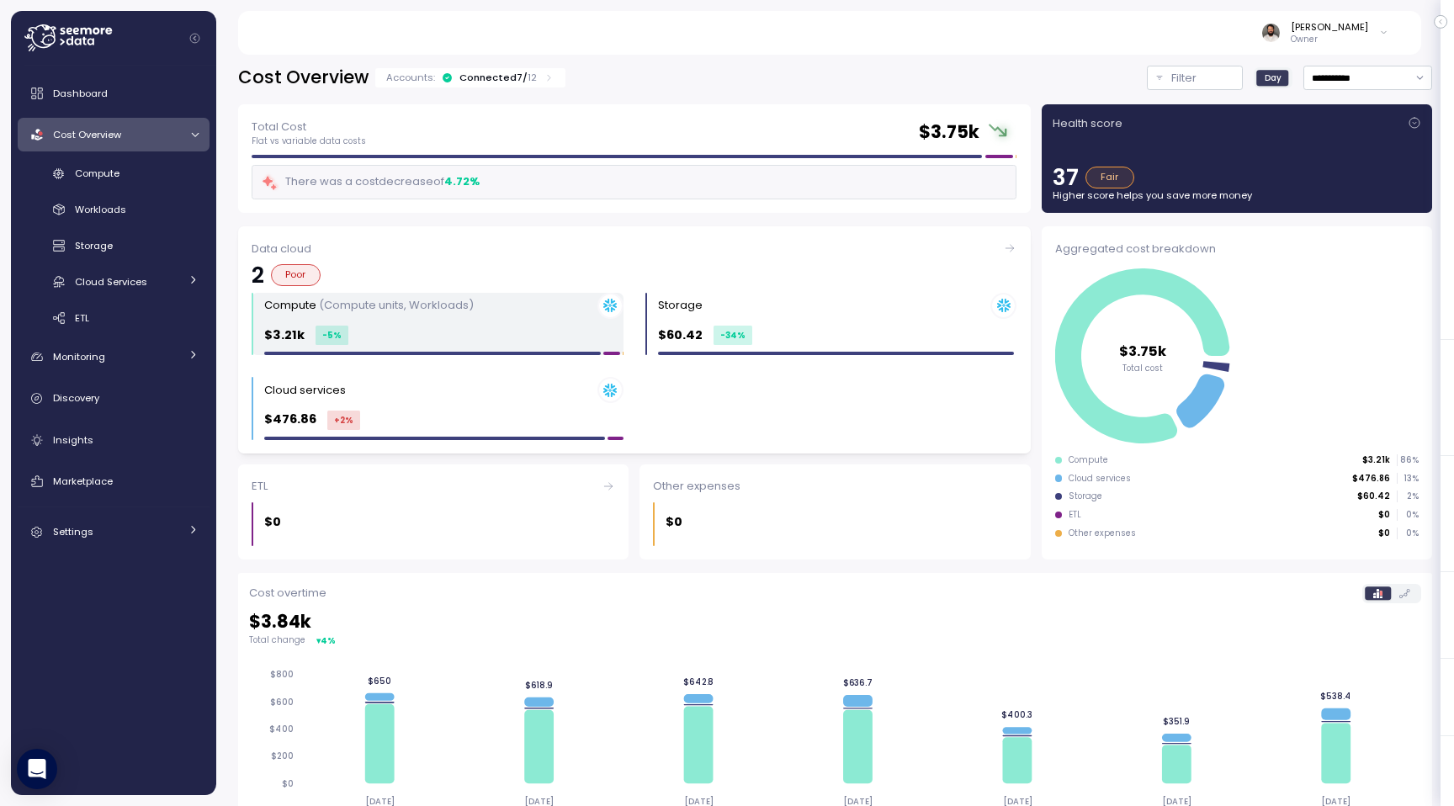
click at [540, 321] on div "Compute (Compute units, Workloads) $3.21k -5 %" at bounding box center [443, 324] width 359 height 63
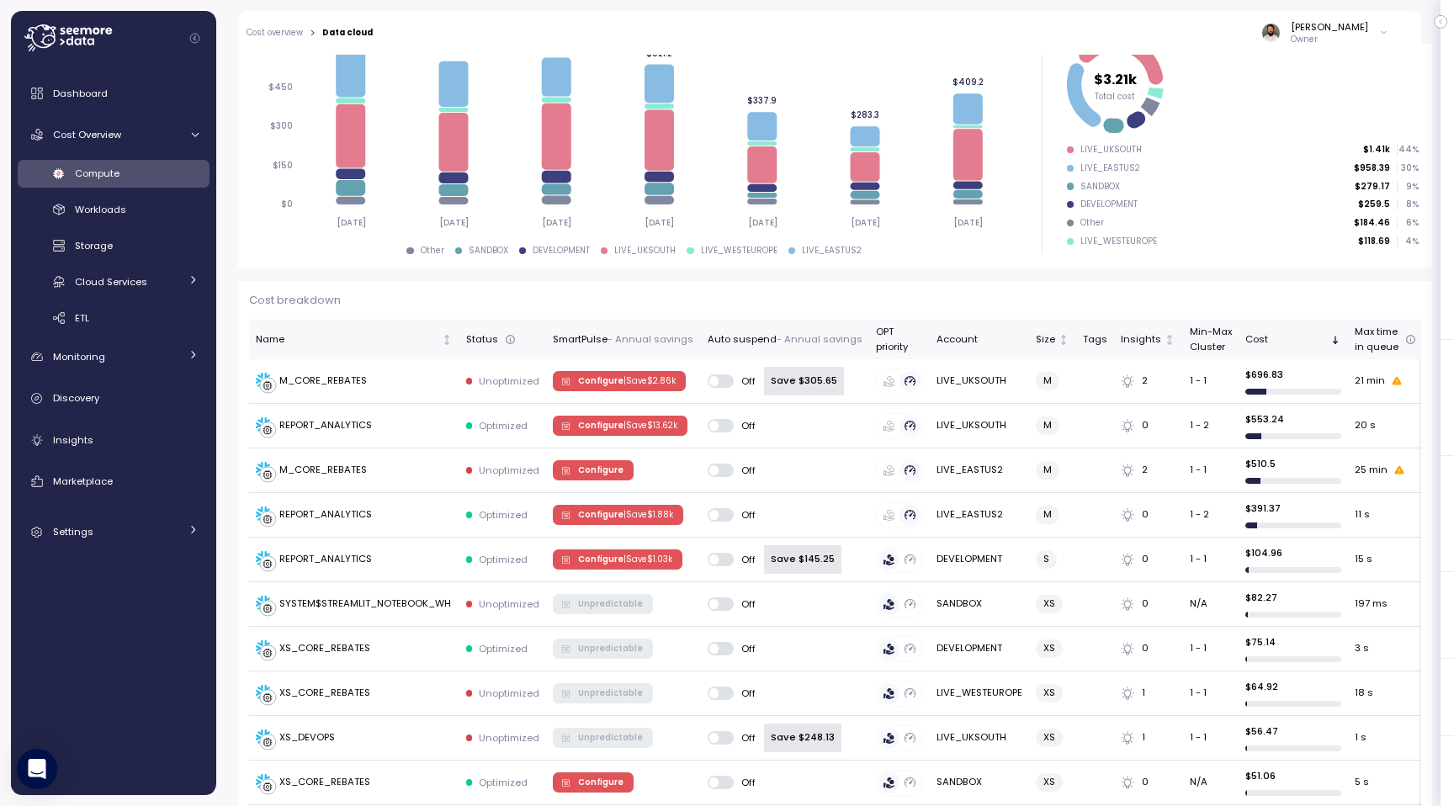
scroll to position [168, 0]
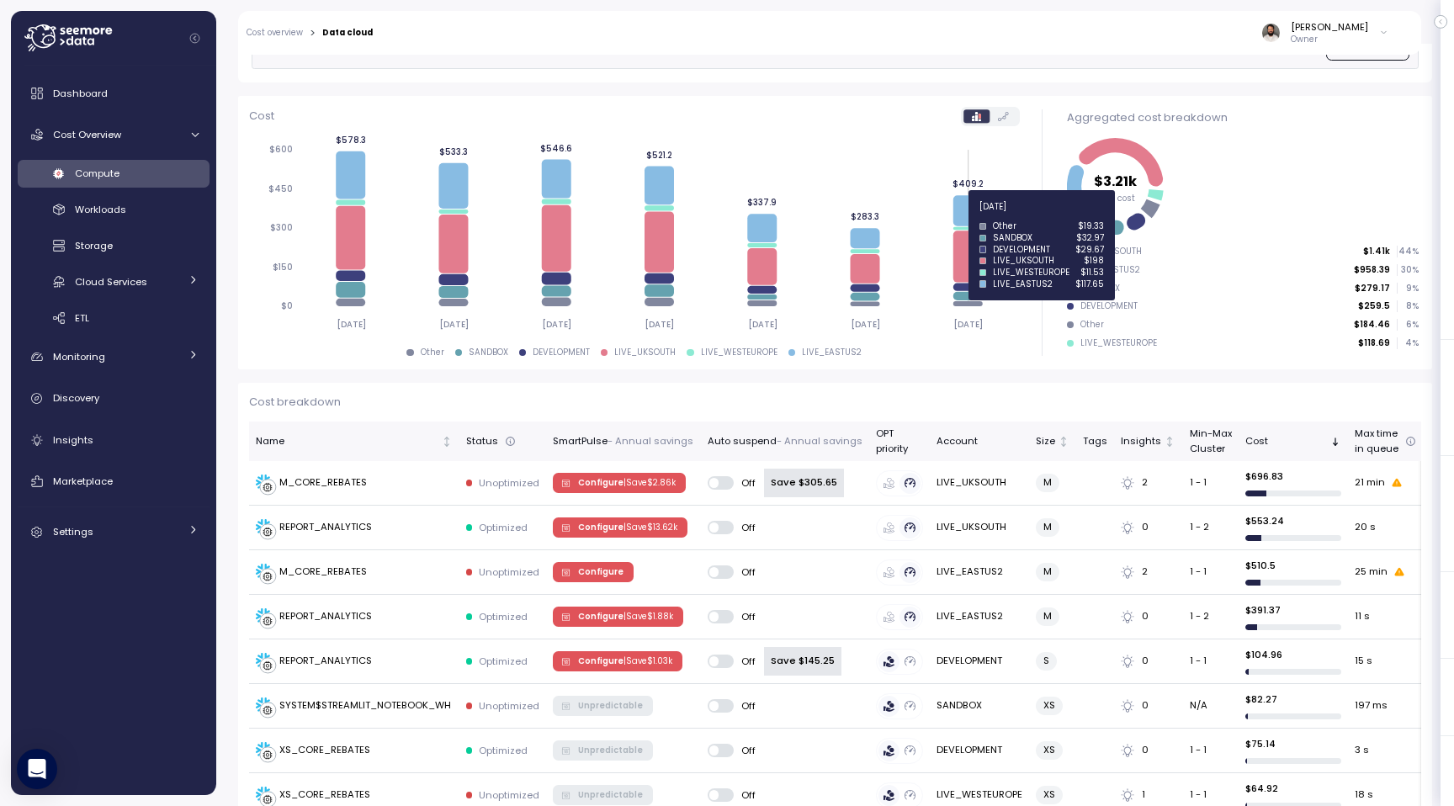
click at [973, 216] on icon at bounding box center [968, 210] width 29 height 30
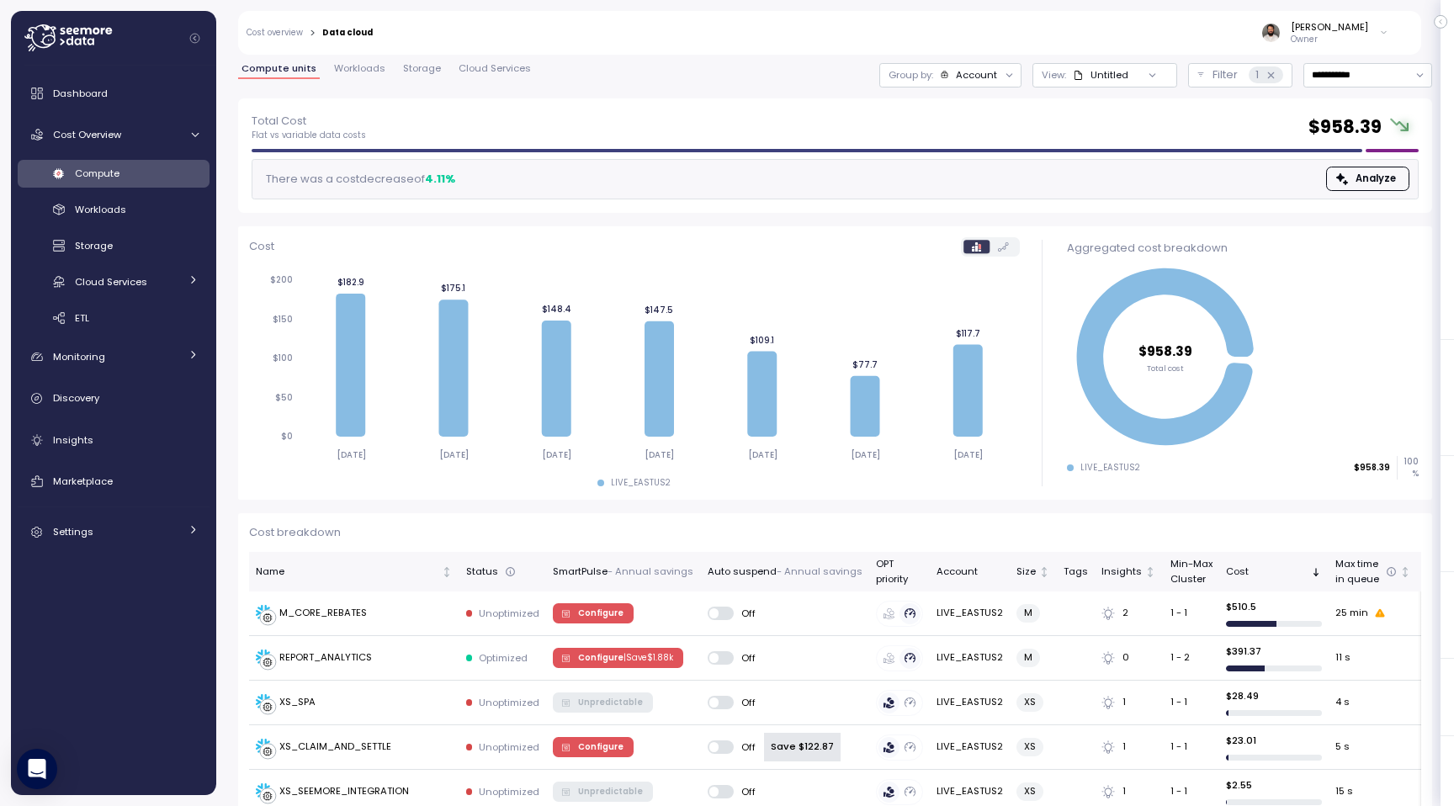
scroll to position [29, 0]
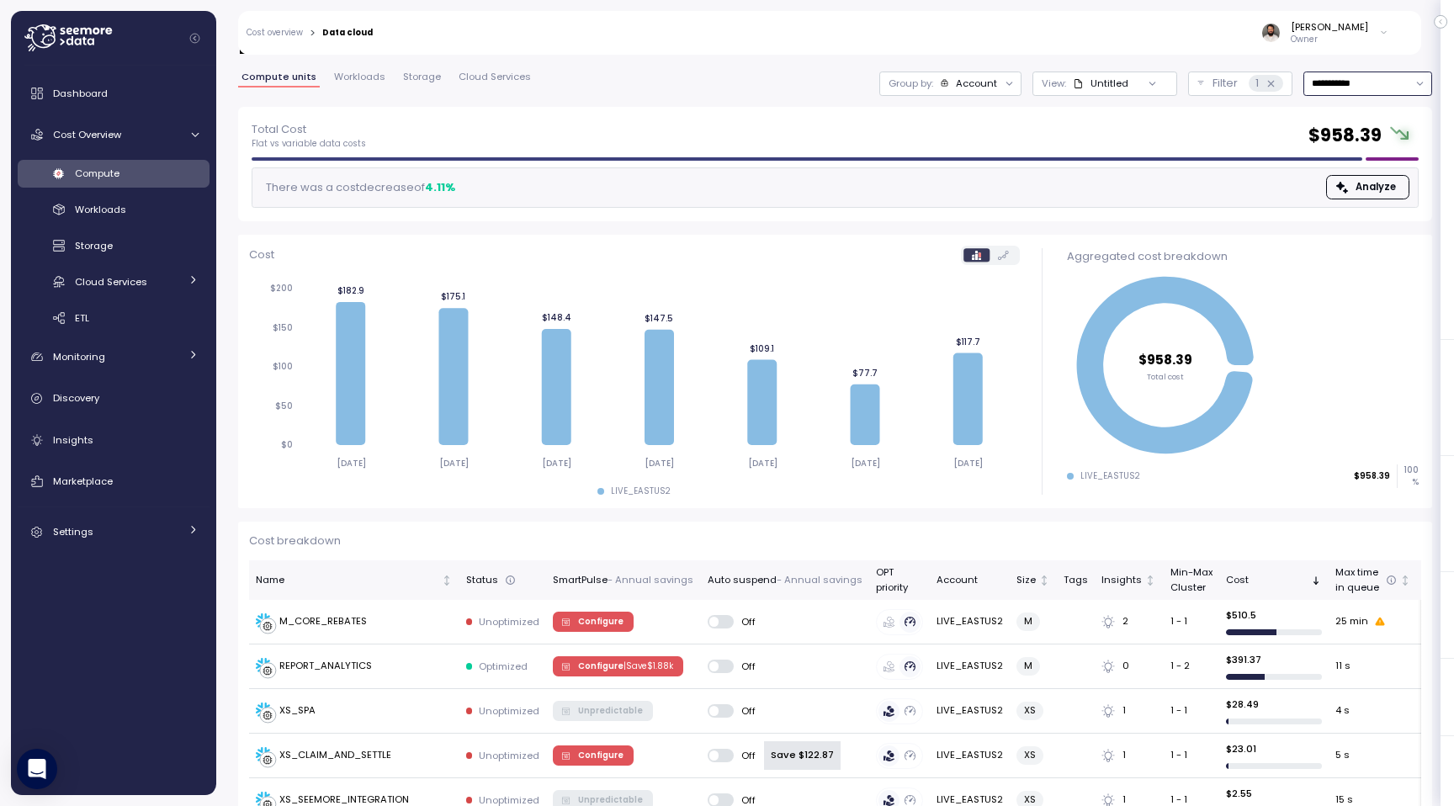
click at [1343, 89] on input "**********" at bounding box center [1368, 84] width 129 height 24
click at [1350, 205] on div "Last 30 days" at bounding box center [1362, 205] width 62 height 13
type input "**********"
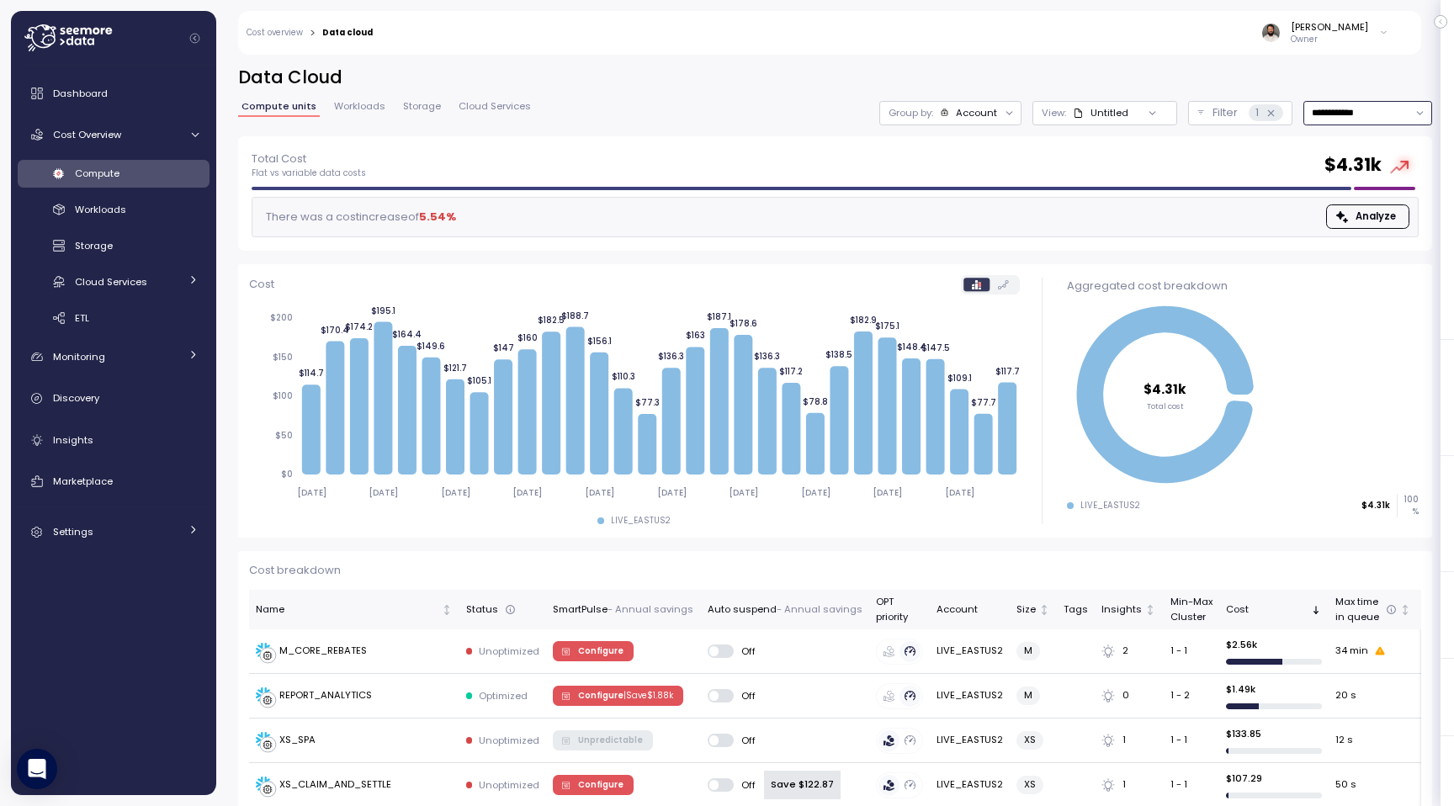
click at [977, 121] on div "Group by: Account" at bounding box center [950, 113] width 142 height 24
click at [980, 206] on p "Compute unit" at bounding box center [962, 205] width 66 height 13
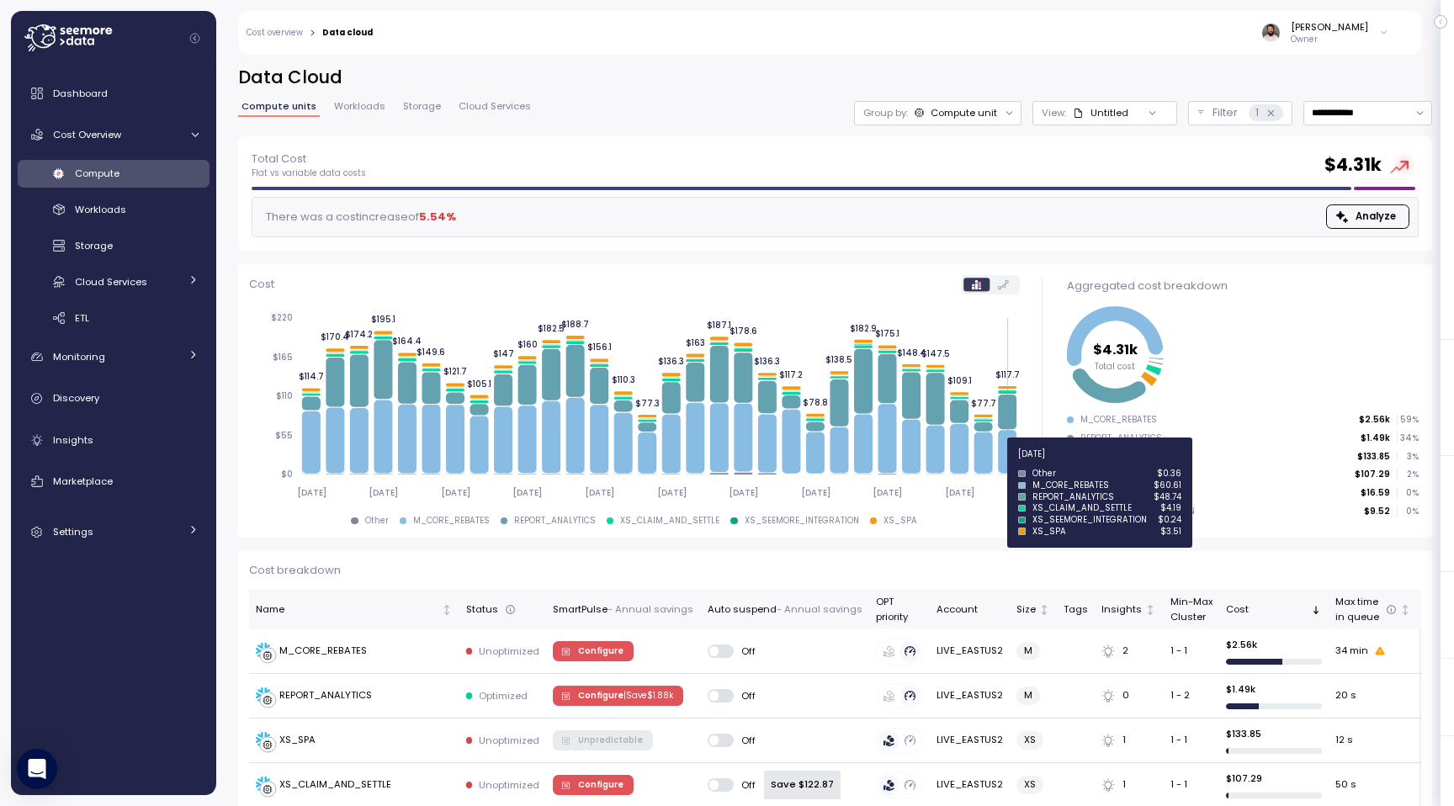
click at [1003, 461] on icon at bounding box center [1007, 451] width 19 height 43
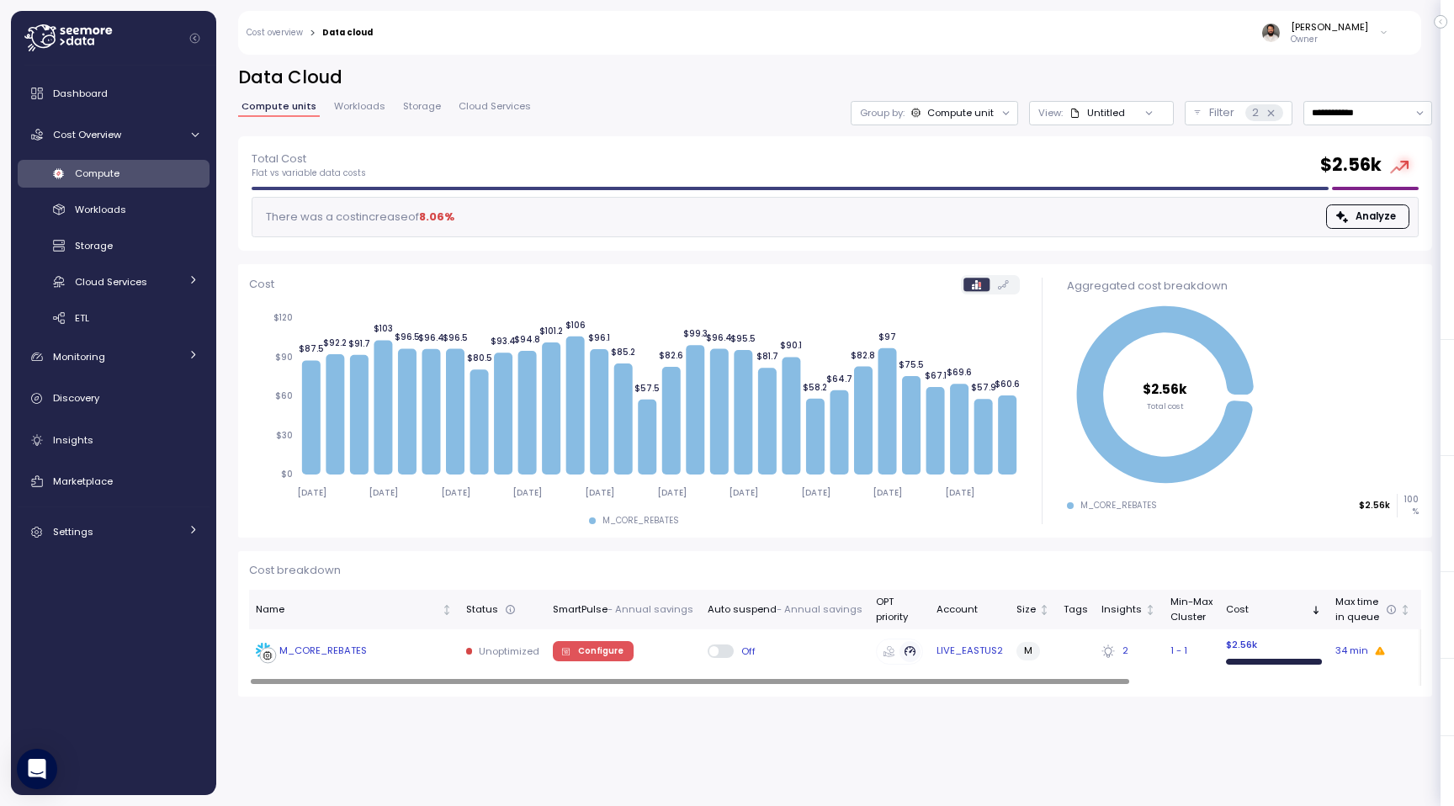
click at [683, 651] on td "Configure" at bounding box center [623, 652] width 154 height 44
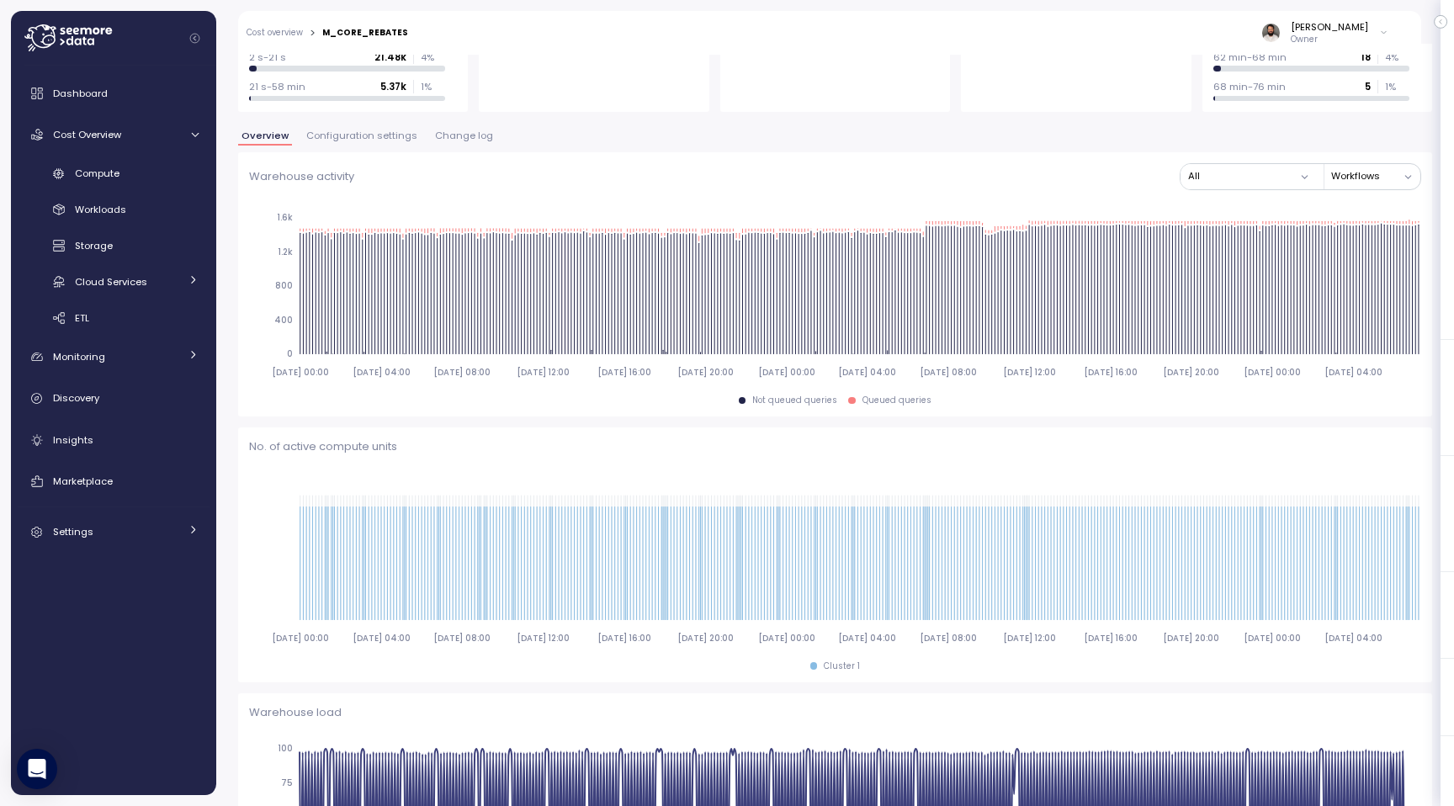
scroll to position [244, 0]
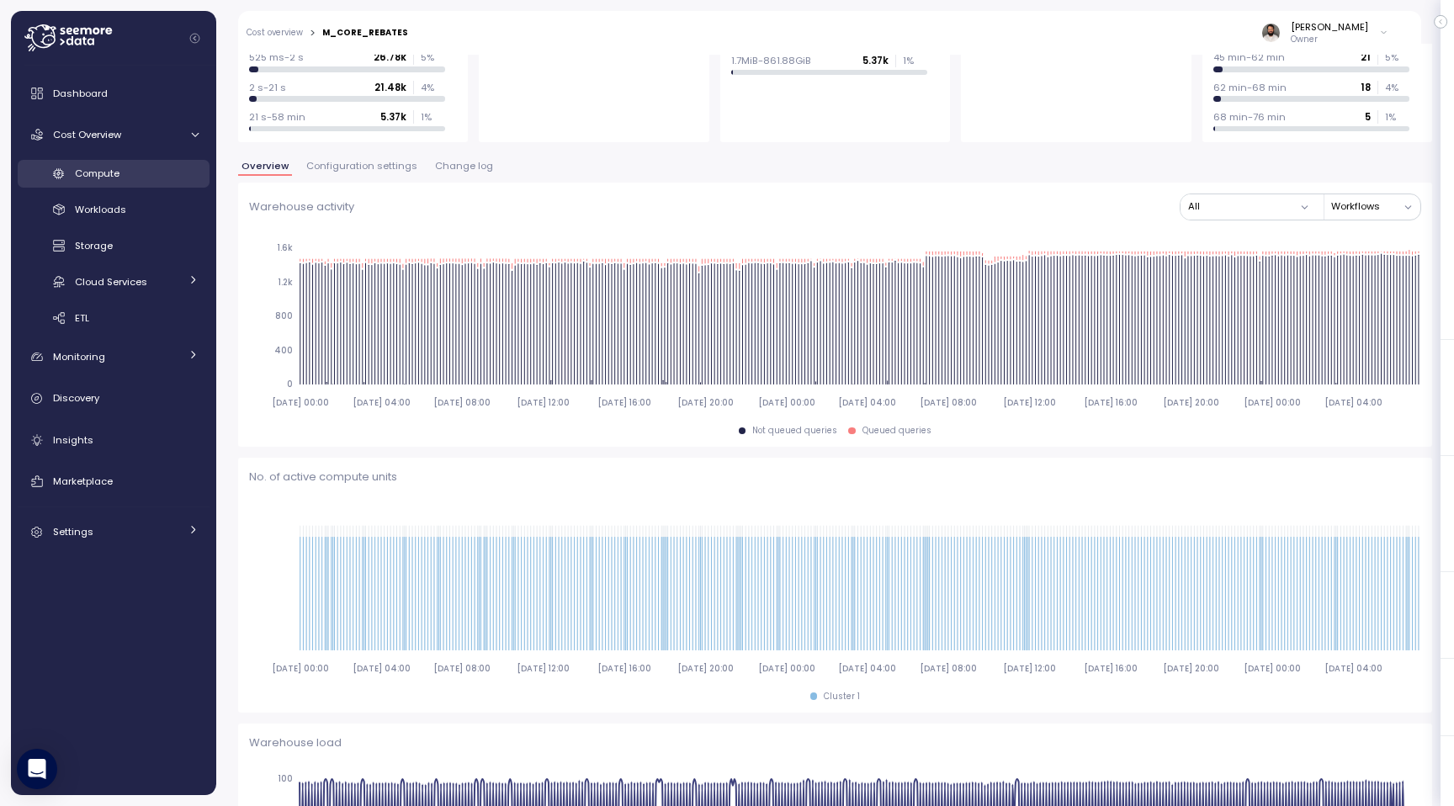
click at [93, 169] on span "Compute" at bounding box center [97, 173] width 45 height 13
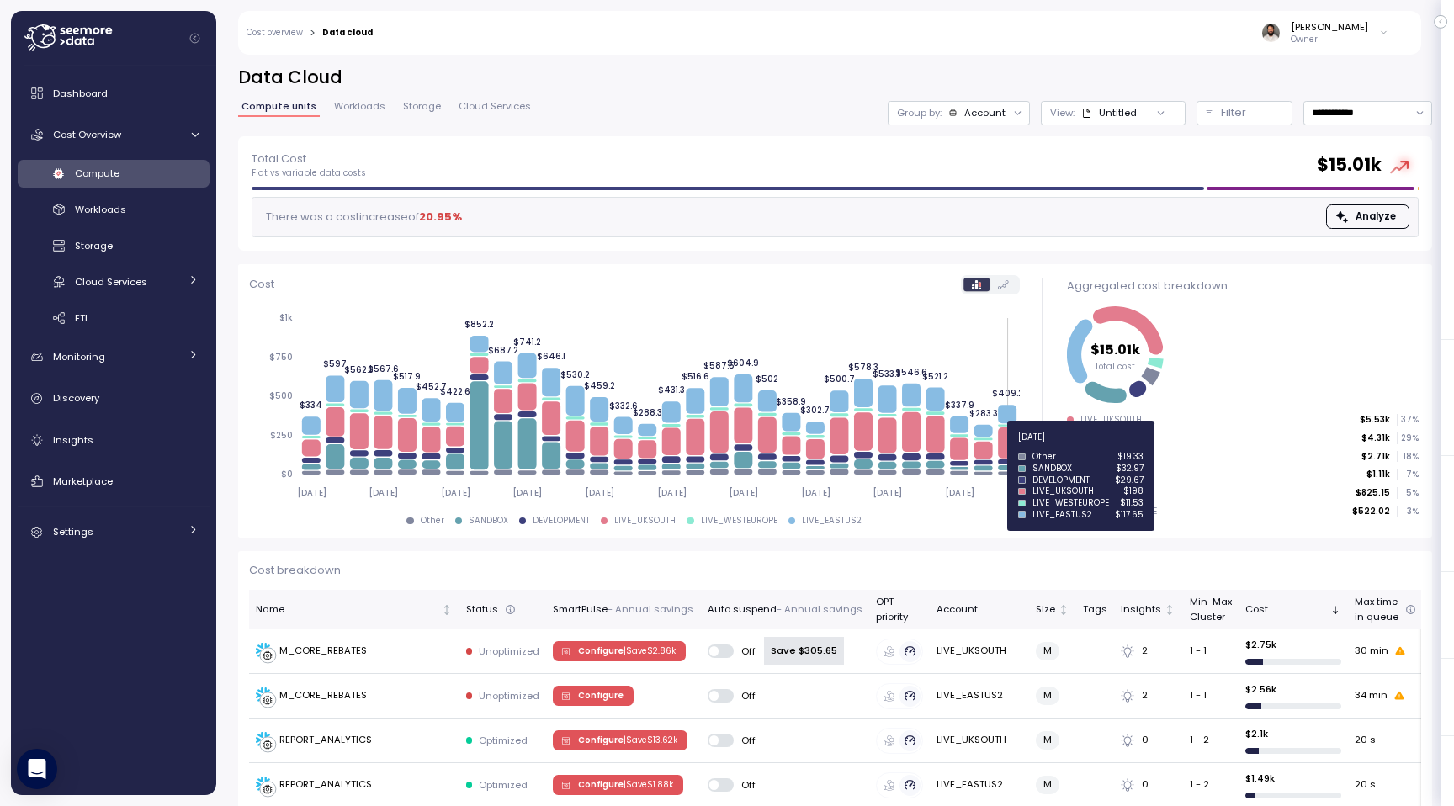
click at [1007, 447] on icon at bounding box center [1007, 443] width 19 height 31
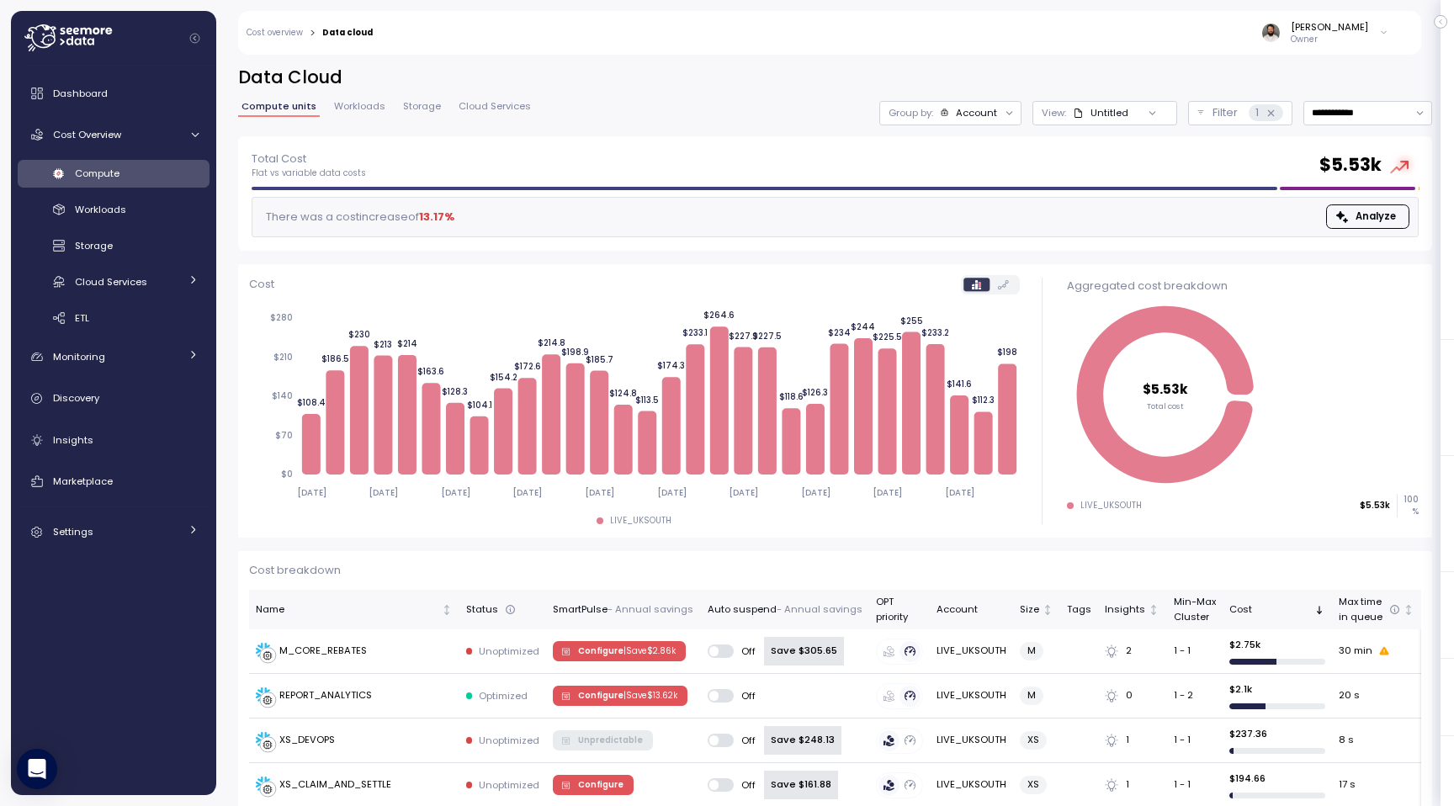
click at [981, 114] on div "Account" at bounding box center [976, 112] width 41 height 13
click at [970, 205] on p "Compute unit" at bounding box center [962, 205] width 66 height 13
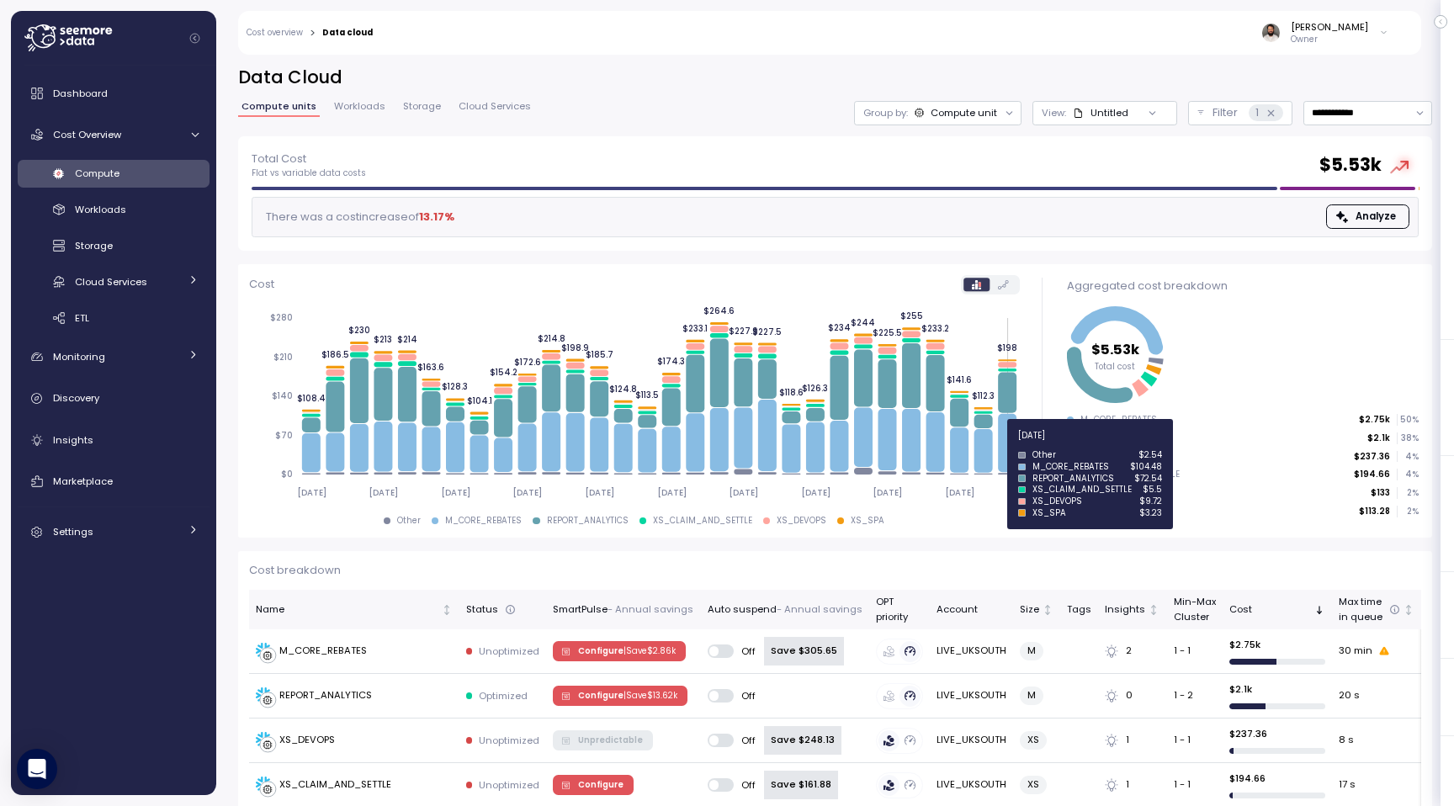
click at [1007, 445] on icon at bounding box center [1007, 443] width 19 height 58
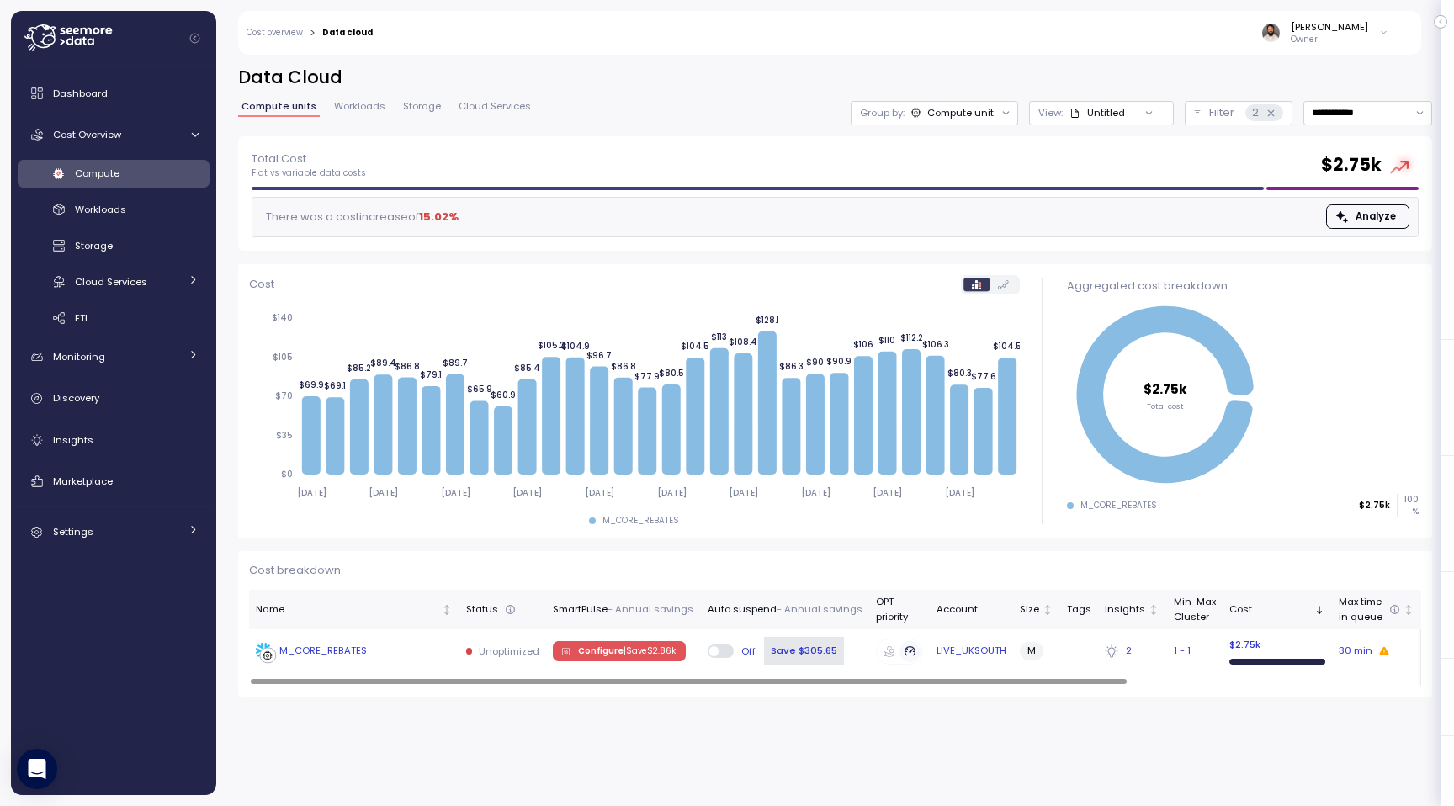
click at [405, 664] on td "M_CORE_REBATES" at bounding box center [354, 652] width 210 height 44
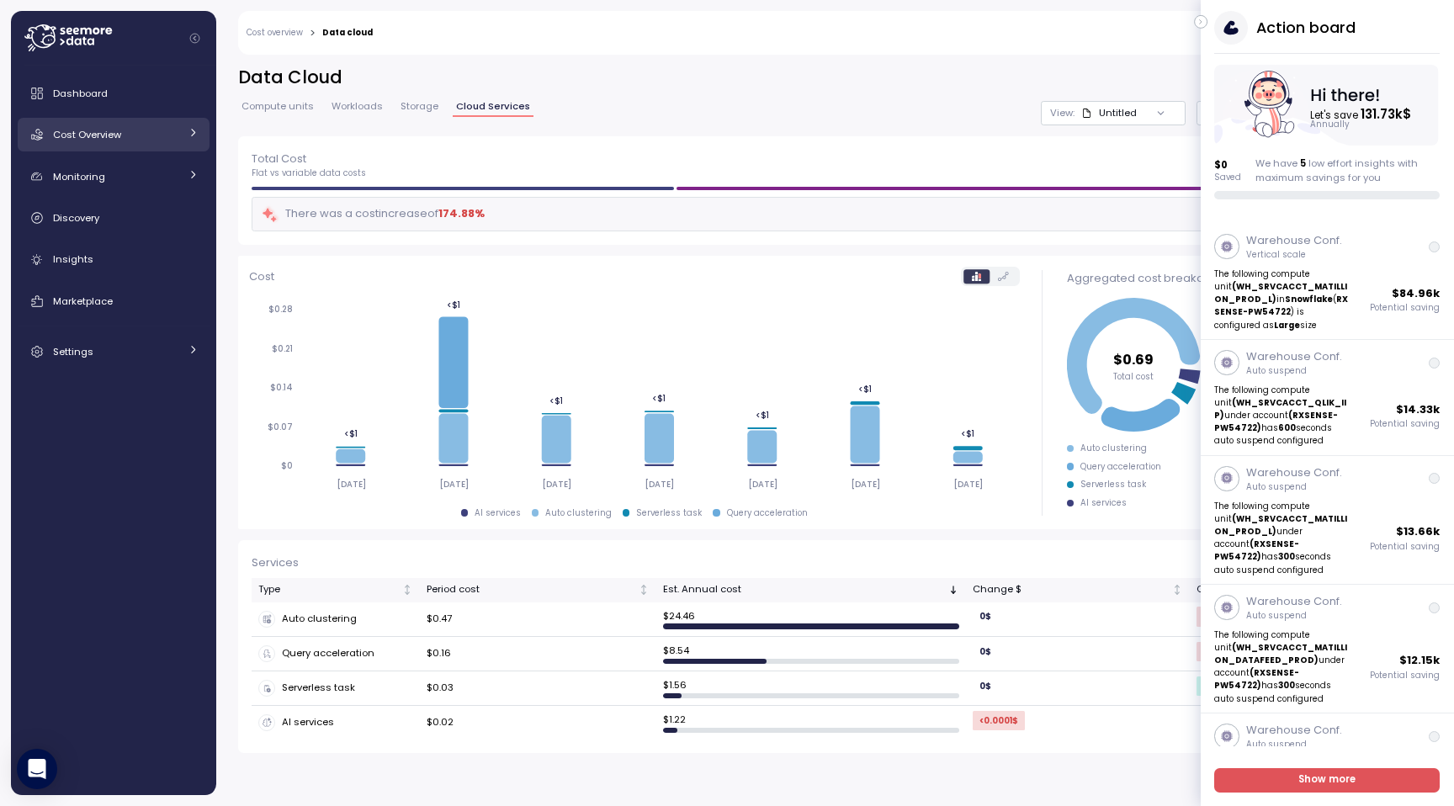
click at [112, 139] on span "Cost Overview" at bounding box center [87, 134] width 68 height 13
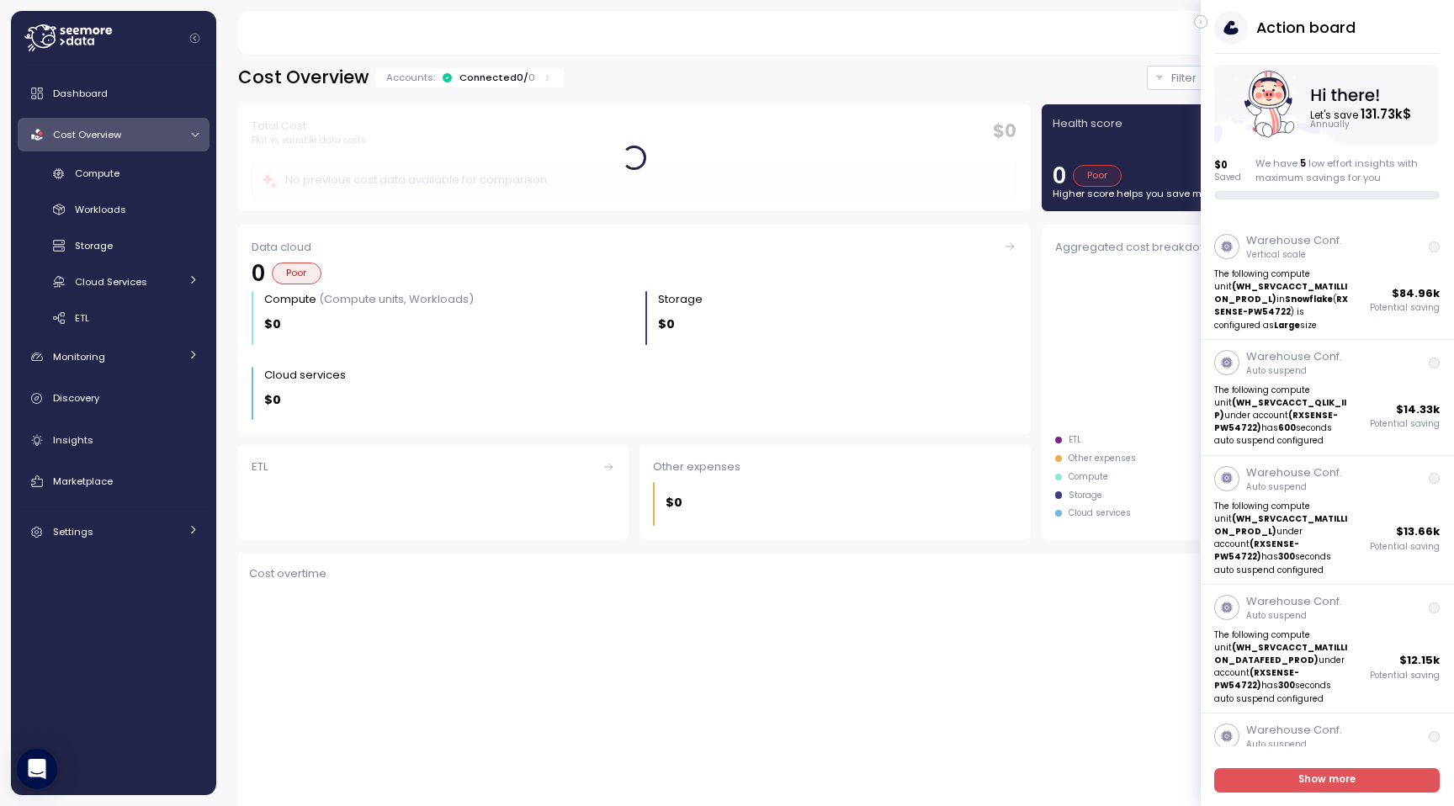
click at [125, 193] on div "Compute Workloads Storage Cloud Services Clustering columns Pipes AI Services S…" at bounding box center [114, 246] width 192 height 173
click at [125, 188] on div "Compute Workloads Storage Cloud Services Clustering columns Pipes AI Services S…" at bounding box center [114, 246] width 192 height 173
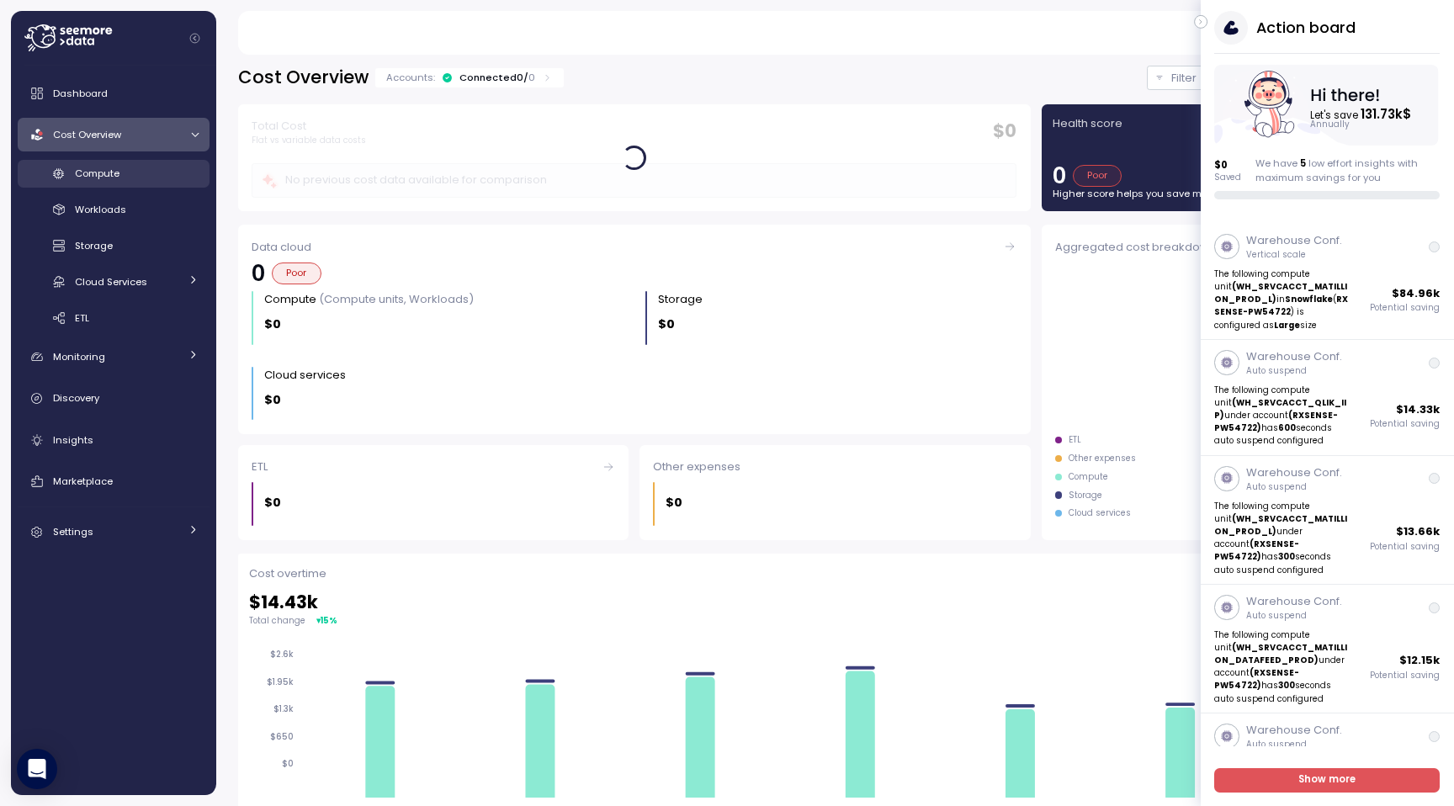
click at [125, 180] on div "Compute" at bounding box center [137, 173] width 124 height 17
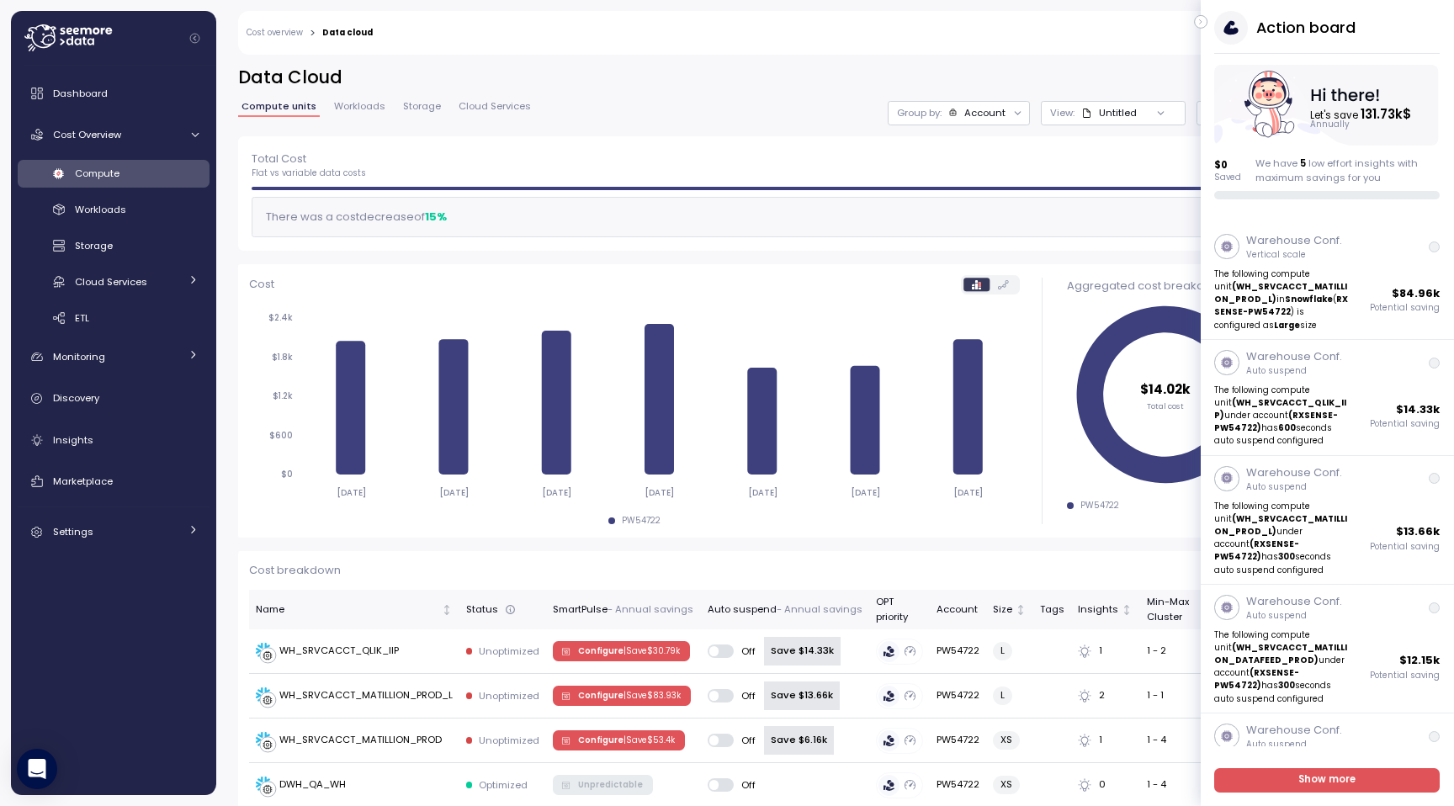
click at [1198, 28] on button "button" at bounding box center [1200, 21] width 13 height 13
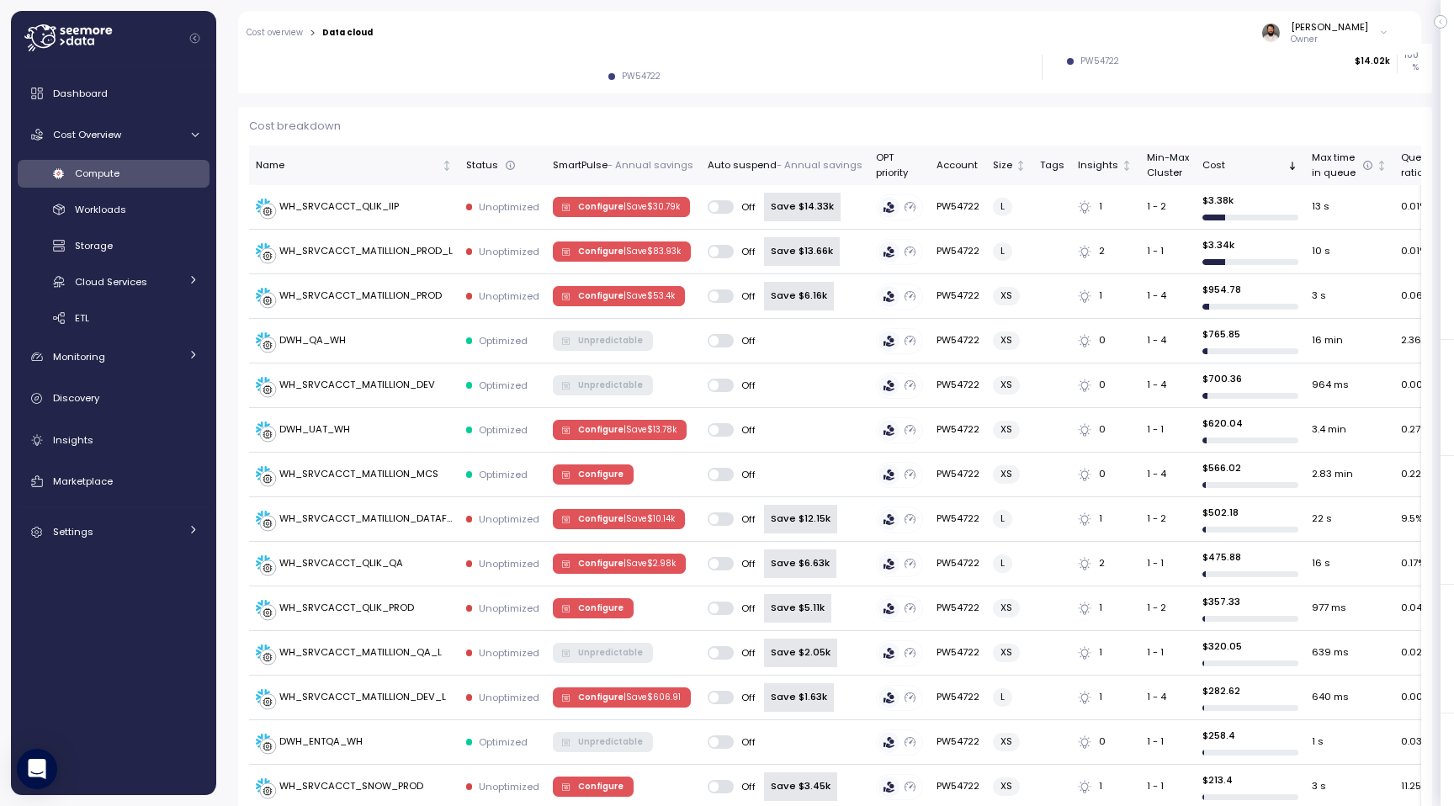
scroll to position [446, 0]
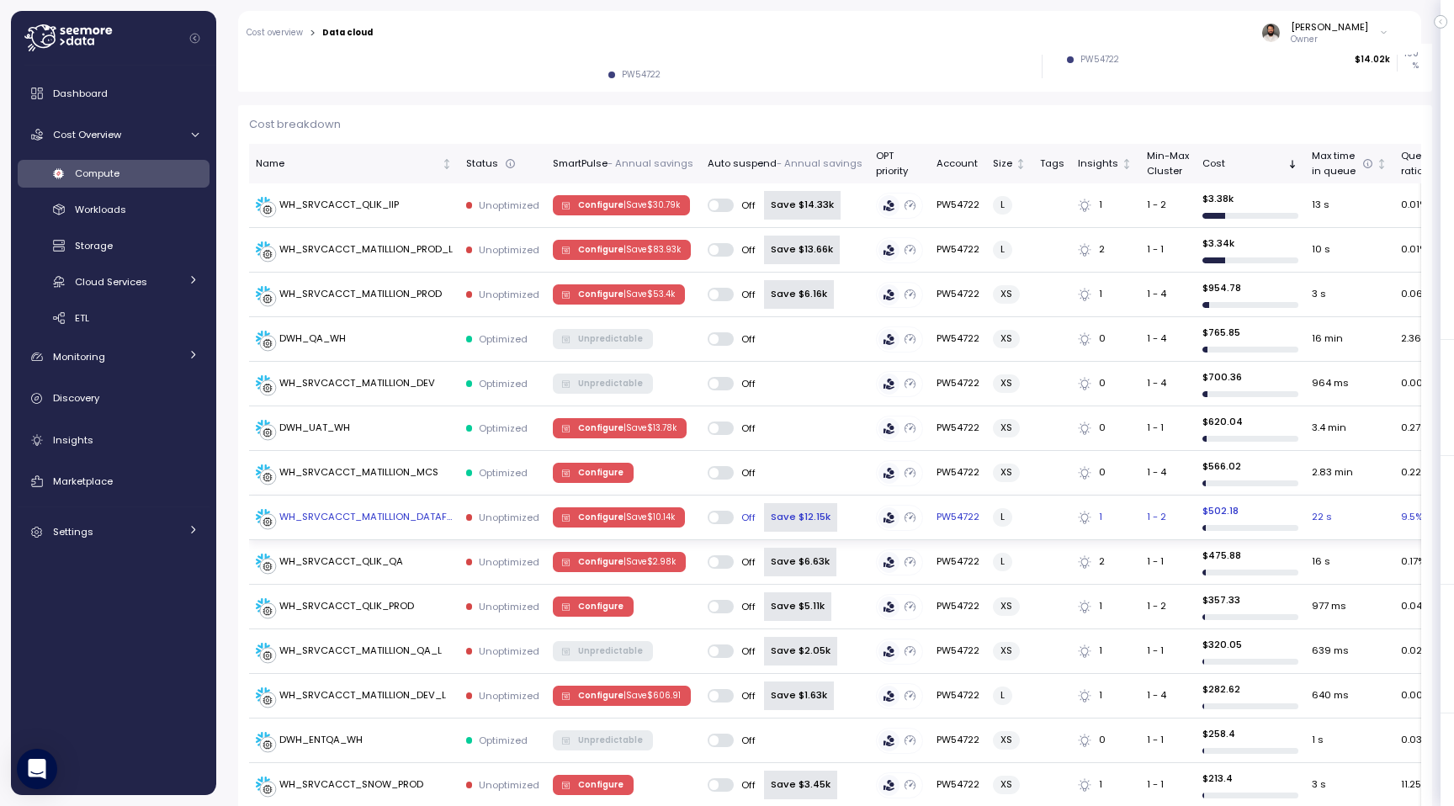
click at [662, 516] on p "| Save $ 10.14k" at bounding box center [649, 518] width 51 height 12
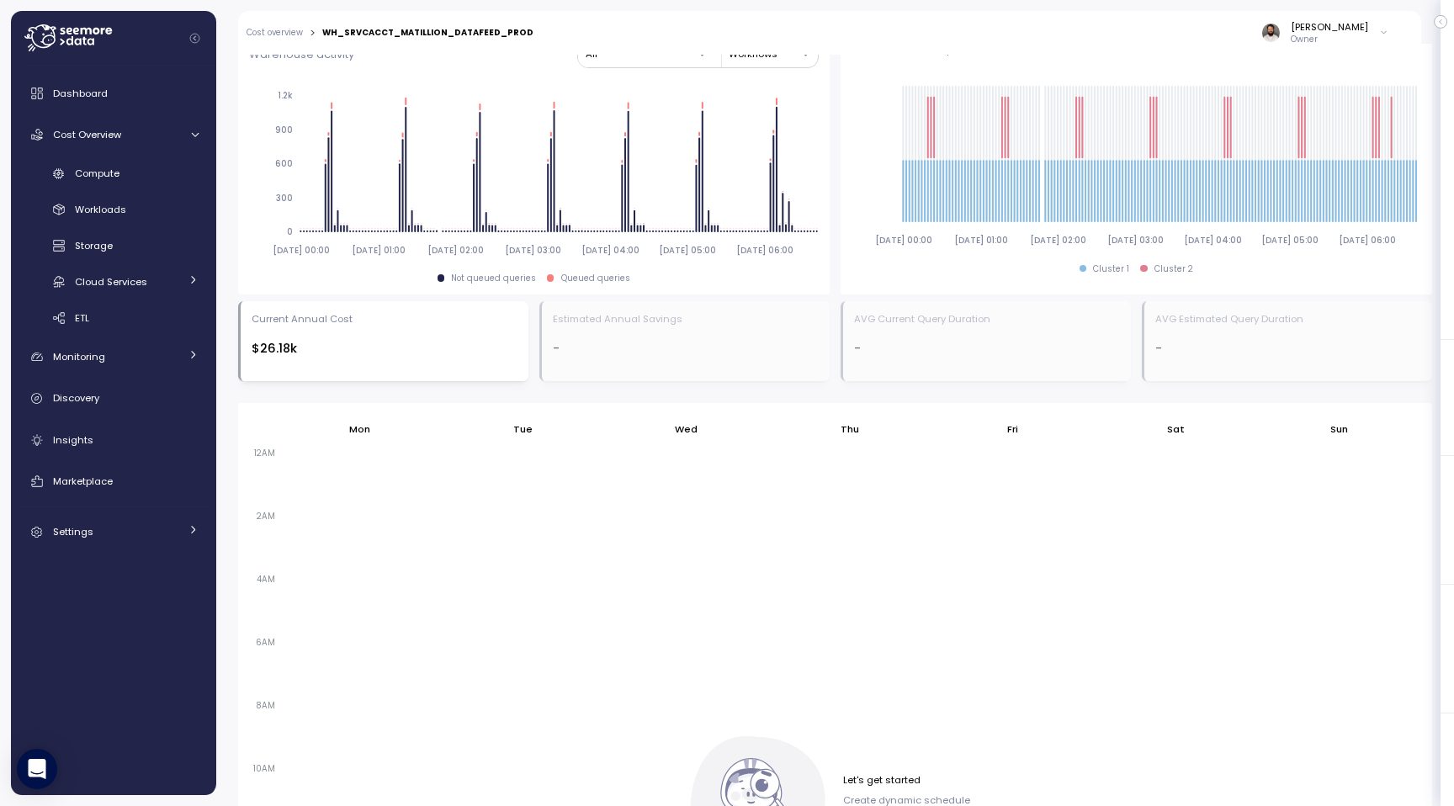
scroll to position [1121, 0]
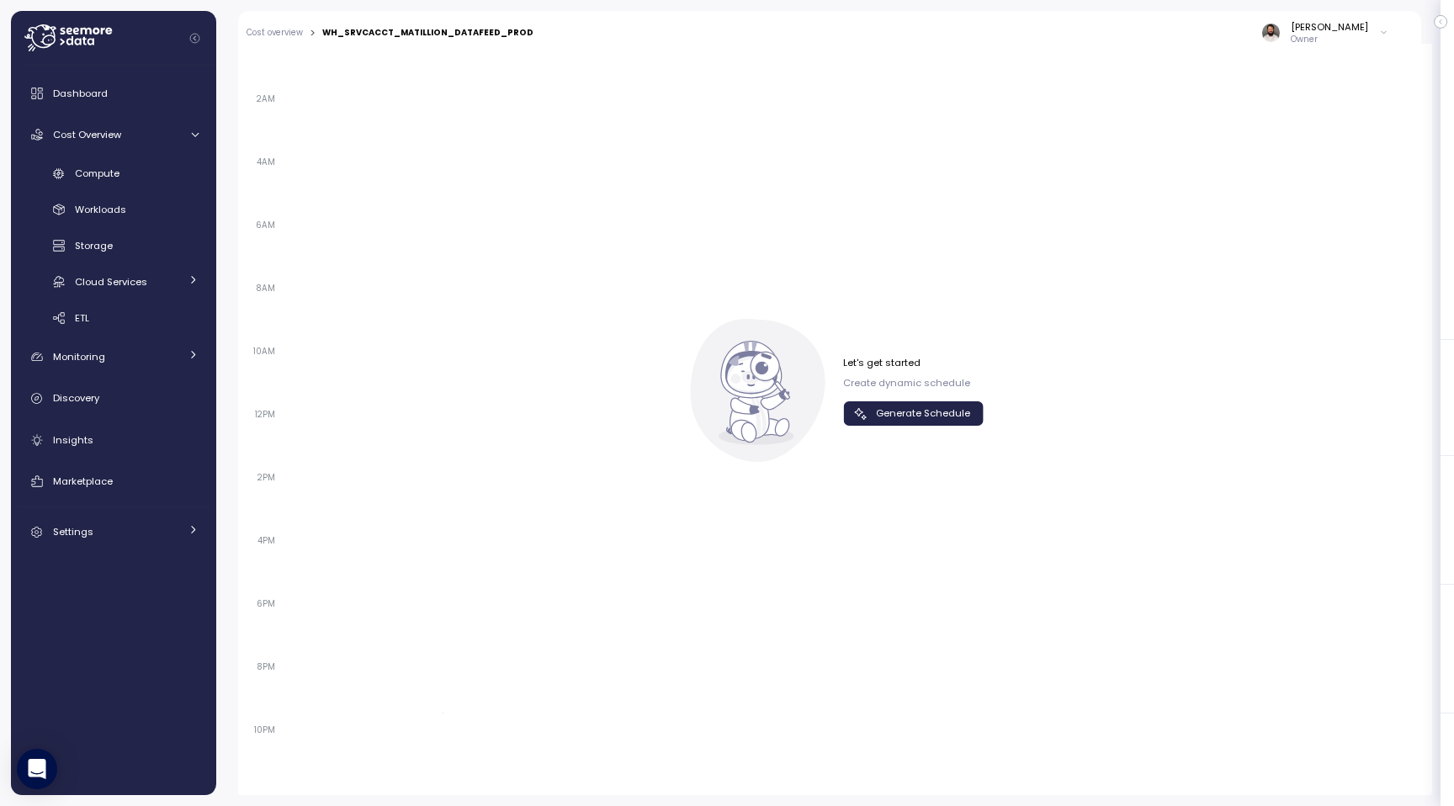
click at [874, 430] on div "Let's get started Create dynamic schedule Generate Schedule" at bounding box center [835, 390] width 297 height 143
click at [874, 417] on span "Generate Schedule" at bounding box center [912, 413] width 118 height 23
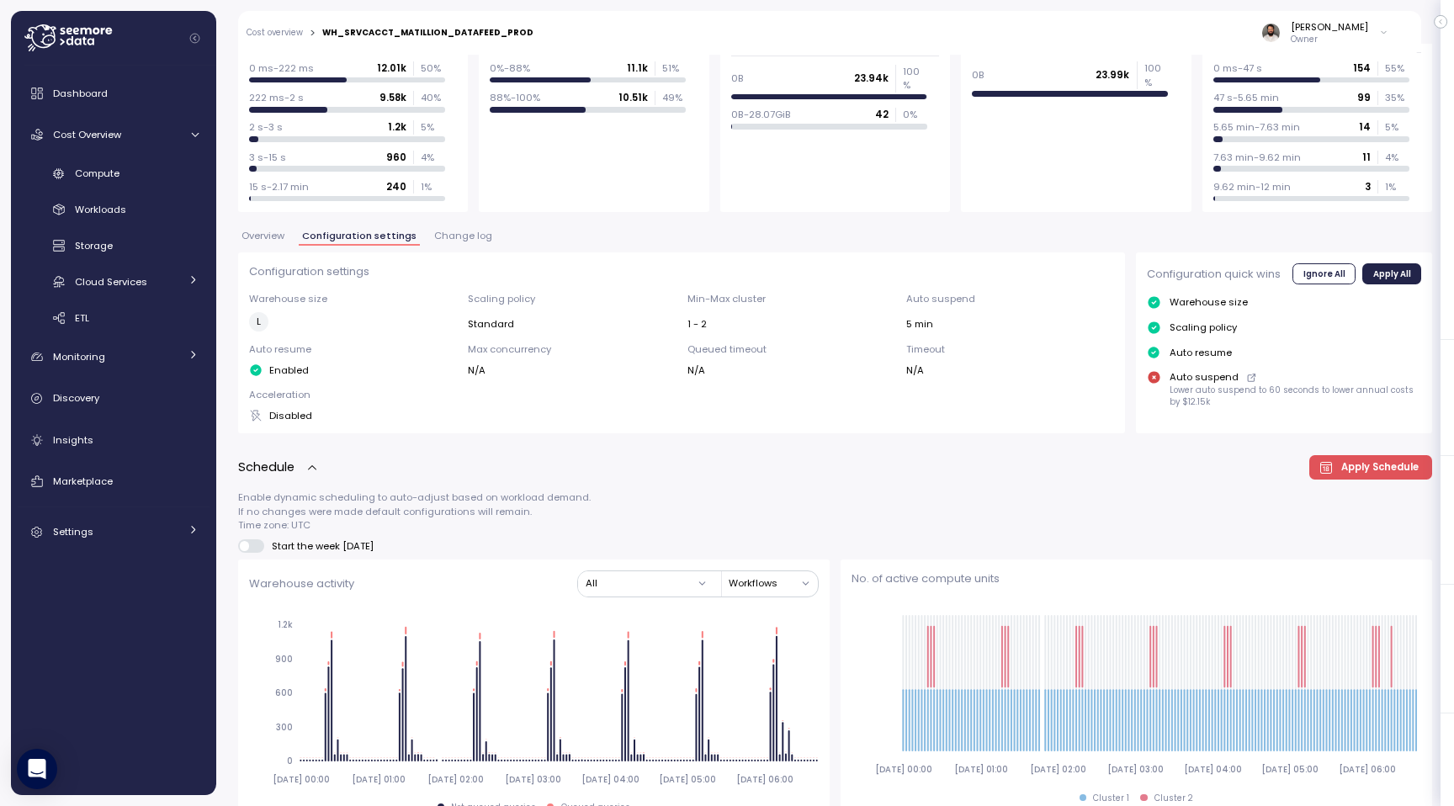
scroll to position [0, 0]
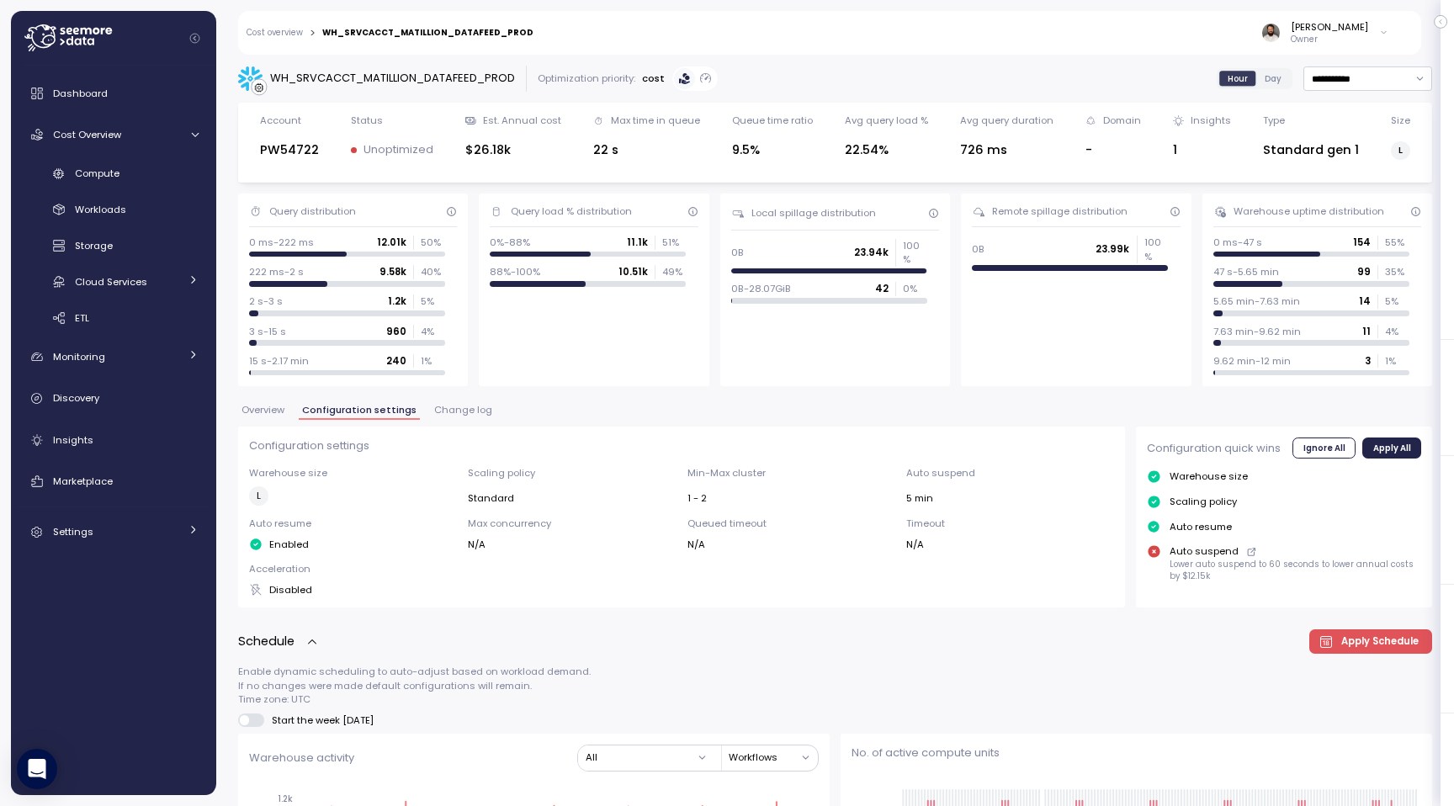
click at [444, 428] on div "Configuration settings Warehouse size L Scaling policy Standard Min-Max cluster…" at bounding box center [682, 517] width 888 height 181
click at [445, 417] on button "Change log" at bounding box center [463, 413] width 65 height 14
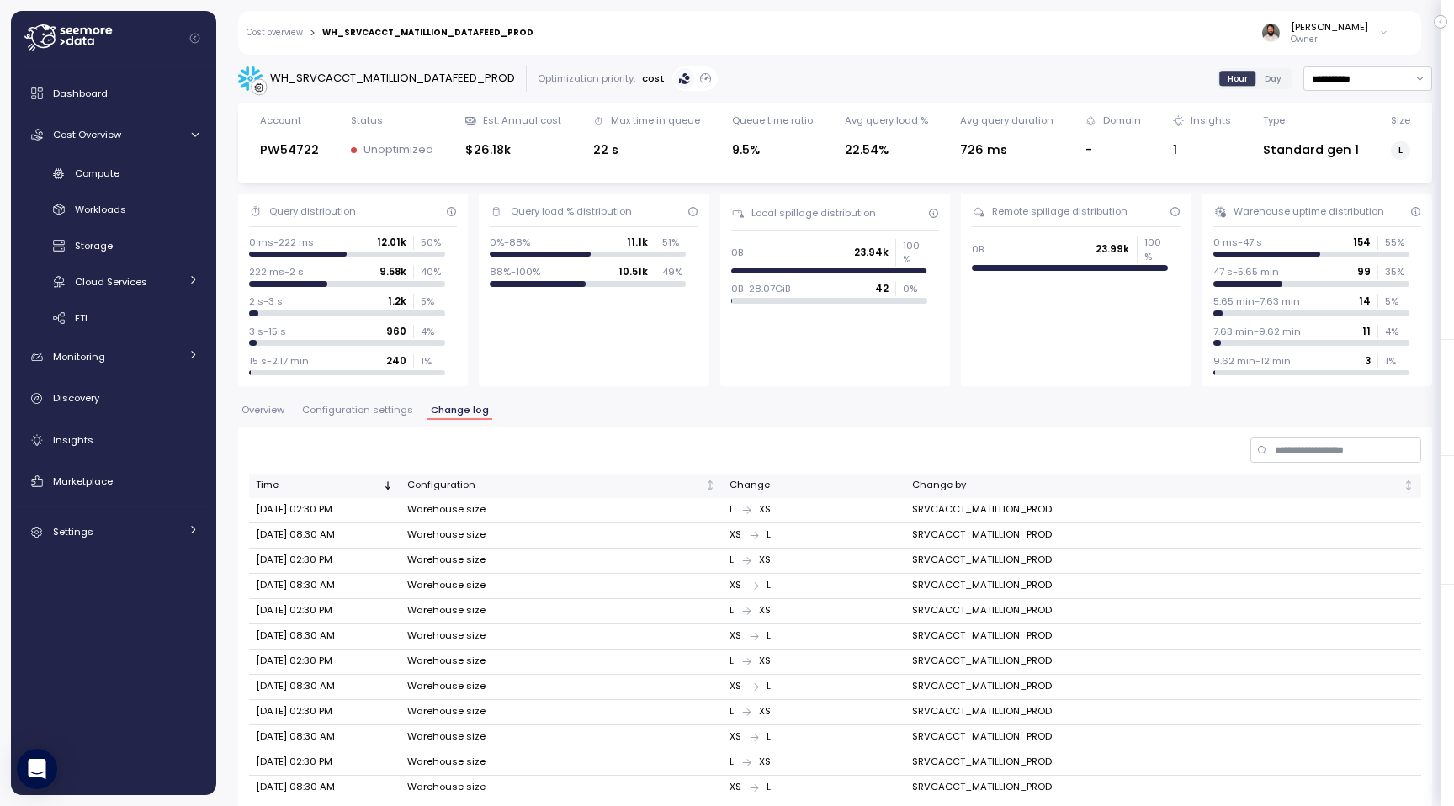
scroll to position [32, 0]
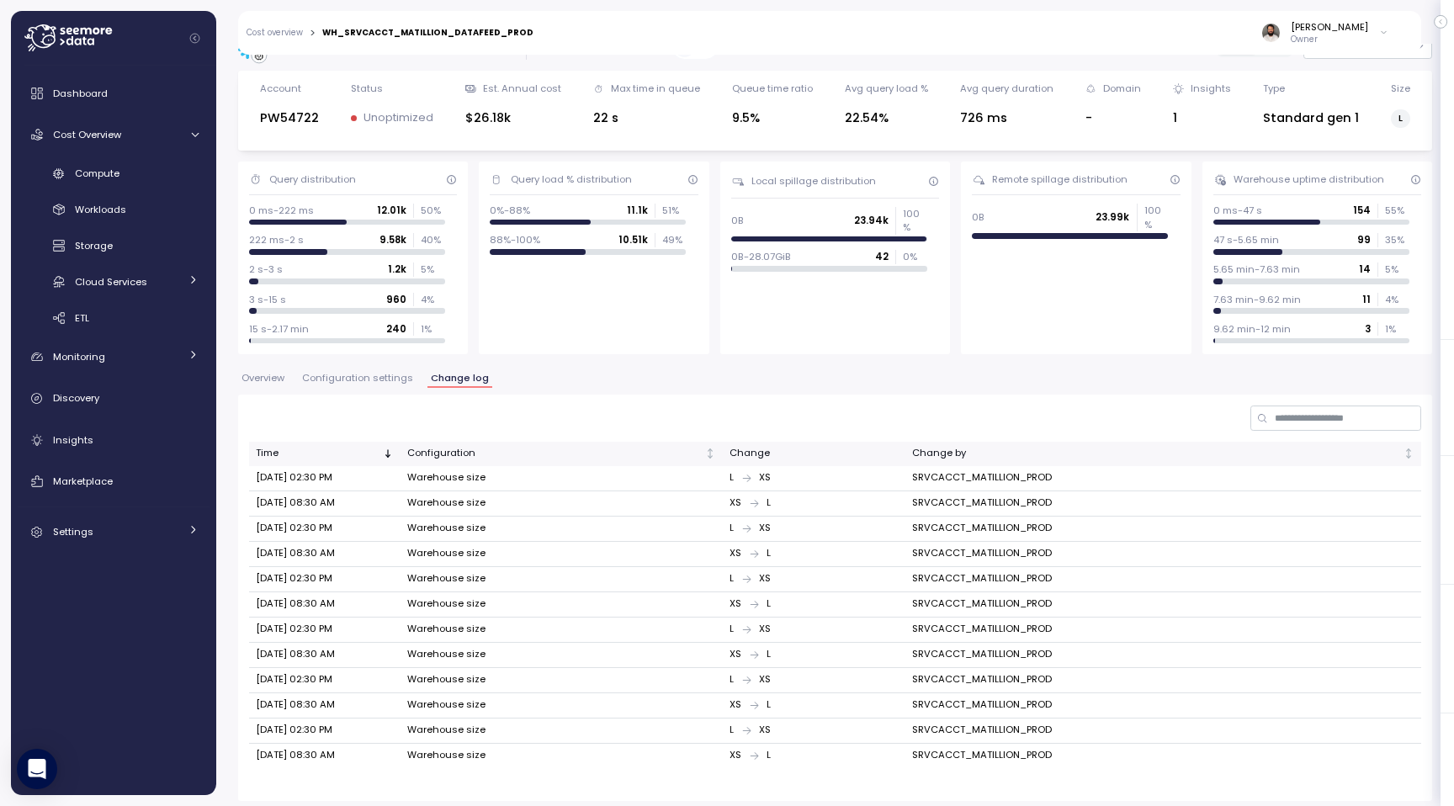
drag, startPoint x: 311, startPoint y: 503, endPoint x: 385, endPoint y: 503, distance: 73.2
click at [385, 503] on td "[DATE] 08:30 AM" at bounding box center [324, 503] width 151 height 25
click at [1384, 35] on icon at bounding box center [1383, 33] width 9 height 20
click at [1393, 150] on div "**********" at bounding box center [835, 418] width 1194 height 768
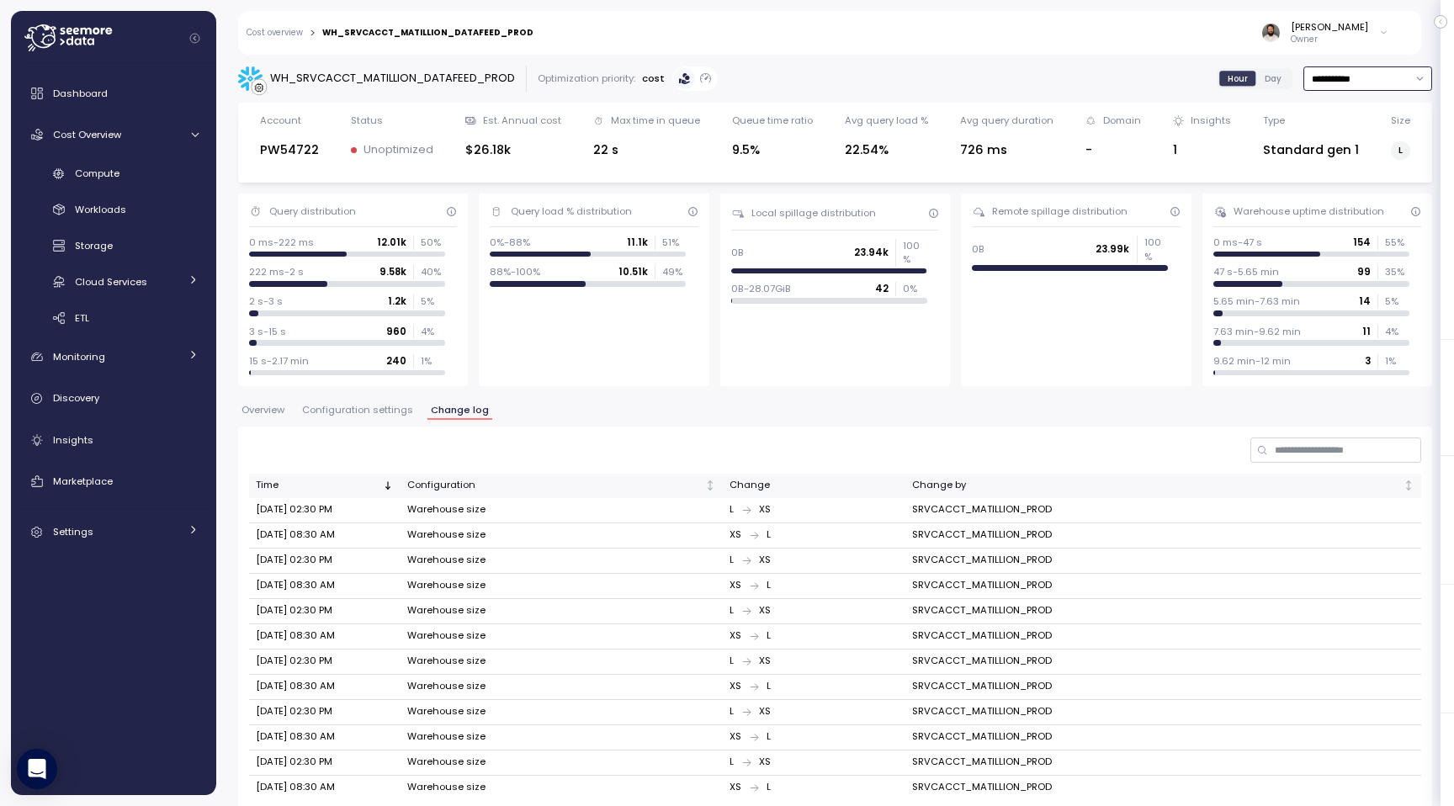
click at [1352, 76] on input "**********" at bounding box center [1368, 78] width 129 height 24
click at [1345, 203] on div "Last 30 days" at bounding box center [1362, 200] width 62 height 13
type input "**********"
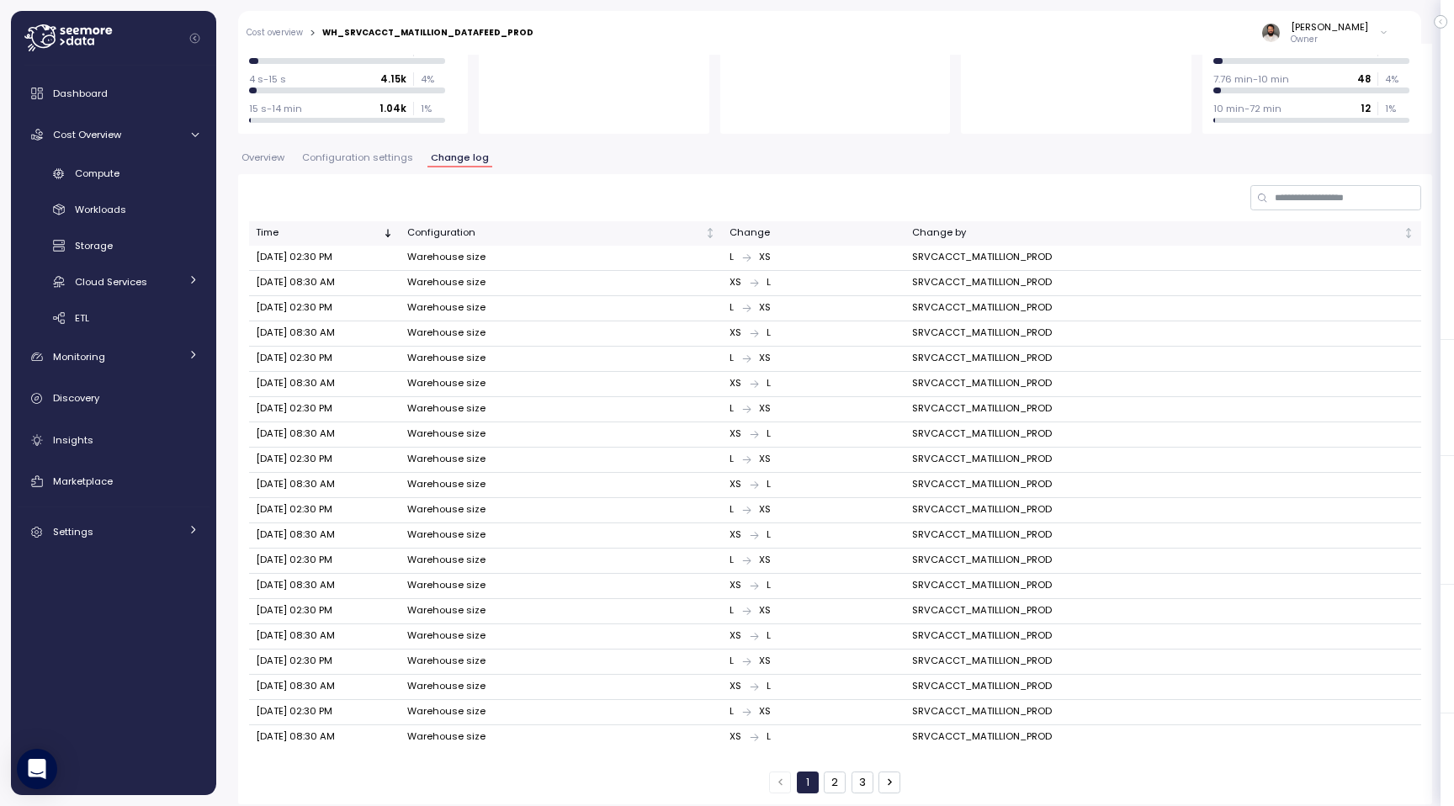
click at [835, 777] on button "2" at bounding box center [835, 783] width 22 height 22
click at [857, 774] on button "3" at bounding box center [863, 783] width 22 height 22
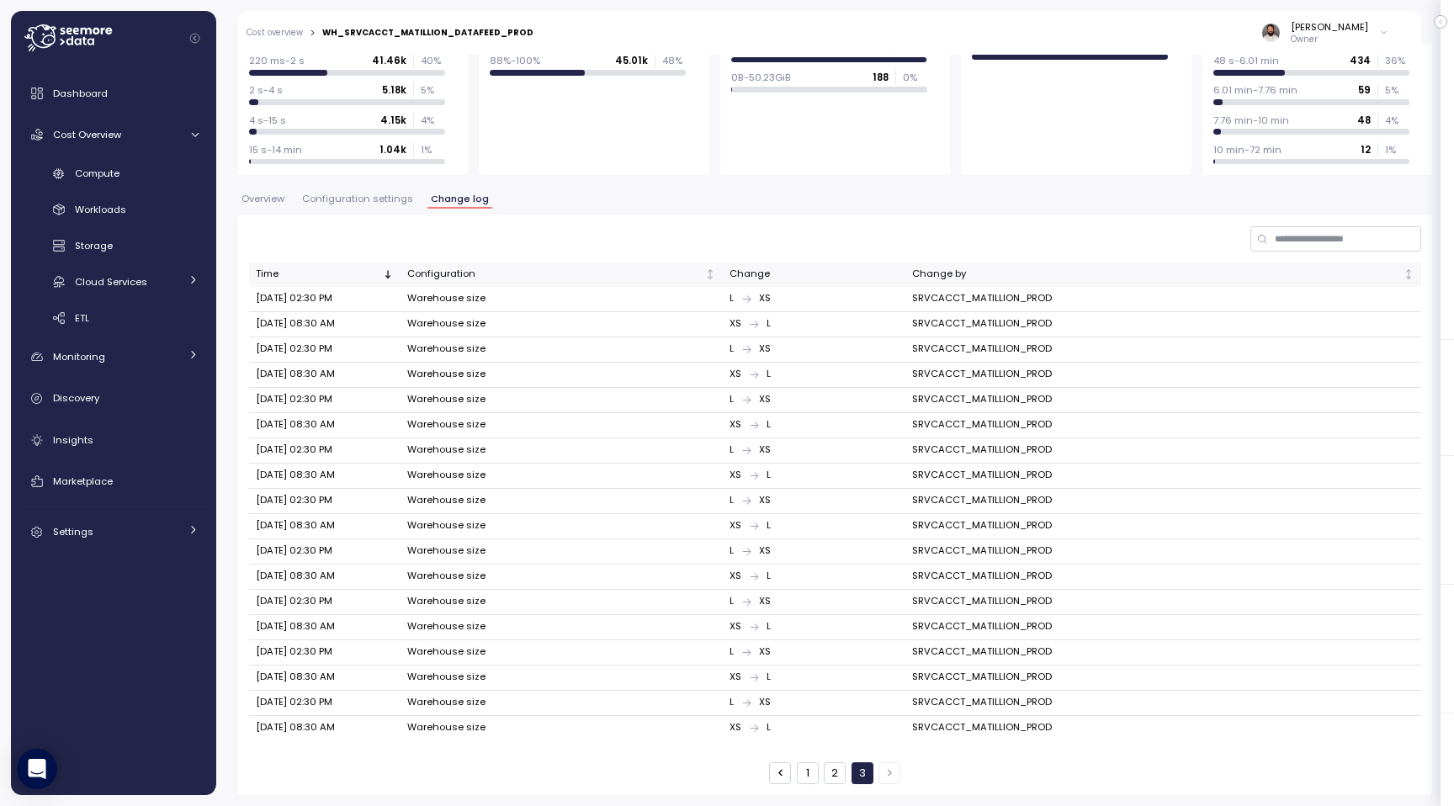
scroll to position [203, 0]
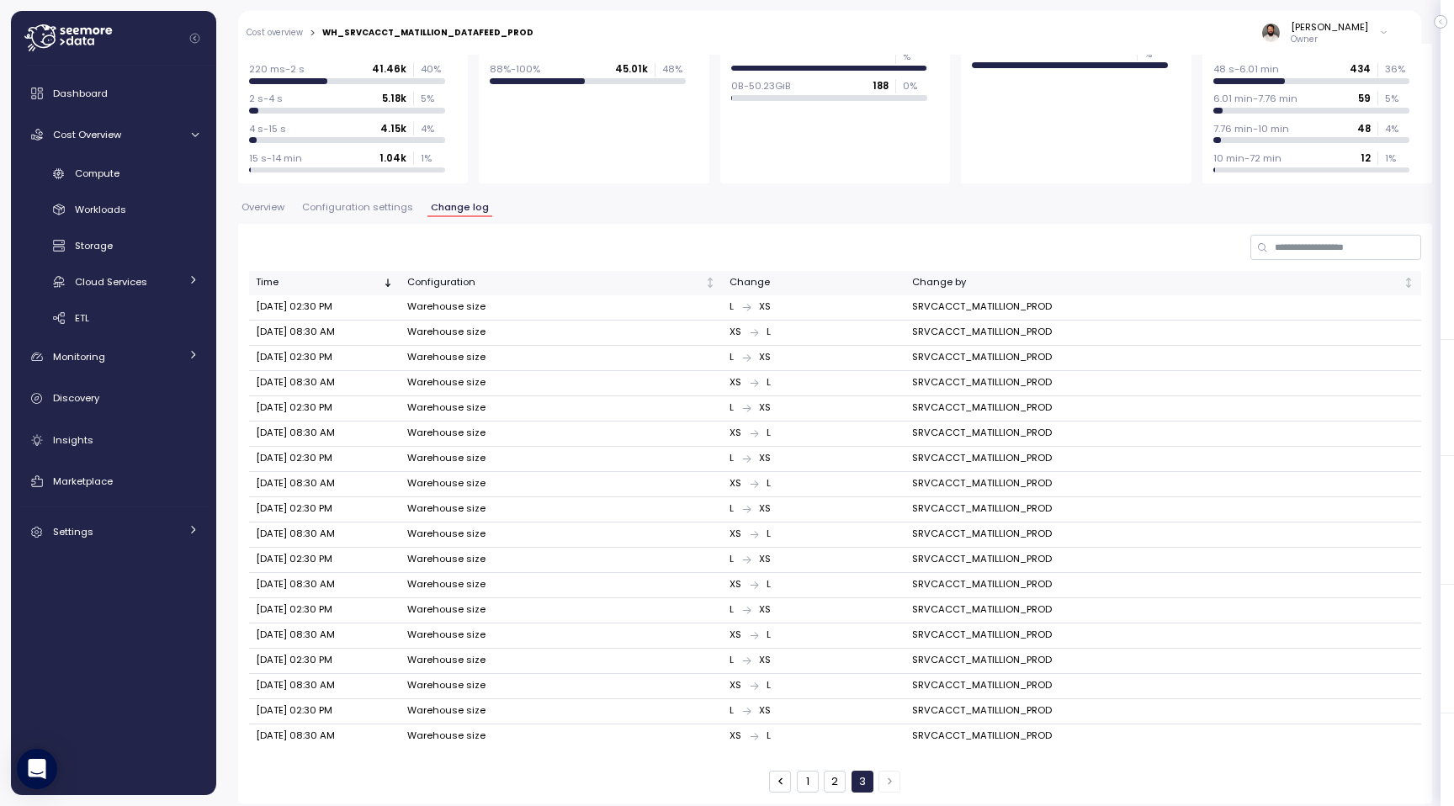
click at [813, 773] on button "1" at bounding box center [808, 782] width 22 height 22
drag, startPoint x: 277, startPoint y: 308, endPoint x: 357, endPoint y: 376, distance: 105.1
click at [357, 377] on tbody "[DATE] 02:30 PM Warehouse size L XS SRVCACCT_MATILLION_PROD [DATE] 08:30 AM War…" at bounding box center [835, 547] width 1172 height 504
click at [357, 376] on td "[DATE] 08:30 AM" at bounding box center [324, 383] width 151 height 25
drag, startPoint x: 314, startPoint y: 383, endPoint x: 354, endPoint y: 383, distance: 40.4
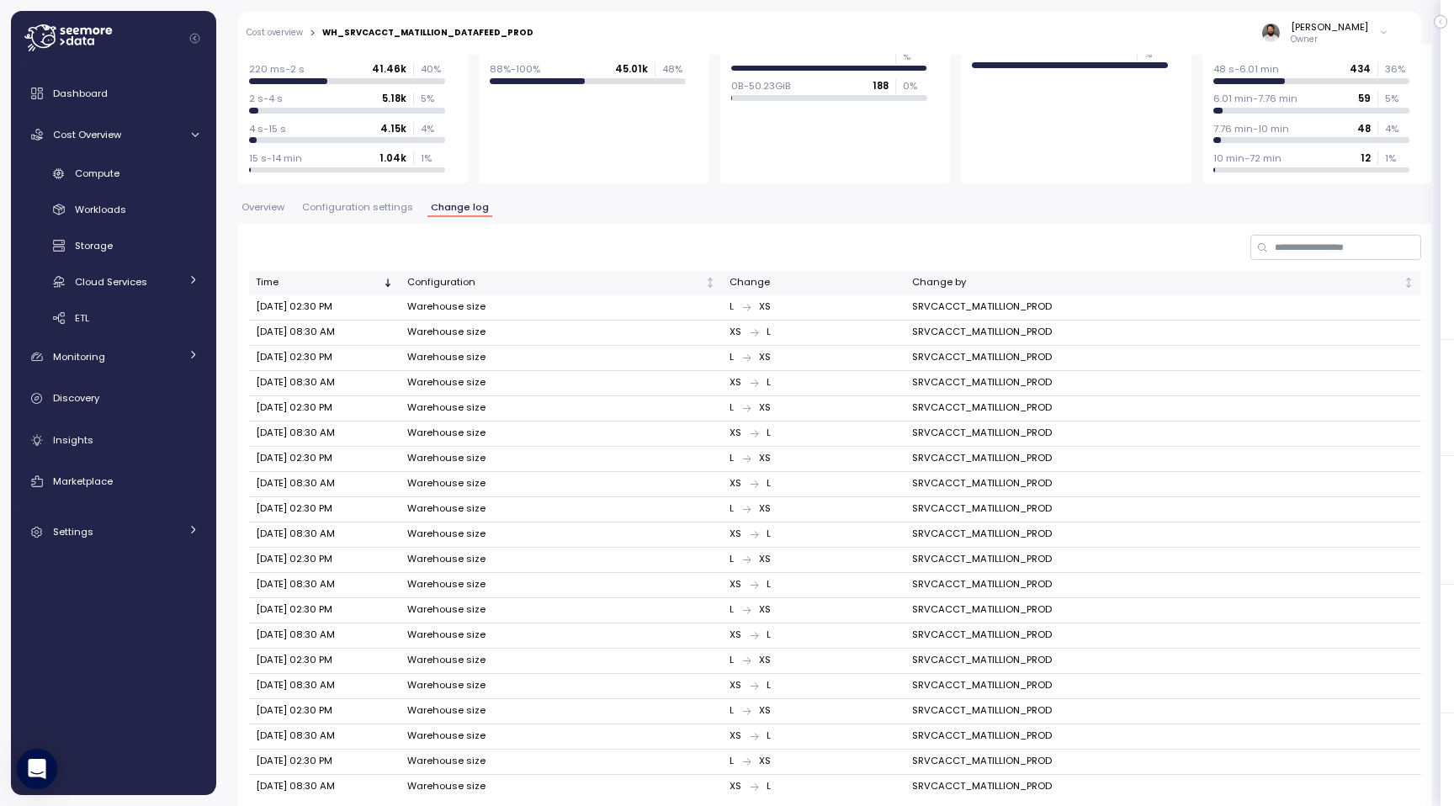
click at [355, 383] on td "[DATE] 08:30 AM" at bounding box center [324, 383] width 151 height 25
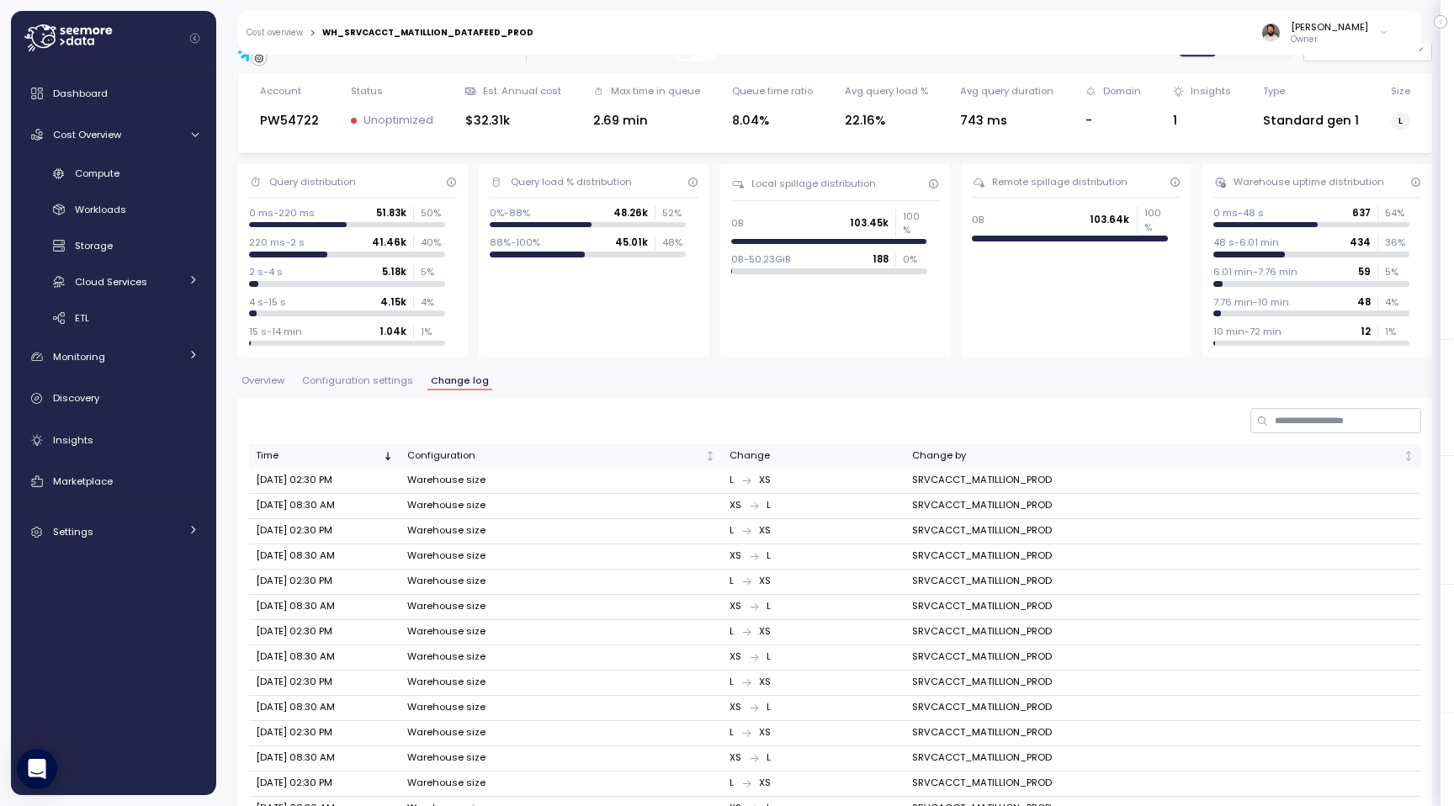
scroll to position [0, 0]
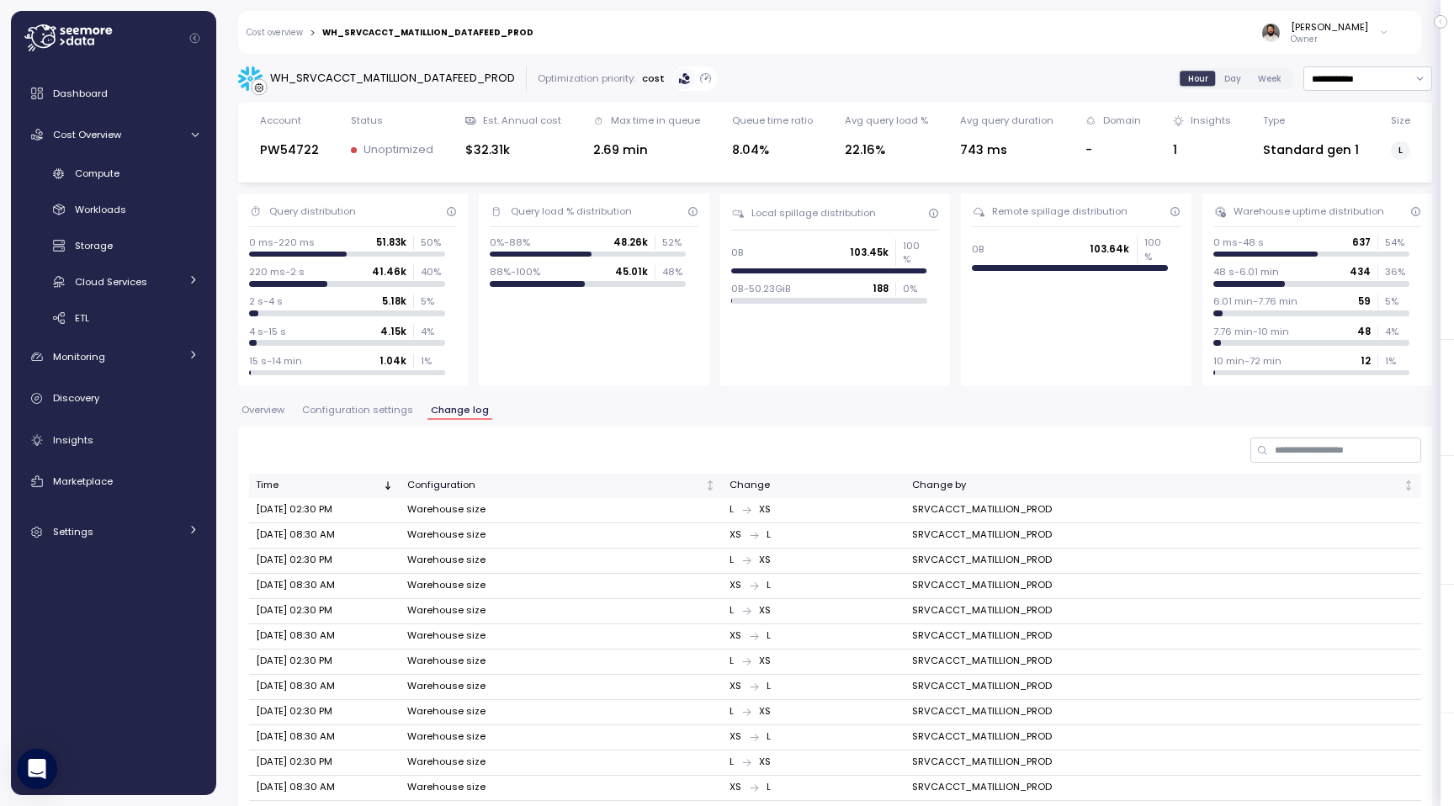
click at [380, 412] on span "Configuration settings" at bounding box center [357, 410] width 111 height 9
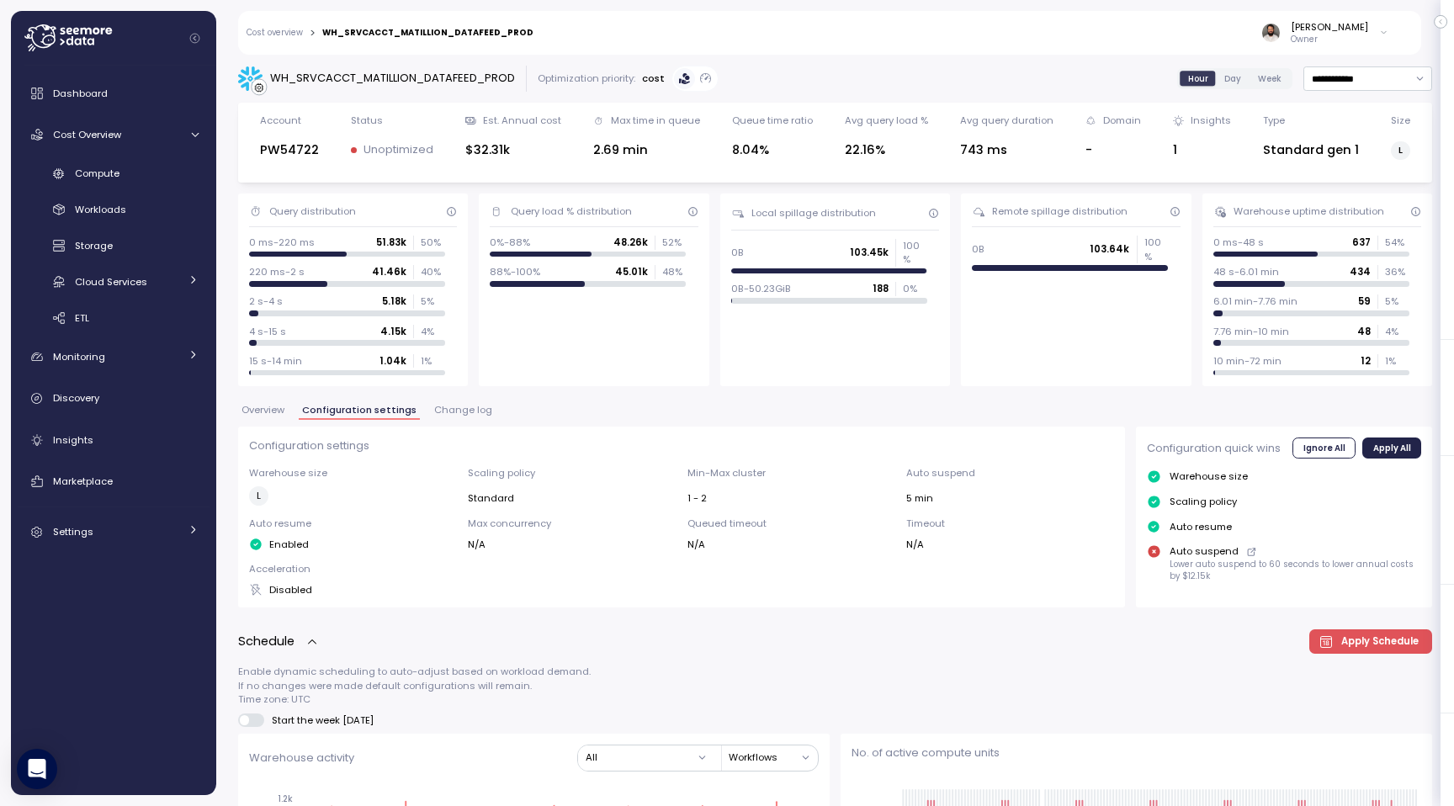
click at [448, 409] on span "Change log" at bounding box center [463, 410] width 58 height 9
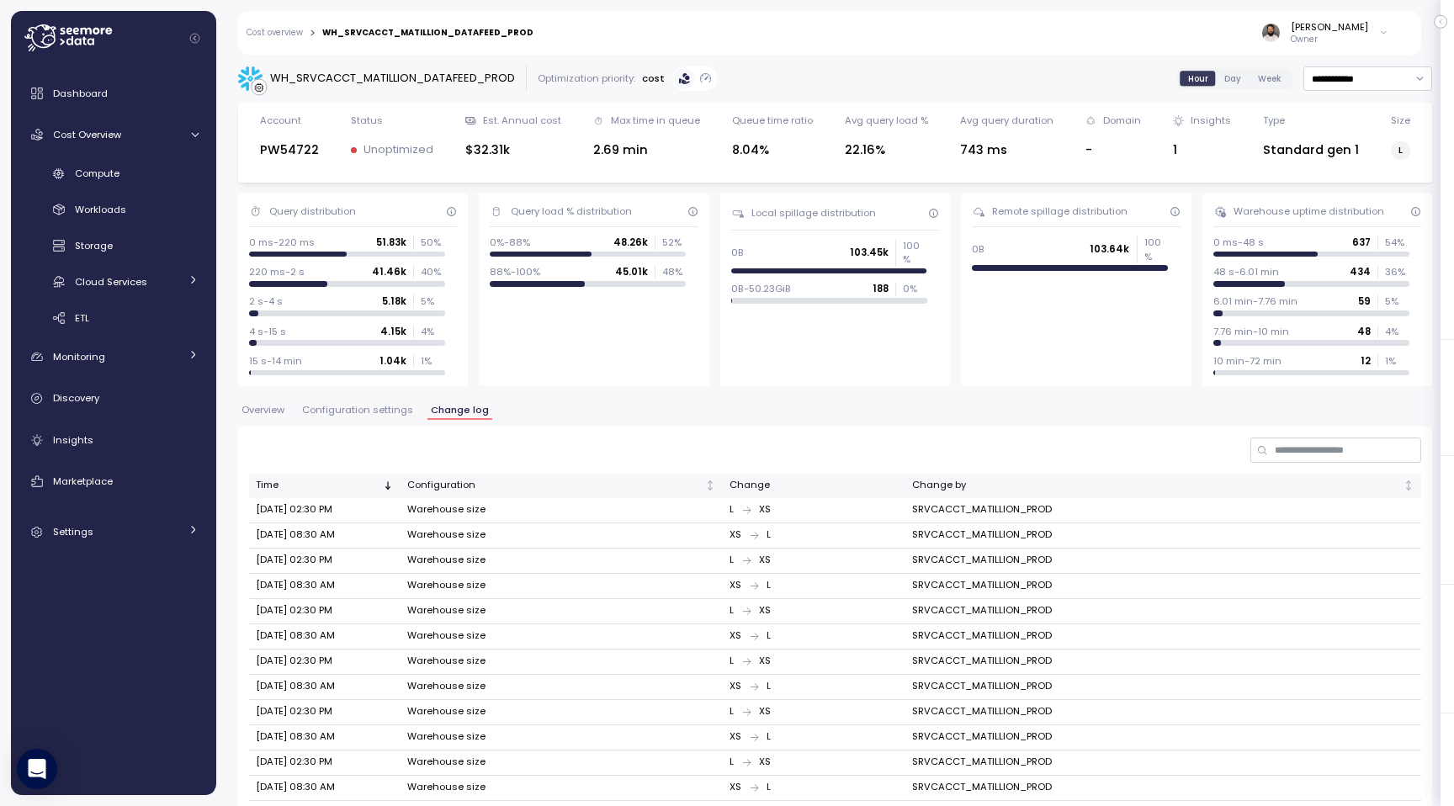
click at [388, 412] on span "Configuration settings" at bounding box center [357, 410] width 111 height 9
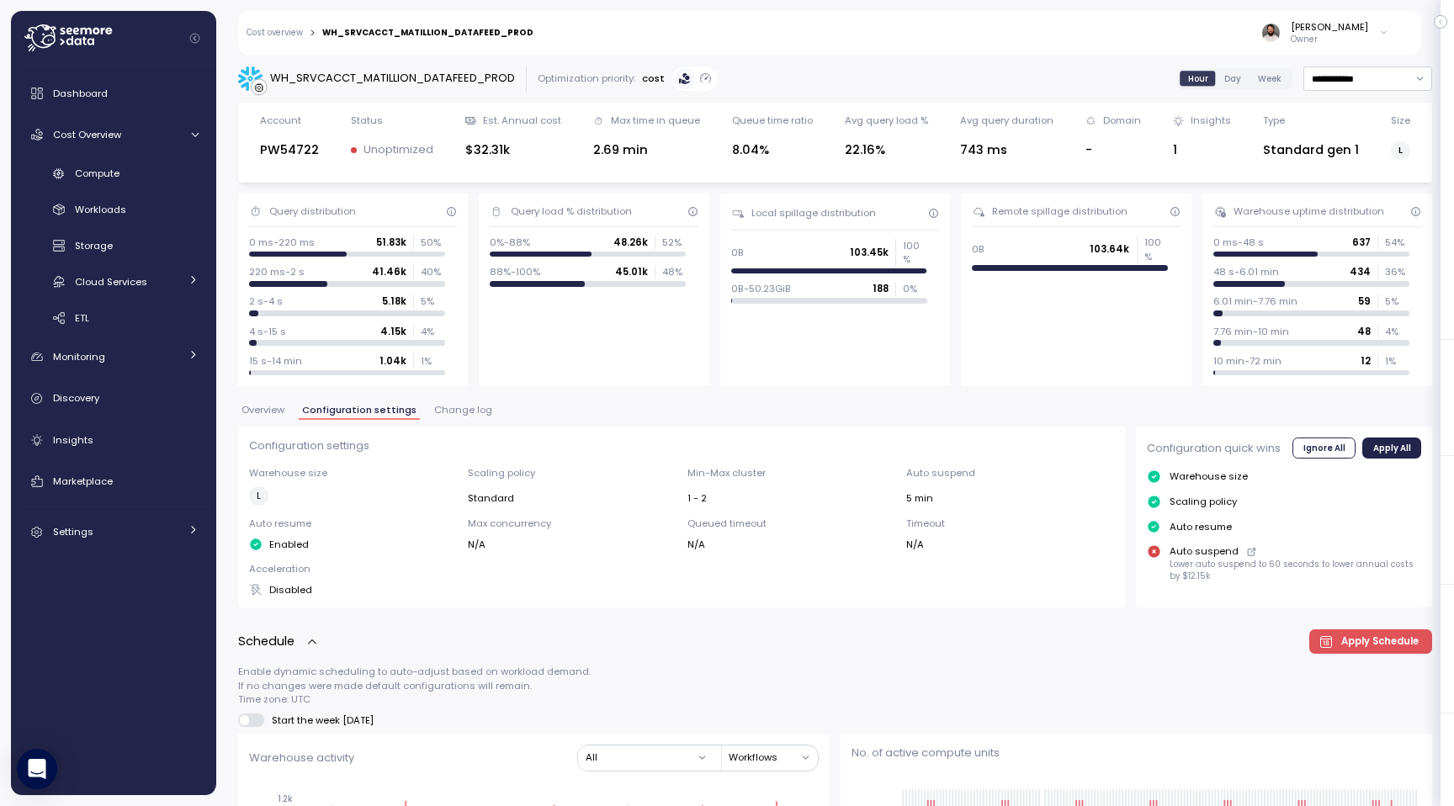
click at [259, 406] on span "Overview" at bounding box center [263, 410] width 43 height 9
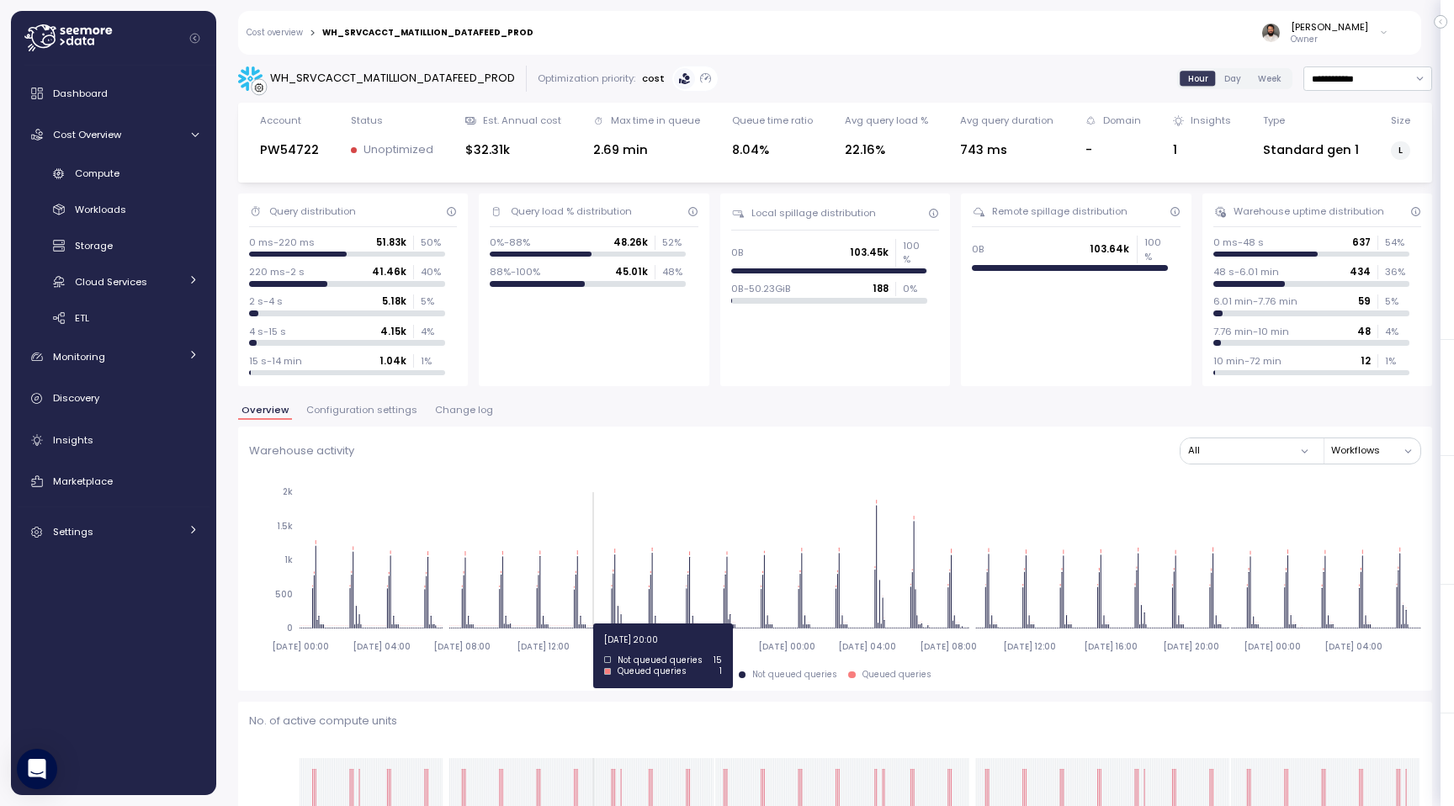
click at [602, 623] on icon "[DATE] 00:00 [DATE] 04:00 [DATE] 08:00 [DATE] 12:00 [DATE] 16:00 [DATE] 20:00 […" at bounding box center [835, 568] width 1172 height 187
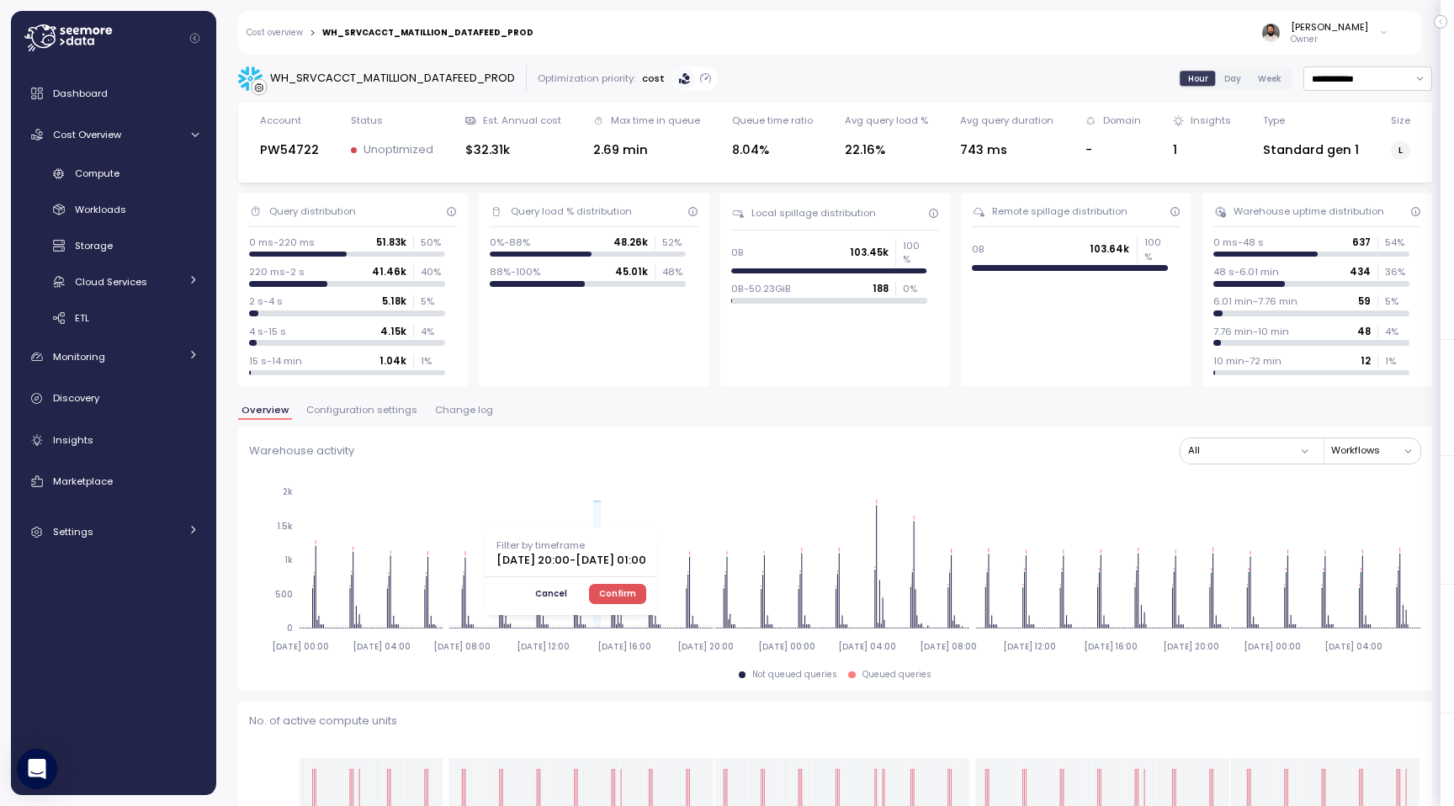
click at [636, 592] on span "Confirm" at bounding box center [617, 594] width 37 height 19
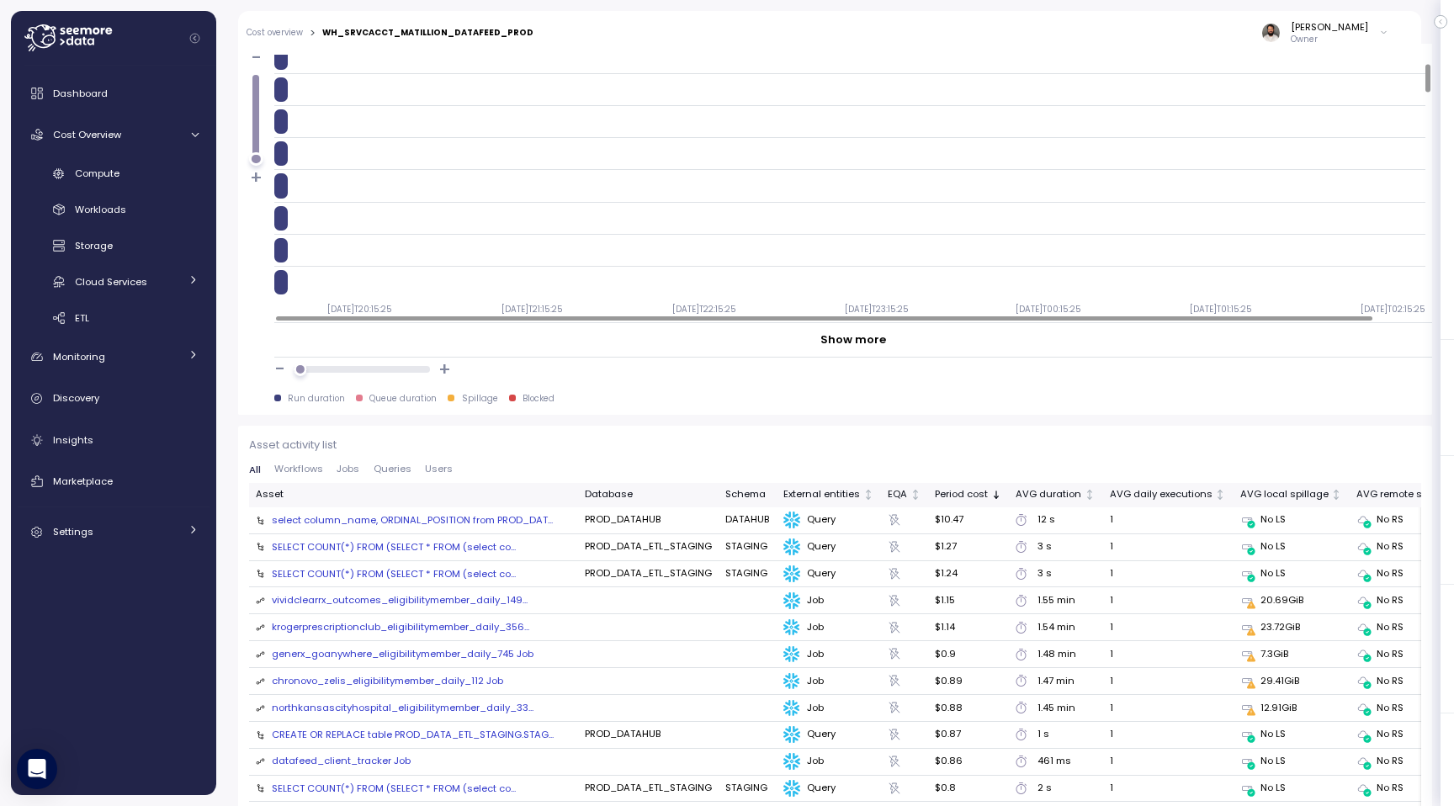
scroll to position [1482, 0]
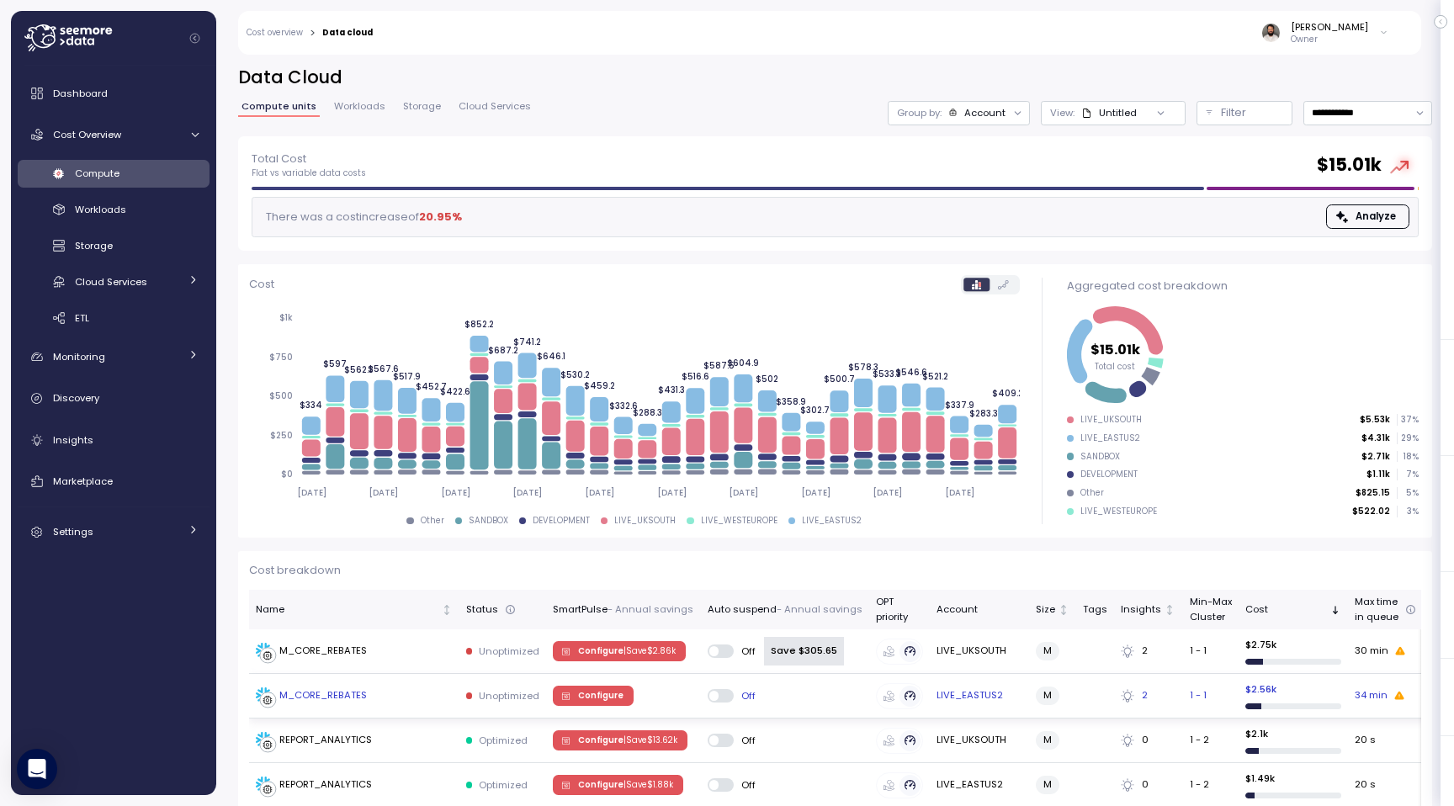
click at [410, 685] on td "M_CORE_REBATES" at bounding box center [354, 696] width 210 height 45
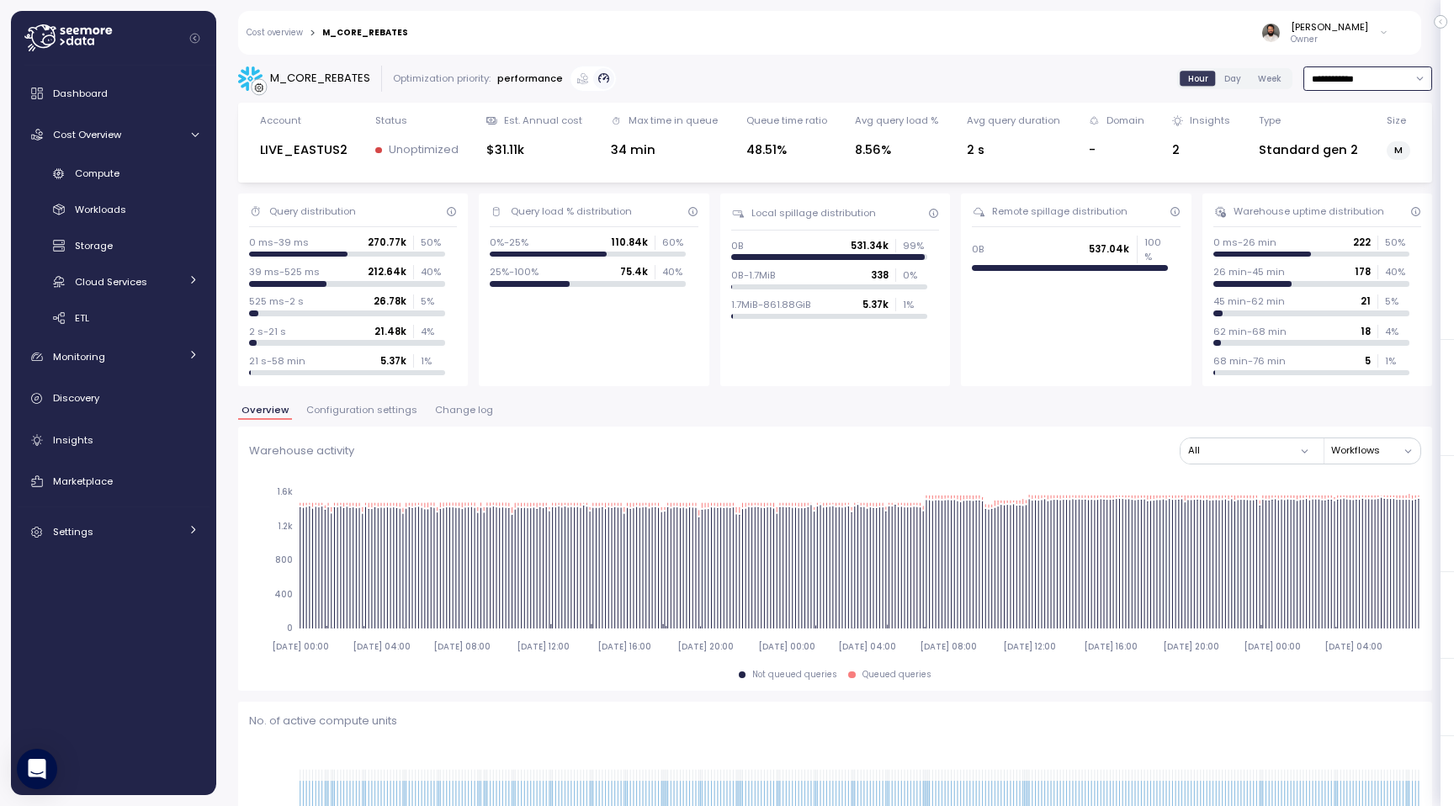
click at [1369, 81] on input "**********" at bounding box center [1368, 78] width 129 height 24
click at [1352, 156] on div "Last 7 days" at bounding box center [1358, 156] width 55 height 13
type input "**********"
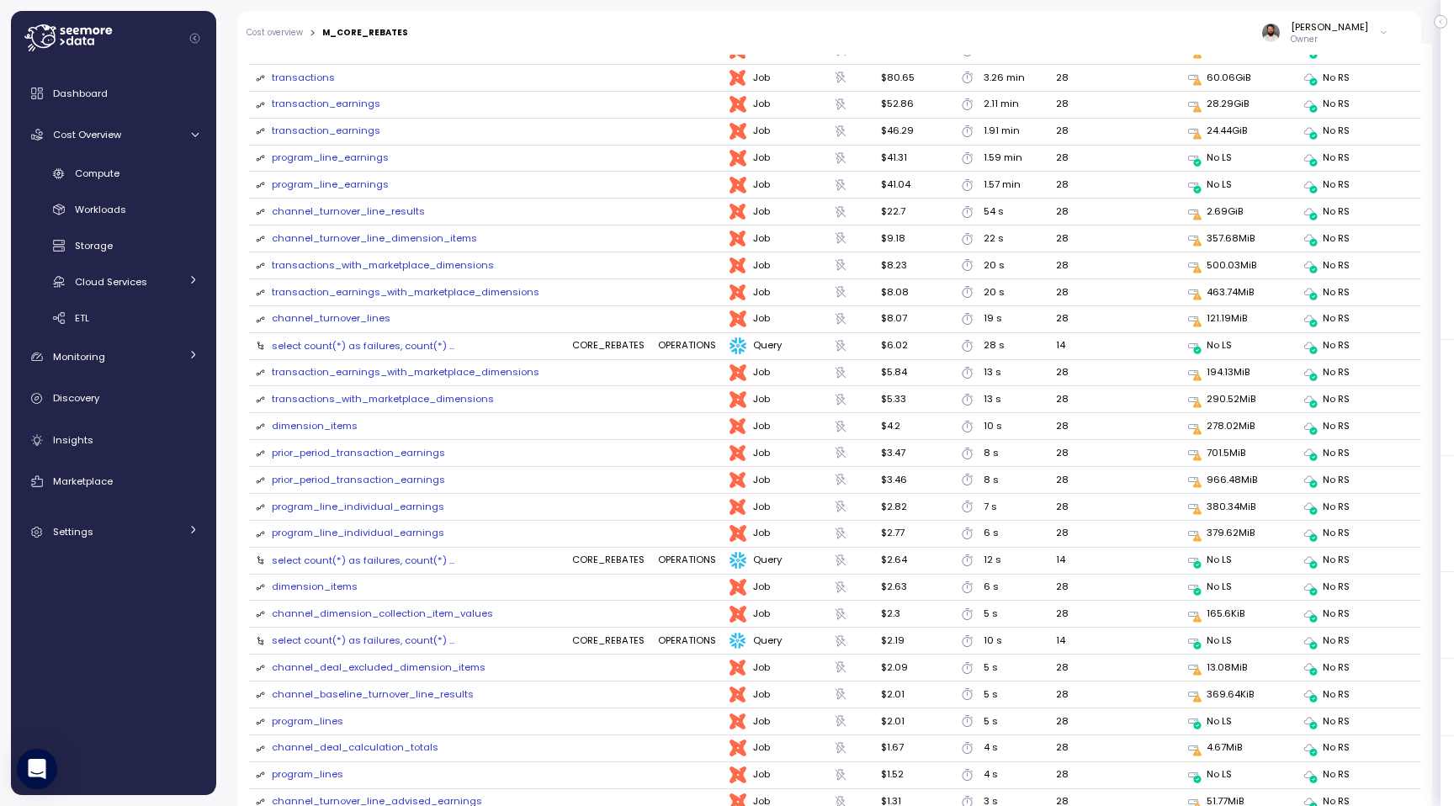
scroll to position [1872, 0]
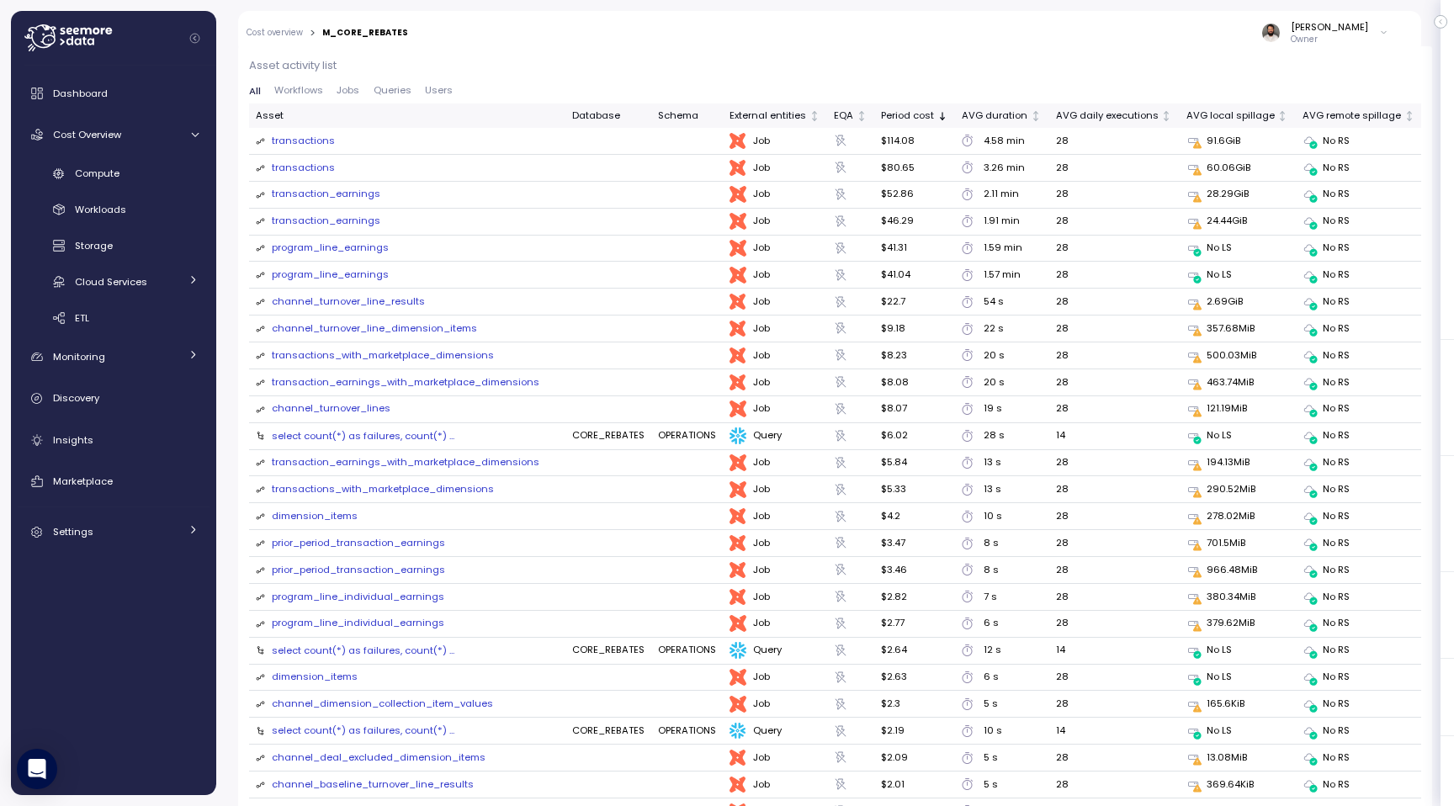
click at [317, 143] on div "transactions" at bounding box center [303, 141] width 63 height 15
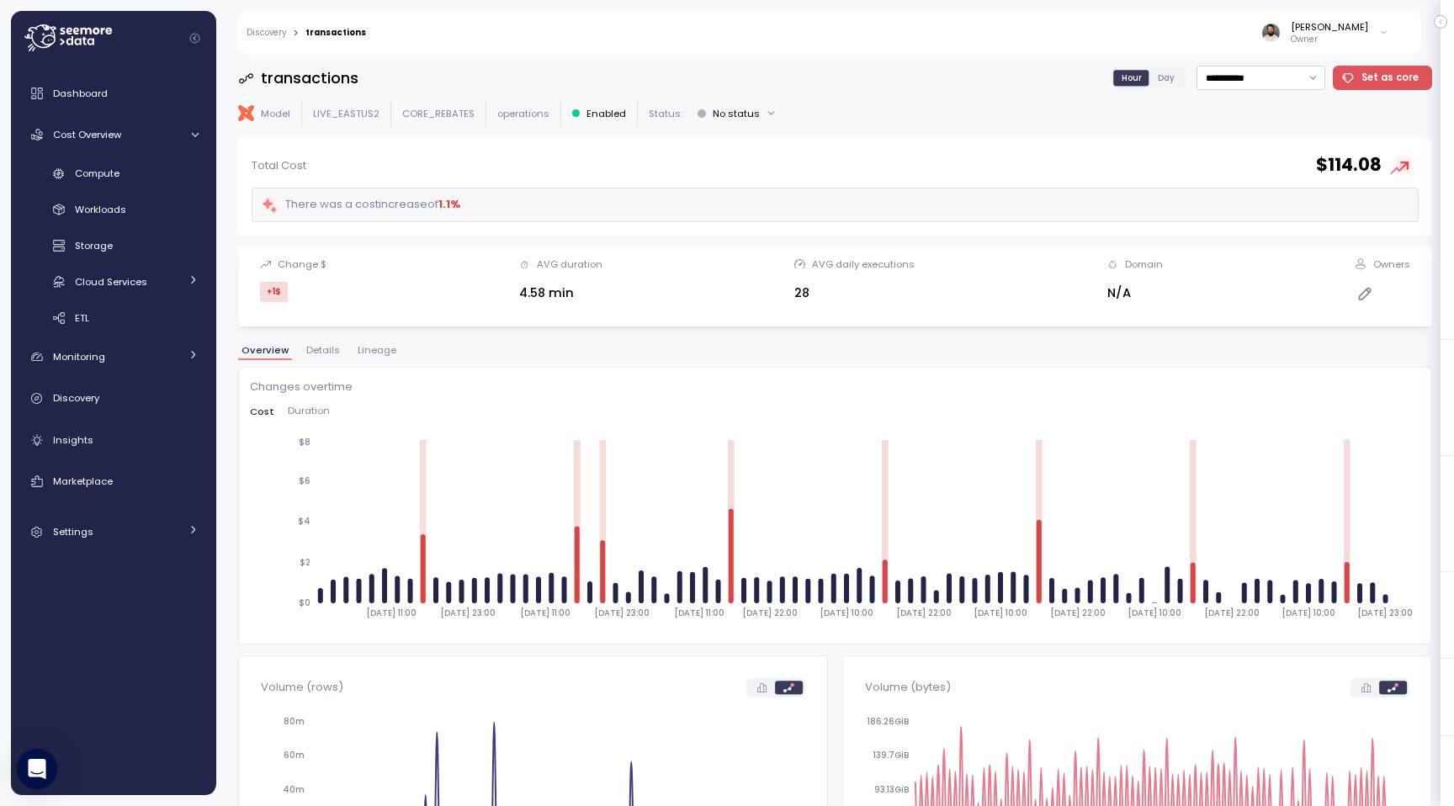
click at [312, 408] on span "Duration" at bounding box center [309, 410] width 42 height 9
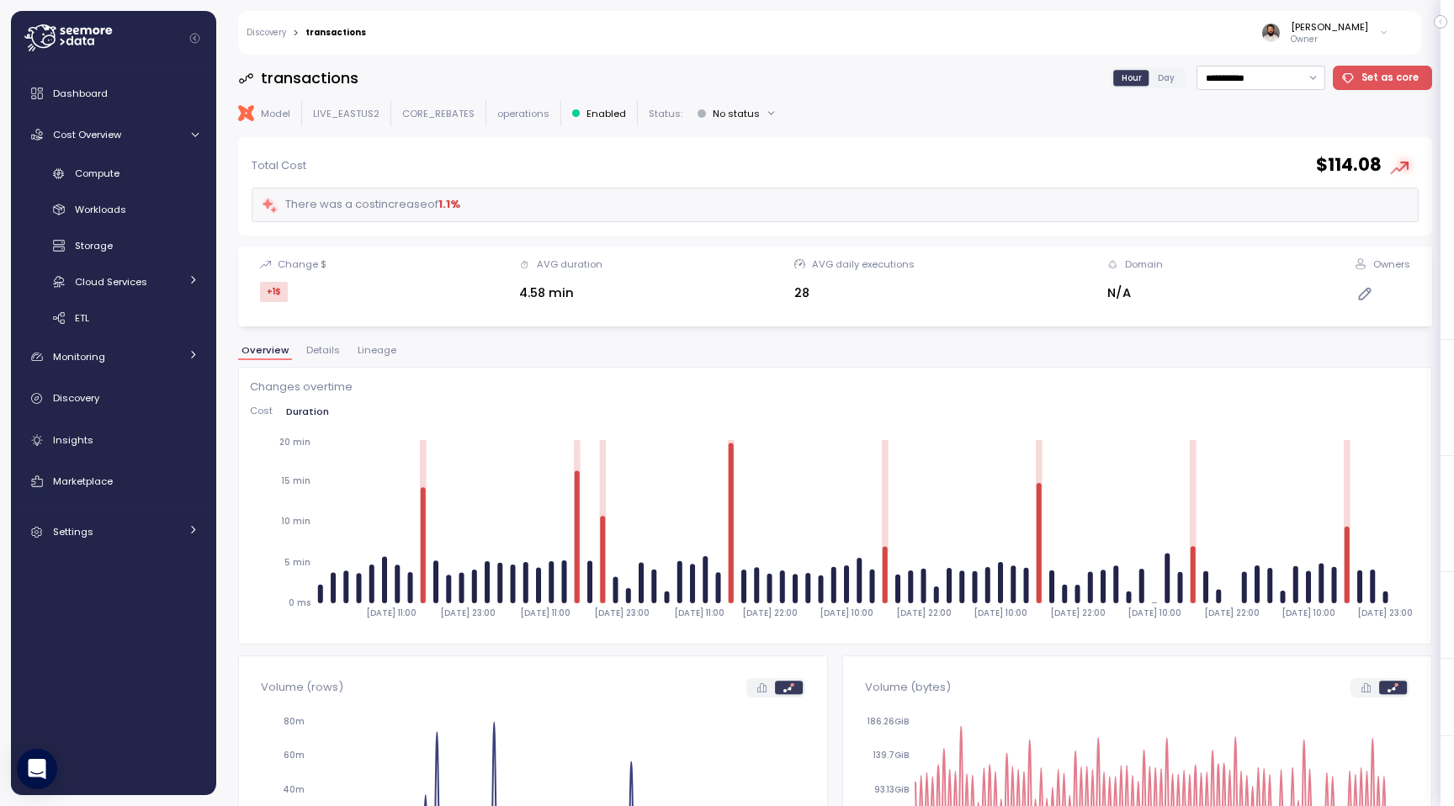
click at [243, 412] on div "Changes overtime Cost Duration 2025-09-09 11:00 2025-09-09 23:00 2025-09-10 11:…" at bounding box center [835, 506] width 1194 height 278
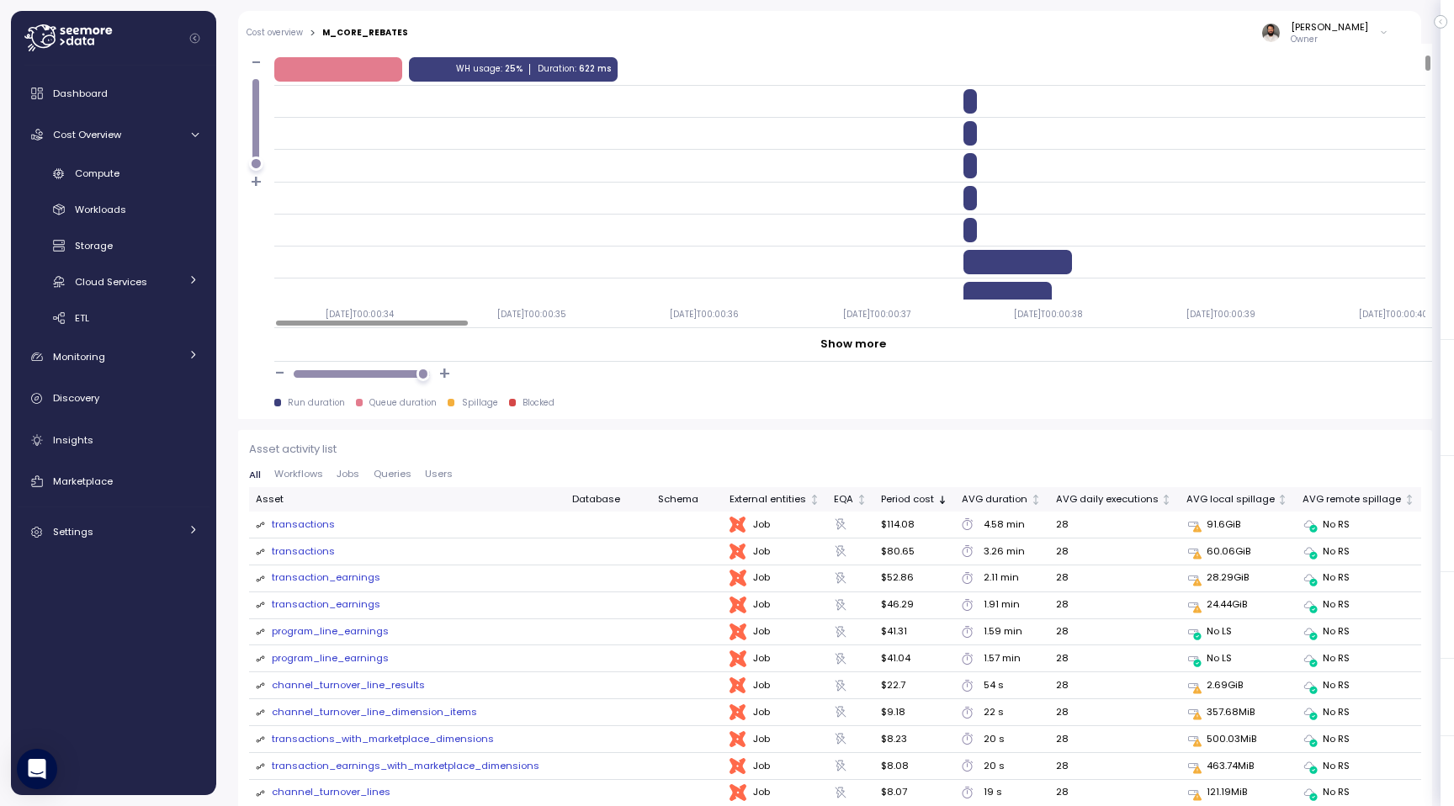
click at [302, 550] on div "transactions" at bounding box center [303, 552] width 63 height 15
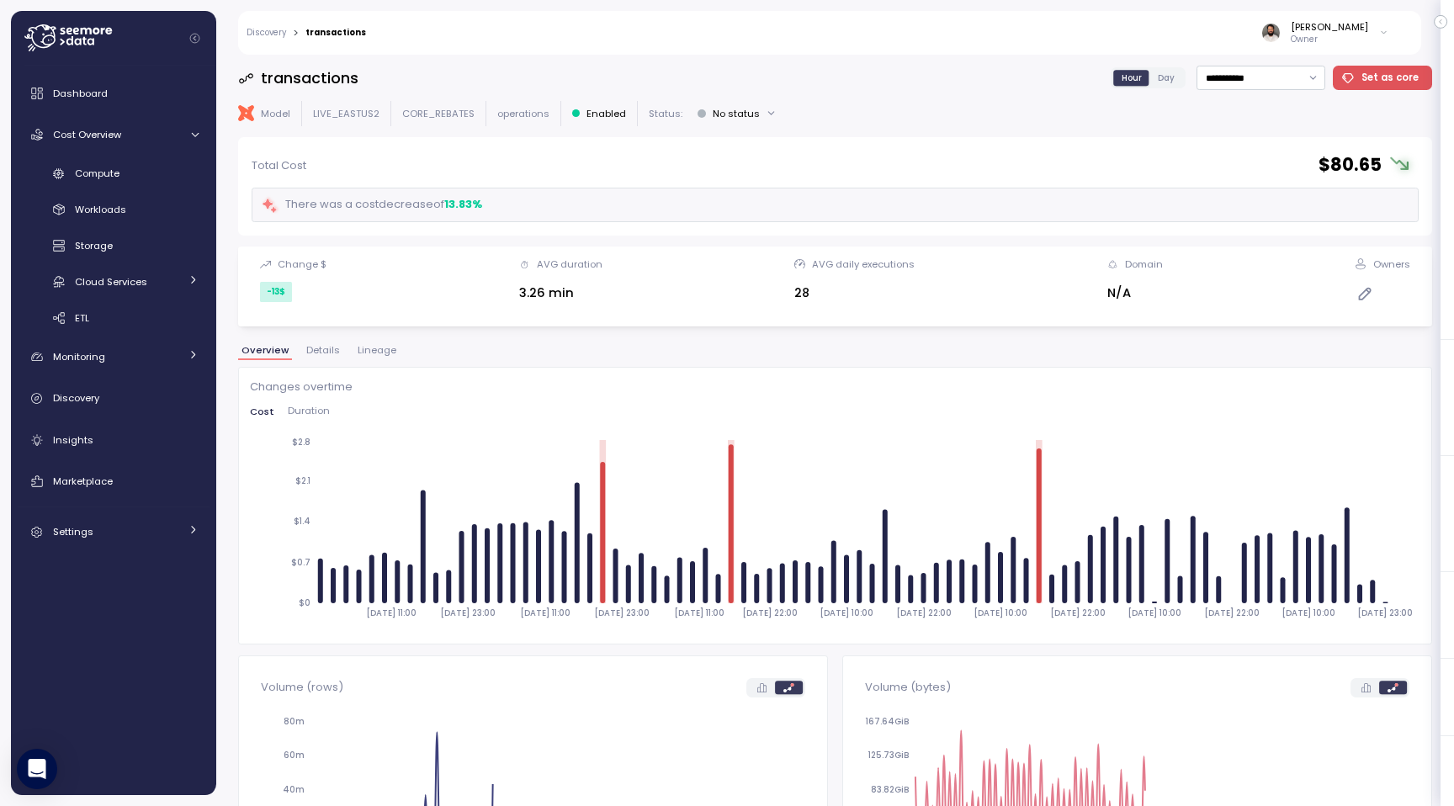
scroll to position [7, 0]
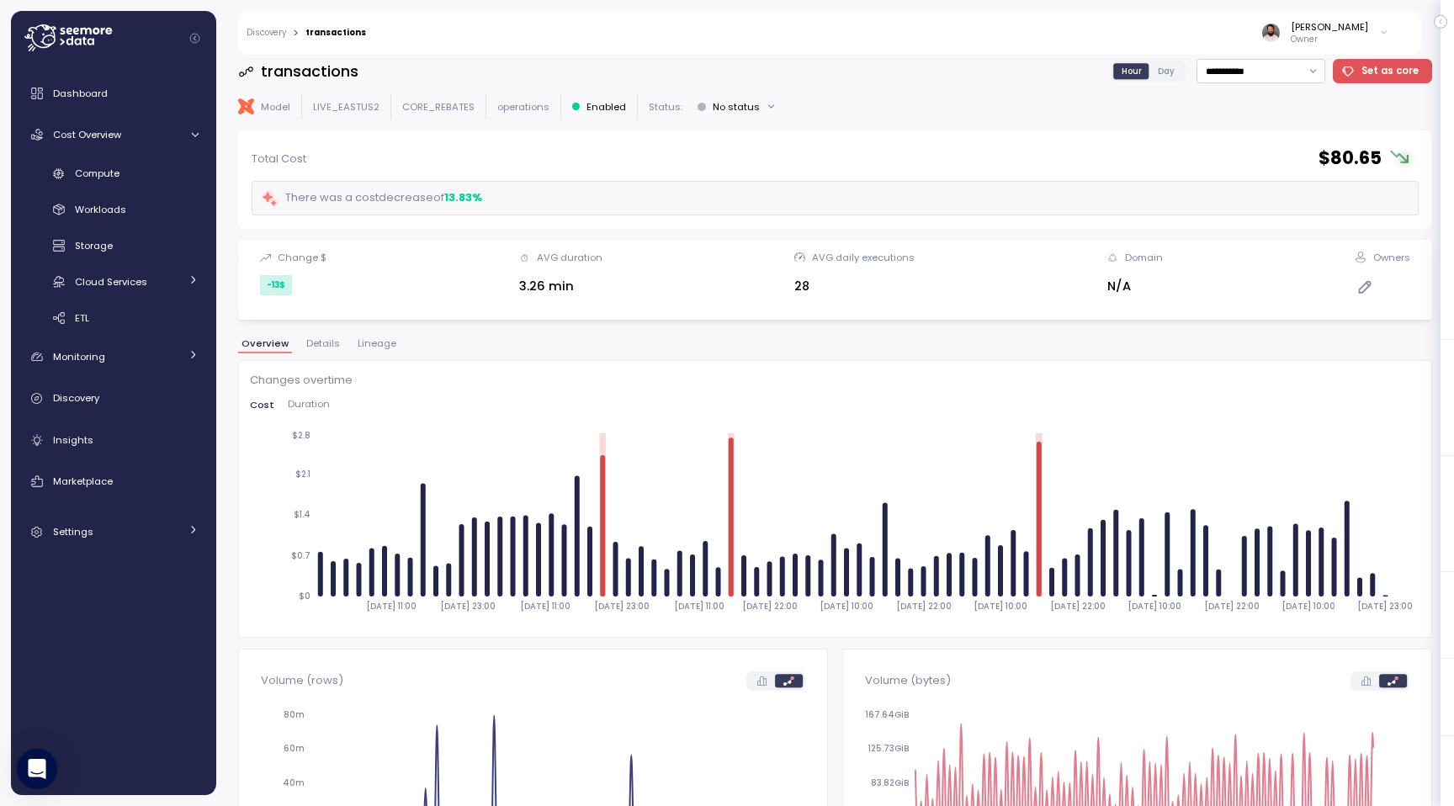
click at [313, 400] on span "Duration" at bounding box center [309, 404] width 42 height 9
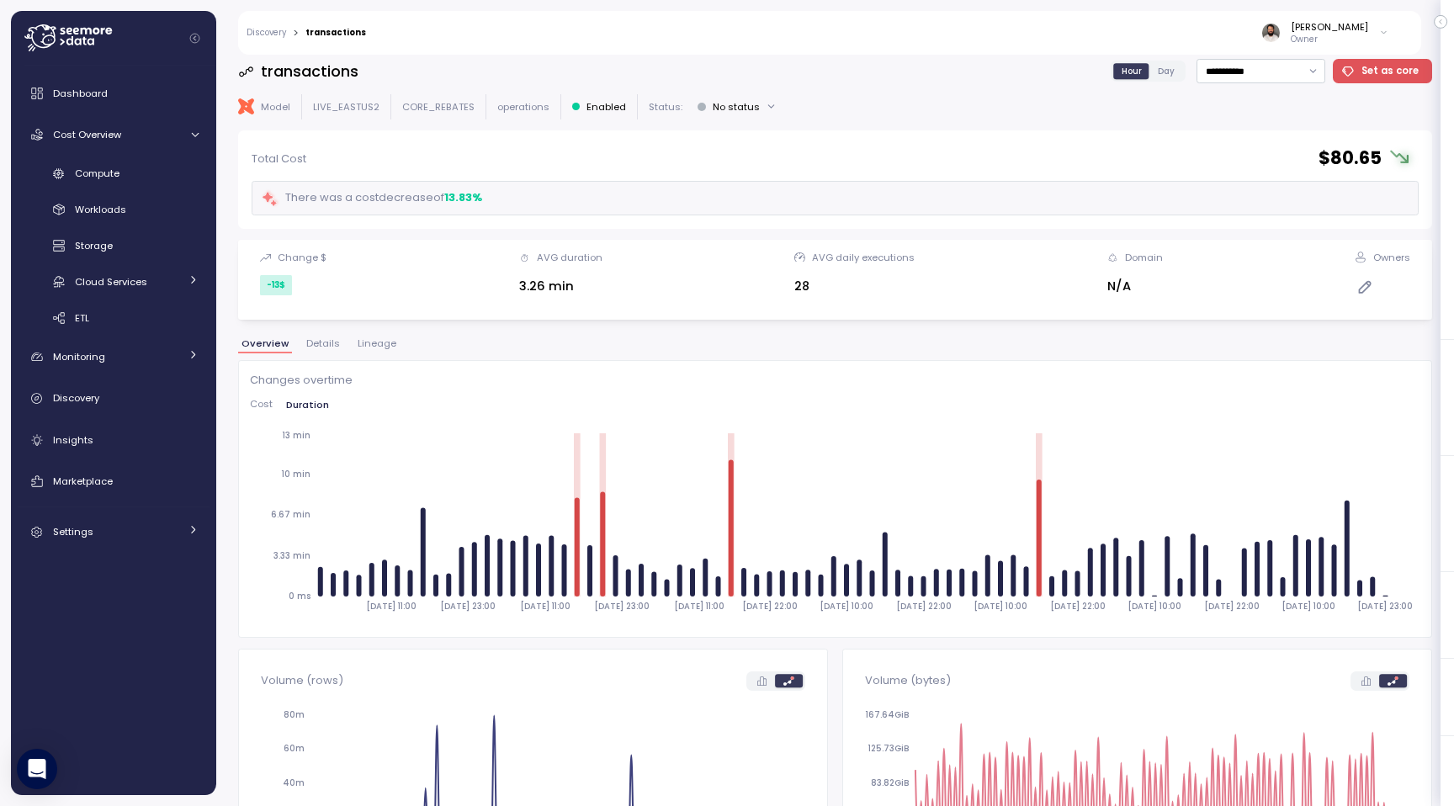
click at [234, 397] on div "**********" at bounding box center [835, 425] width 1238 height 762
click at [261, 409] on span "Cost" at bounding box center [261, 404] width 23 height 9
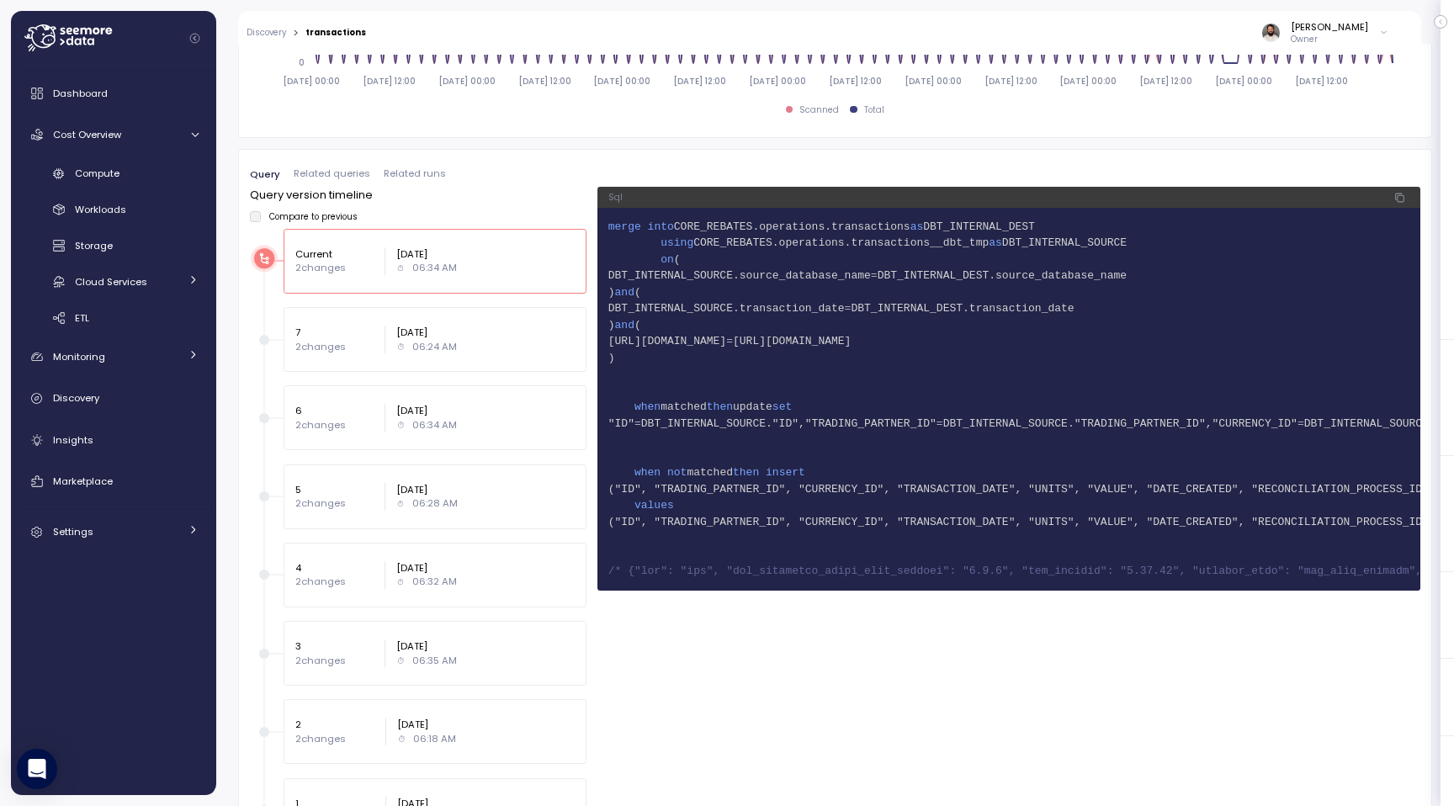
scroll to position [1107, 0]
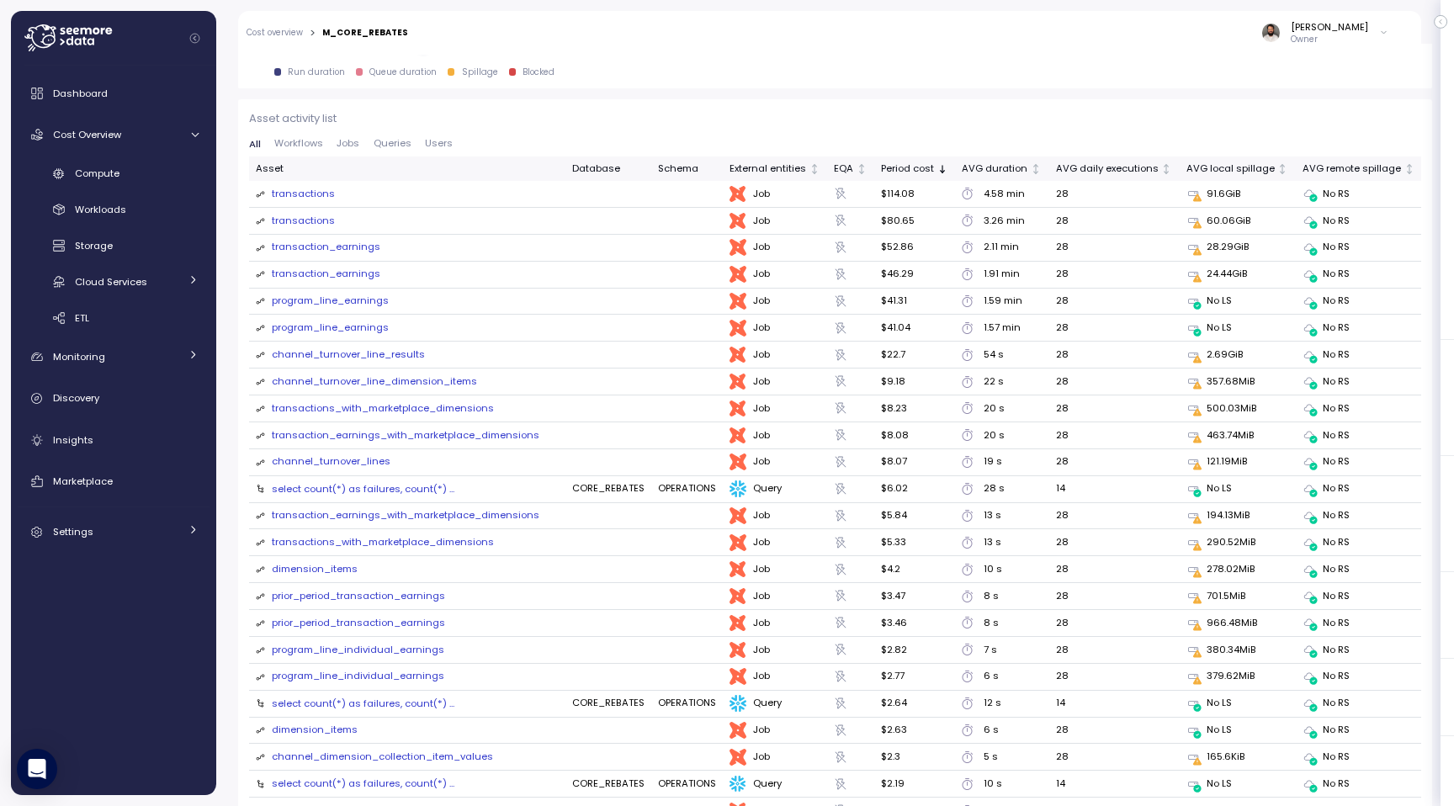
scroll to position [1809, 0]
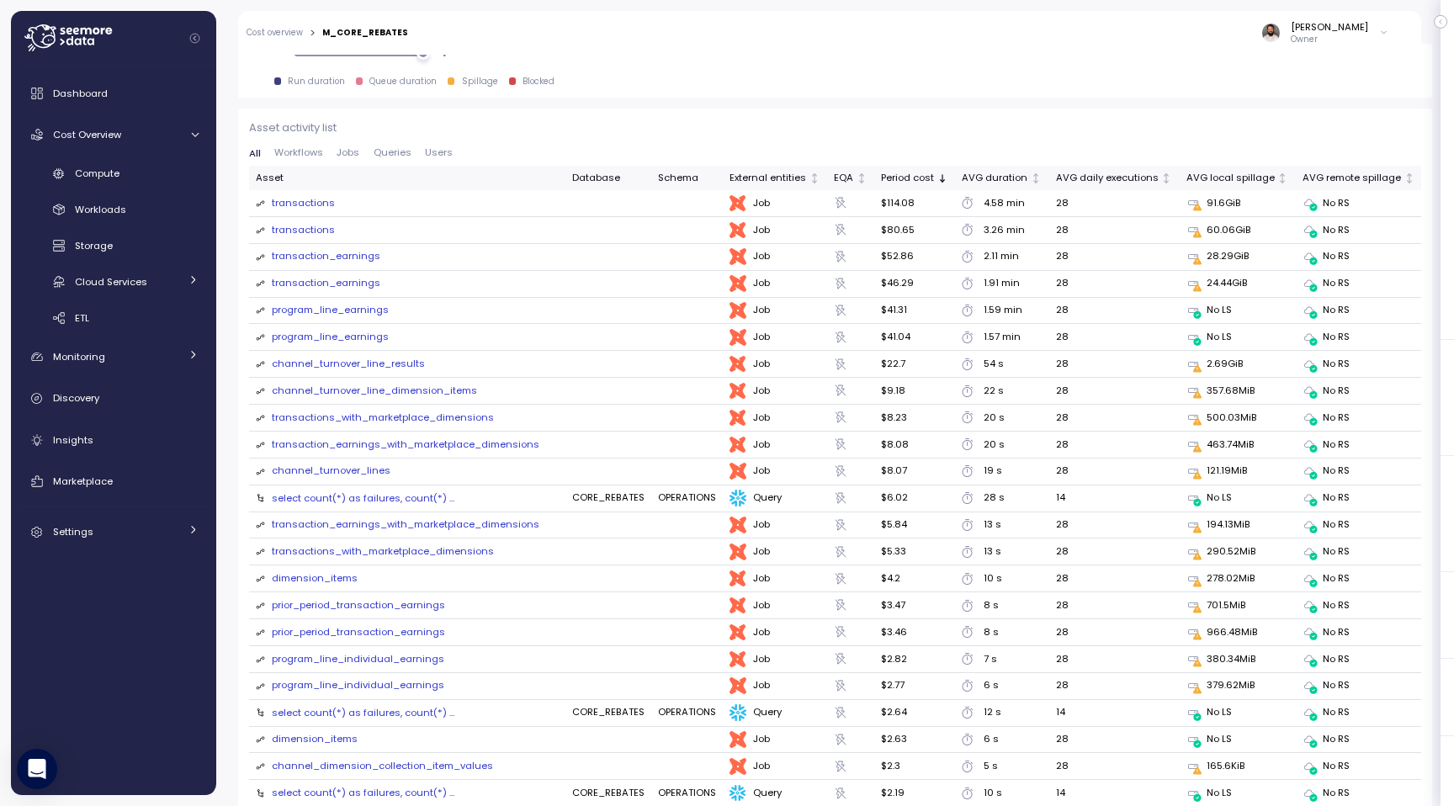
click at [351, 258] on div "transaction_earnings" at bounding box center [326, 256] width 109 height 15
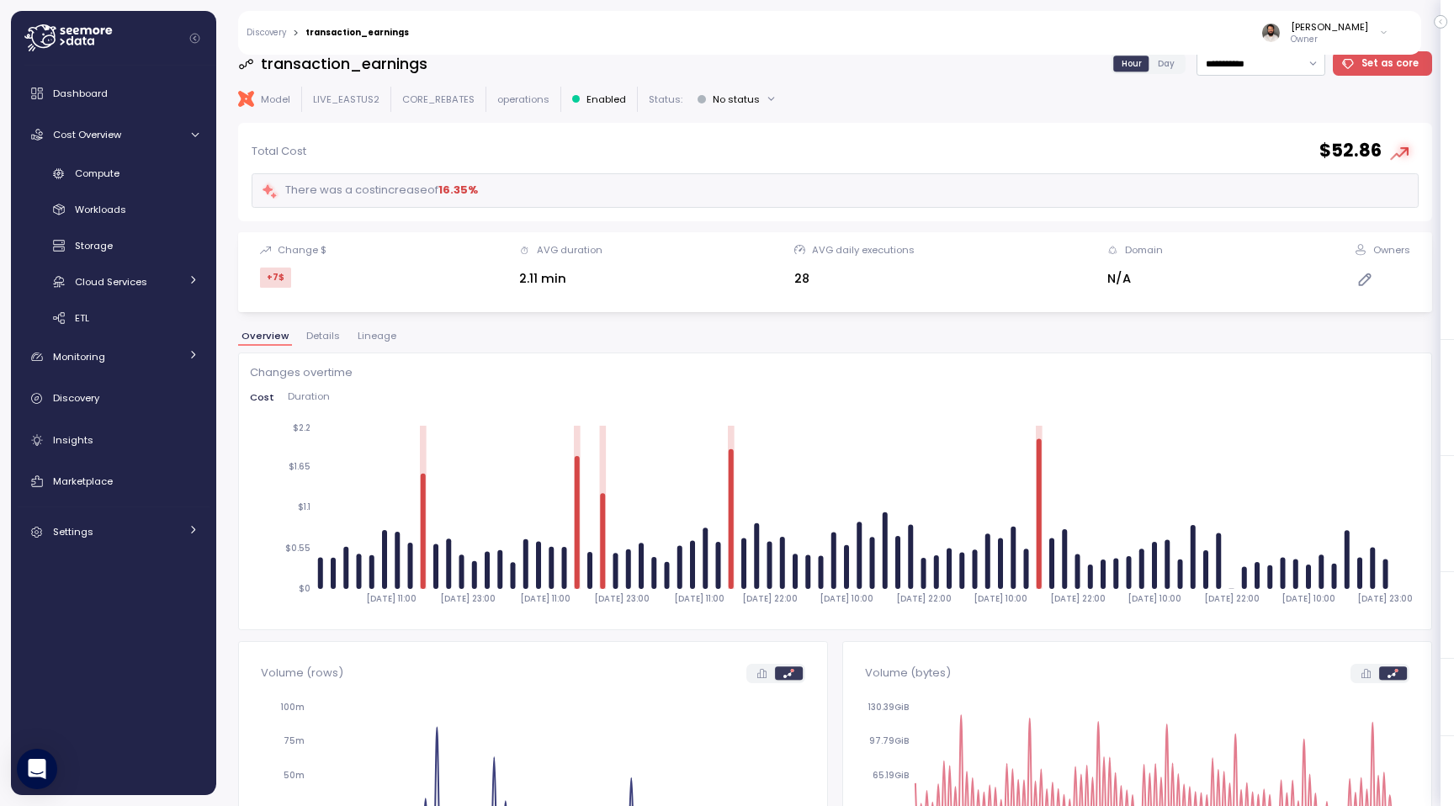
click at [310, 411] on div "Changes overtime Cost Duration 2025-09-09 11:00 2025-09-09 23:00 2025-09-10 11:…" at bounding box center [835, 491] width 1171 height 254
click at [310, 406] on div "Cost Duration" at bounding box center [835, 401] width 1171 height 19
click at [310, 401] on span "Duration" at bounding box center [309, 396] width 42 height 9
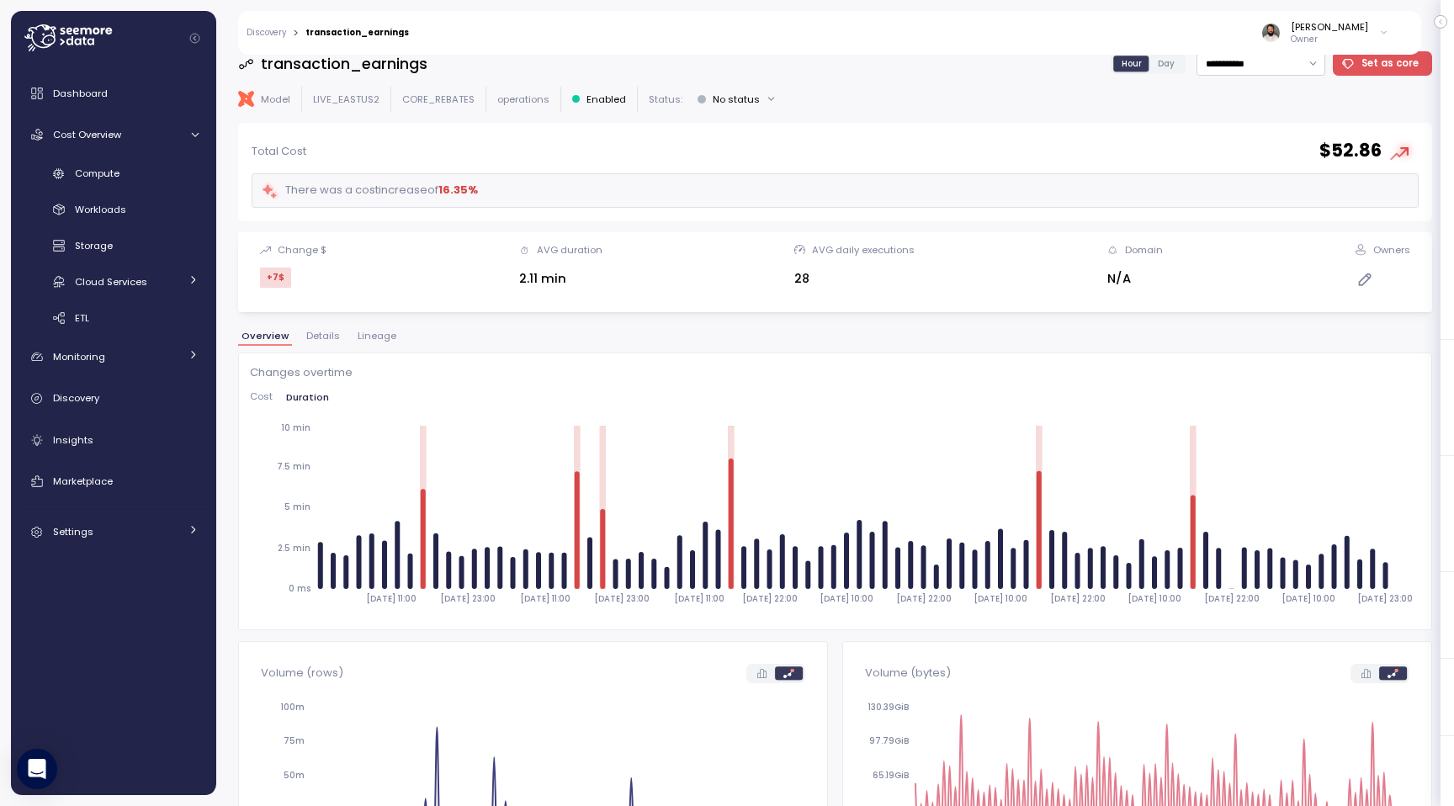
click at [256, 396] on span "Cost" at bounding box center [261, 396] width 23 height 9
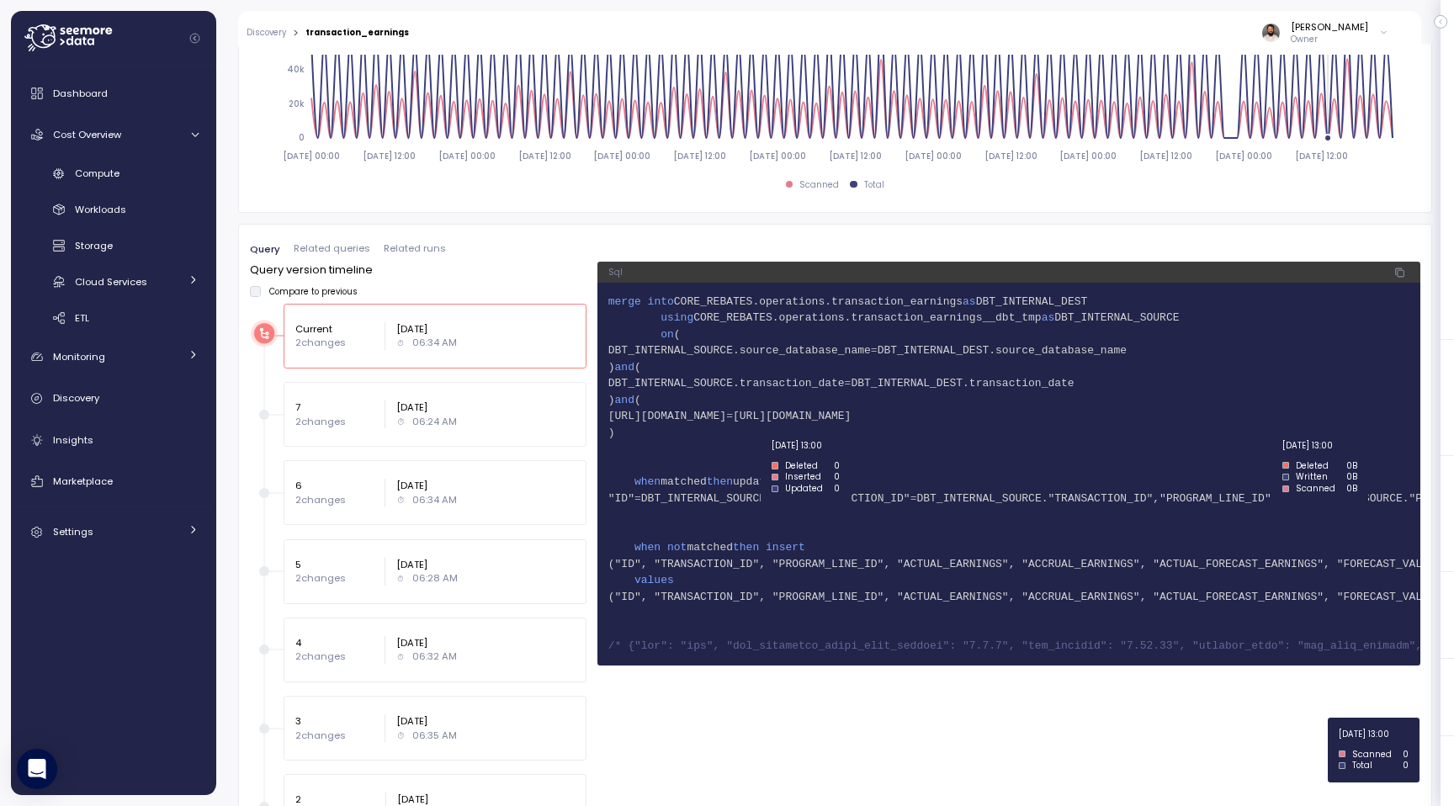
scroll to position [1146, 0]
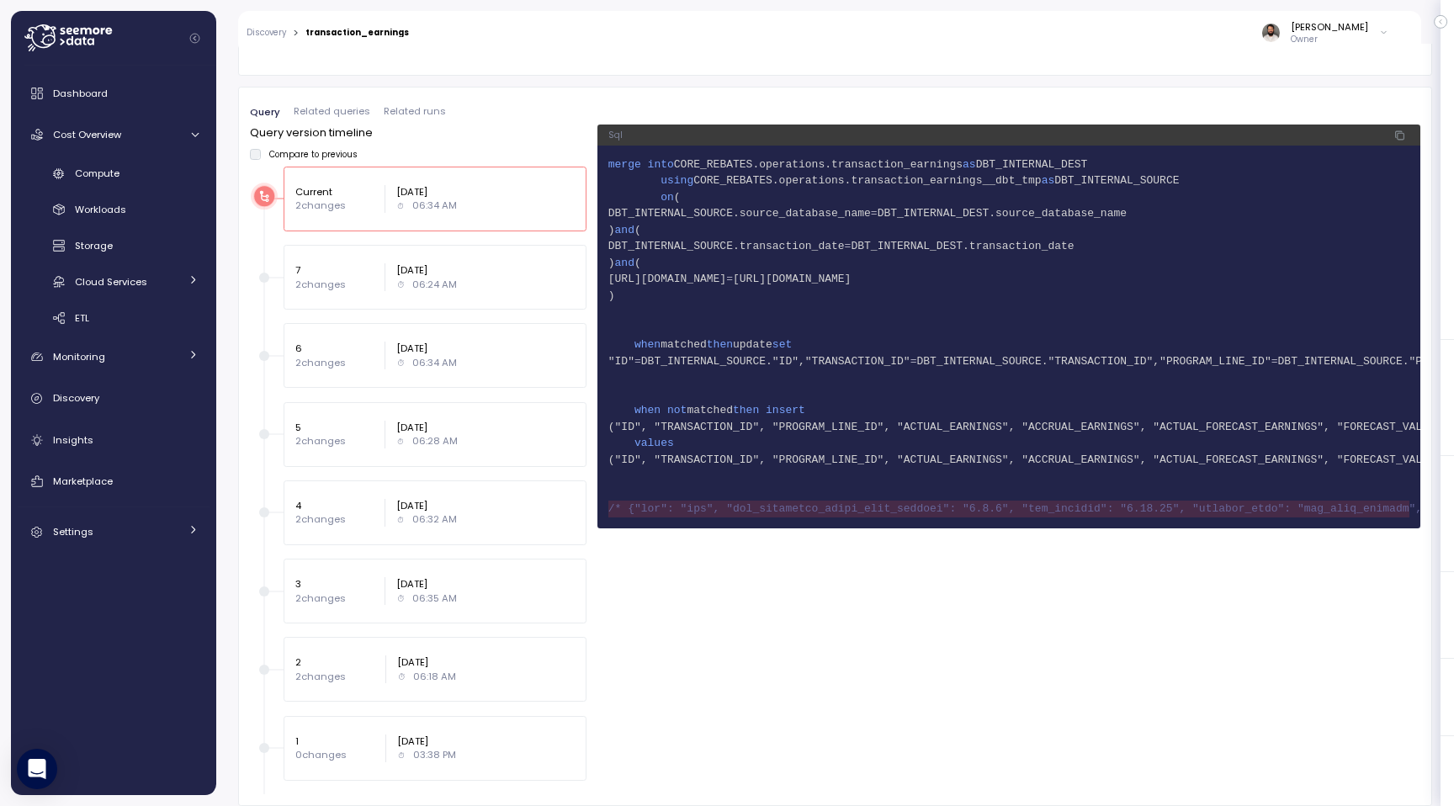
click at [337, 290] on p "2 changes" at bounding box center [334, 284] width 78 height 13
click at [340, 345] on p "6" at bounding box center [334, 348] width 78 height 13
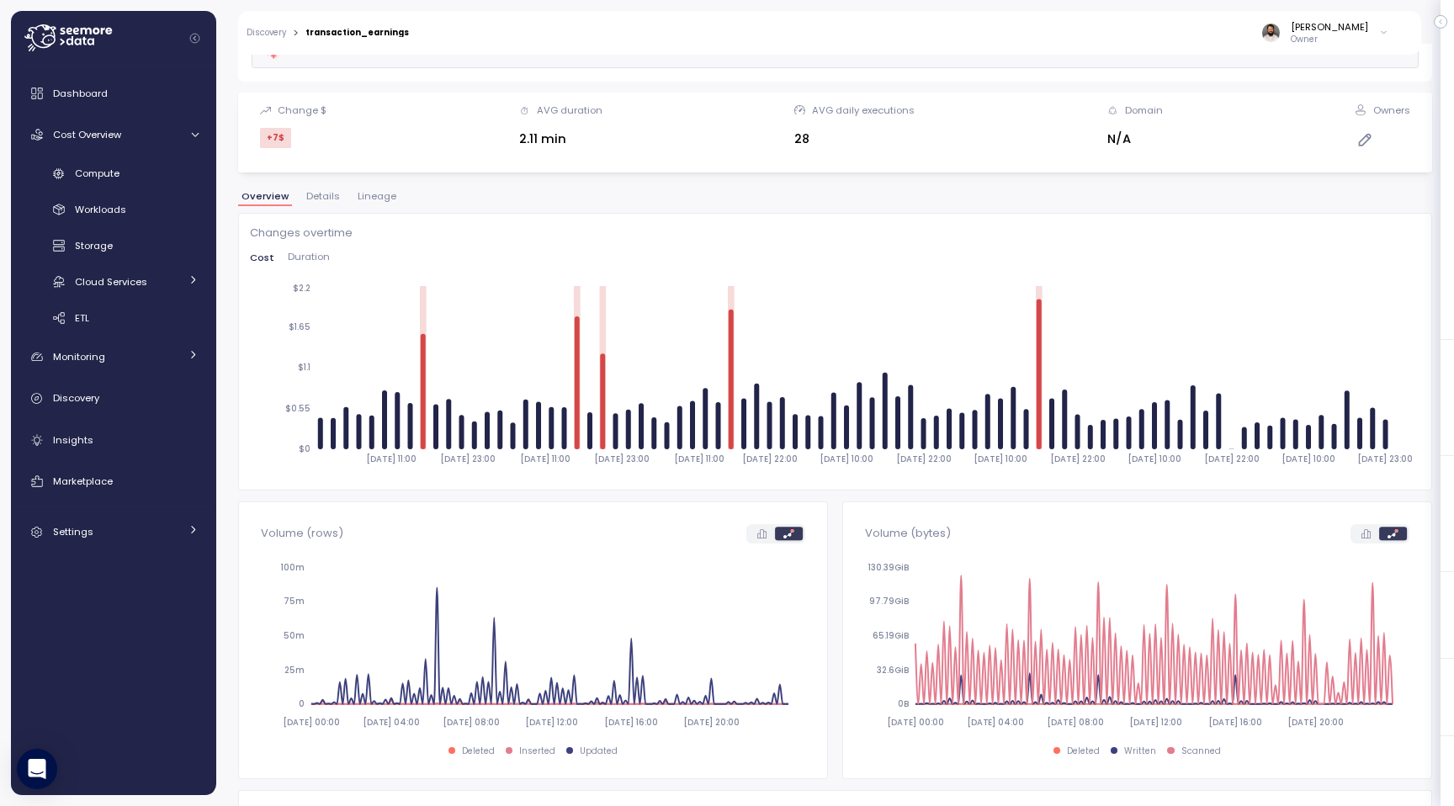
scroll to position [0, 0]
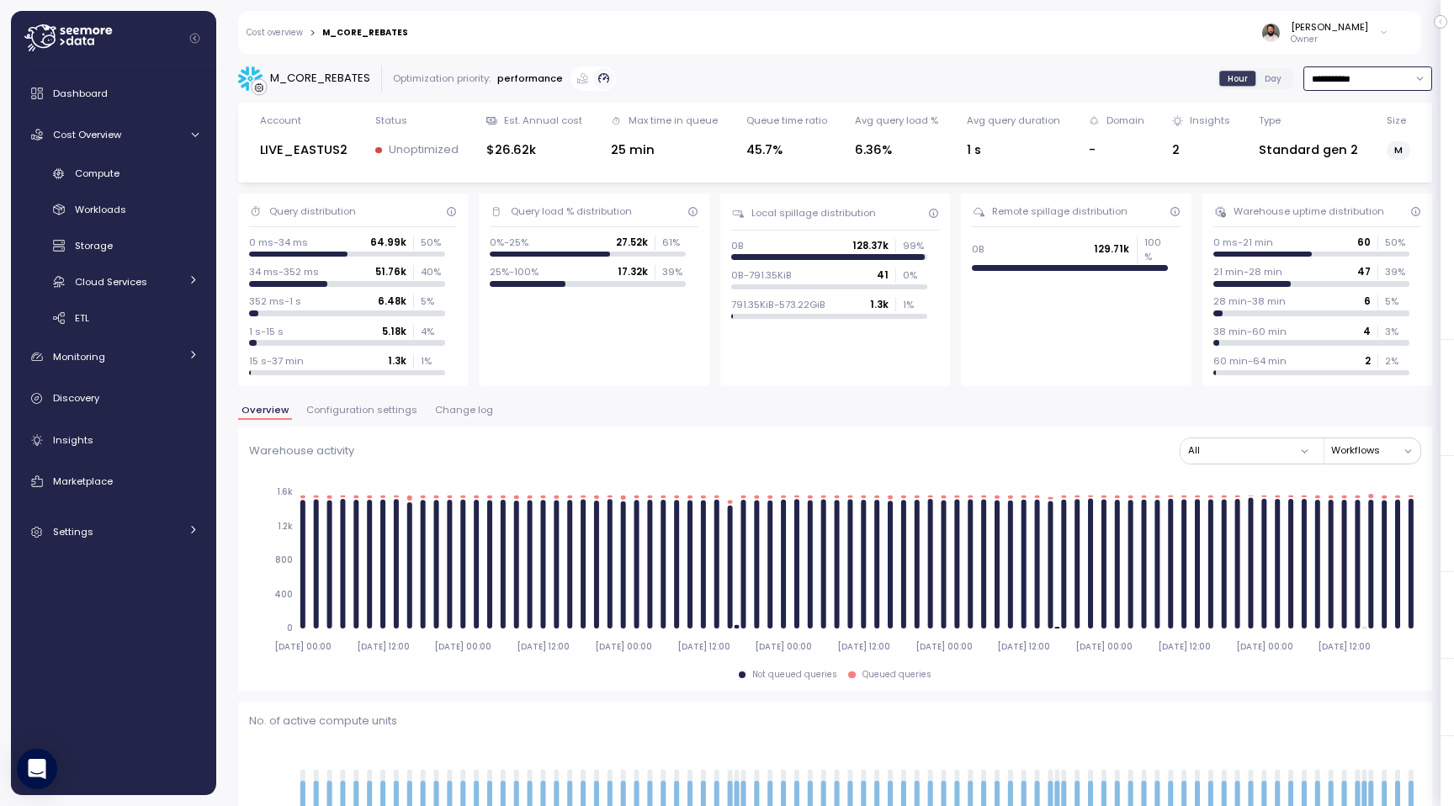
click at [1334, 87] on input "**********" at bounding box center [1368, 78] width 129 height 24
click at [1341, 178] on div "Last 14 days" at bounding box center [1360, 178] width 59 height 13
type input "**********"
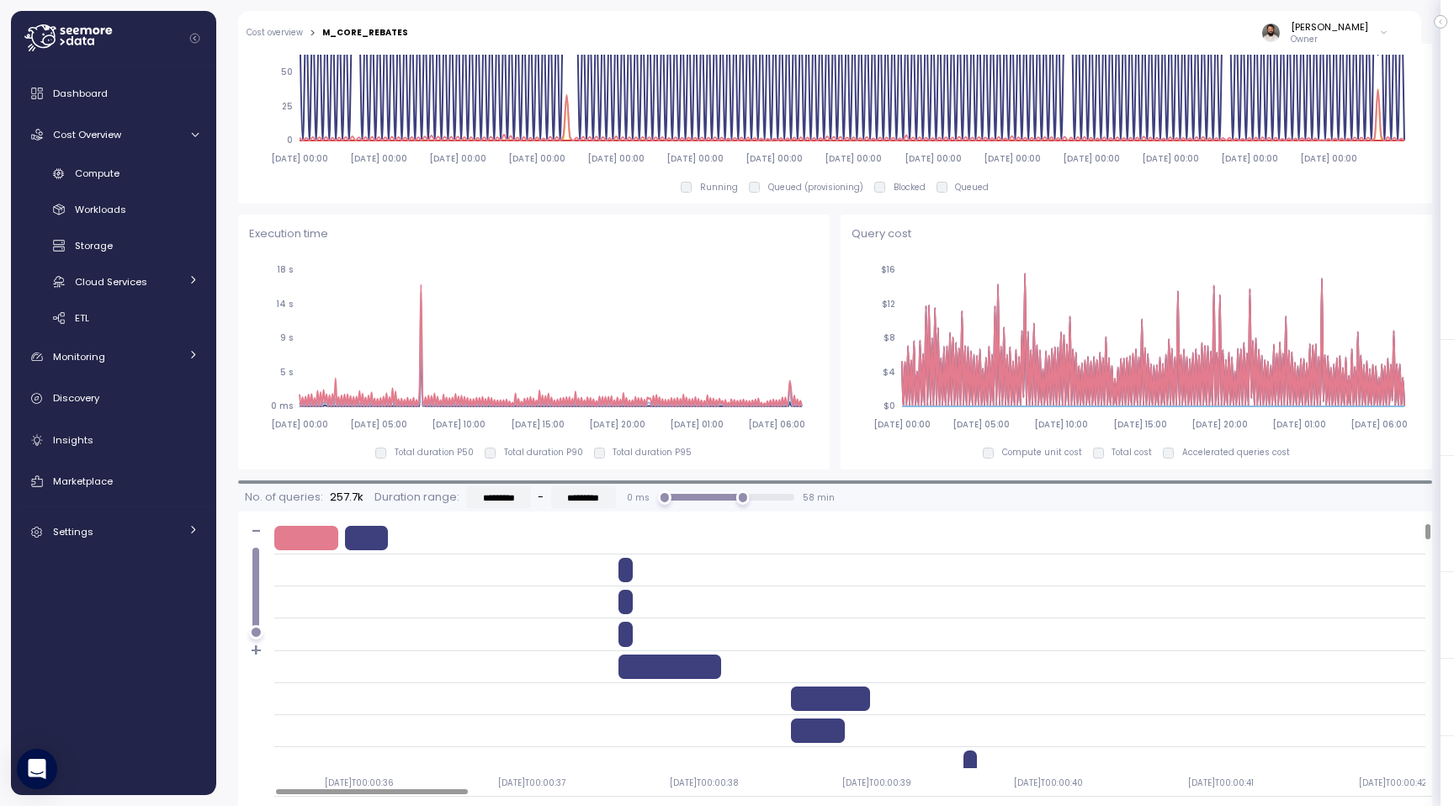
scroll to position [927, 0]
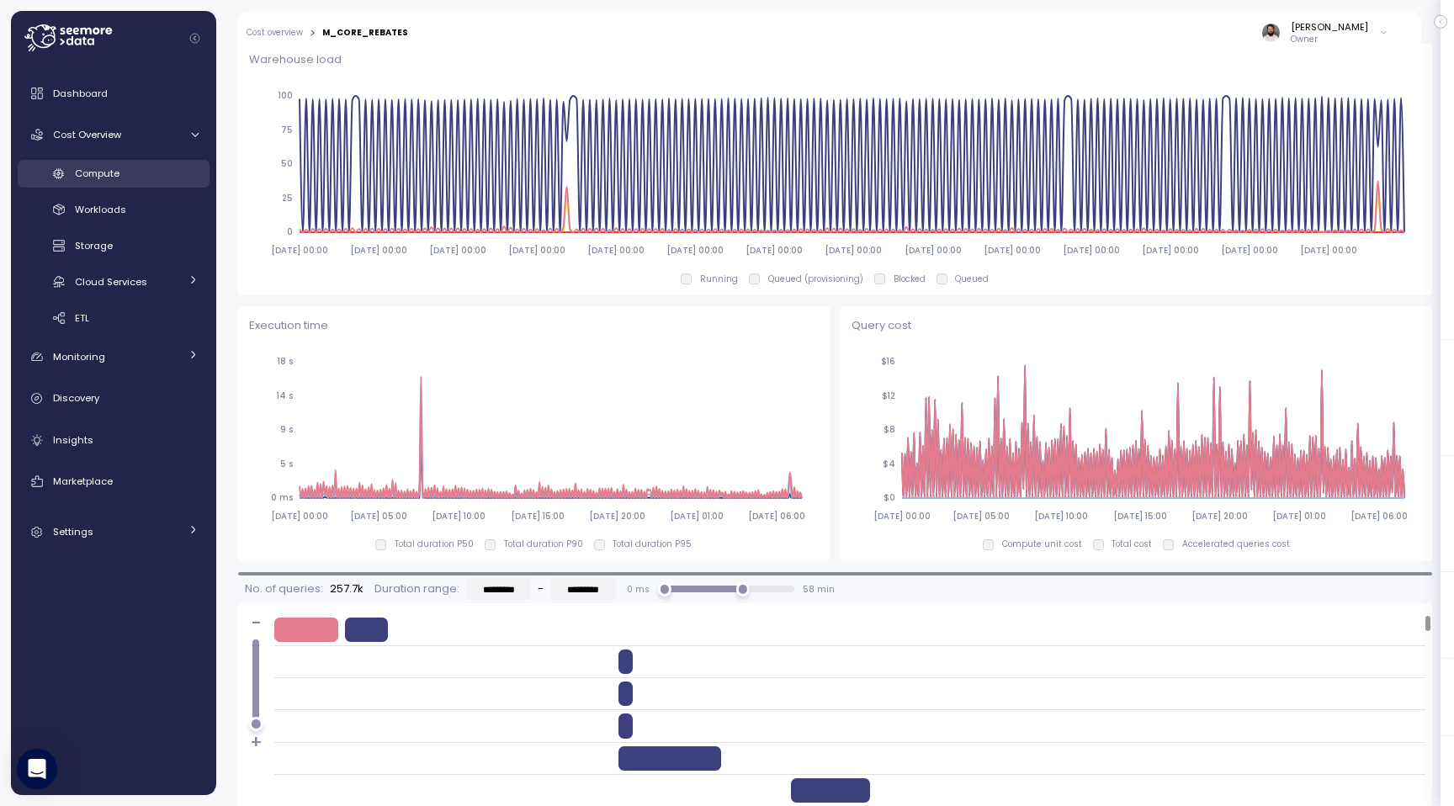
click at [141, 171] on div "Compute" at bounding box center [137, 173] width 124 height 17
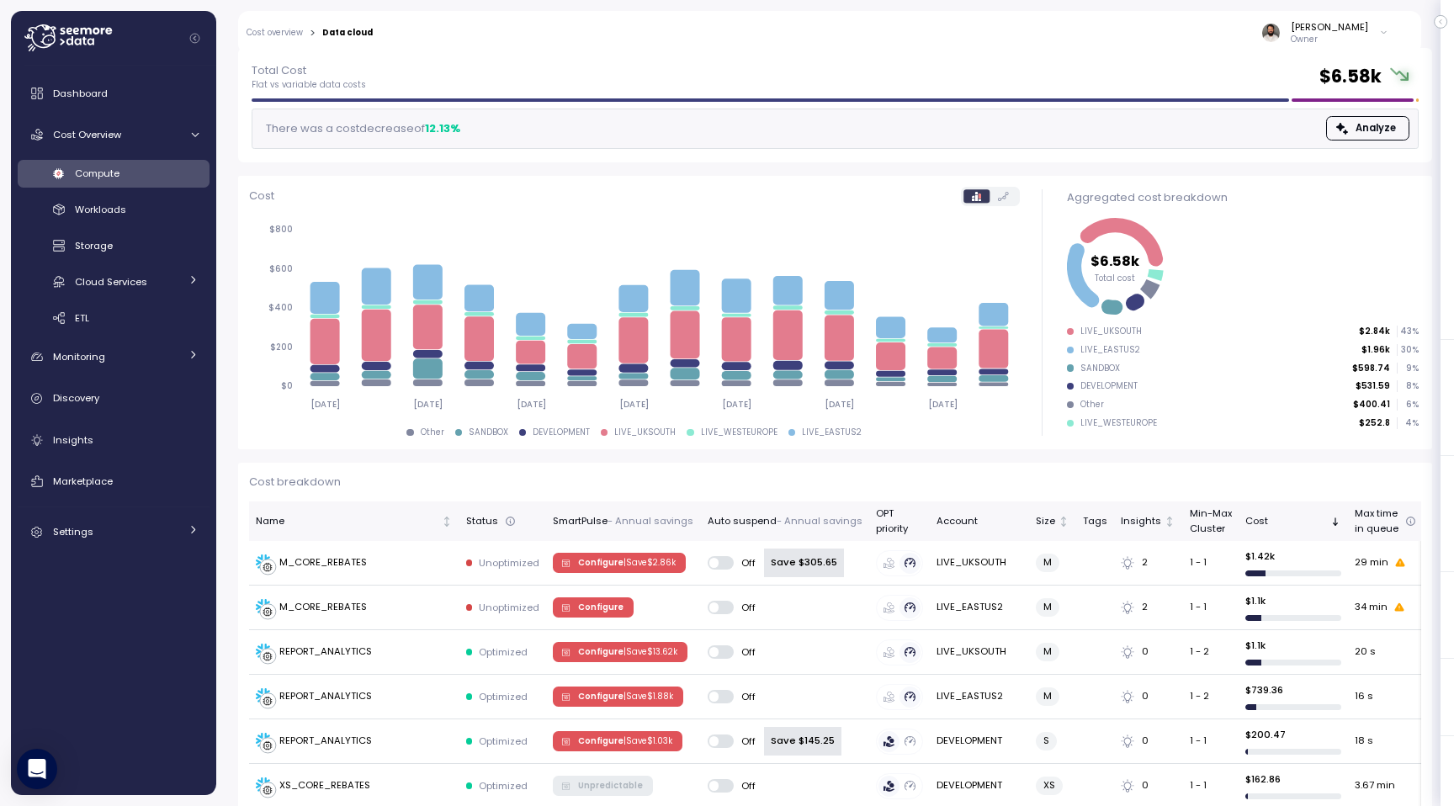
scroll to position [6, 0]
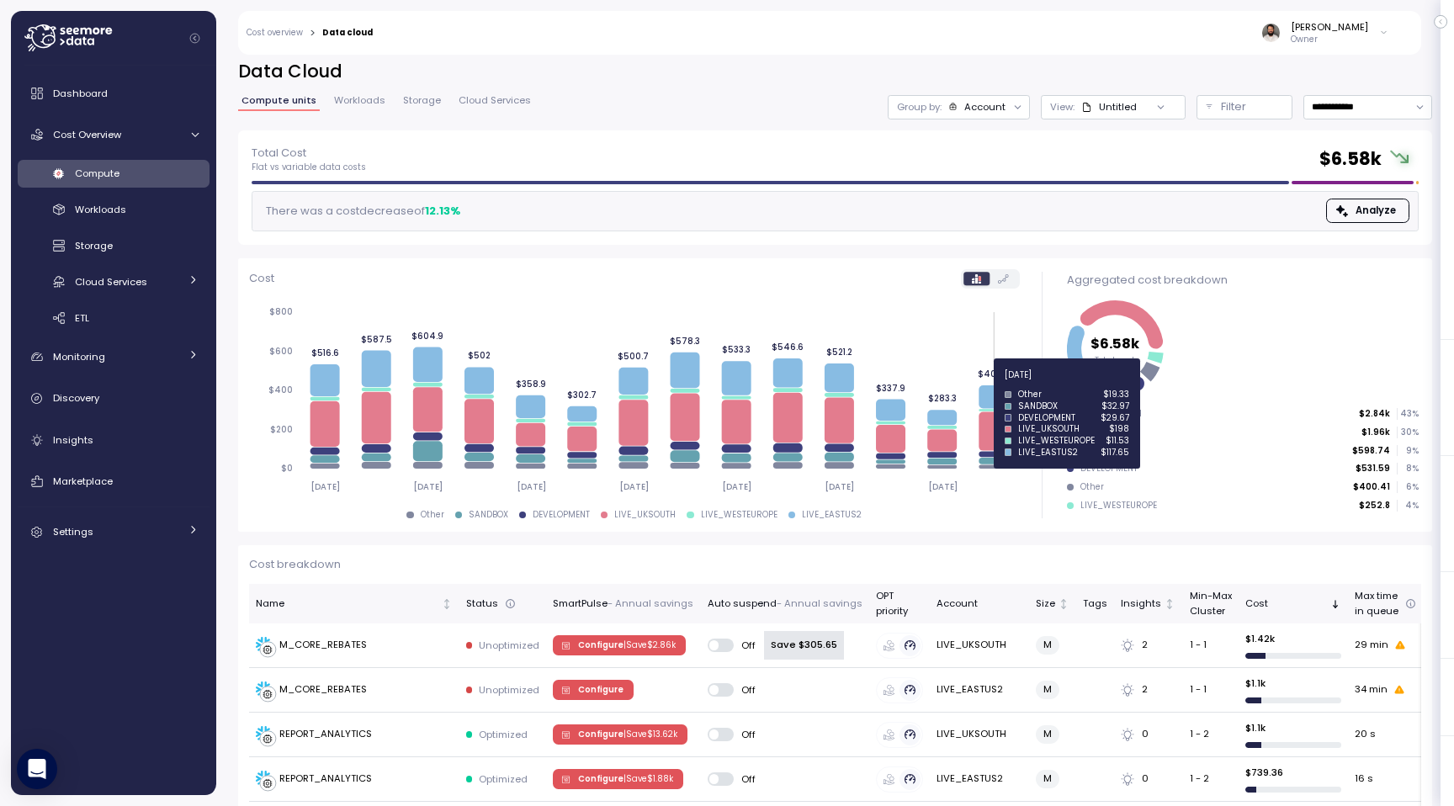
click at [996, 385] on icon "2025-09-02 2025-09-04 2025-09-06 2025-09-08 2025-09-10 2025-09-12 2025-09-14 $0…" at bounding box center [634, 398] width 771 height 207
click at [993, 397] on icon at bounding box center [993, 396] width 29 height 23
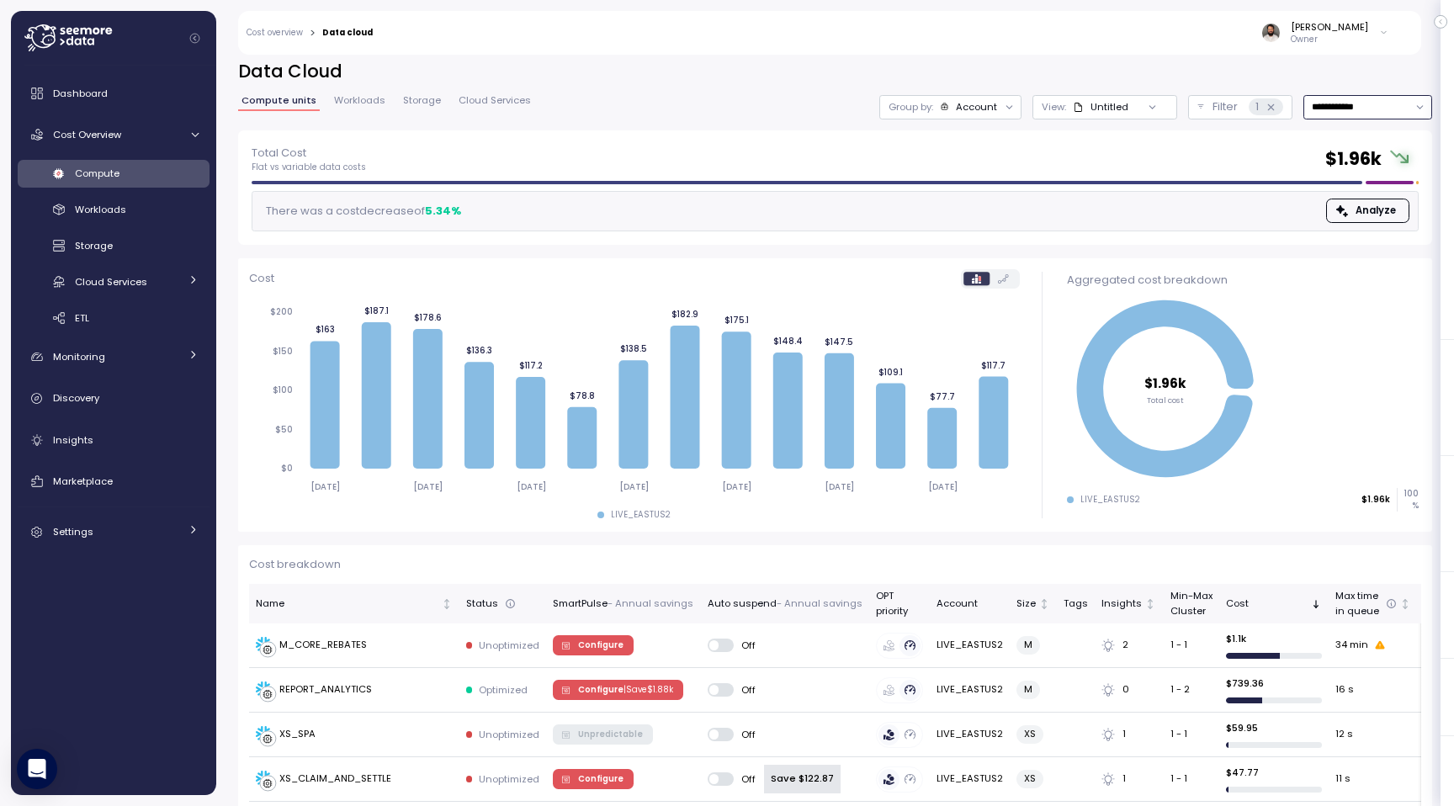
click at [1343, 96] on input "**********" at bounding box center [1368, 107] width 129 height 24
click at [1366, 228] on div "Last 30 days" at bounding box center [1362, 228] width 62 height 13
type input "**********"
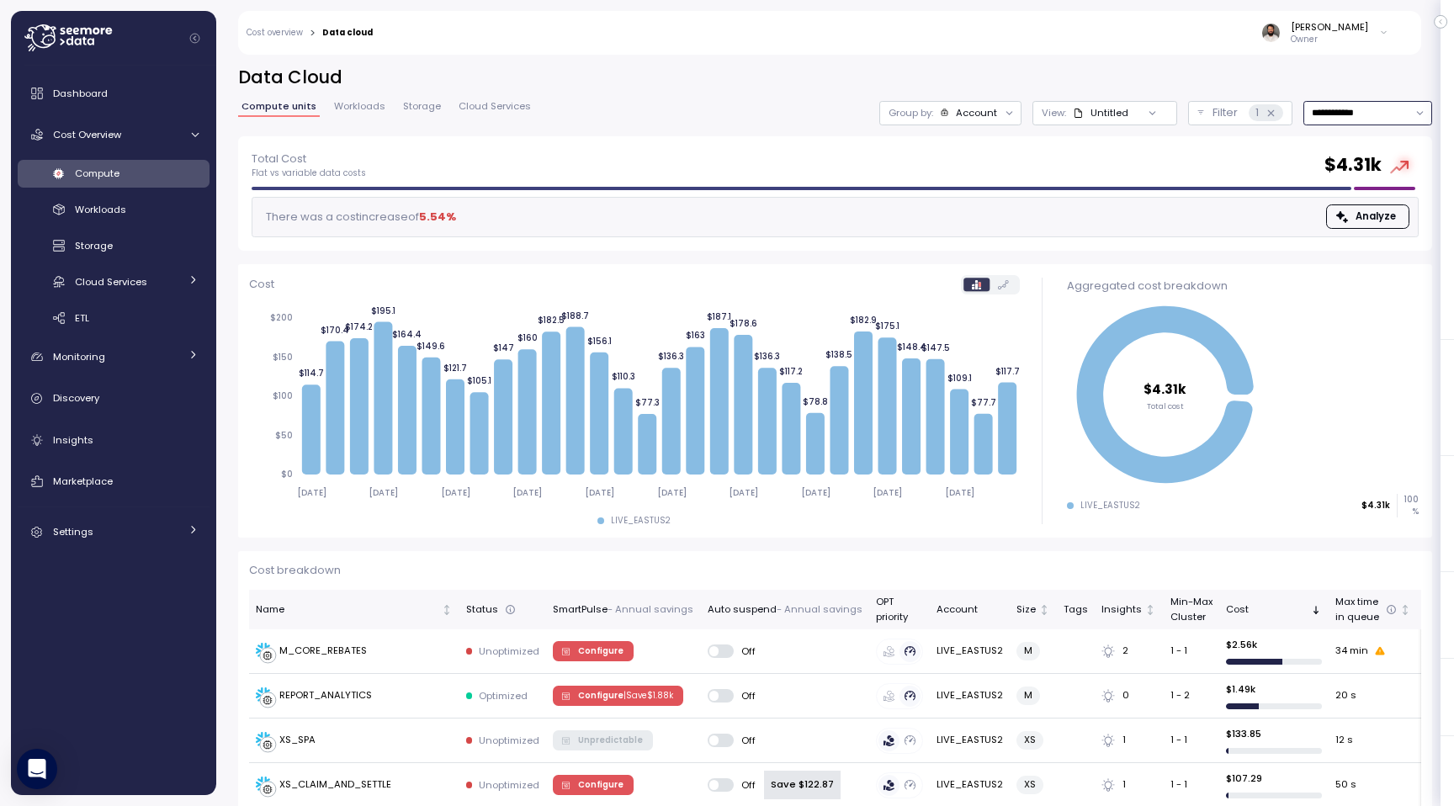
click at [975, 104] on div "Group by: Account" at bounding box center [950, 113] width 142 height 24
click at [975, 205] on p "Compute unit" at bounding box center [962, 205] width 66 height 13
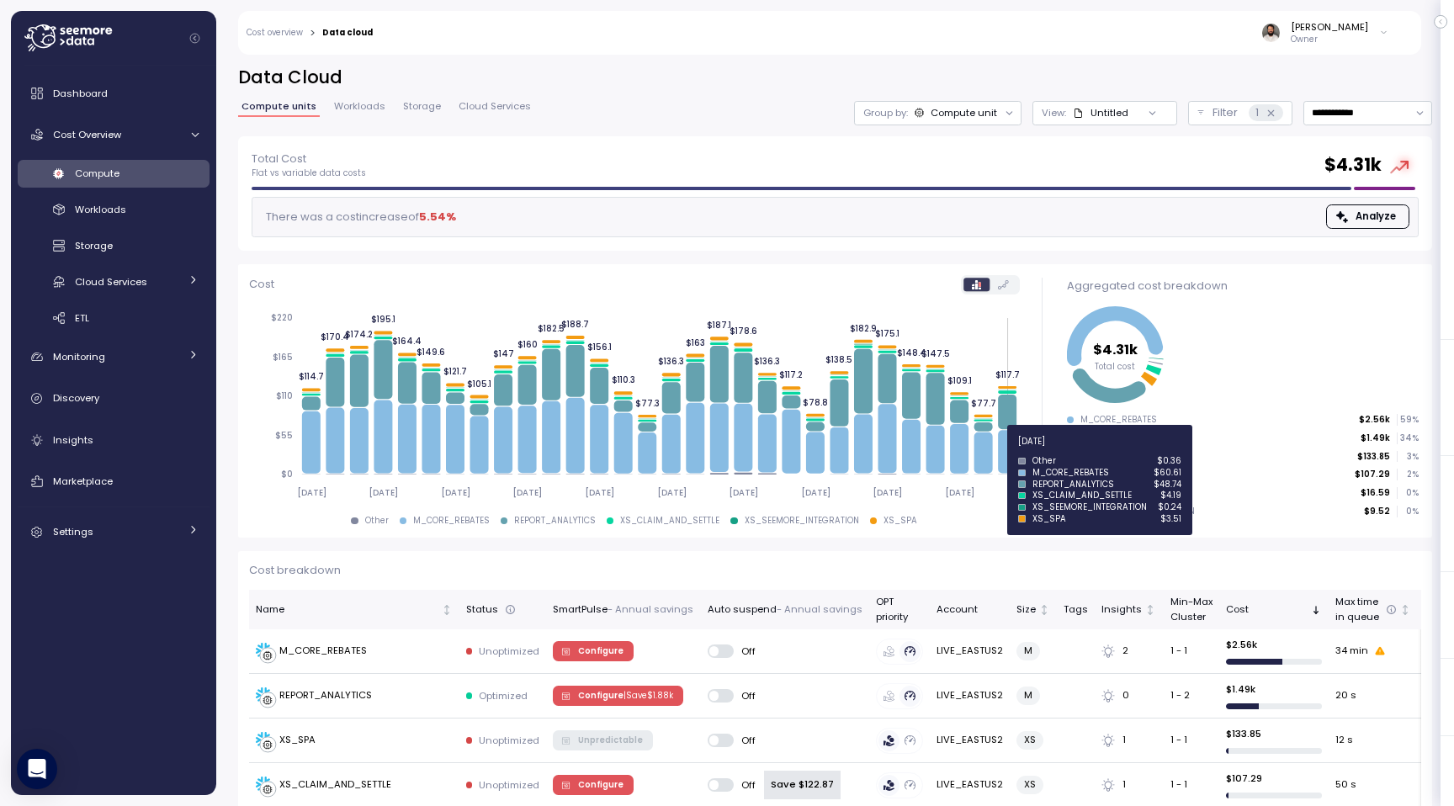
click at [1009, 449] on icon at bounding box center [1007, 451] width 19 height 43
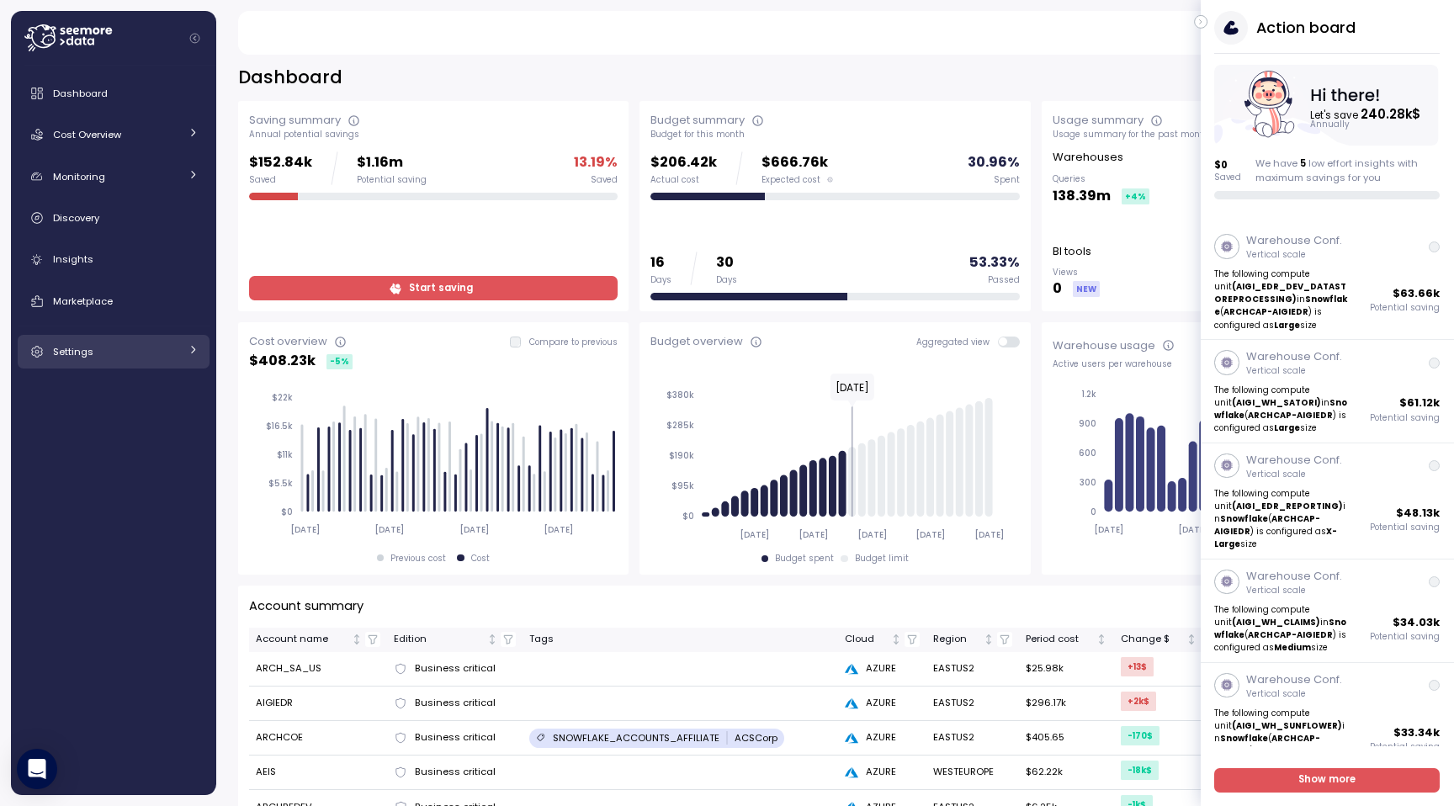
click at [127, 342] on link "Settings" at bounding box center [114, 352] width 192 height 34
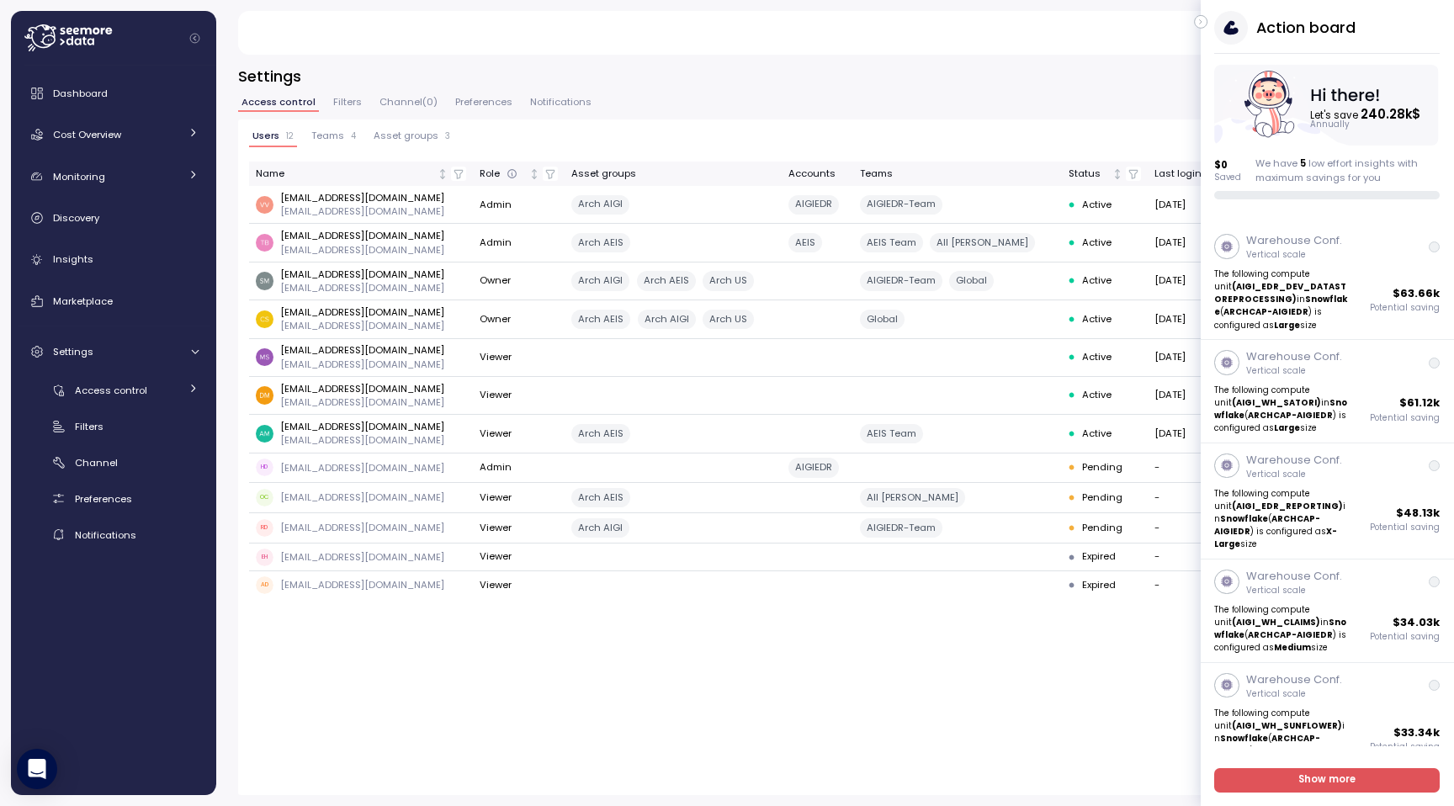
click at [1204, 24] on icon "button" at bounding box center [1202, 22] width 8 height 20
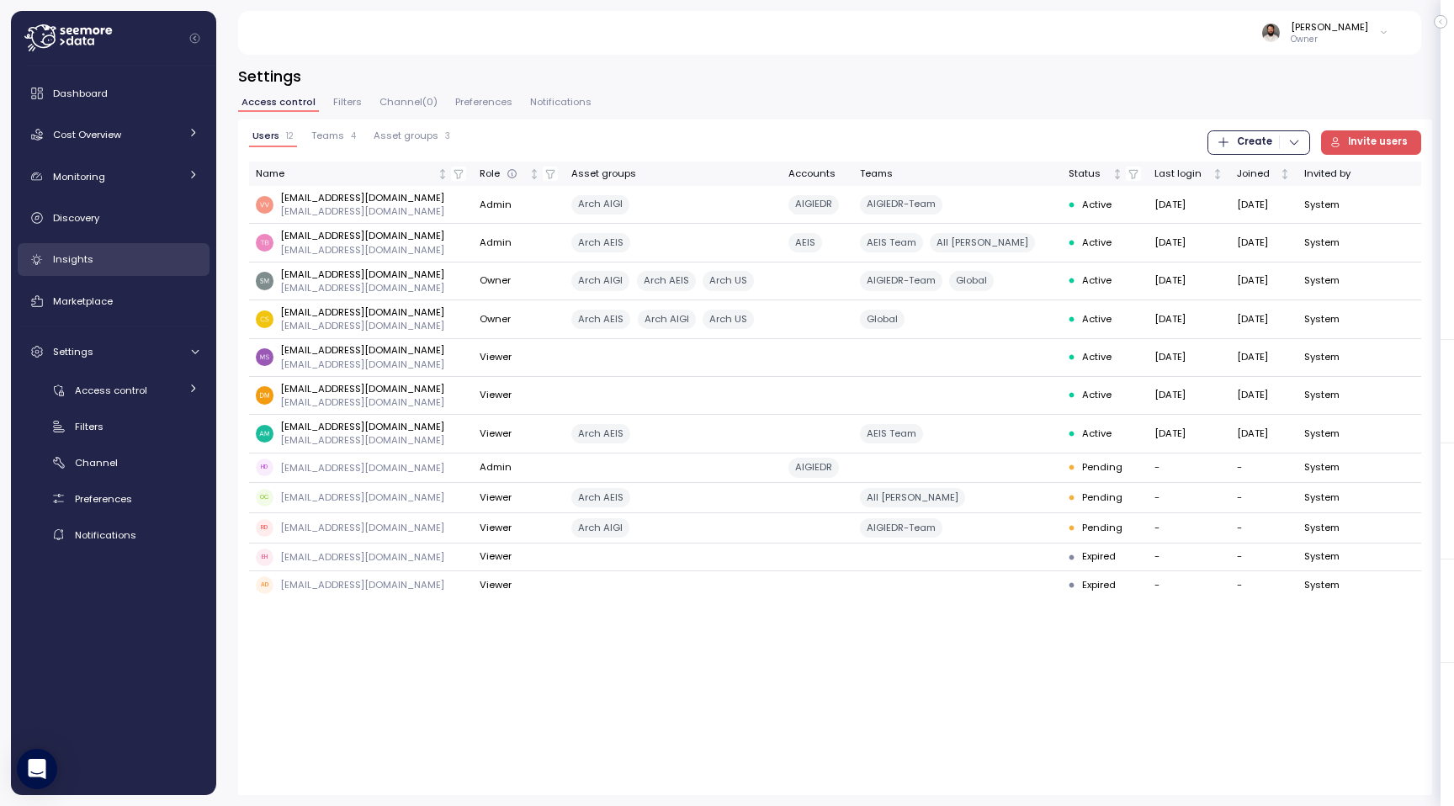
click at [124, 258] on div "Insights" at bounding box center [126, 259] width 146 height 17
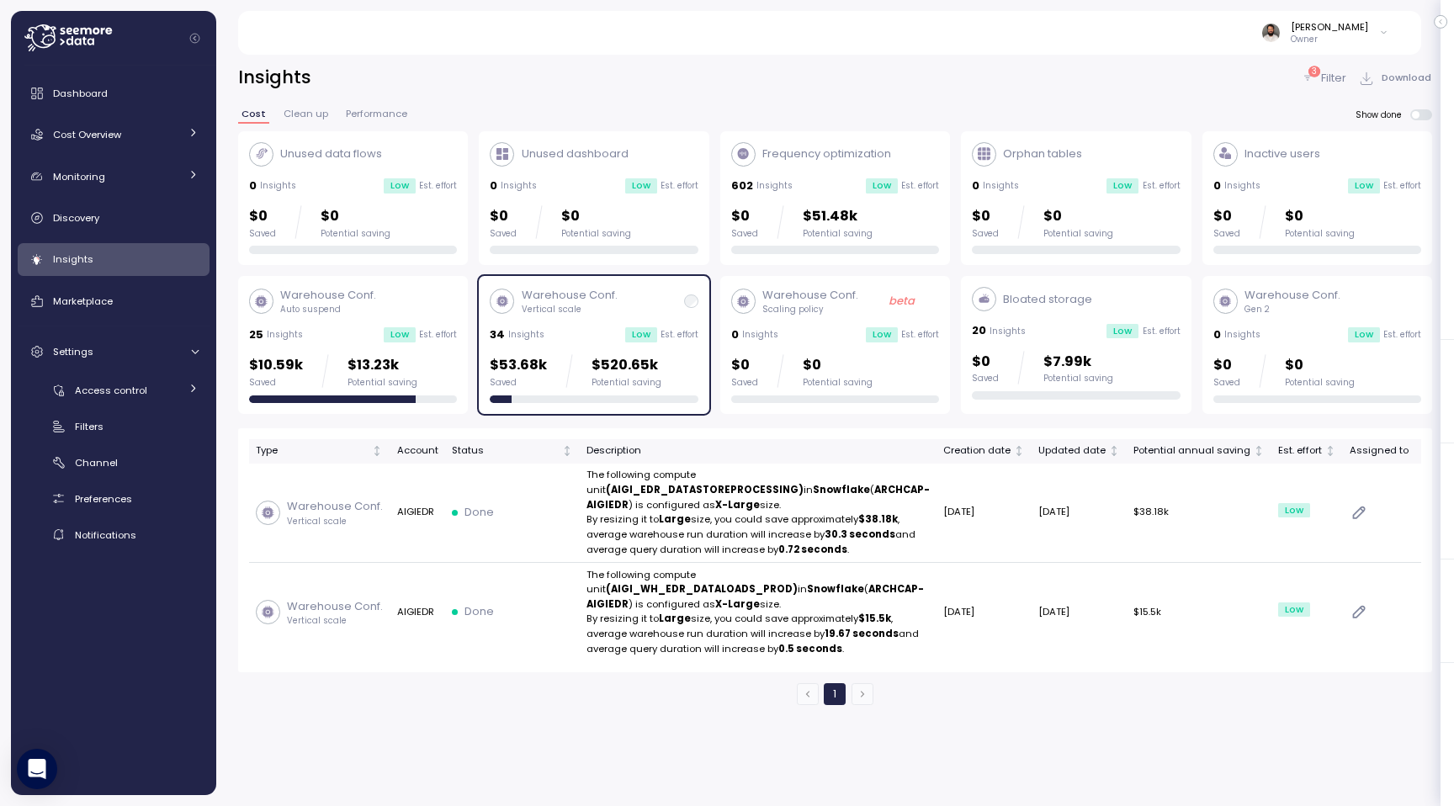
click at [497, 306] on icon at bounding box center [503, 302] width 13 height 14
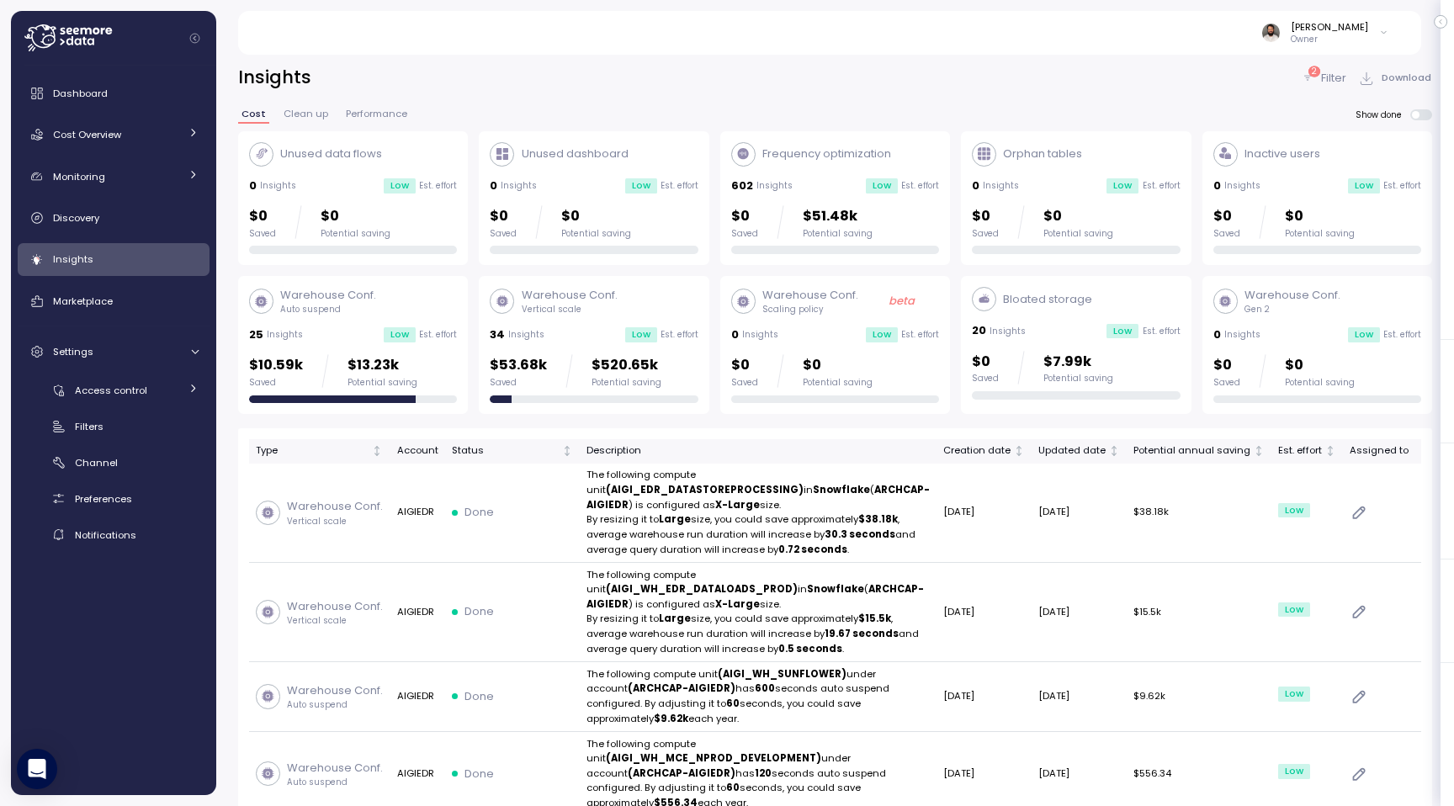
click at [1336, 84] on p "Filter" at bounding box center [1333, 78] width 25 height 17
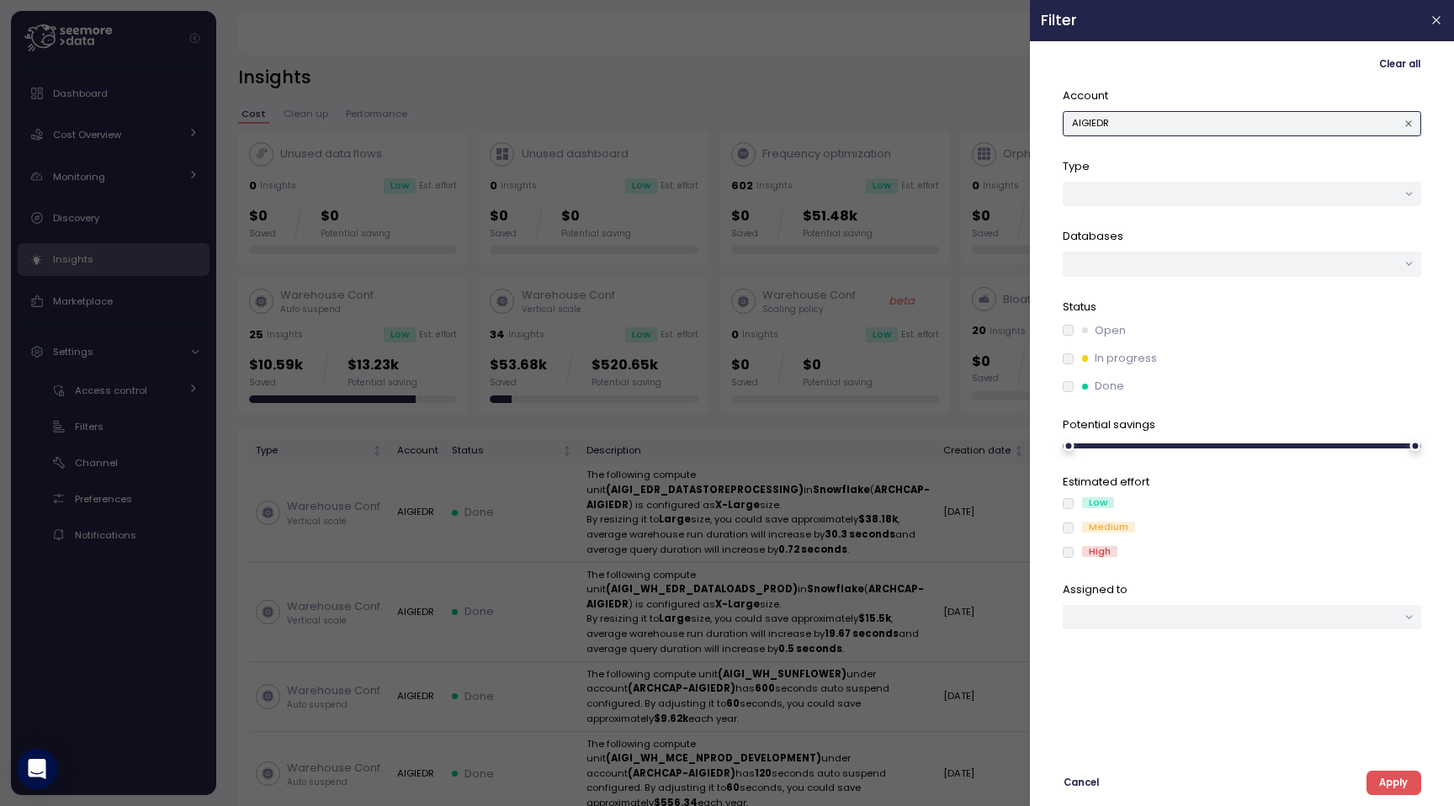
click at [1203, 126] on button "AIGIEDR" at bounding box center [1242, 123] width 359 height 24
click at [881, 96] on div at bounding box center [727, 403] width 1454 height 806
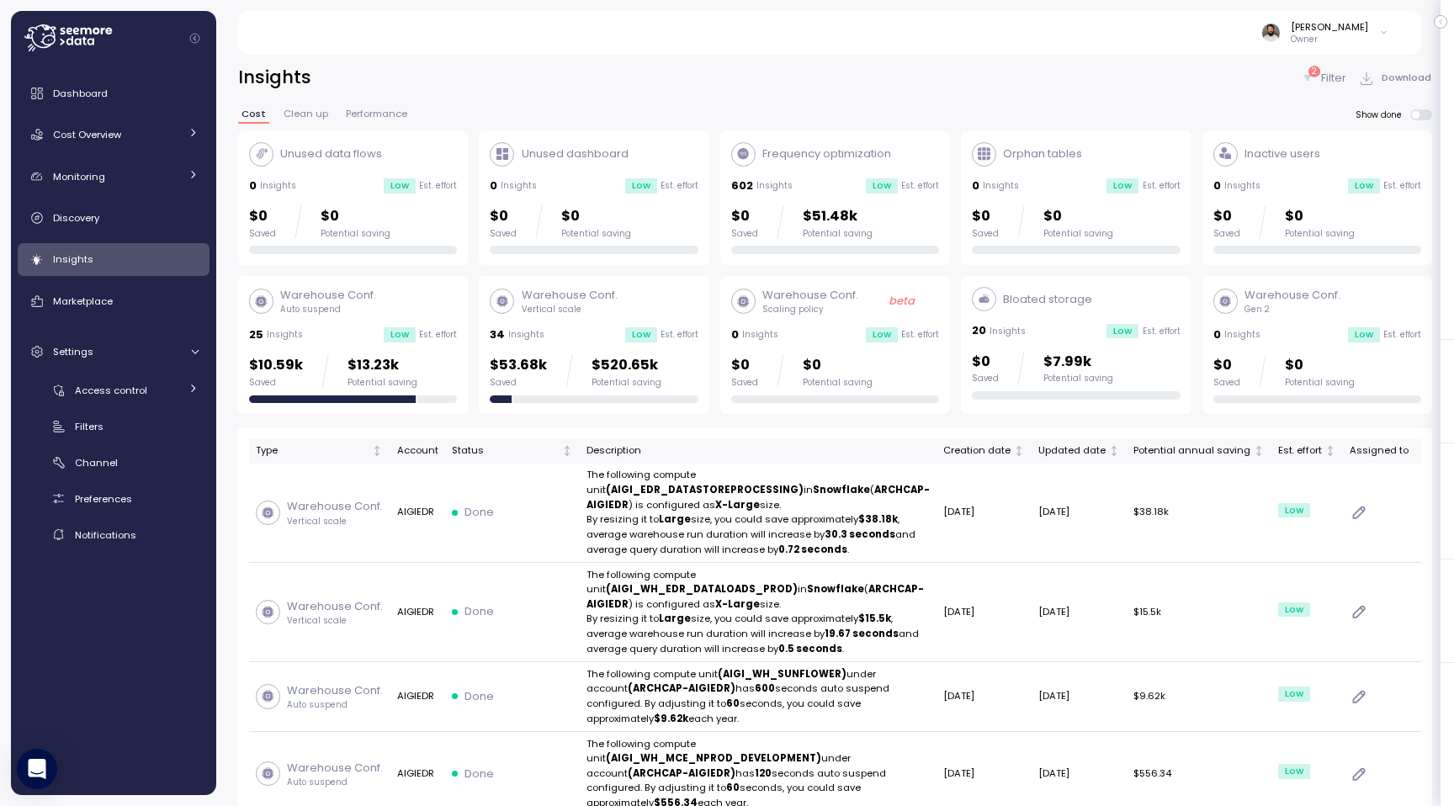
click at [437, 358] on div "$10.59k Saved $13.23k Potential saving" at bounding box center [353, 371] width 208 height 34
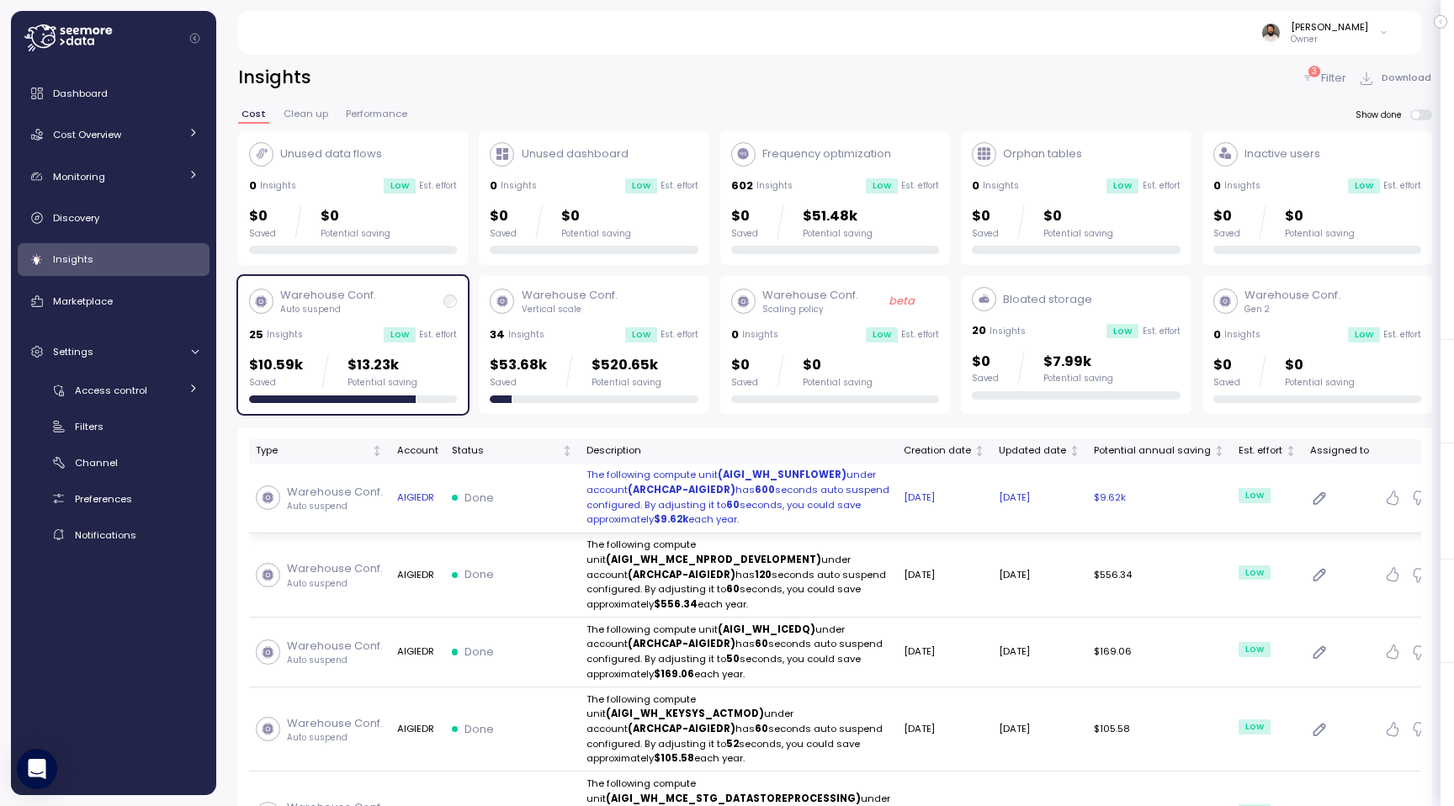
click at [524, 493] on div "Done" at bounding box center [512, 498] width 121 height 17
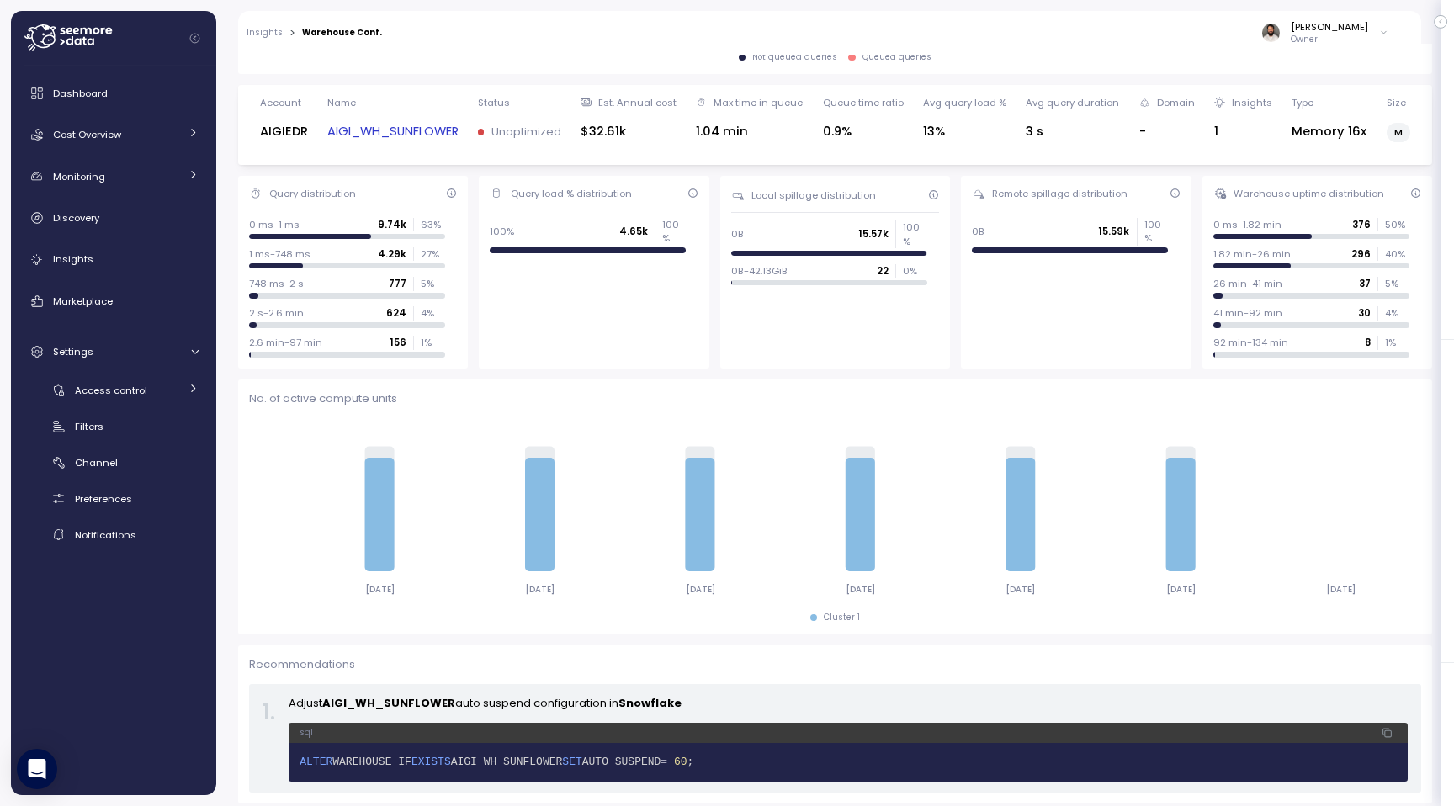
scroll to position [494, 0]
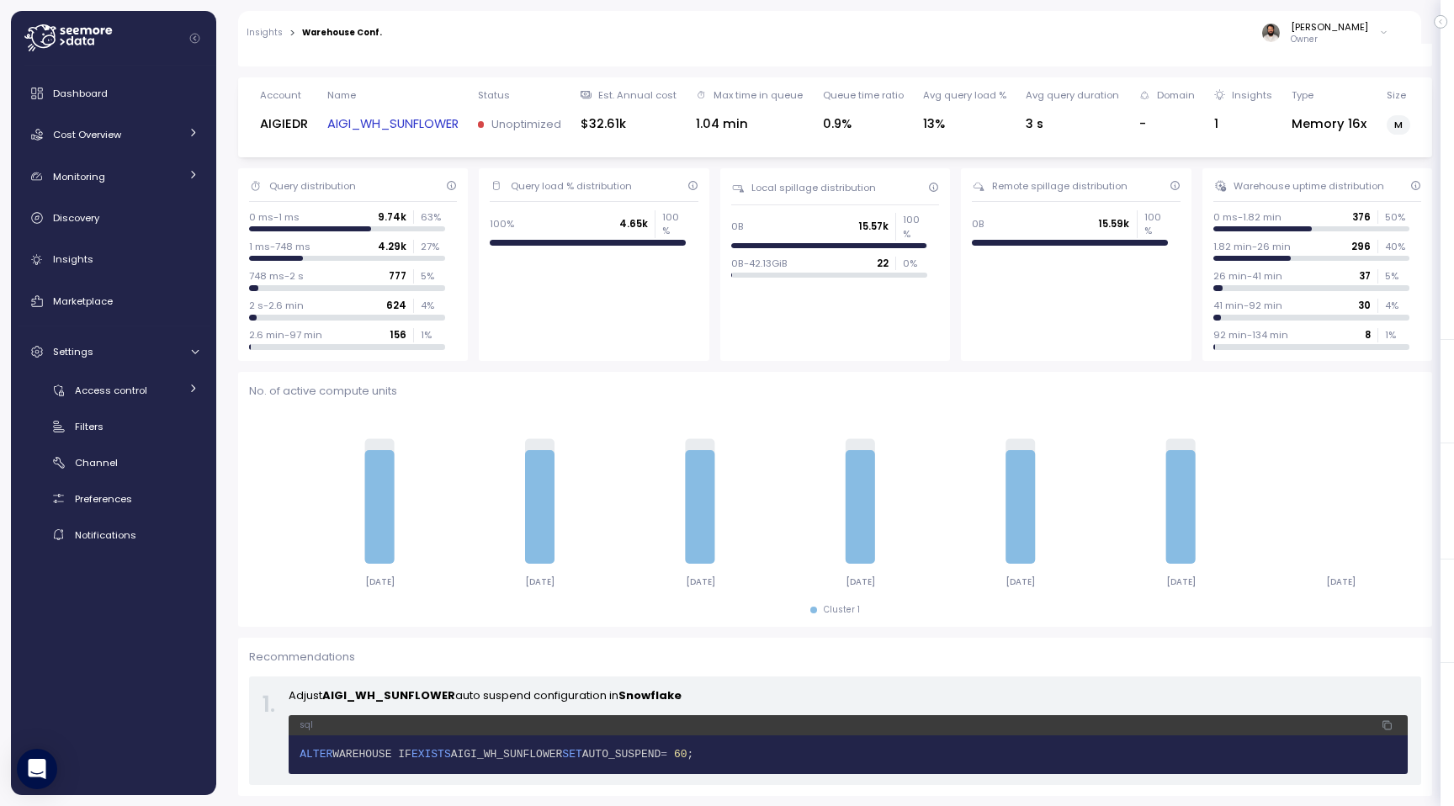
click at [463, 120] on div "Account AIGIEDR Name AIGI_WH_SUNFLOWER Status Unoptimized Est. Annual cost $32.…" at bounding box center [835, 117] width 1172 height 58
drag, startPoint x: 463, startPoint y: 120, endPoint x: 350, endPoint y: 120, distance: 112.8
click at [350, 120] on div "Account AIGIEDR Name AIGI_WH_SUNFLOWER Status Unoptimized Est. Annual cost $32.…" at bounding box center [835, 117] width 1172 height 58
copy link "AIGI_WH_SUNFLOWER"
click at [120, 243] on link "Insights" at bounding box center [114, 260] width 192 height 34
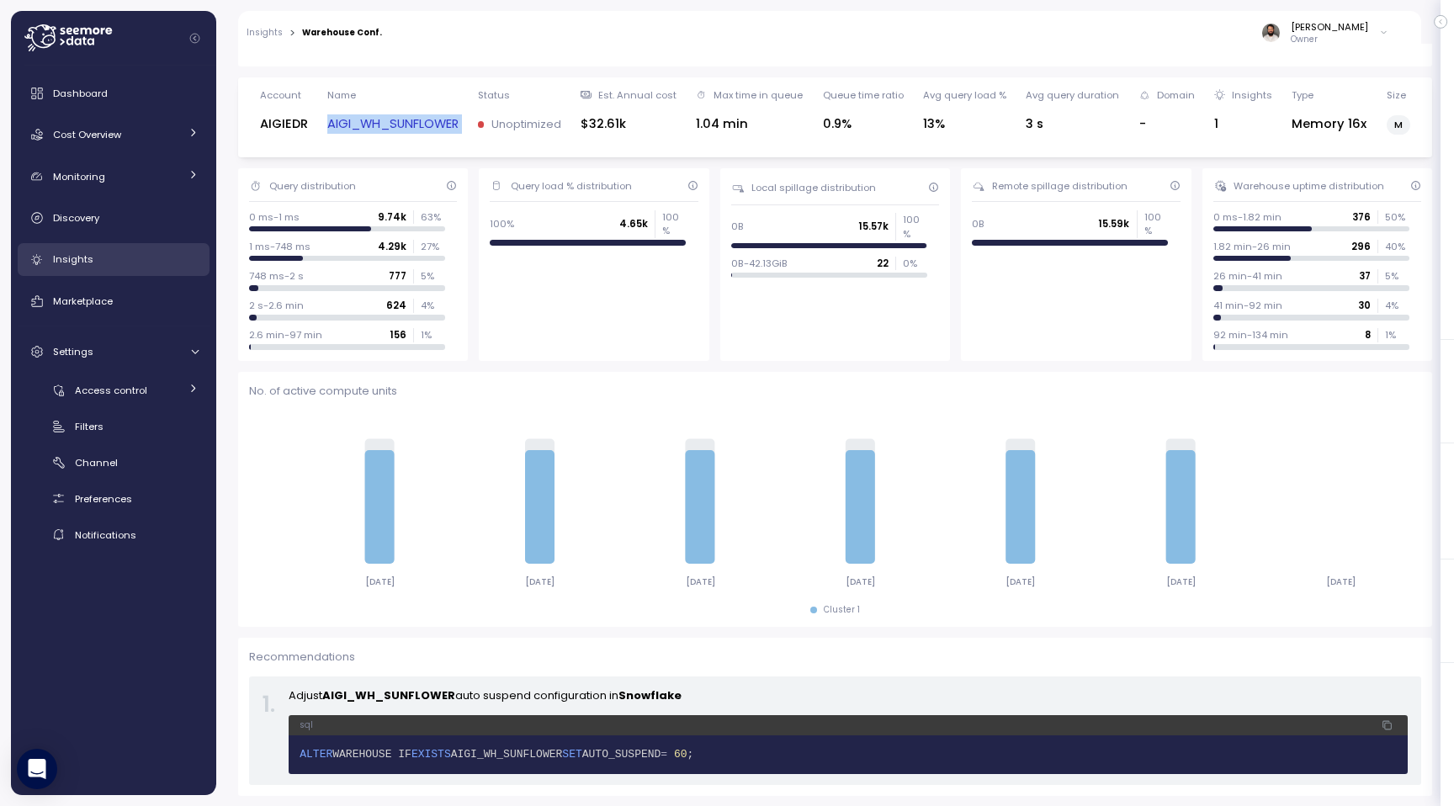
scroll to position [326, 0]
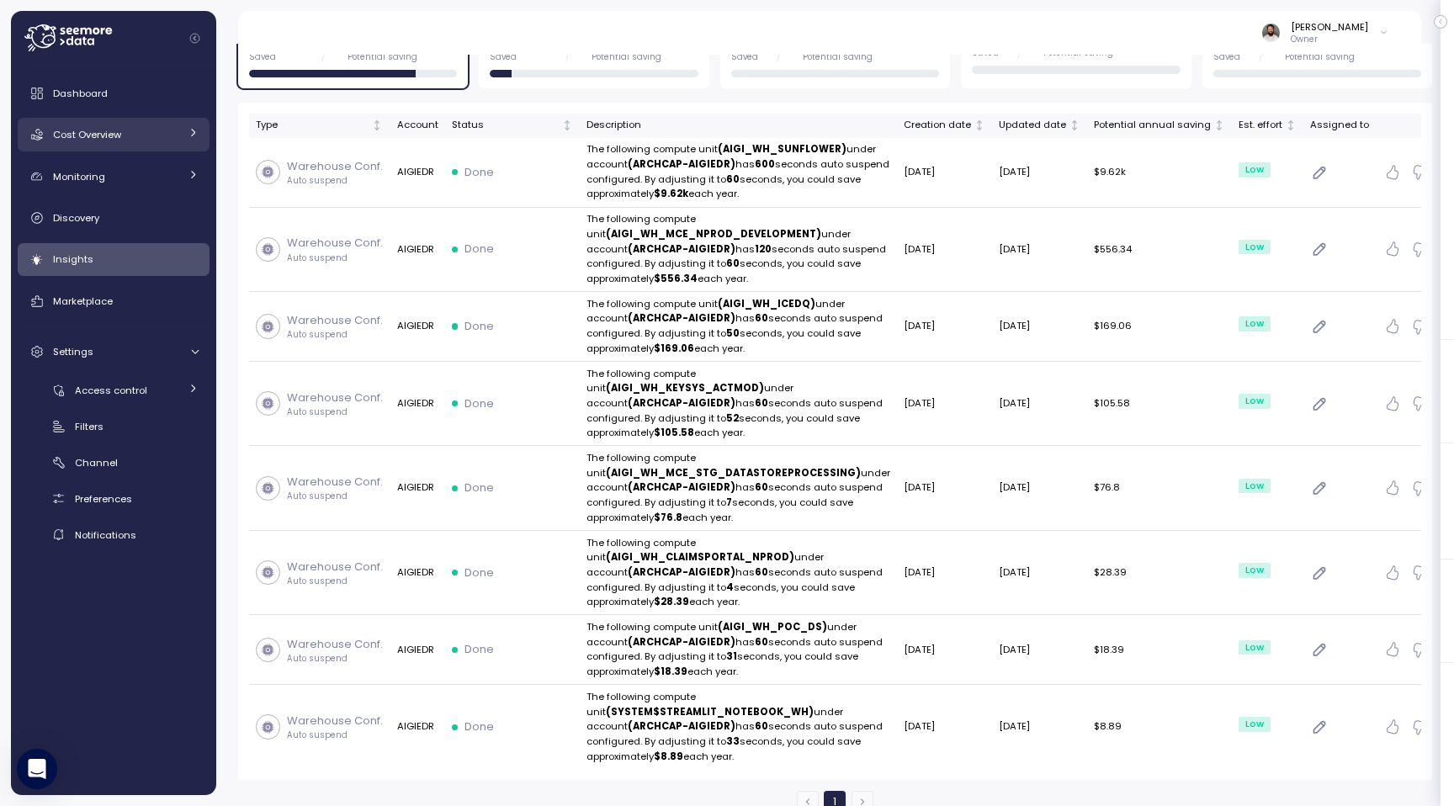
click at [144, 141] on div "Cost Overview" at bounding box center [116, 134] width 126 height 17
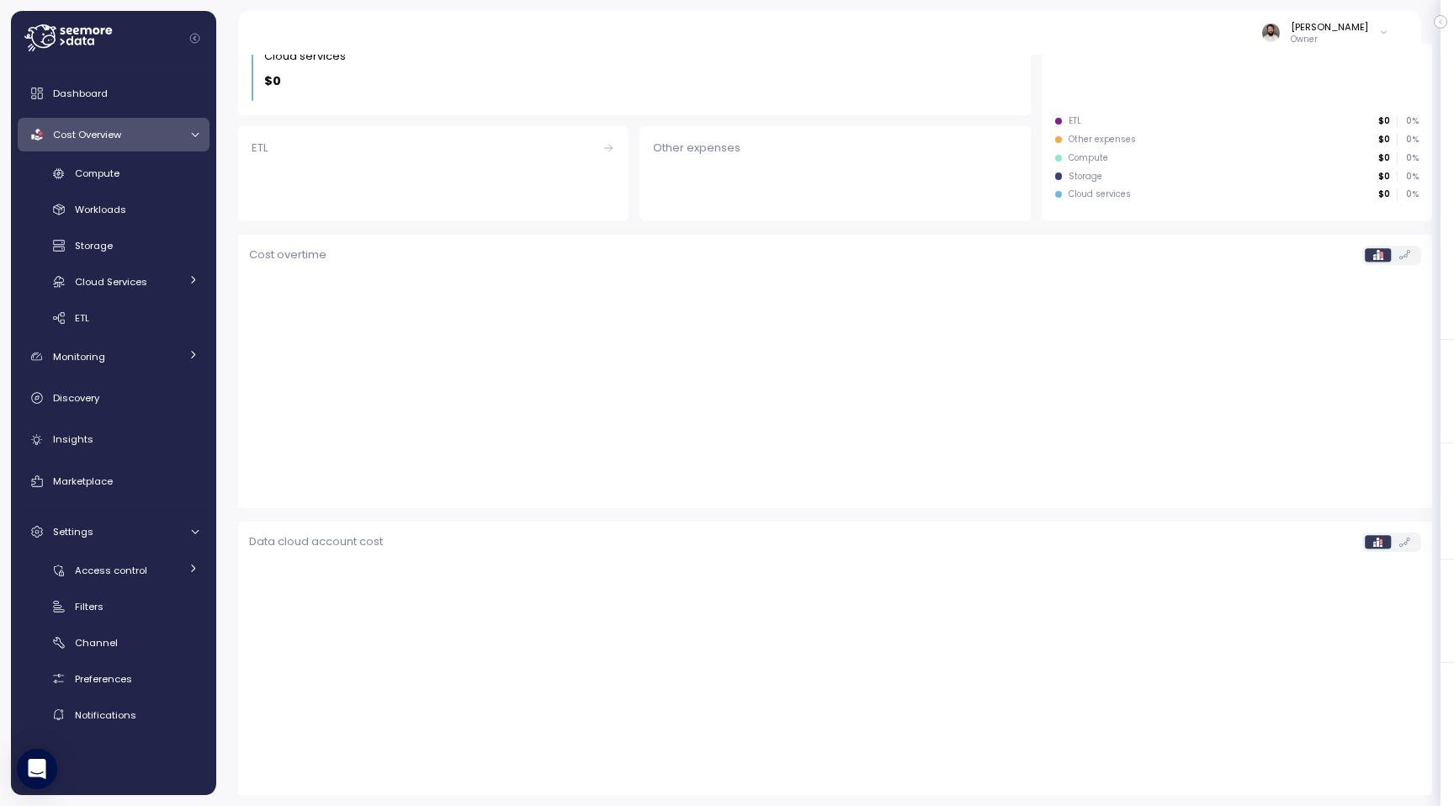
scroll to position [319, 0]
click at [141, 171] on div "Compute" at bounding box center [137, 173] width 124 height 17
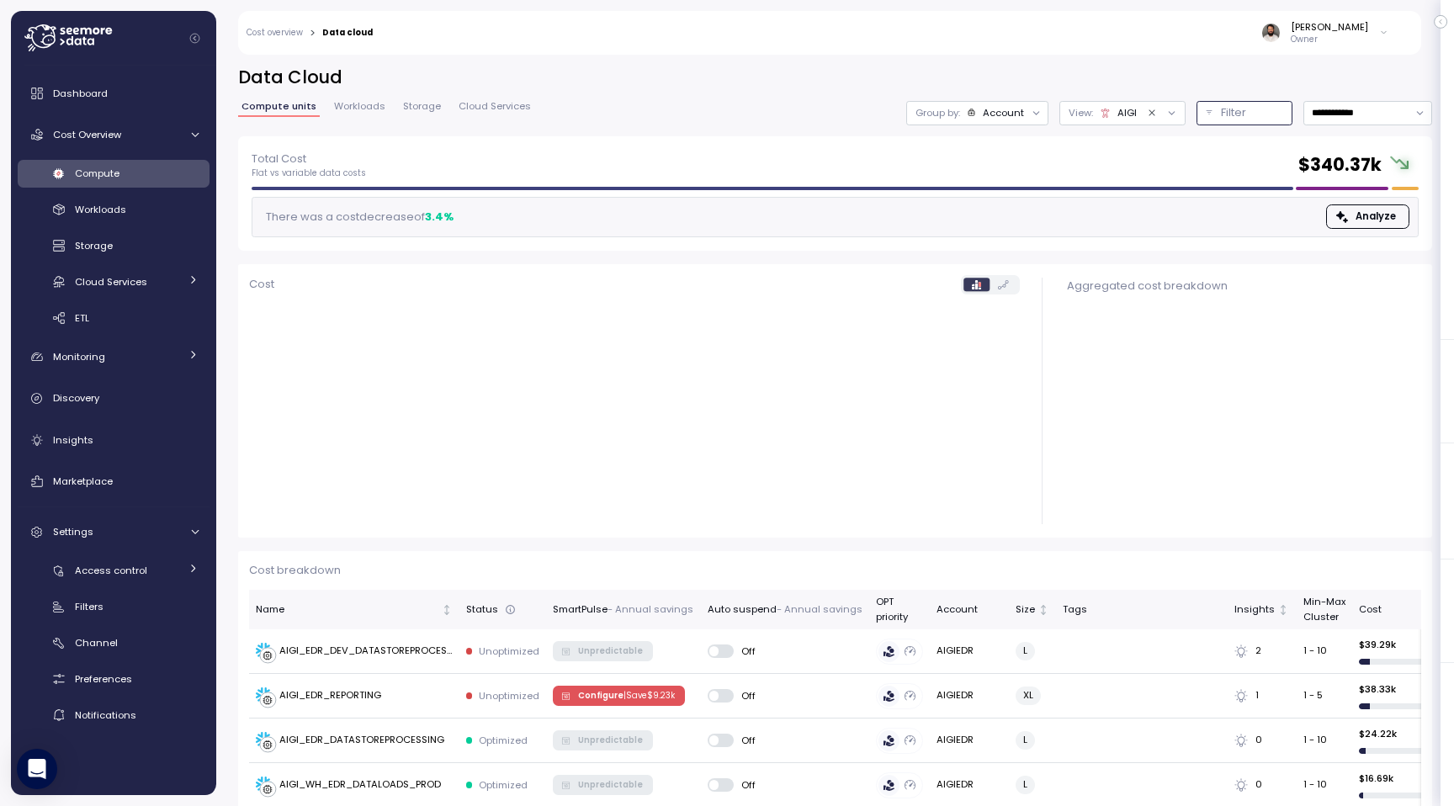
click at [1230, 111] on p "Filter" at bounding box center [1233, 112] width 25 height 17
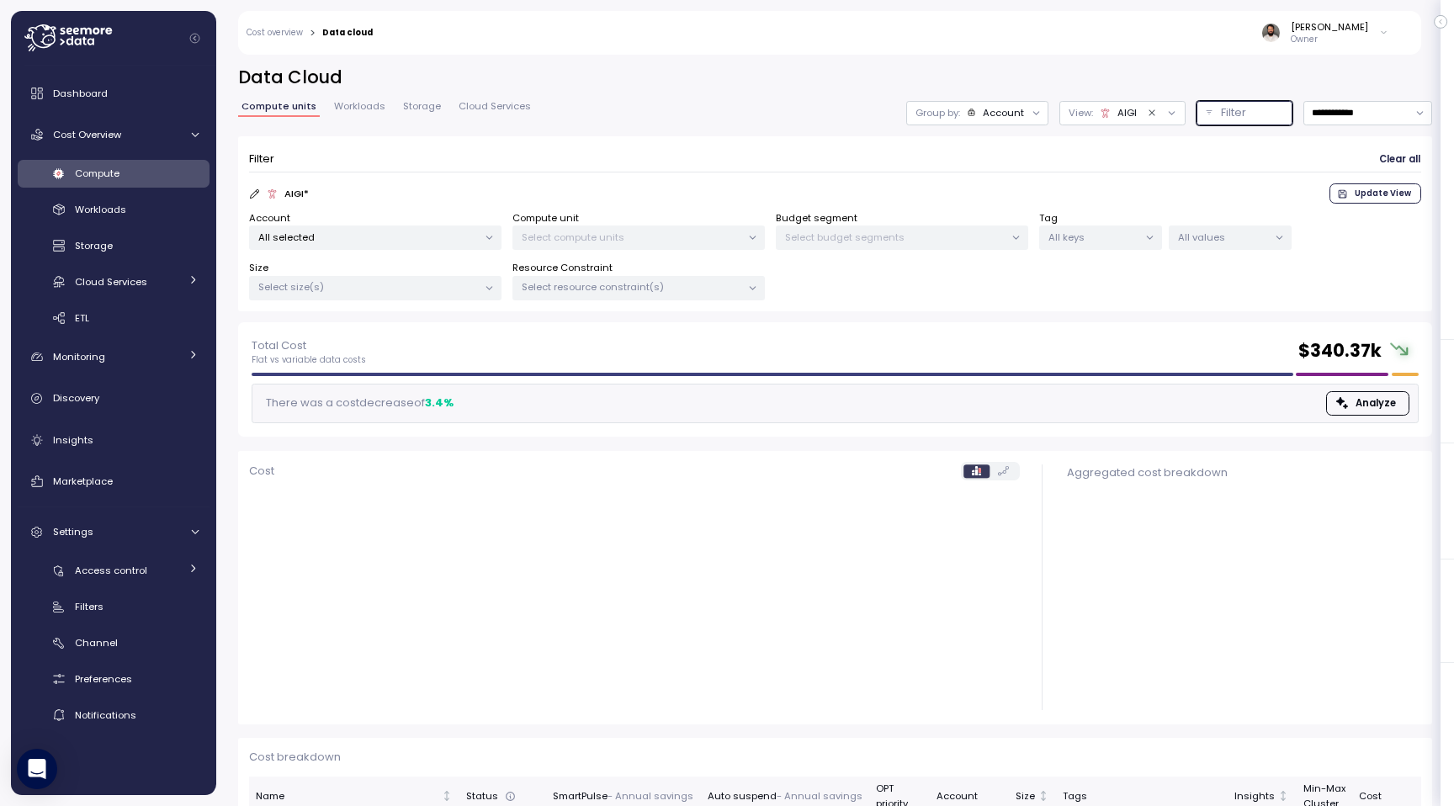
click at [590, 233] on p "Select compute units" at bounding box center [632, 237] width 220 height 13
click at [417, 247] on div "All selected" at bounding box center [375, 238] width 252 height 24
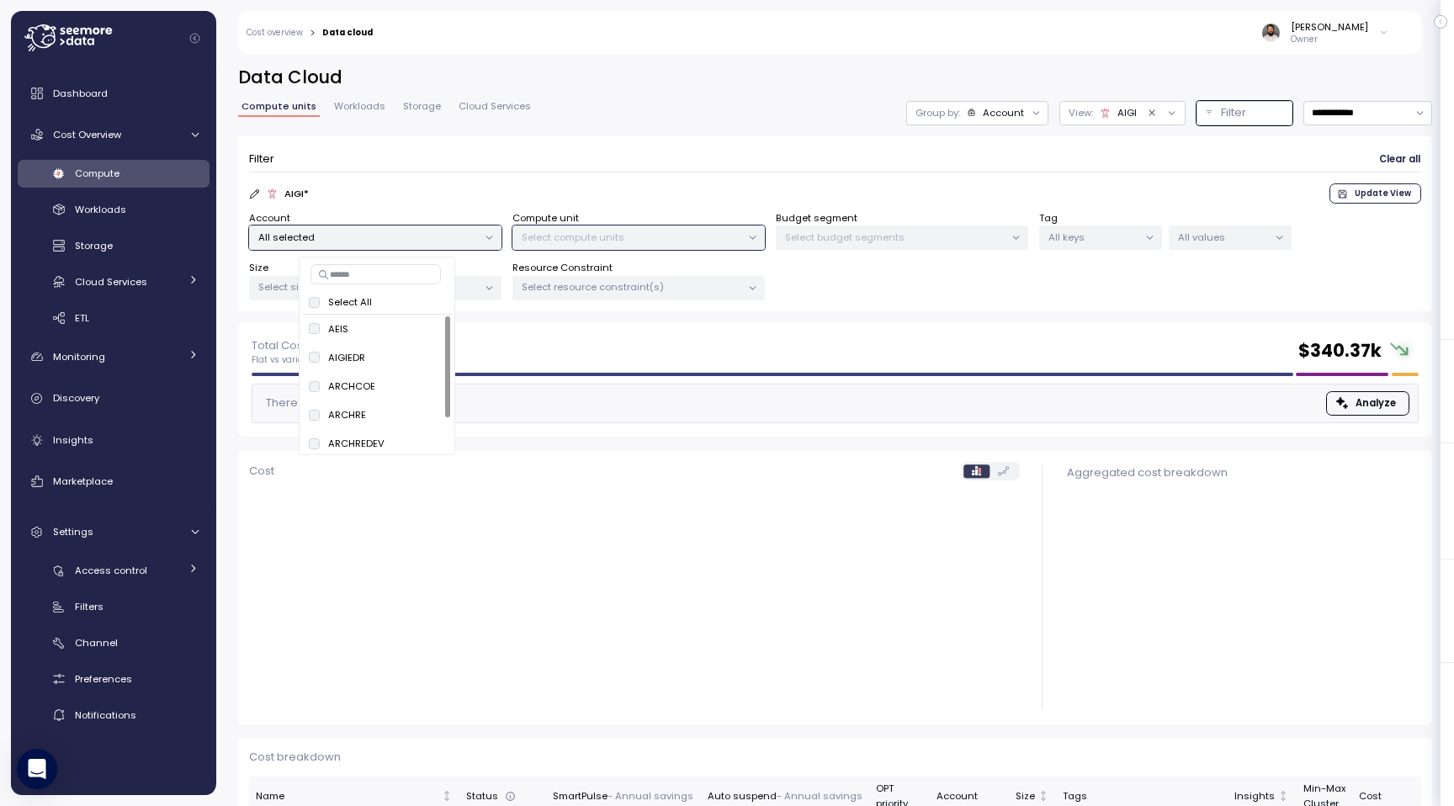
click at [409, 274] on input at bounding box center [376, 274] width 130 height 20
type input "****"
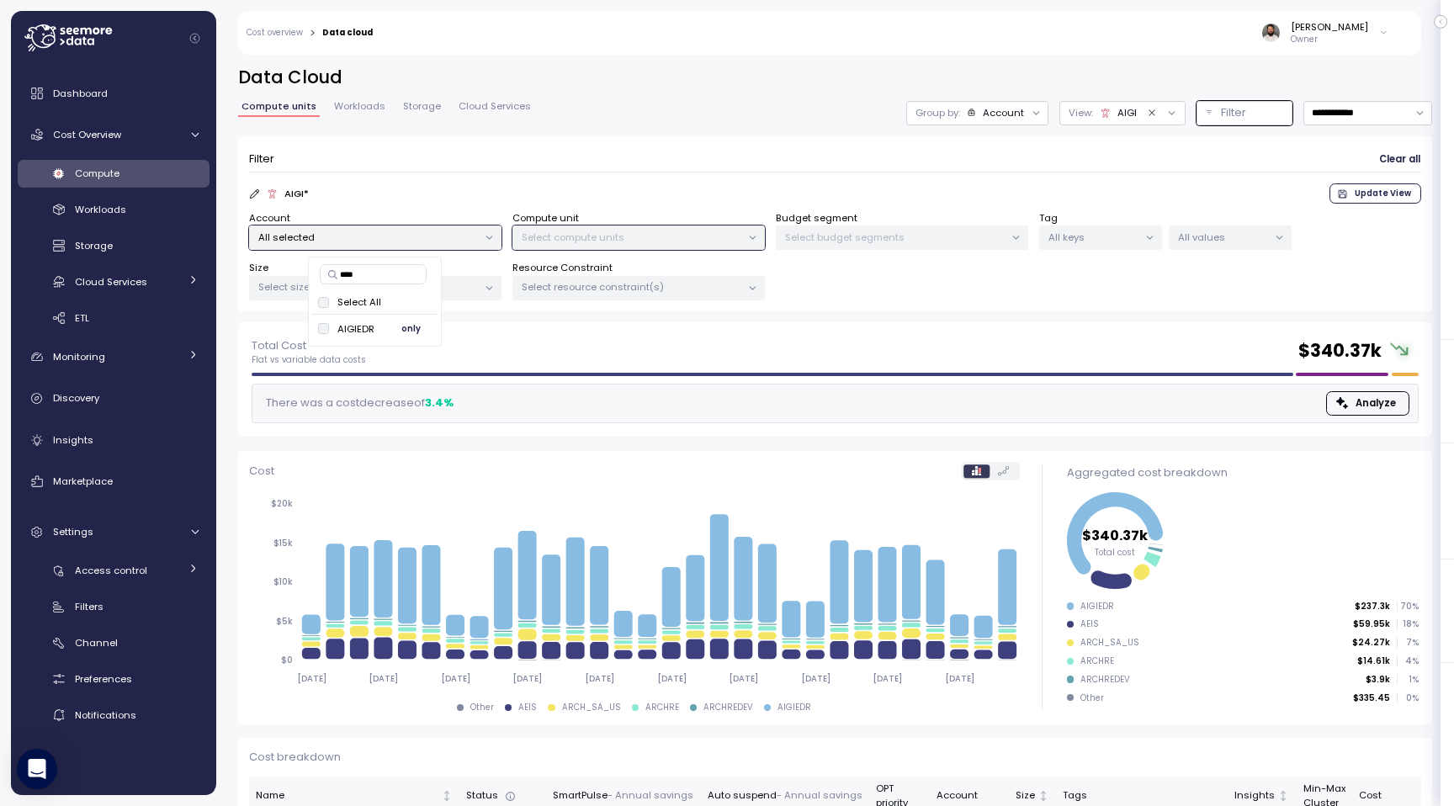
click at [399, 316] on div "AIGIEDR only" at bounding box center [374, 329] width 126 height 29
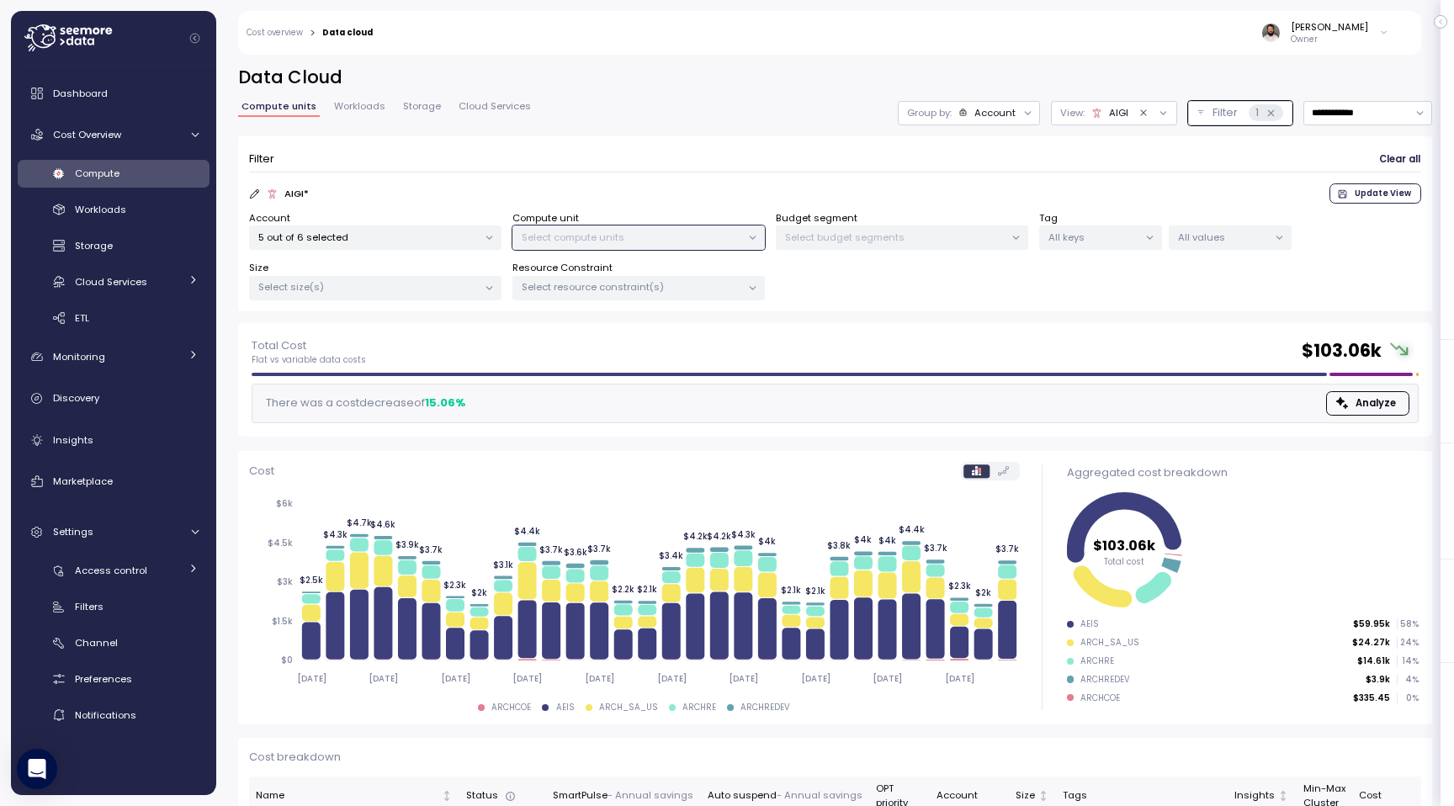
click at [717, 241] on p "Select compute units" at bounding box center [632, 237] width 220 height 13
click at [876, 232] on p "Select budget segments" at bounding box center [895, 237] width 220 height 13
click at [659, 240] on p "Select compute units" at bounding box center [632, 237] width 220 height 13
click at [454, 234] on p "5 out of 6 selected" at bounding box center [368, 237] width 220 height 13
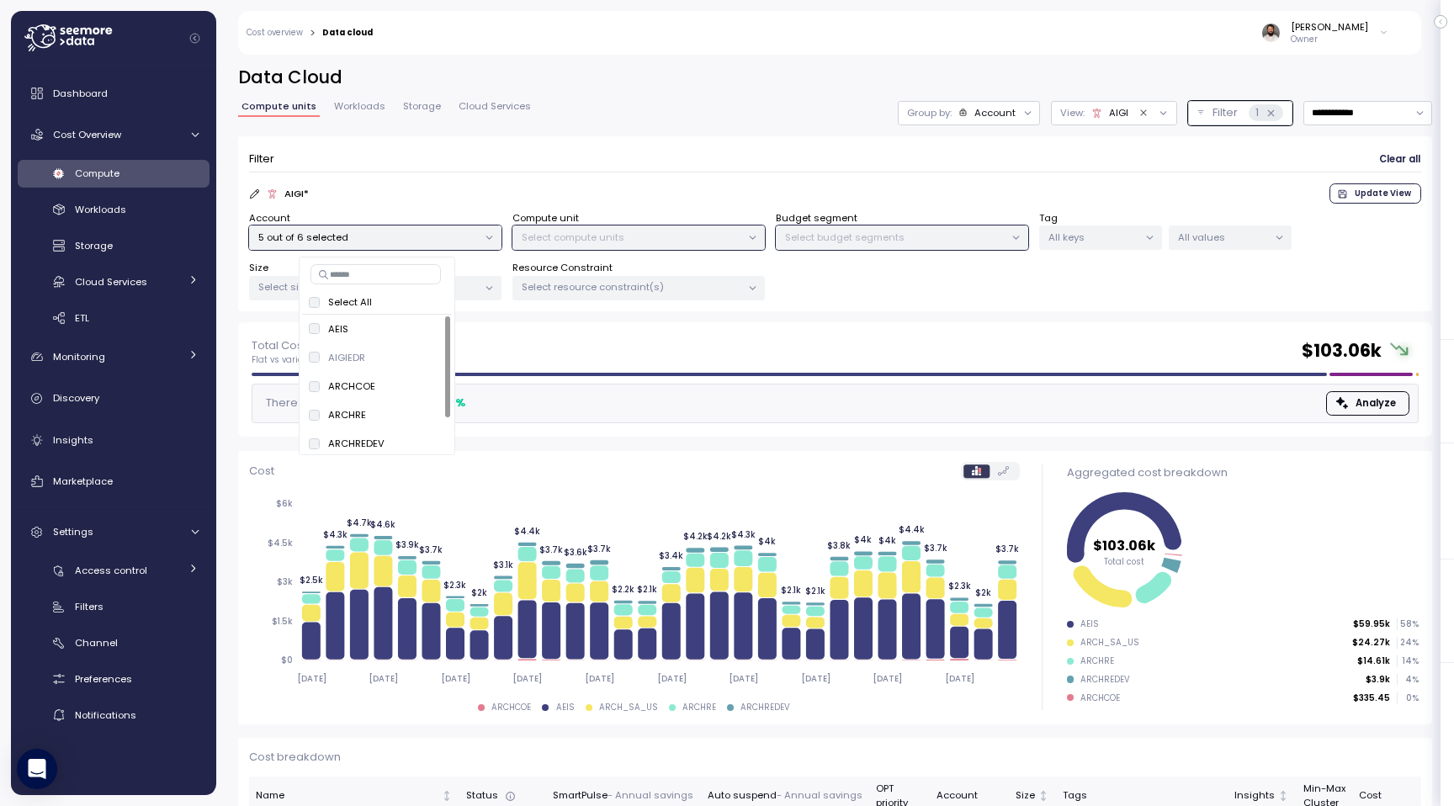
click at [421, 359] on span "only" at bounding box center [424, 357] width 19 height 19
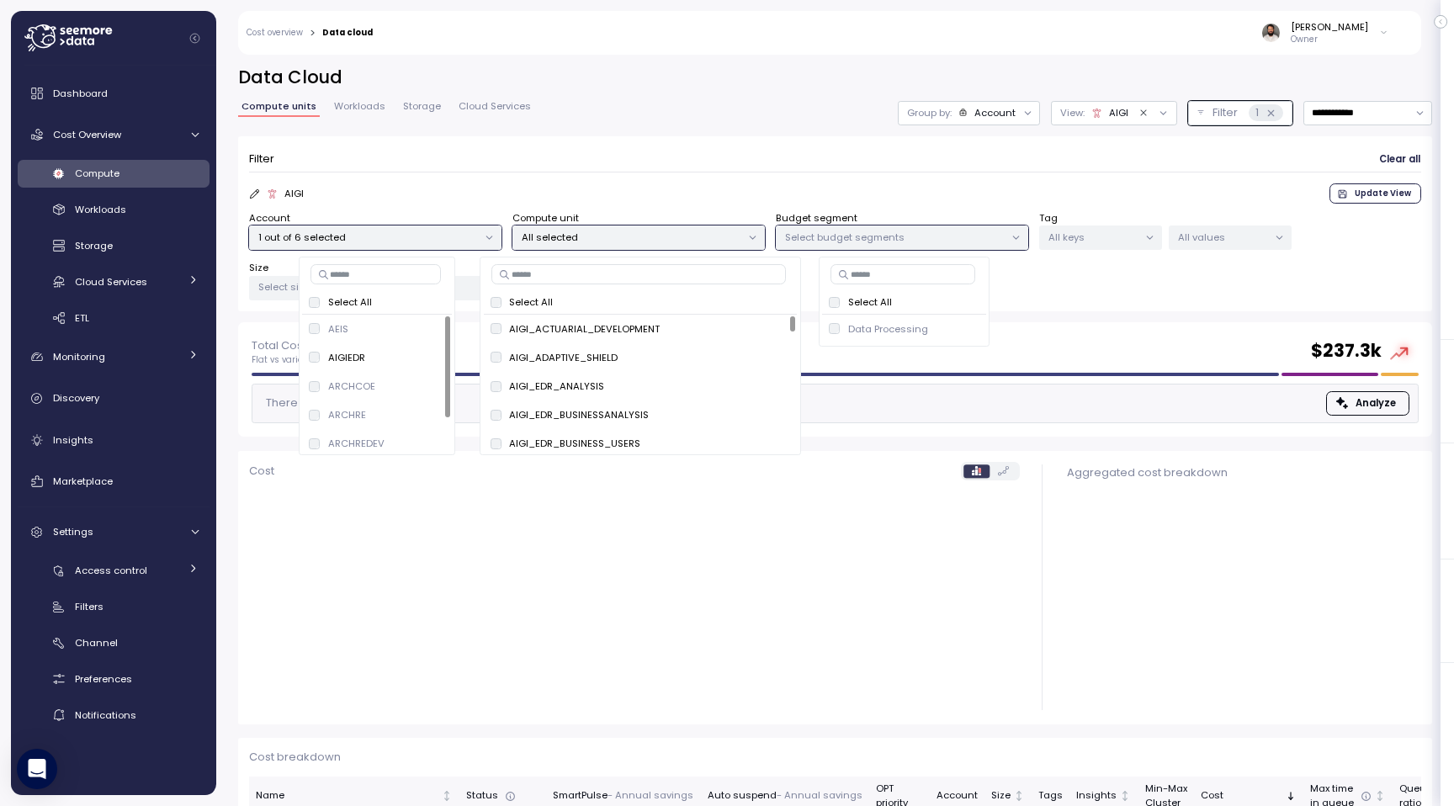
click at [582, 279] on input at bounding box center [638, 274] width 295 height 20
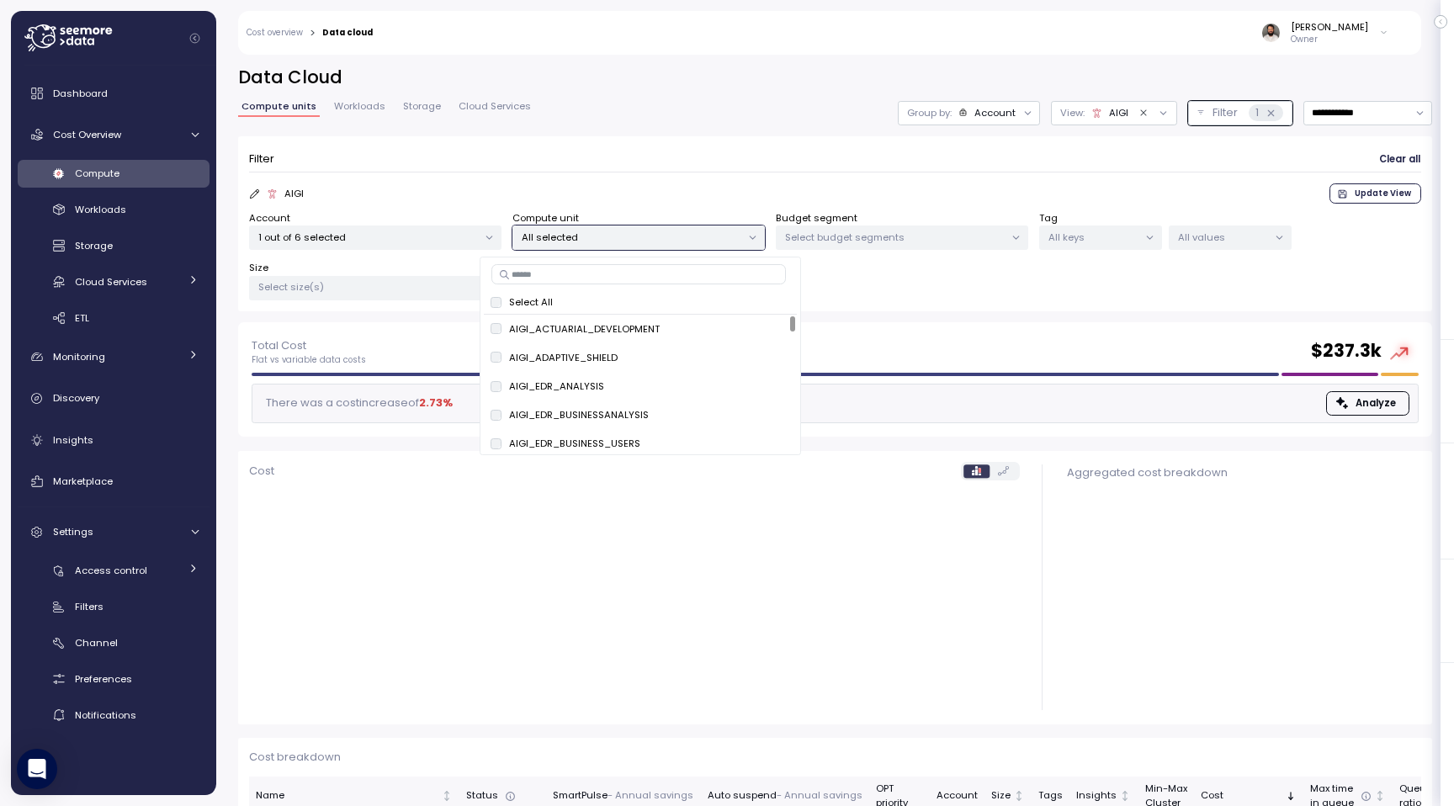
paste input "**********"
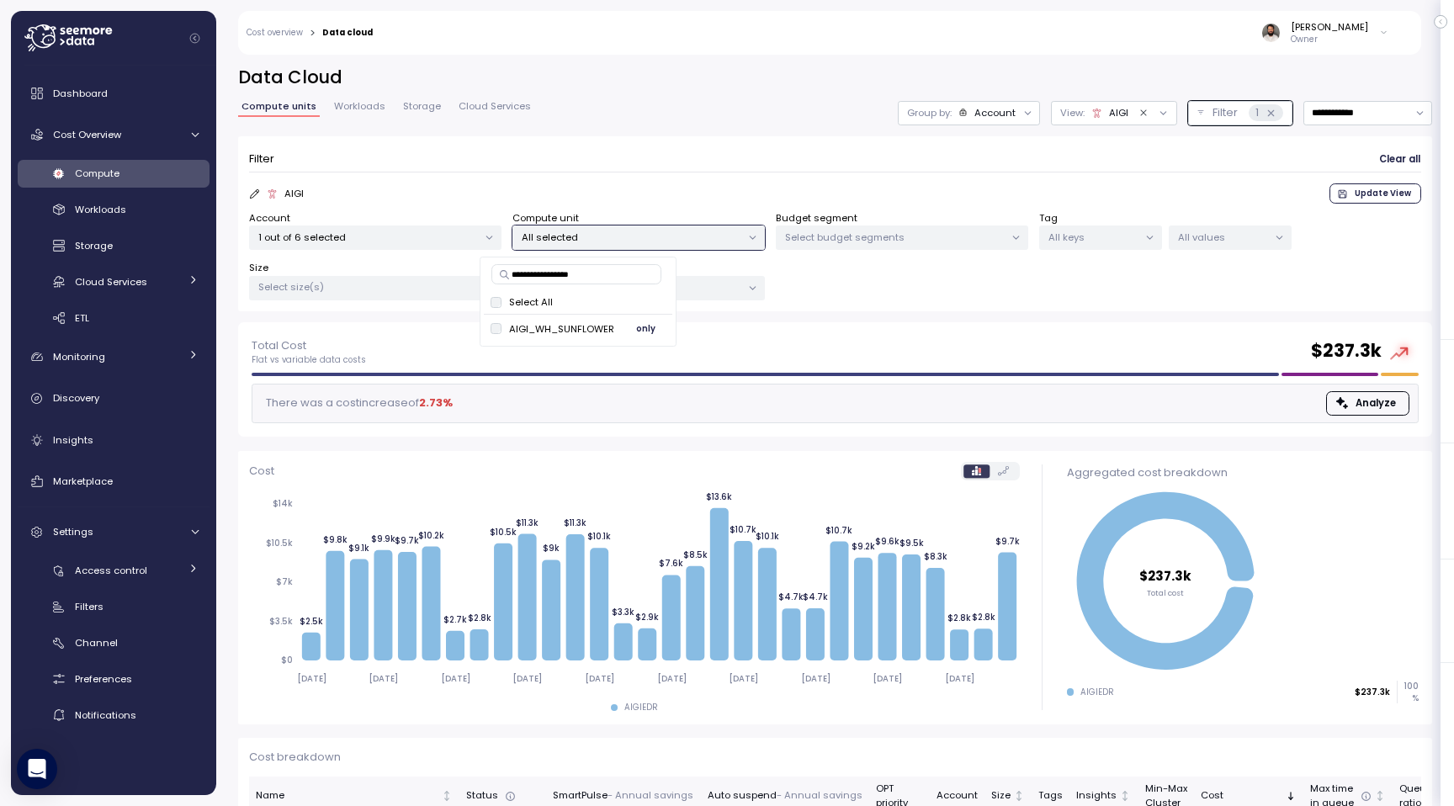
click at [640, 326] on span "only" at bounding box center [645, 329] width 19 height 19
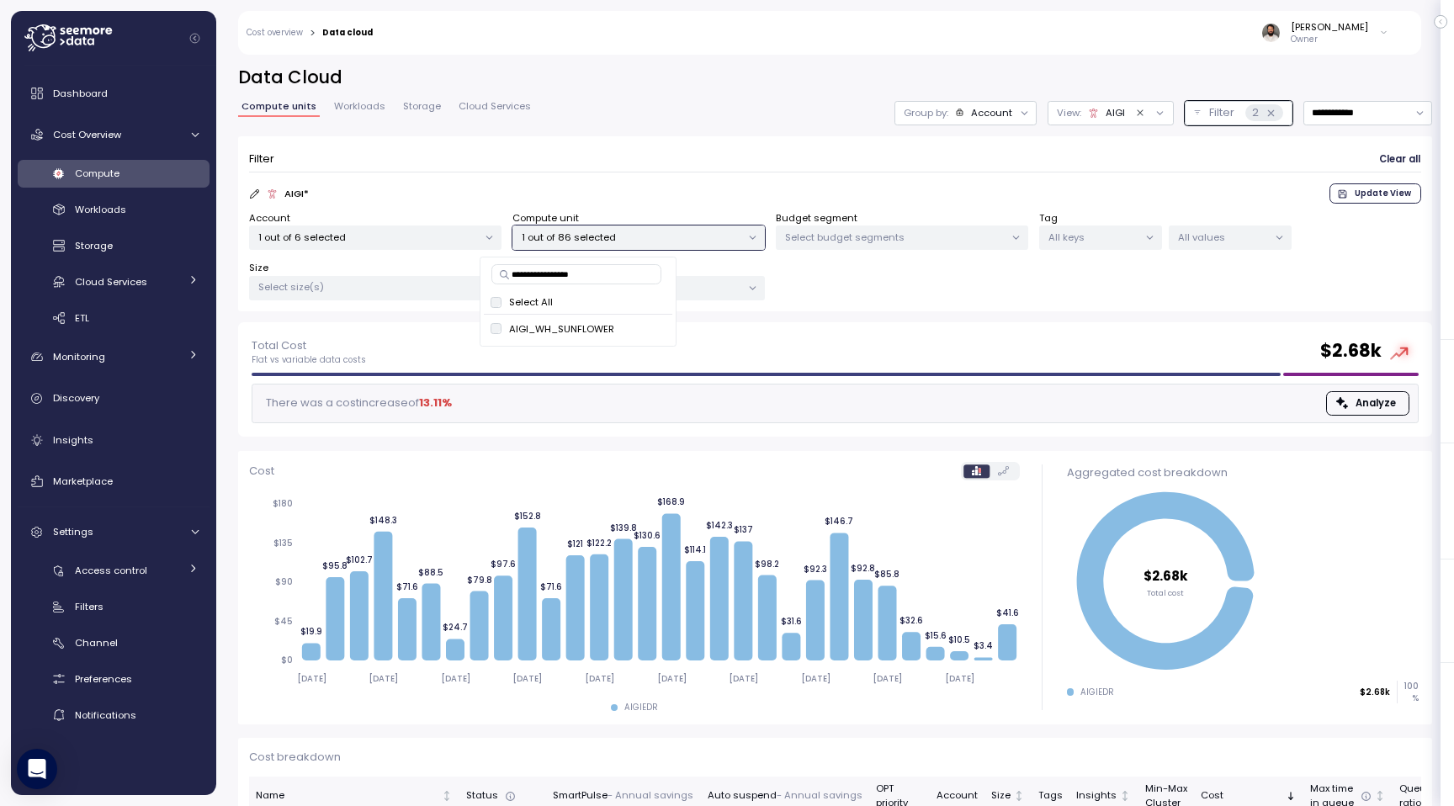
scroll to position [88, 0]
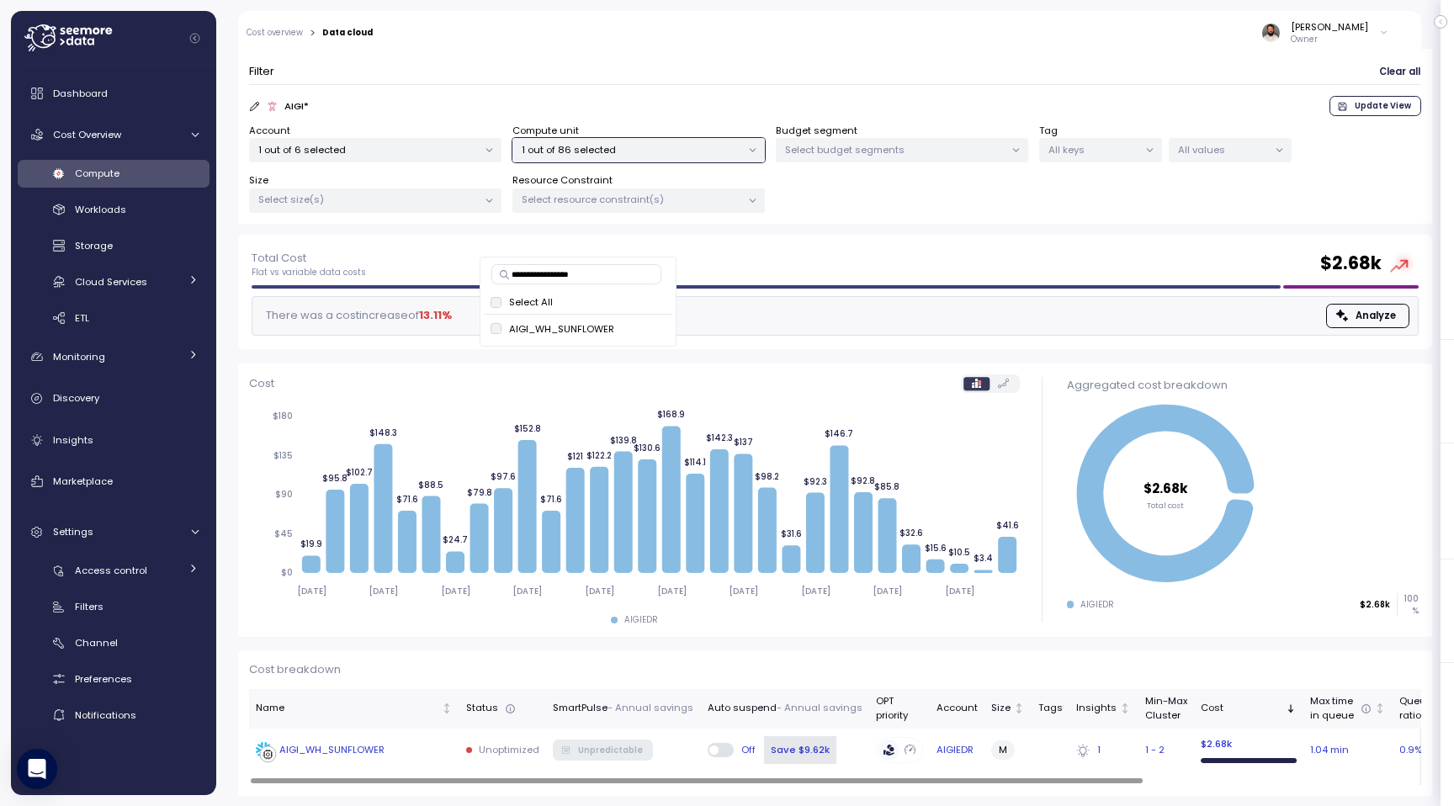
type input "**********"
